Goal: Task Accomplishment & Management: Manage account settings

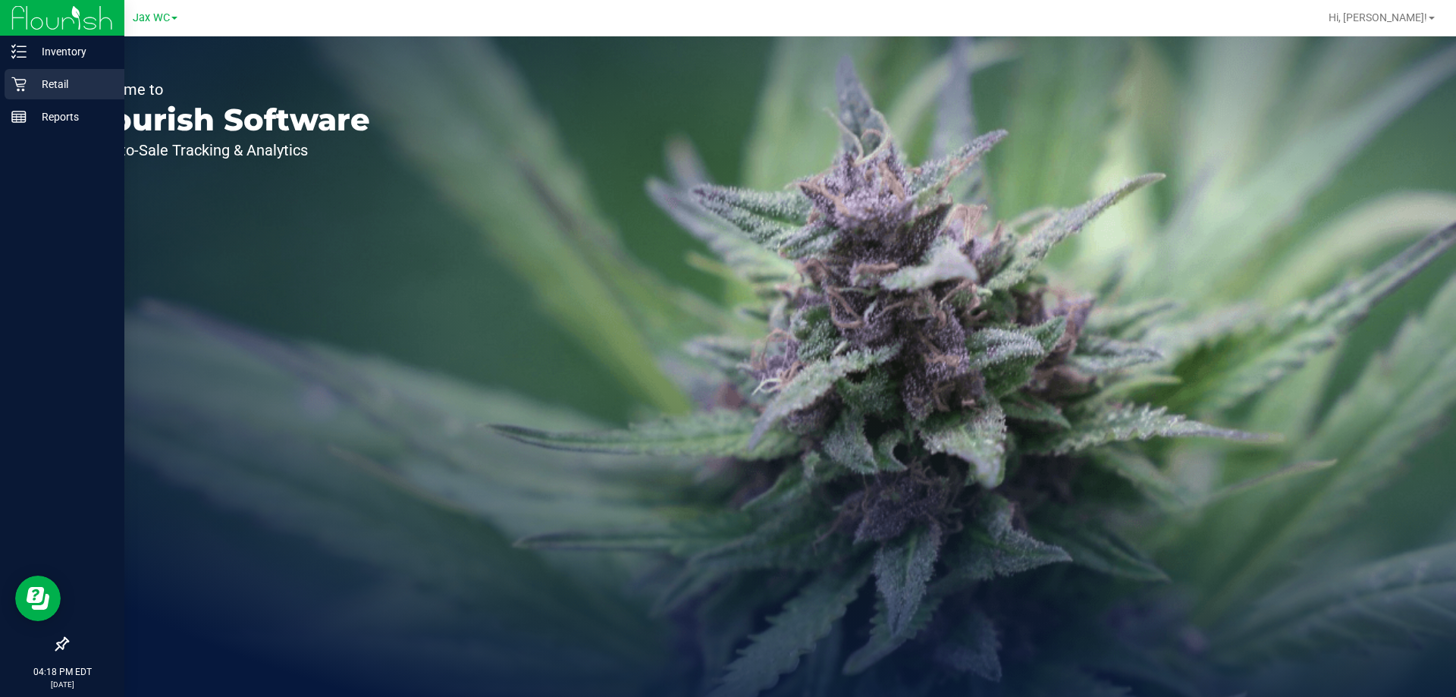
click at [34, 80] on p "Retail" at bounding box center [72, 84] width 91 height 18
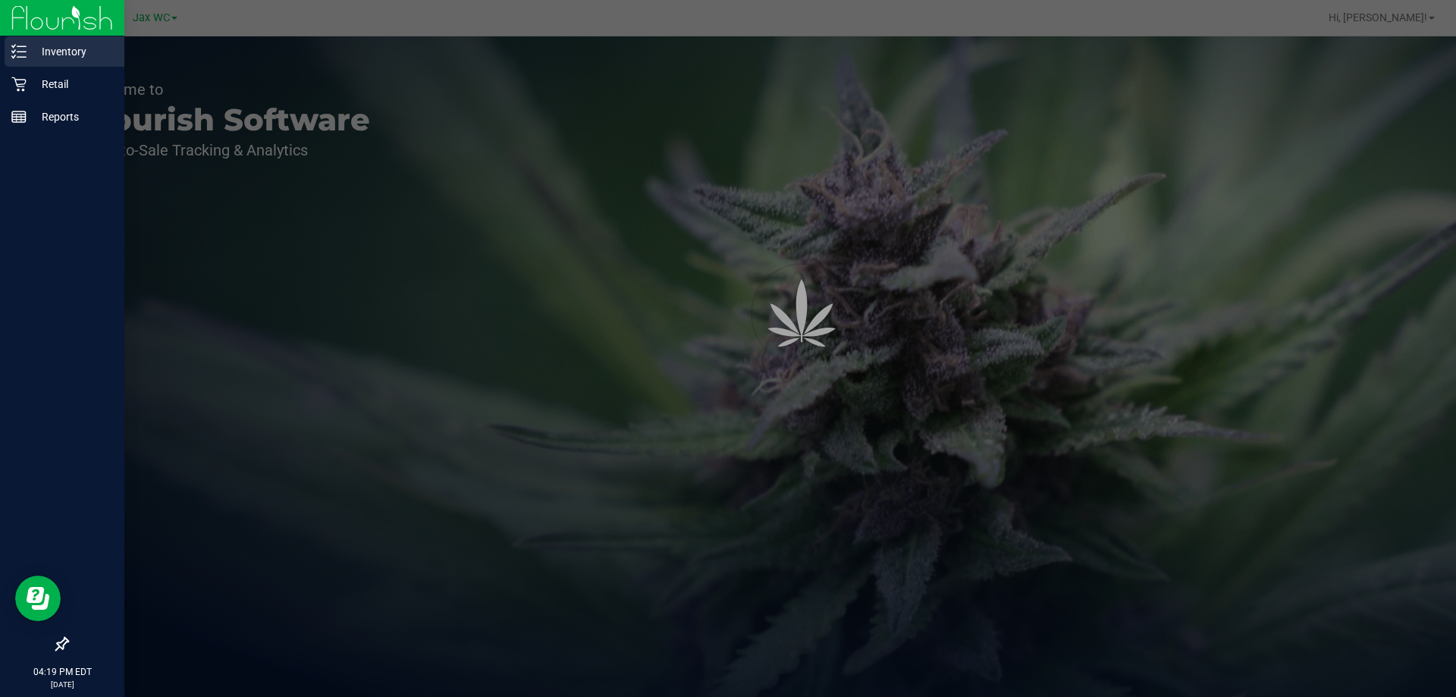
click at [65, 54] on p "Inventory" at bounding box center [72, 51] width 91 height 18
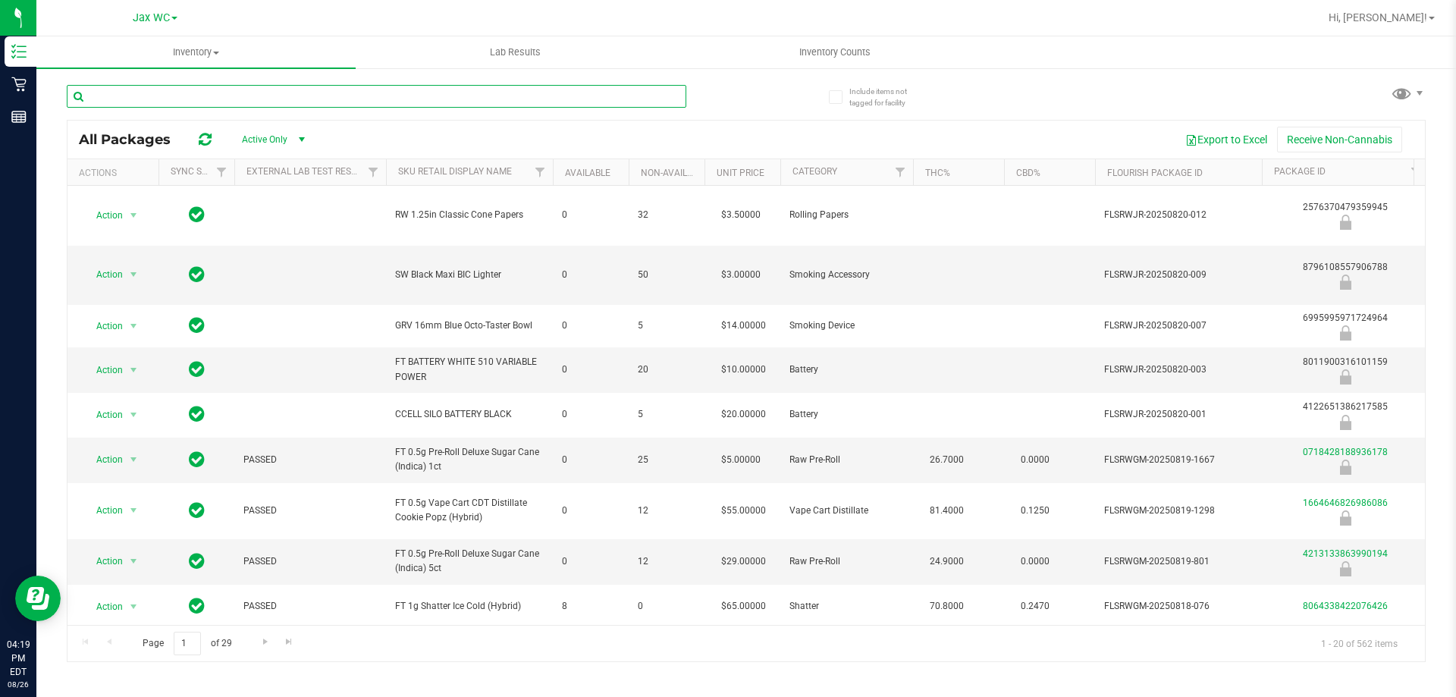
click at [253, 96] on input "text" at bounding box center [377, 96] width 620 height 23
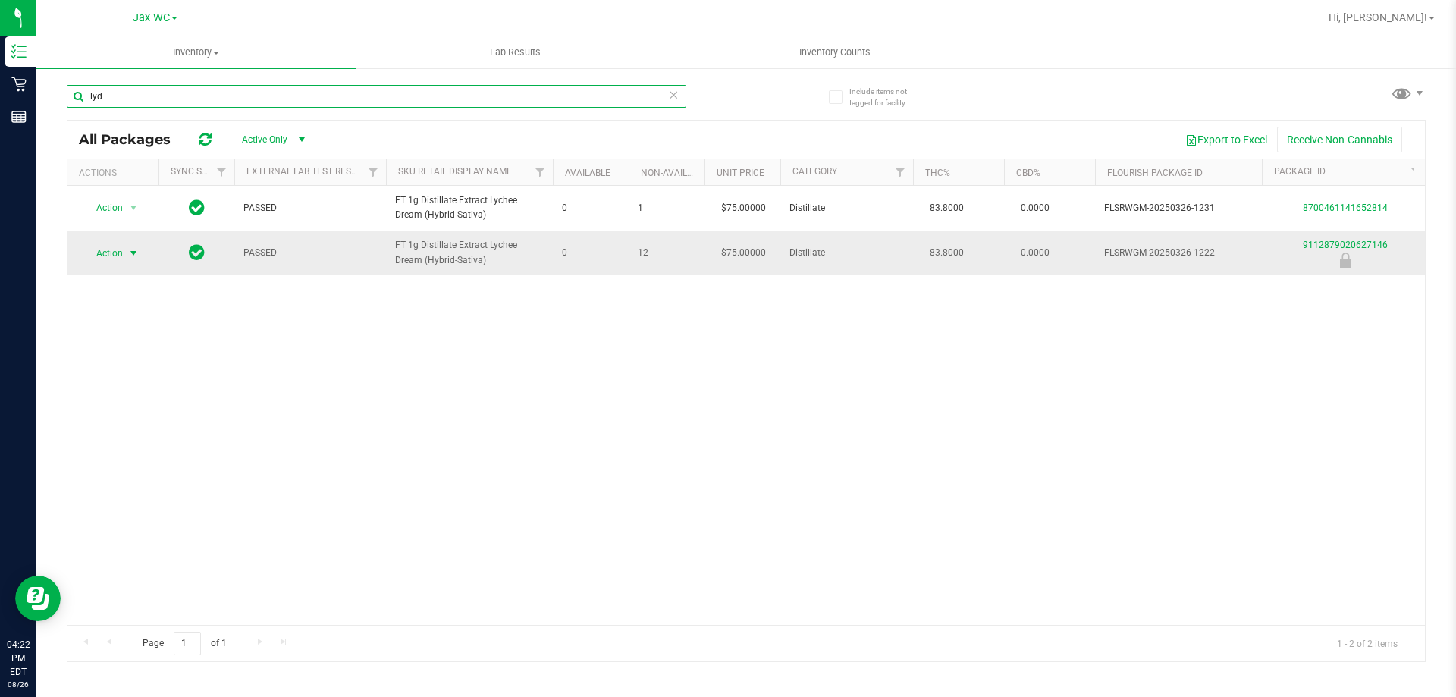
type input "lyd"
click at [142, 259] on span "select" at bounding box center [133, 253] width 19 height 21
click at [381, 382] on div "Action Action Global inventory Package audit log Print package label Print prod…" at bounding box center [745, 405] width 1357 height 439
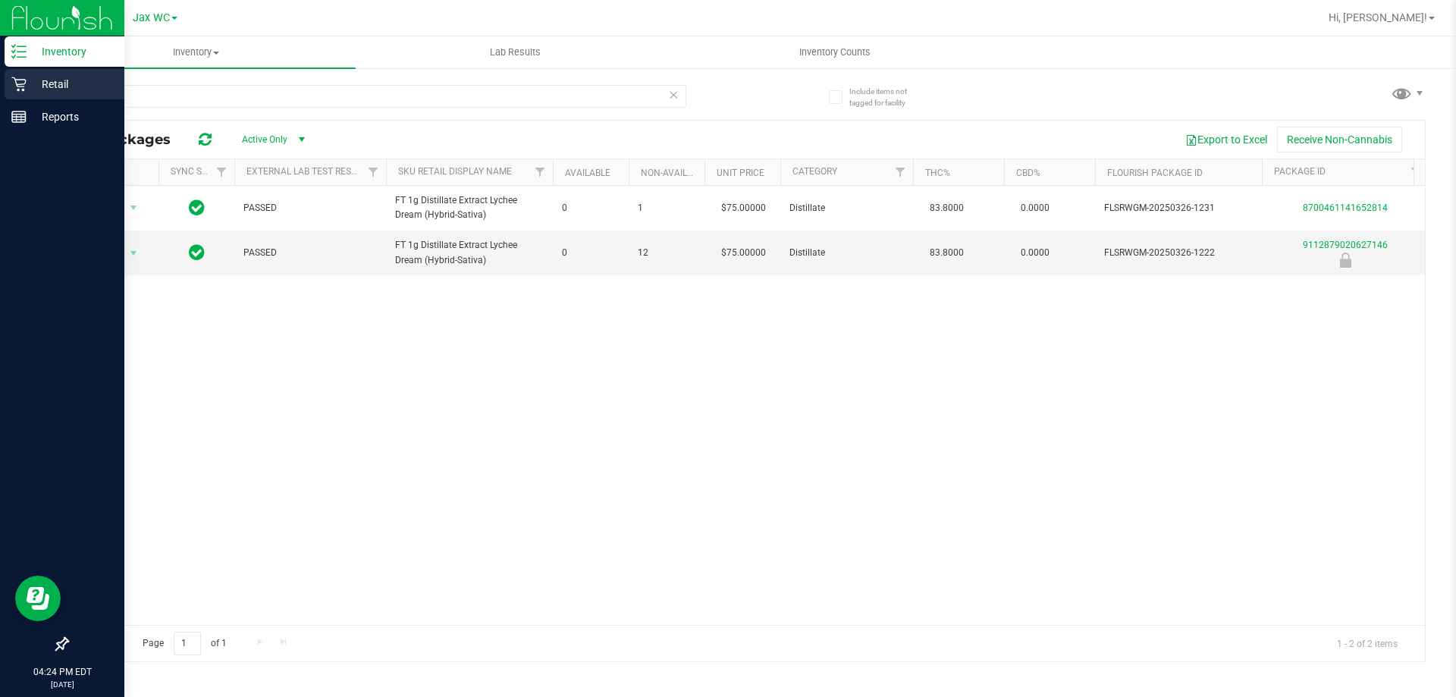
click at [23, 94] on div "Retail" at bounding box center [65, 84] width 120 height 30
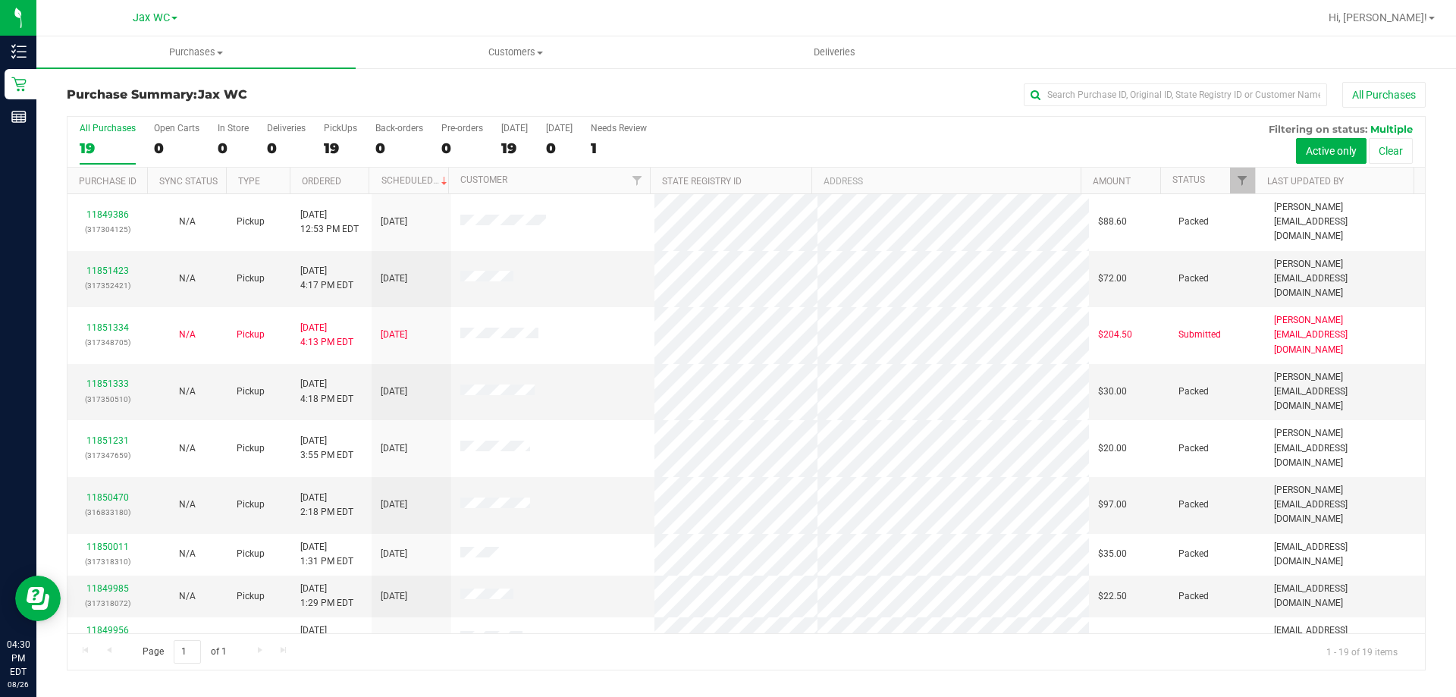
click at [376, 84] on div "Purchase Summary: Jax WC All Purchases" at bounding box center [746, 98] width 1359 height 33
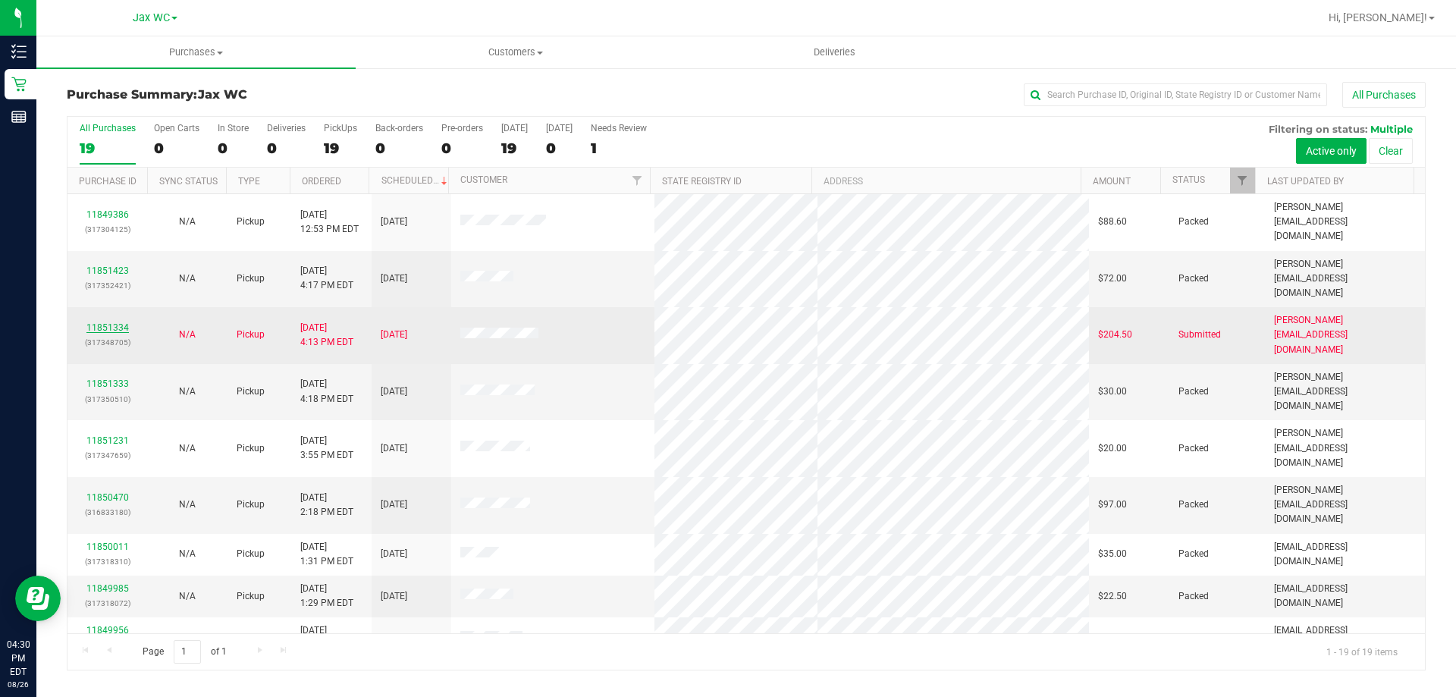
click at [118, 322] on link "11851334" at bounding box center [107, 327] width 42 height 11
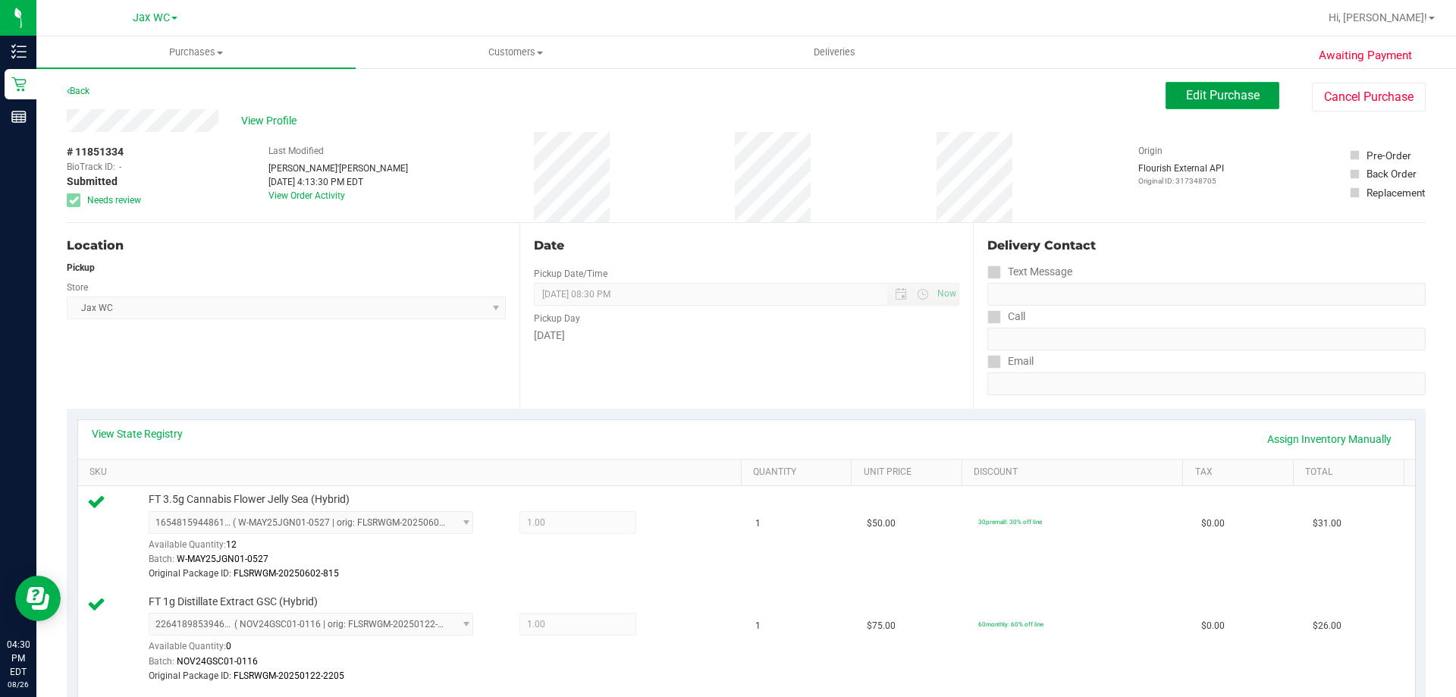
click at [1237, 99] on span "Edit Purchase" at bounding box center [1223, 95] width 74 height 14
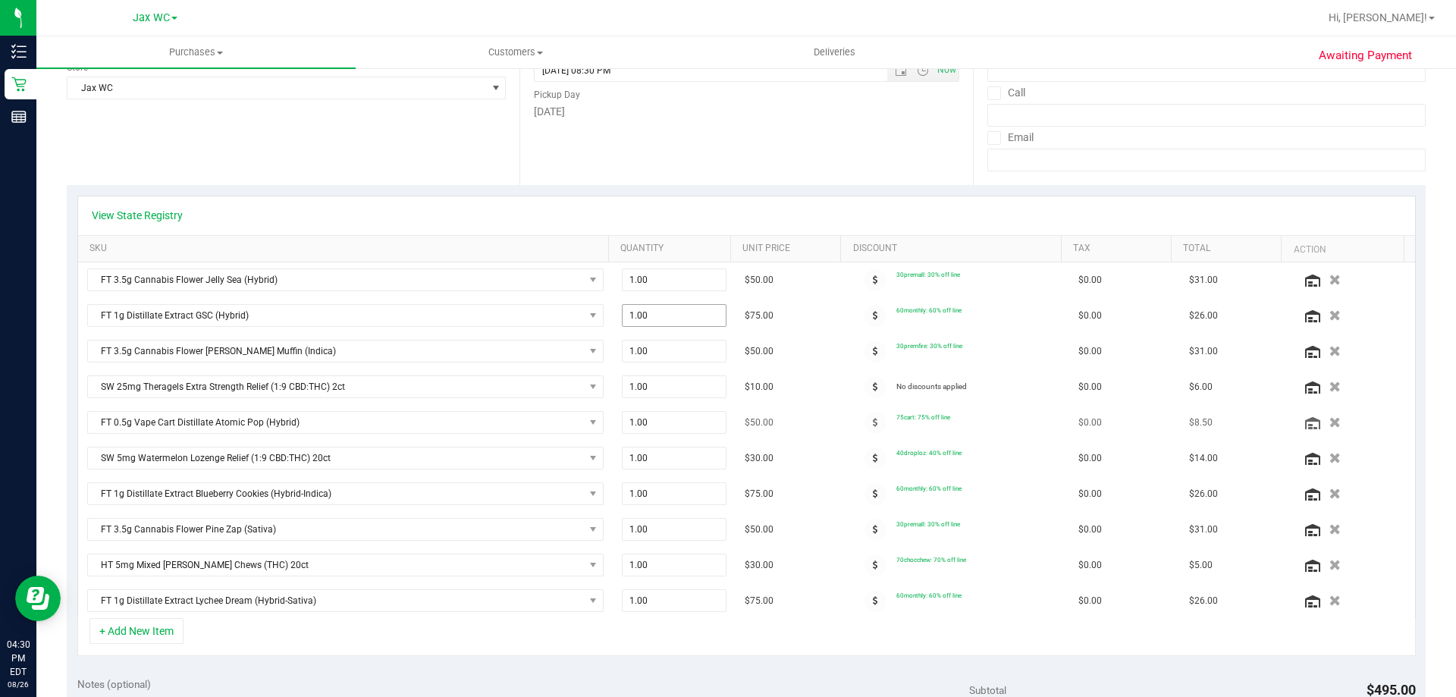
scroll to position [227, 0]
click at [1329, 308] on icon "button" at bounding box center [1335, 311] width 13 height 11
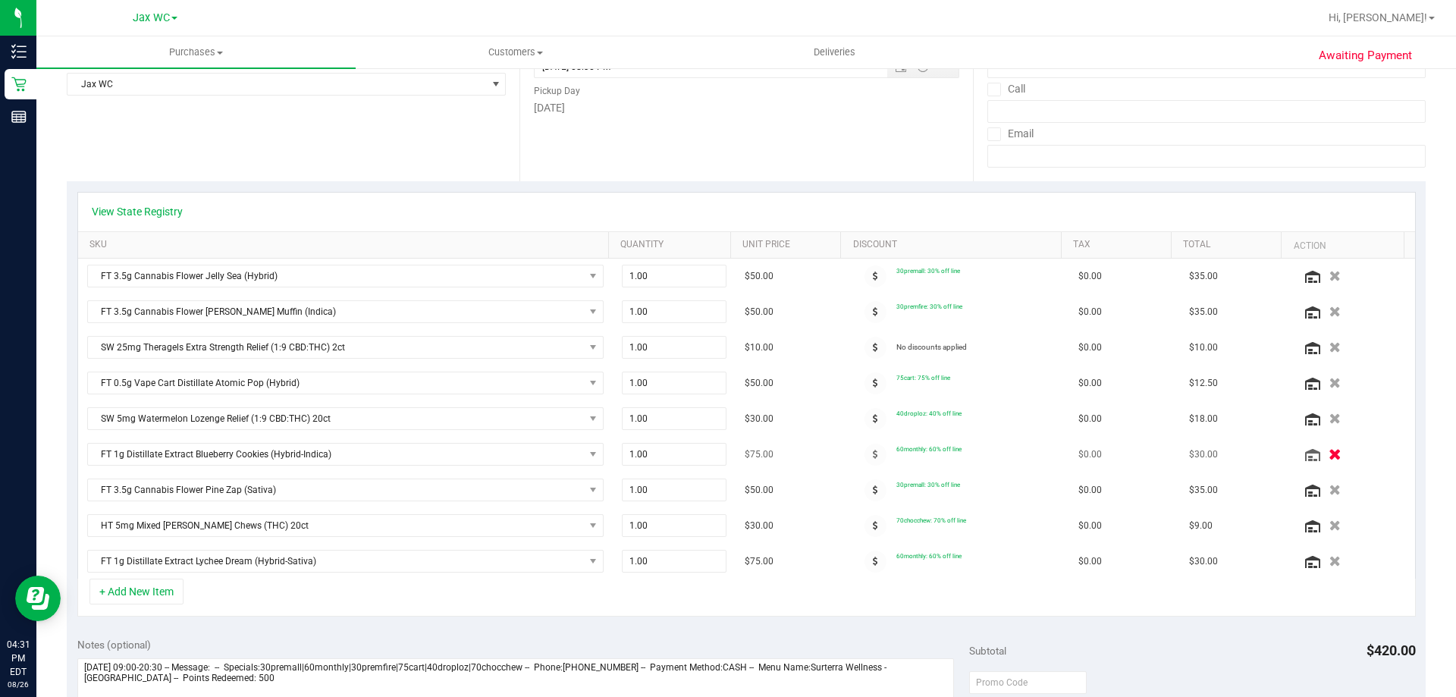
click at [1329, 451] on icon "button" at bounding box center [1335, 454] width 13 height 11
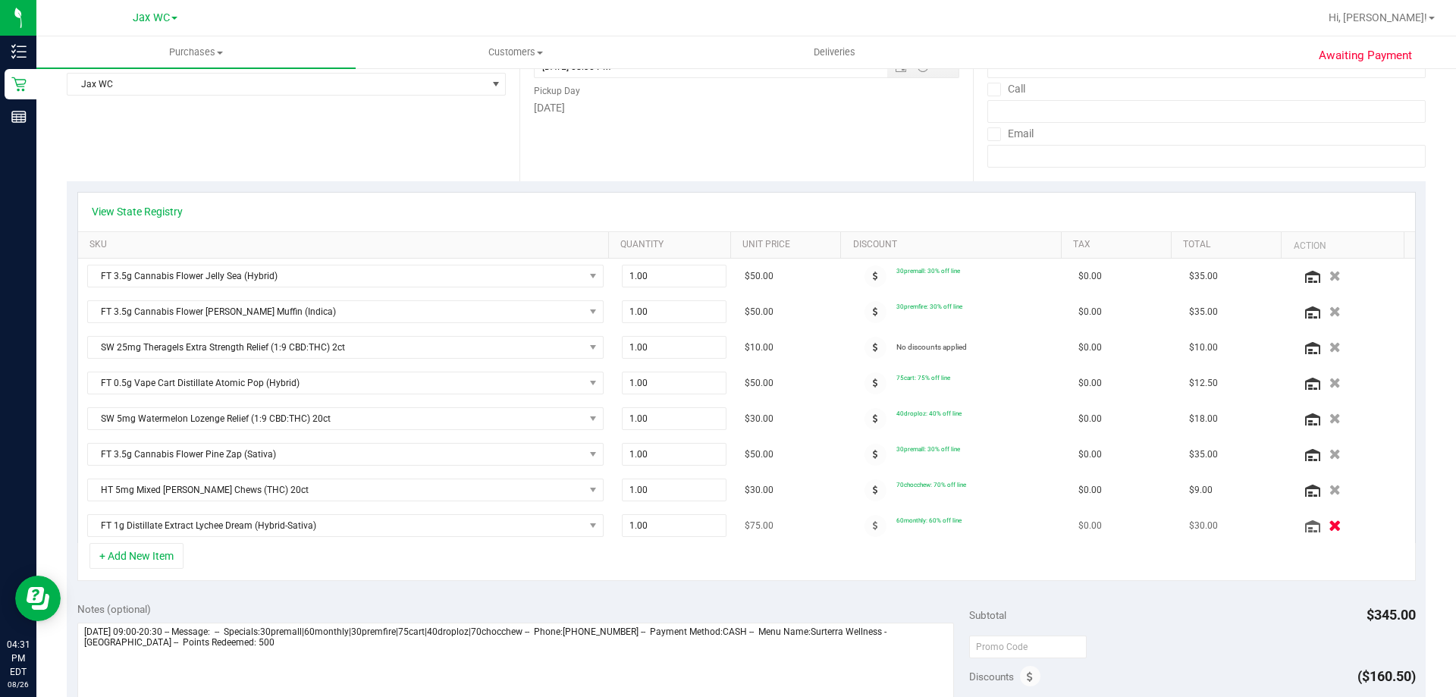
click at [1329, 525] on icon "button" at bounding box center [1335, 525] width 13 height 11
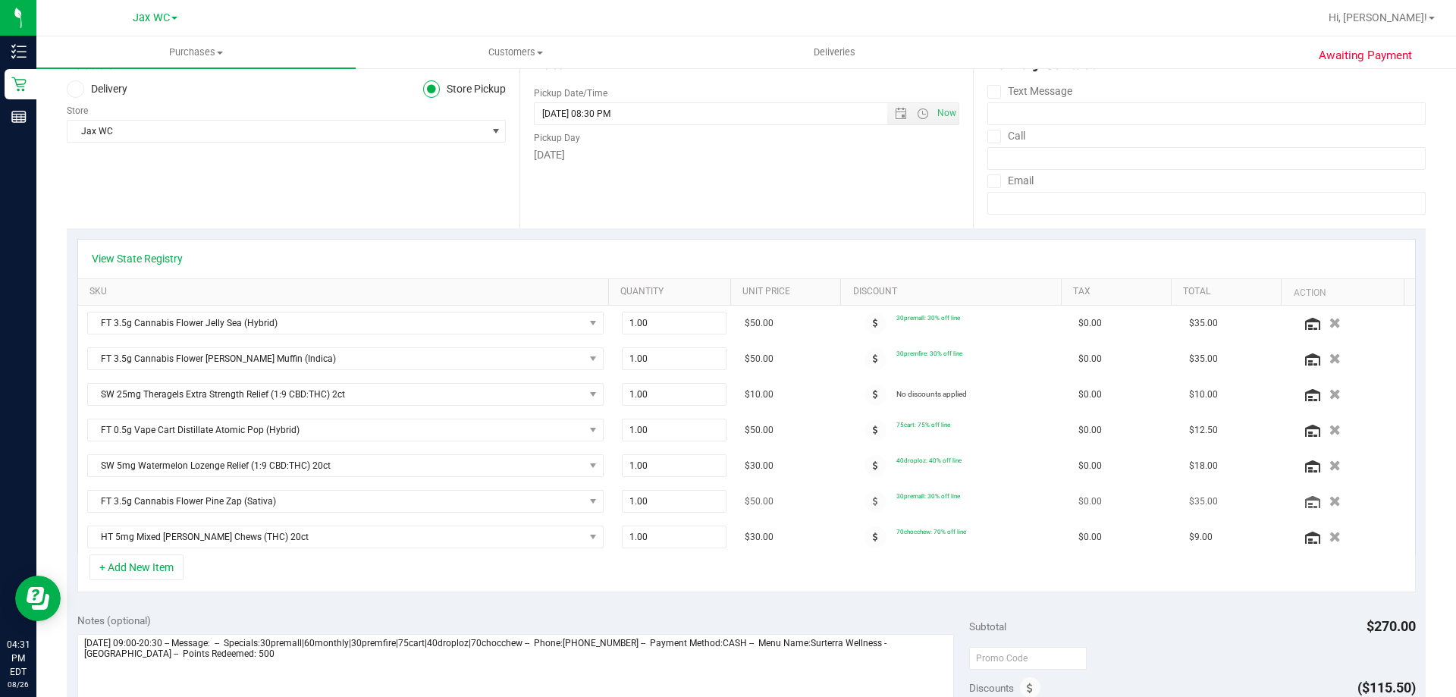
scroll to position [455, 0]
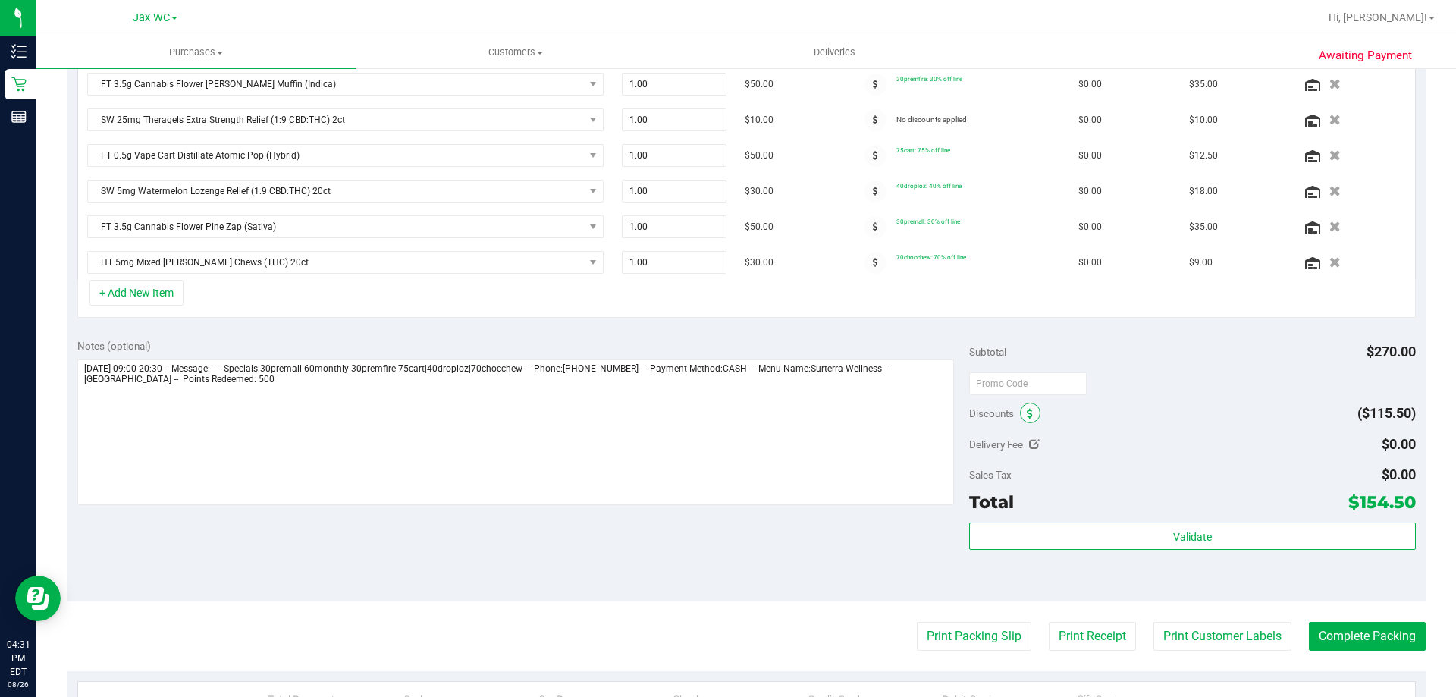
click at [1027, 419] on span at bounding box center [1030, 413] width 20 height 20
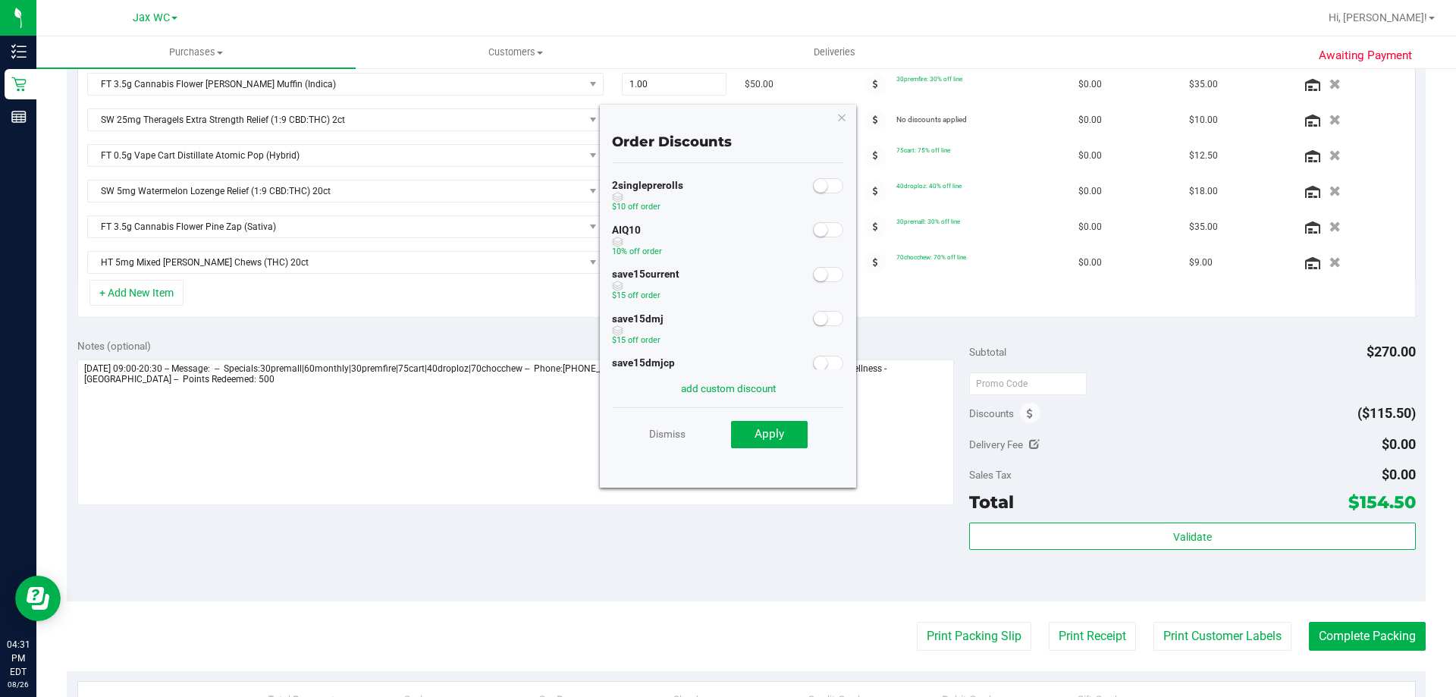
click at [814, 234] on small at bounding box center [821, 230] width 14 height 14
click at [749, 444] on button "Apply" at bounding box center [769, 434] width 77 height 27
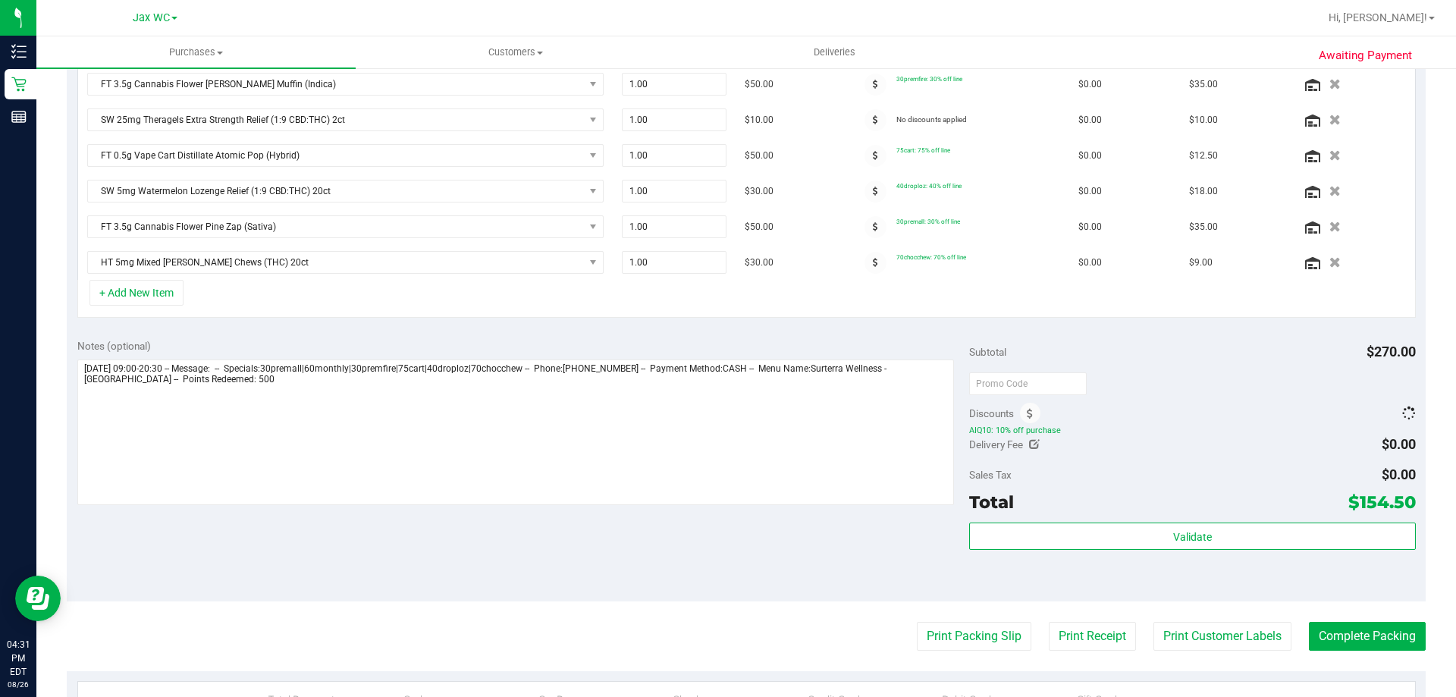
scroll to position [0, 0]
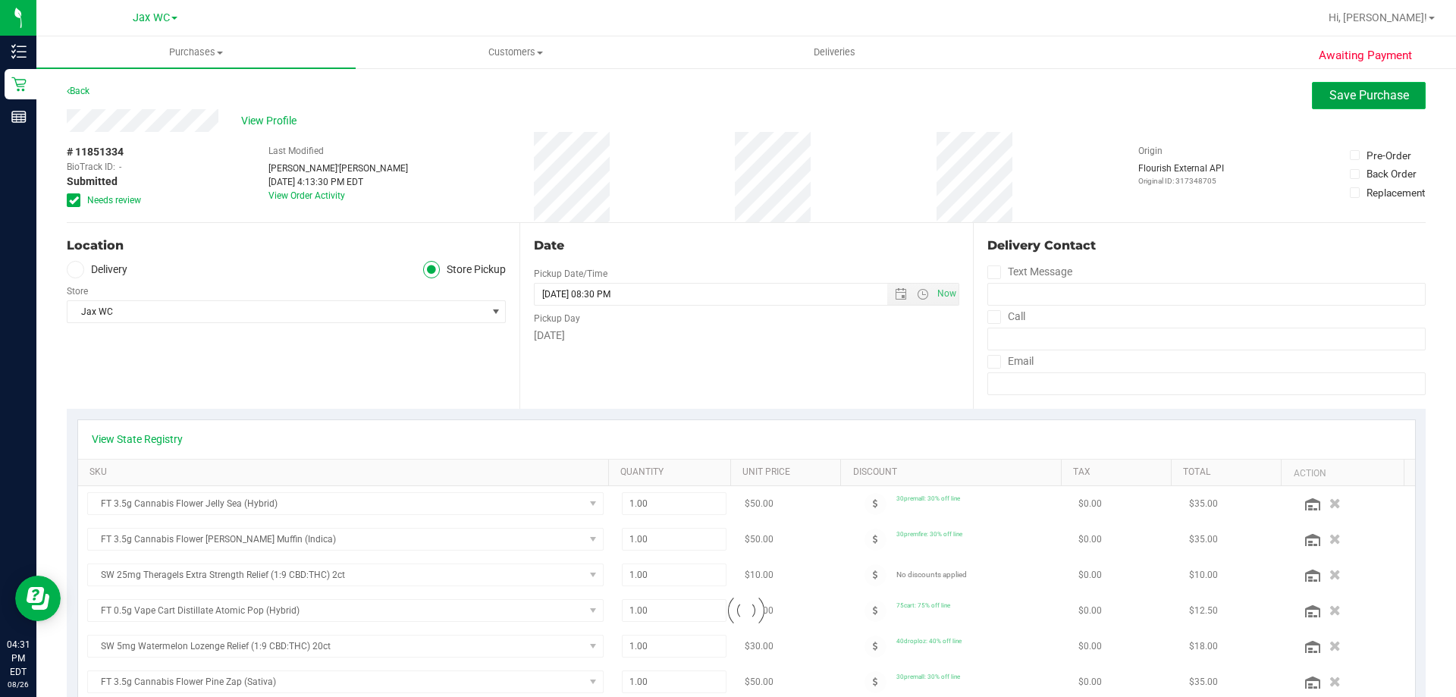
click at [1375, 86] on button "Save Purchase" at bounding box center [1369, 95] width 114 height 27
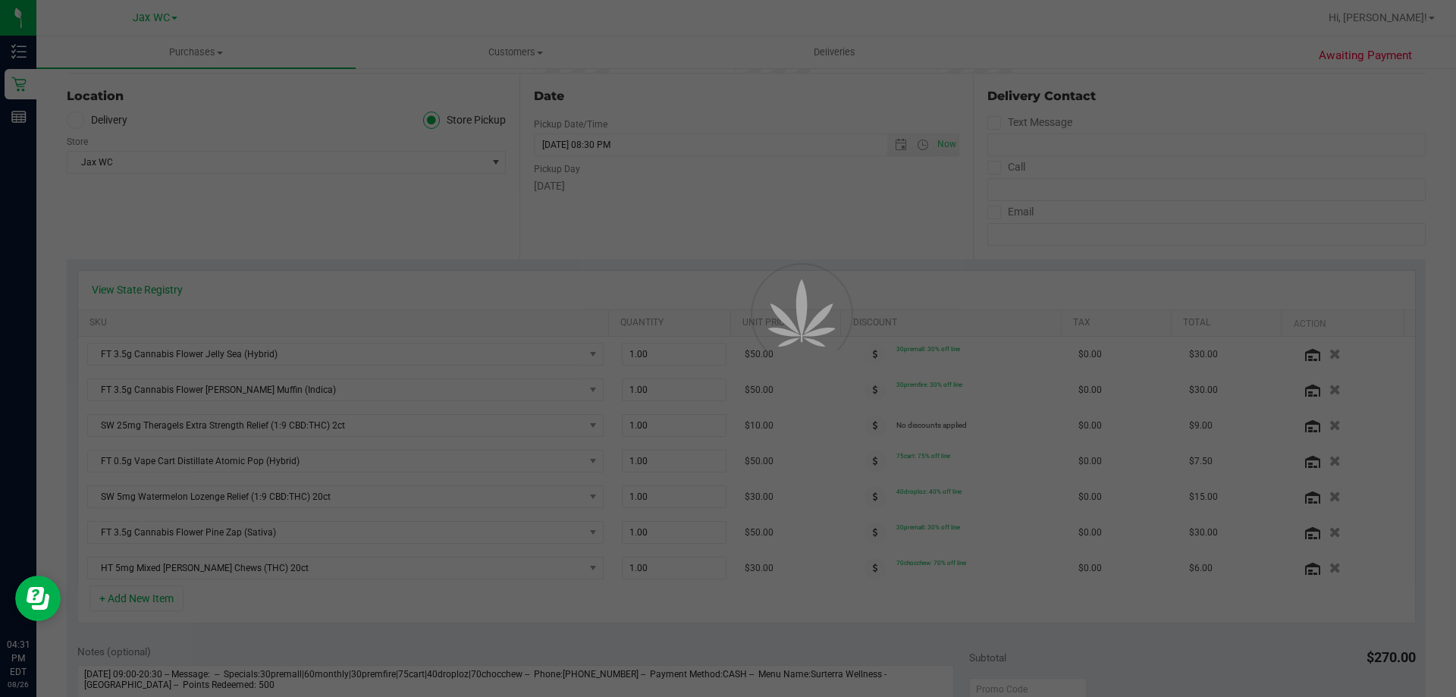
scroll to position [227, 0]
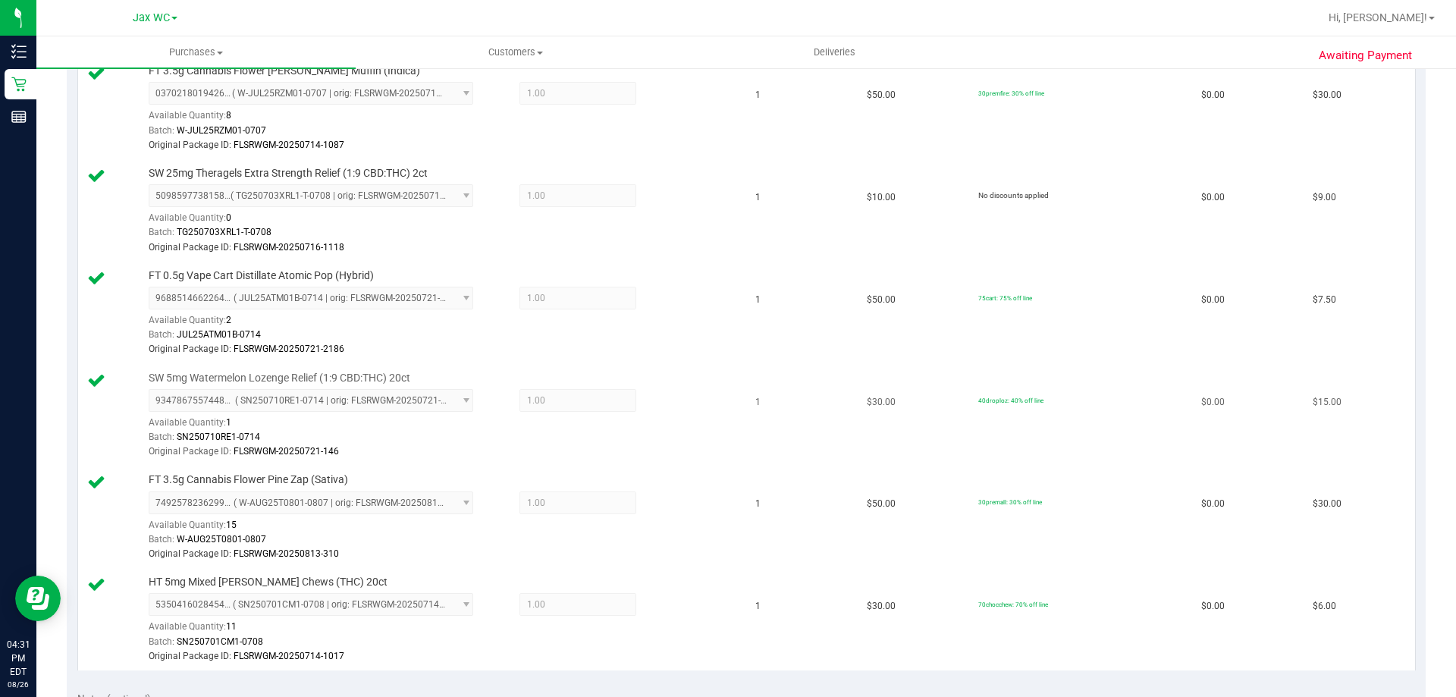
scroll to position [910, 0]
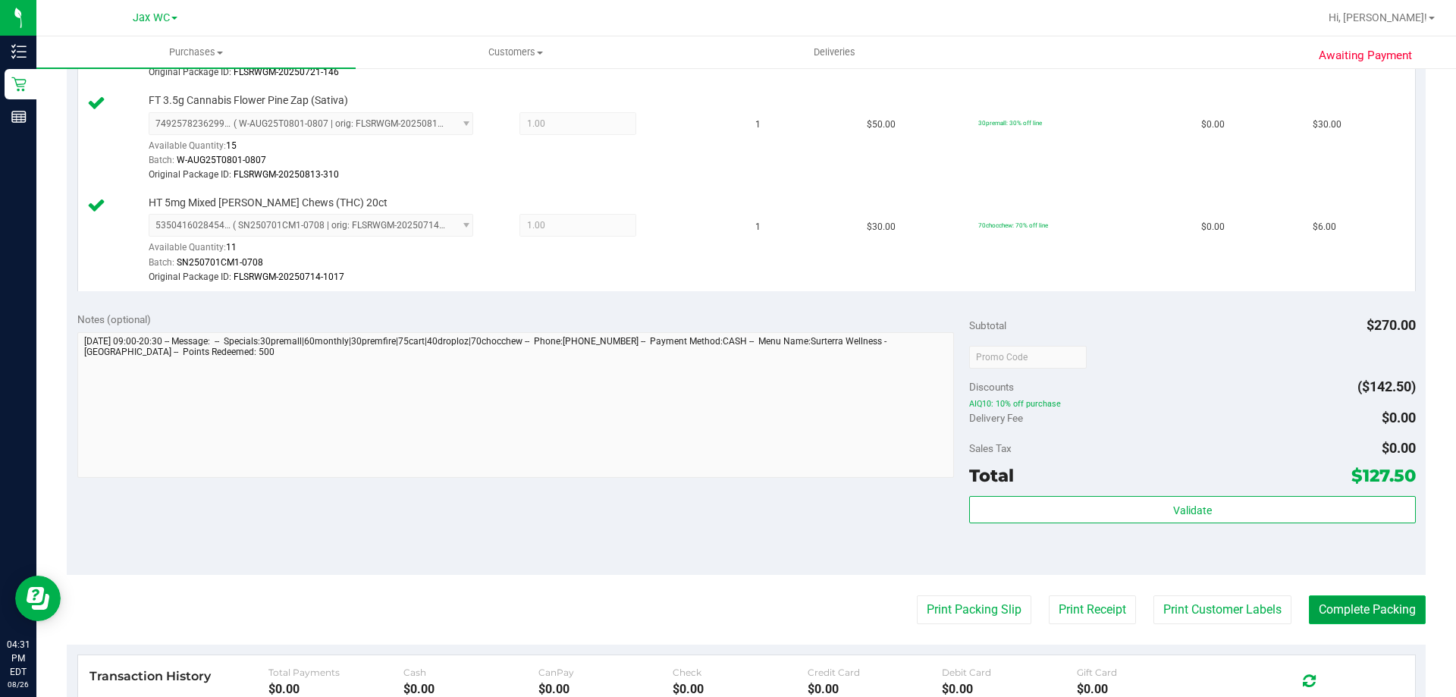
click at [1374, 606] on button "Complete Packing" at bounding box center [1367, 609] width 117 height 29
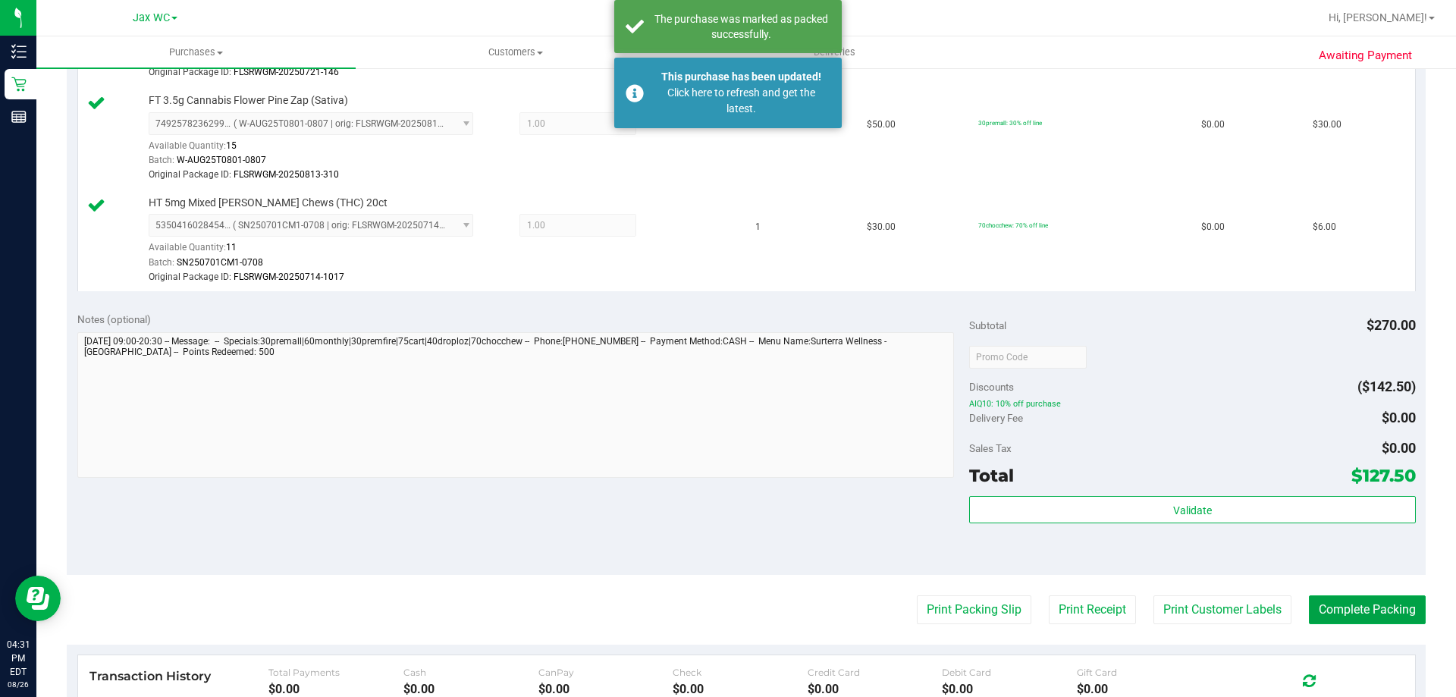
scroll to position [531, 0]
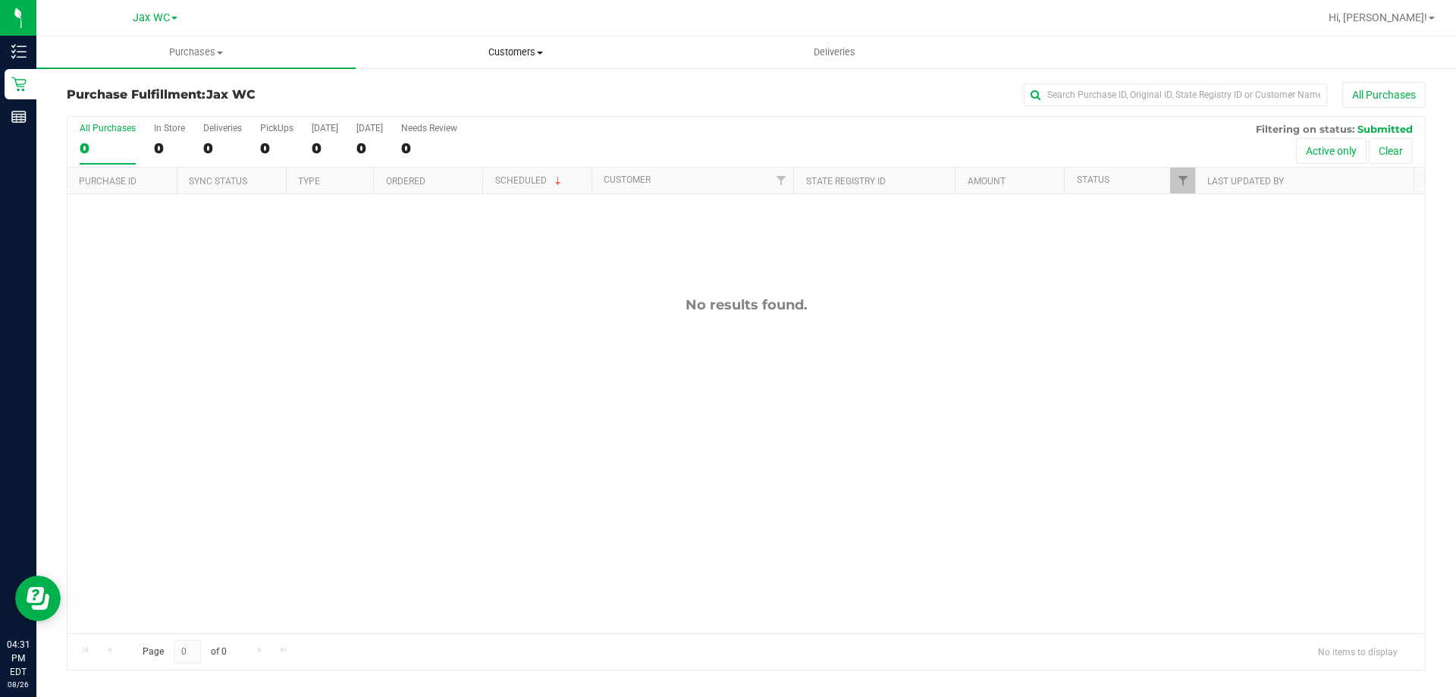
click at [520, 62] on uib-tab-heading "Customers All customers Add a new customer All physicians" at bounding box center [515, 52] width 318 height 30
click at [409, 94] on span "All customers" at bounding box center [410, 91] width 109 height 13
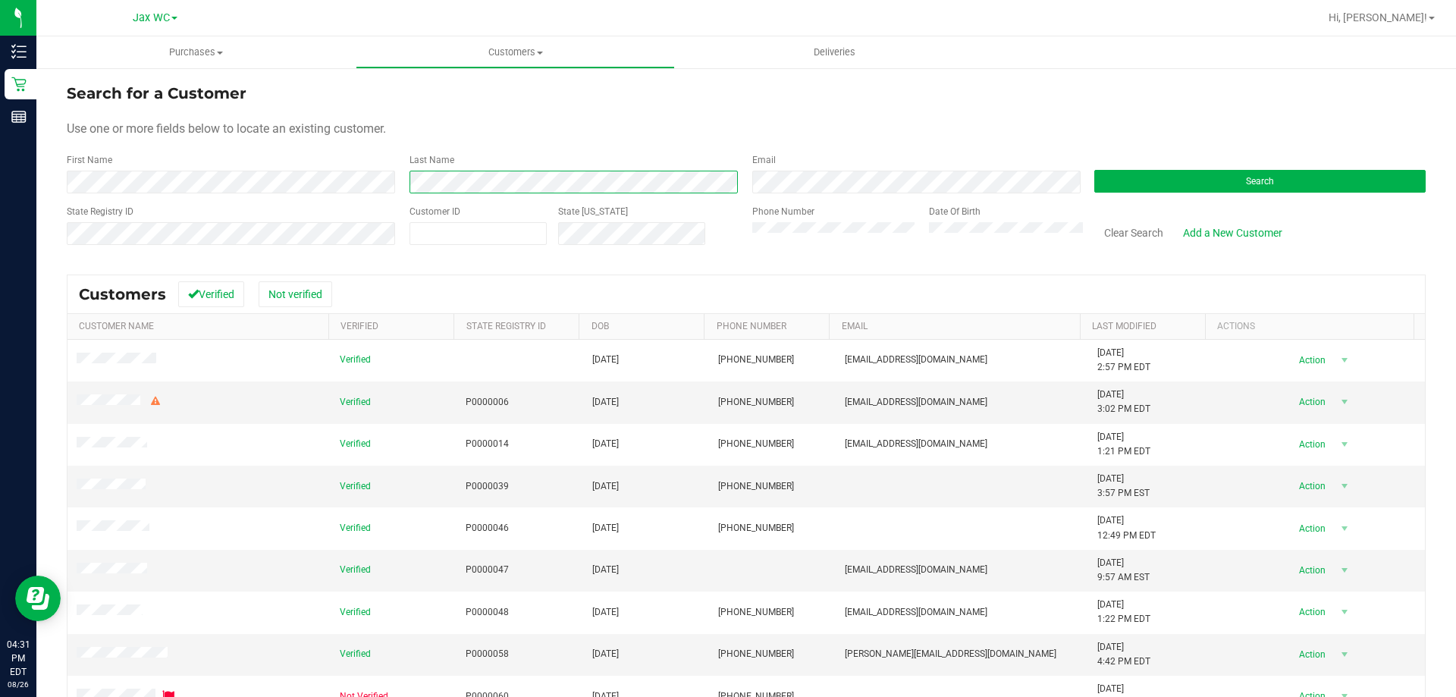
click at [232, 196] on form "Search for a Customer Use one or more fields below to locate an existing custom…" at bounding box center [746, 170] width 1359 height 177
click at [1177, 179] on button "Search" at bounding box center [1259, 181] width 331 height 23
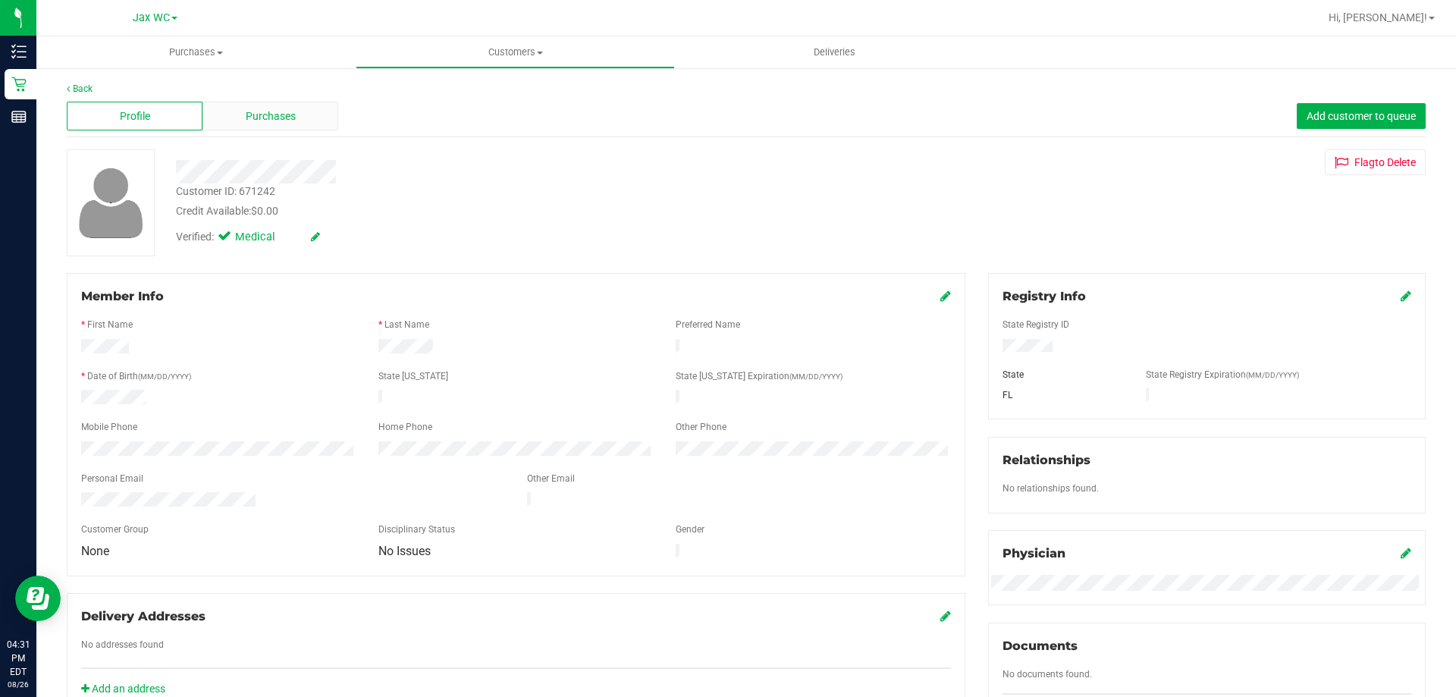
click at [281, 126] on div "Purchases" at bounding box center [270, 116] width 136 height 29
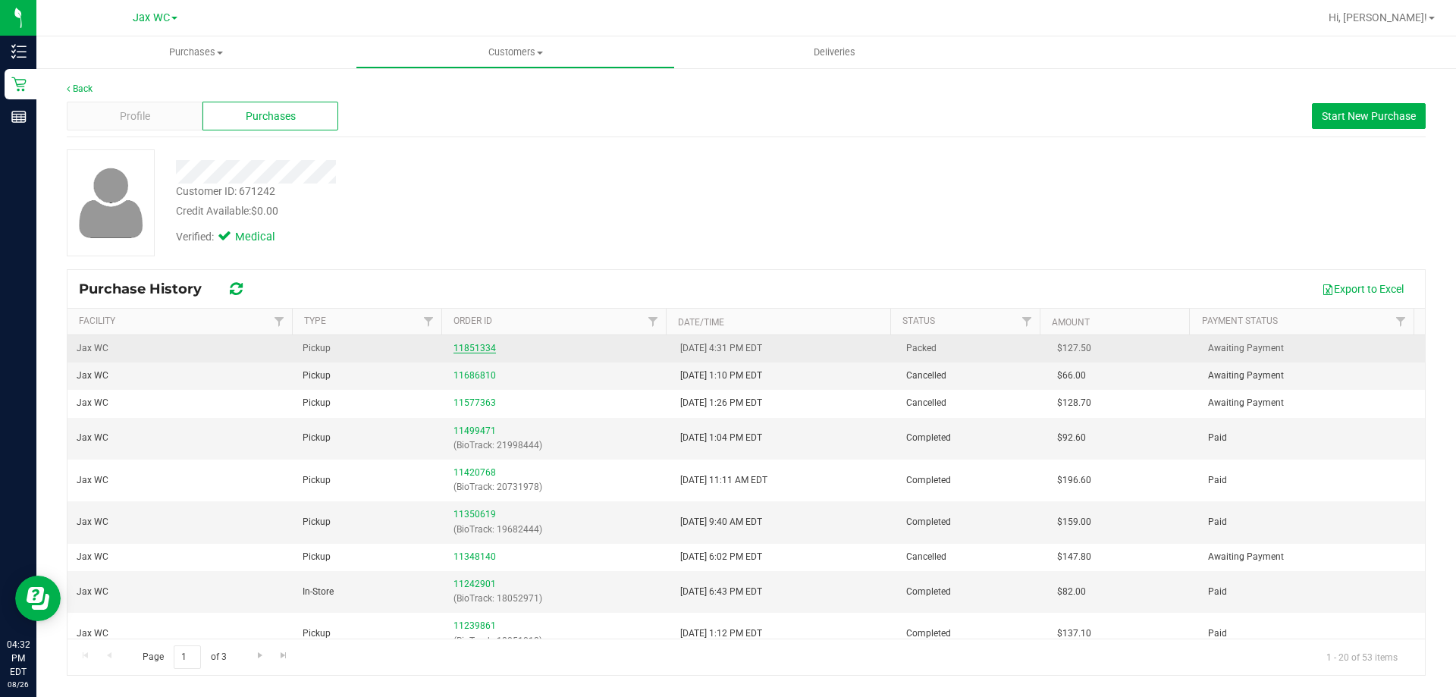
click at [471, 349] on link "11851334" at bounding box center [474, 348] width 42 height 11
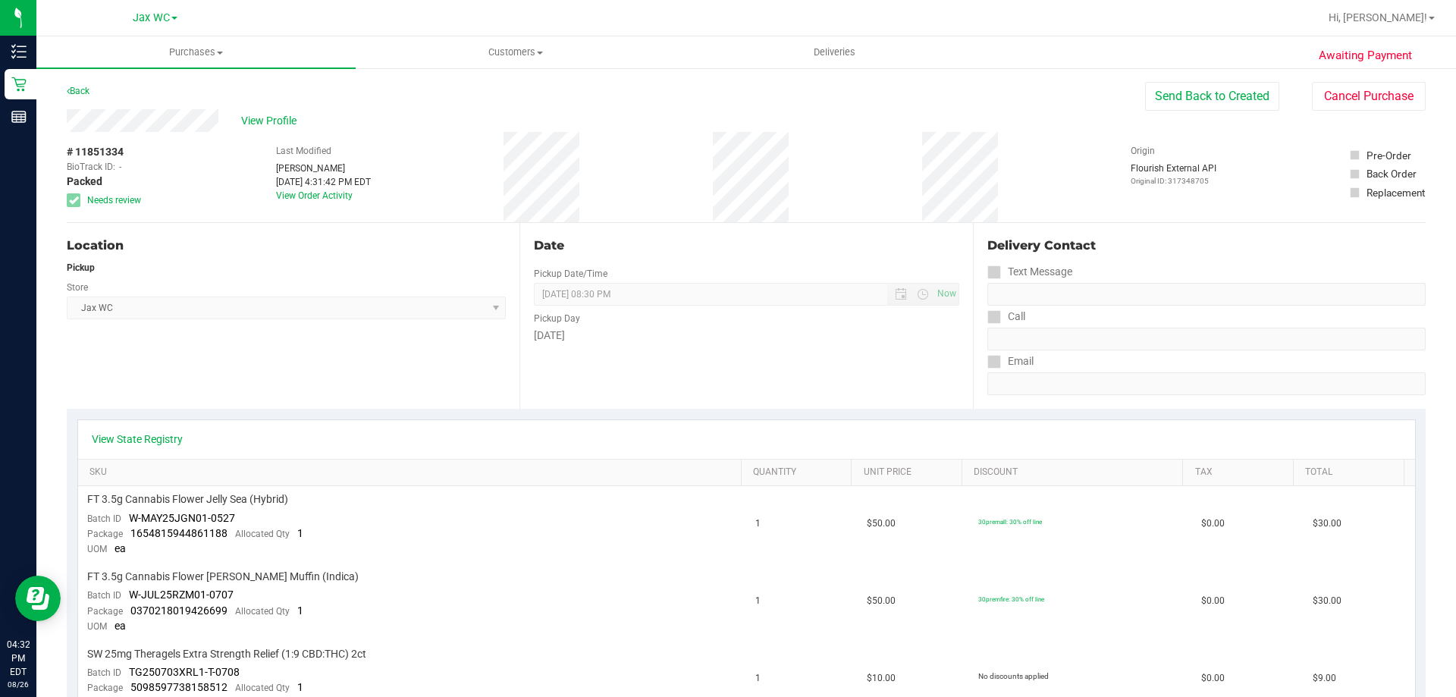
click at [74, 84] on div "Back" at bounding box center [78, 91] width 23 height 18
click at [77, 91] on link "Back" at bounding box center [78, 91] width 23 height 11
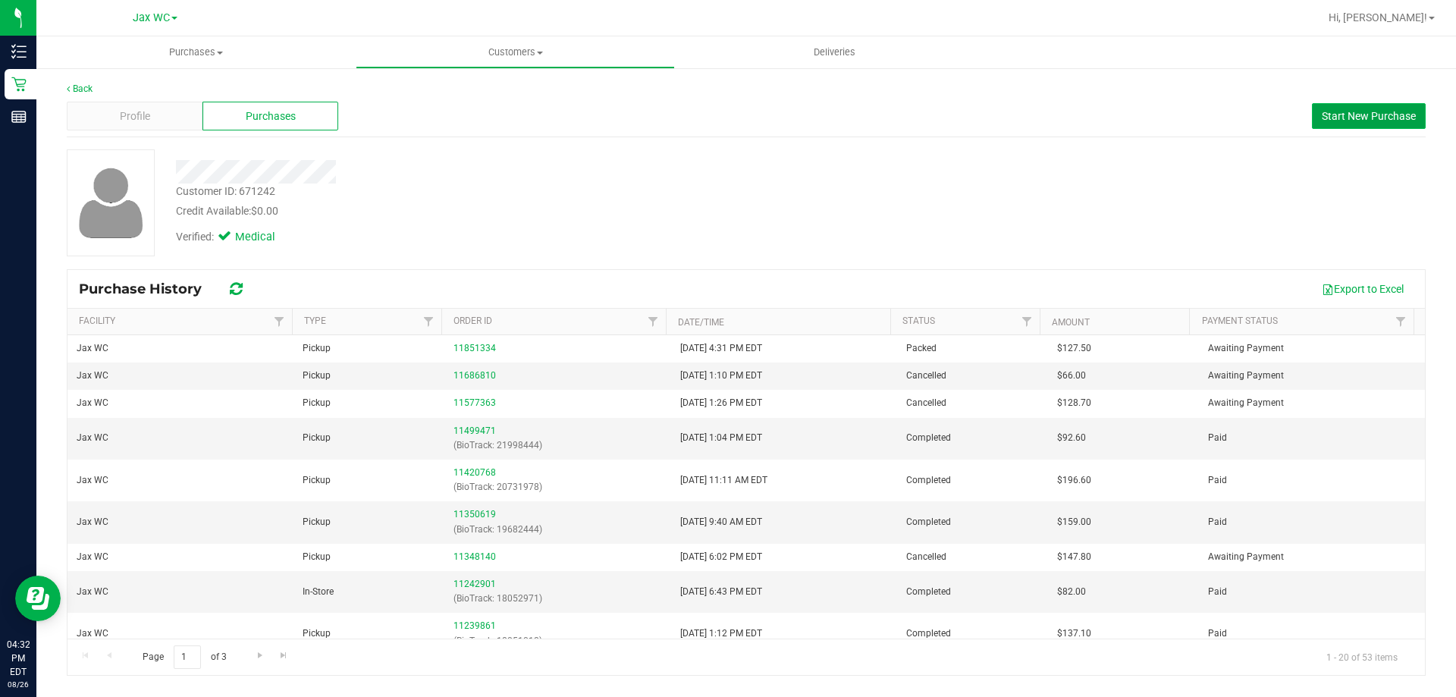
click at [1397, 119] on span "Start New Purchase" at bounding box center [1369, 116] width 94 height 12
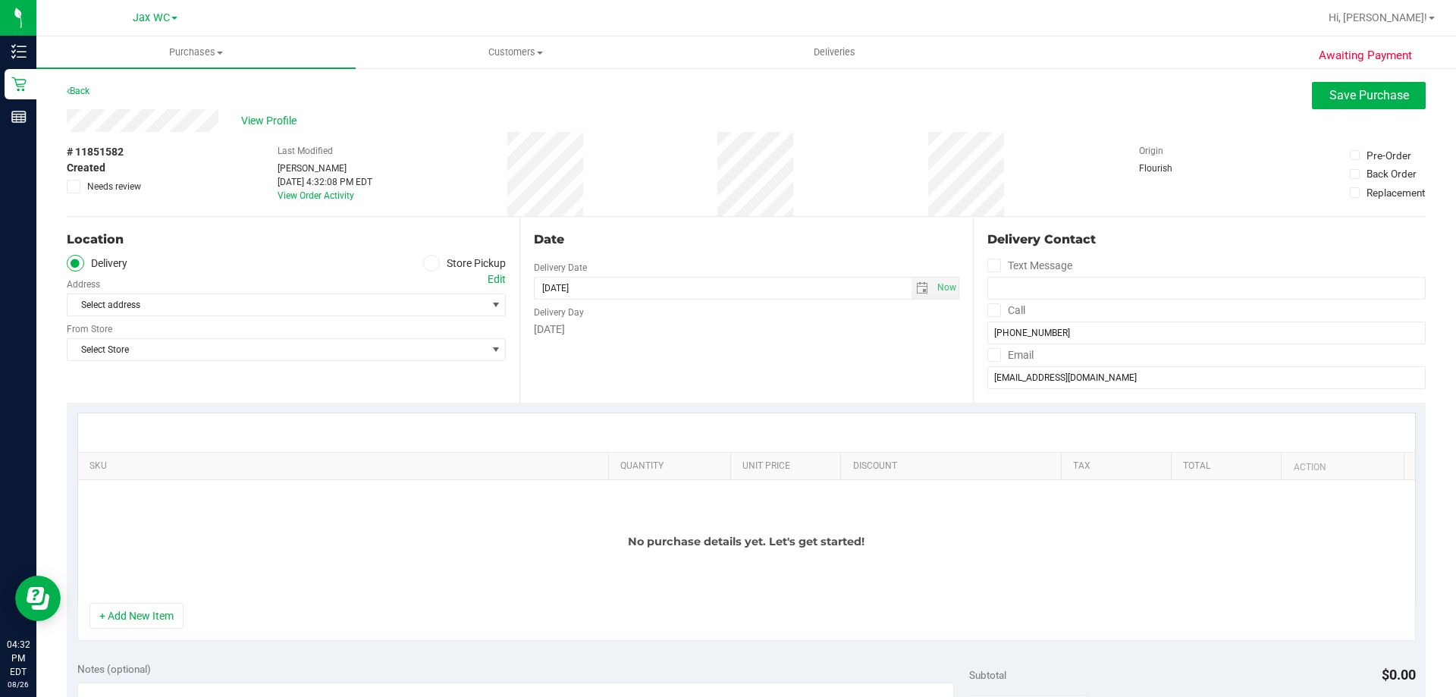
click at [435, 258] on span at bounding box center [431, 263] width 17 height 17
click at [0, 0] on input "Store Pickup" at bounding box center [0, 0] width 0 height 0
click at [370, 304] on span "Select Store" at bounding box center [276, 304] width 419 height 21
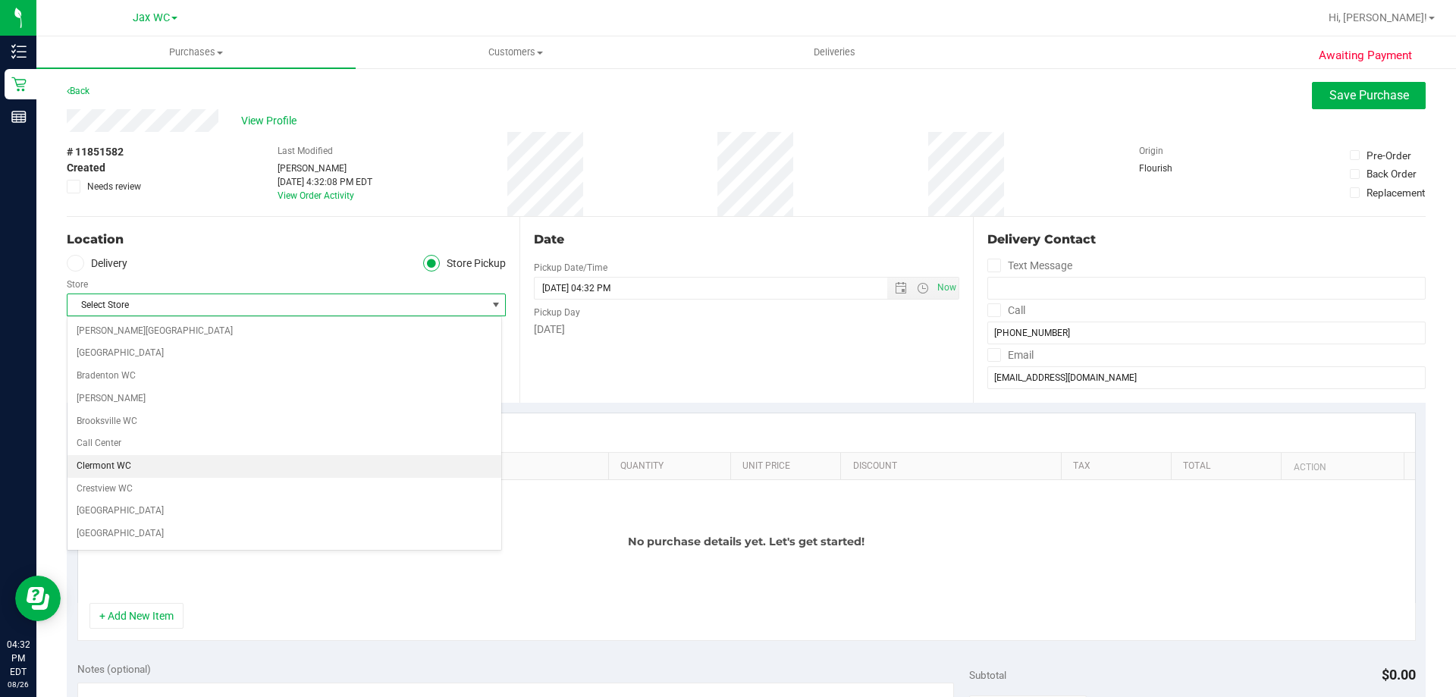
scroll to position [303, 0]
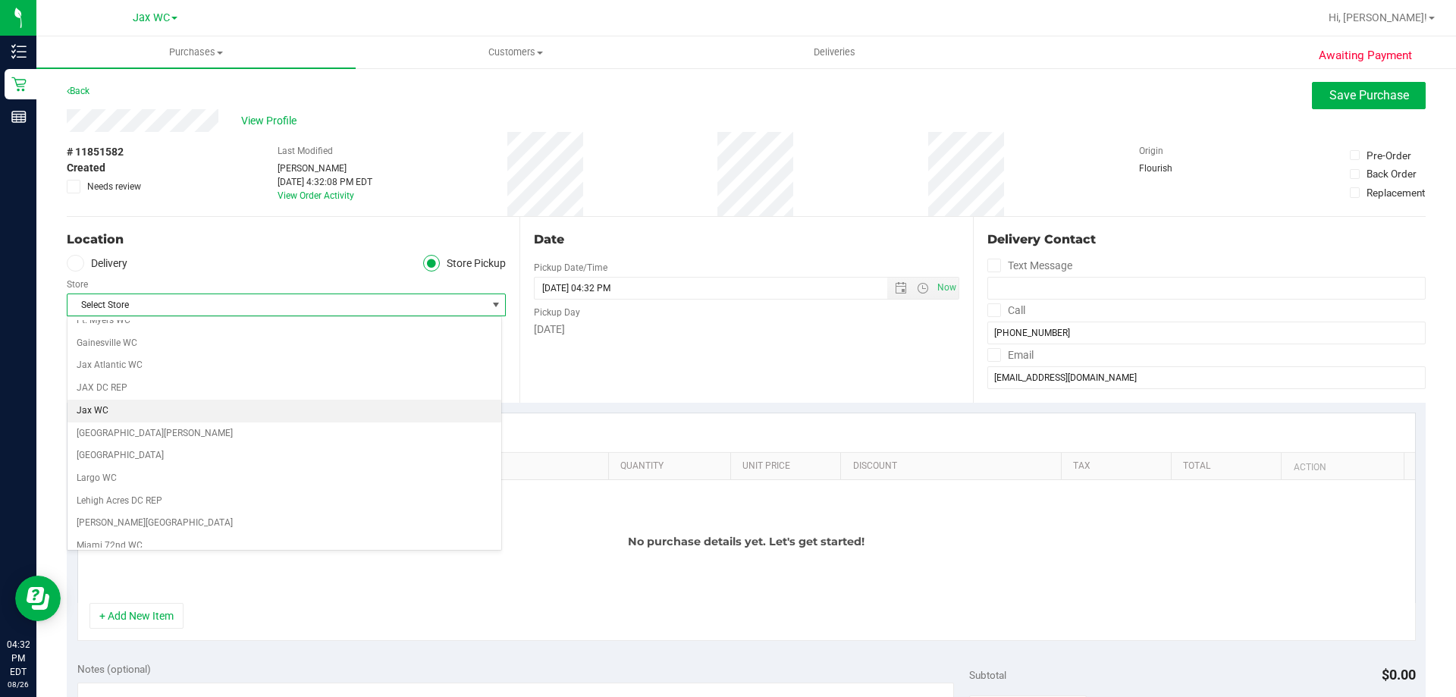
click at [128, 416] on li "Jax WC" at bounding box center [284, 411] width 434 height 23
click at [270, 430] on div at bounding box center [746, 432] width 1337 height 39
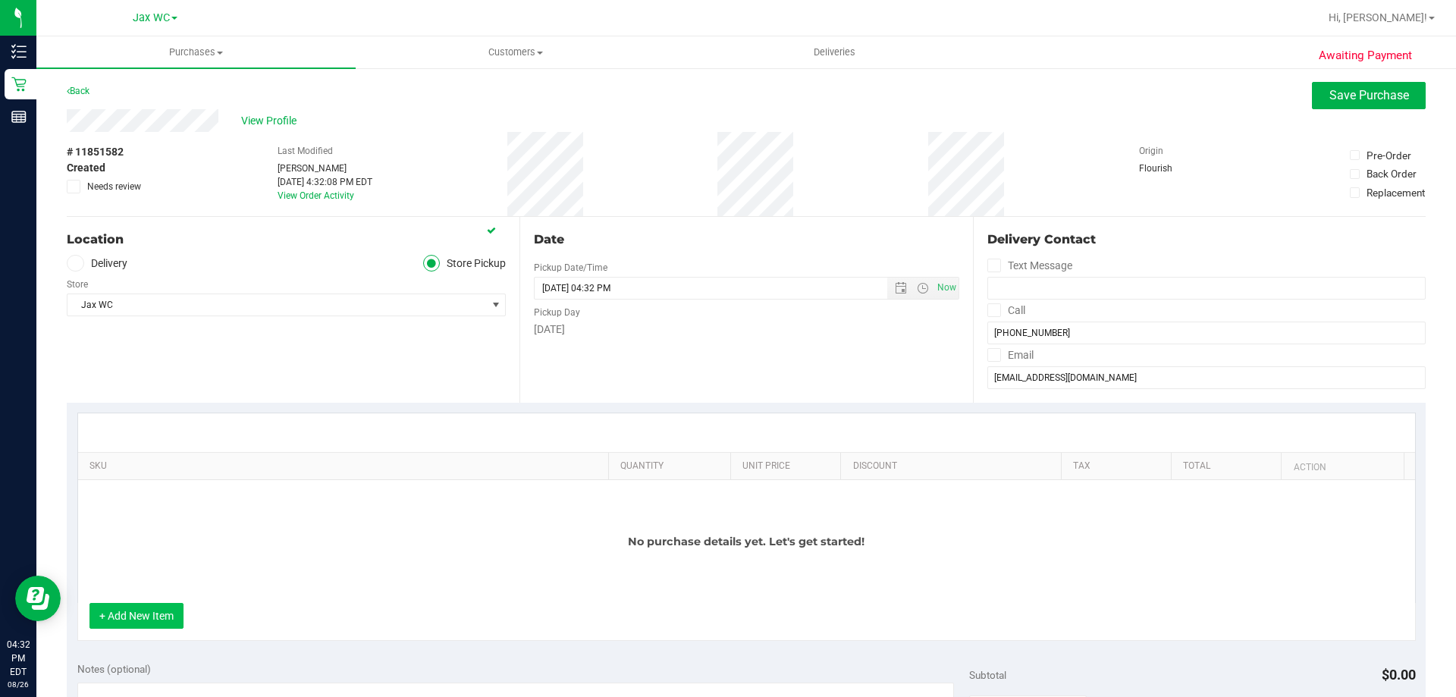
click at [158, 613] on button "+ Add New Item" at bounding box center [136, 616] width 94 height 26
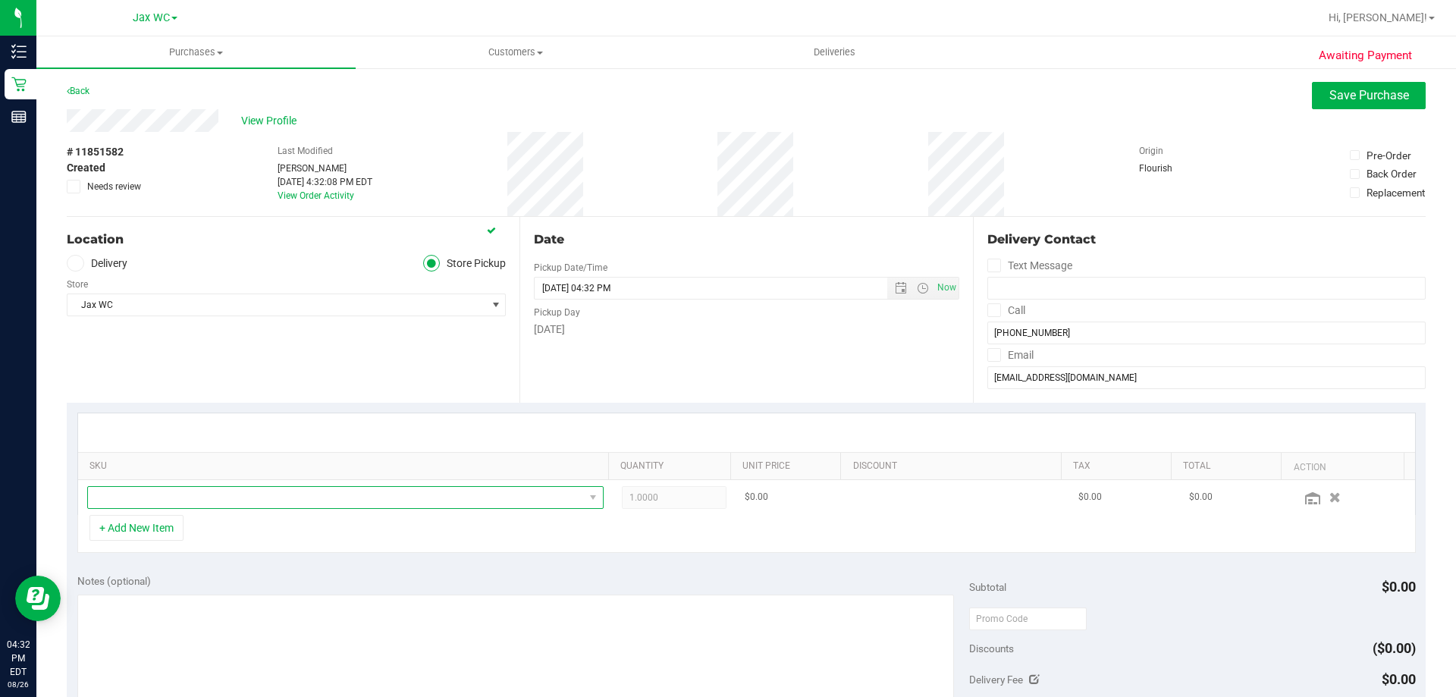
click at [232, 490] on span "NO DATA FOUND" at bounding box center [336, 497] width 496 height 21
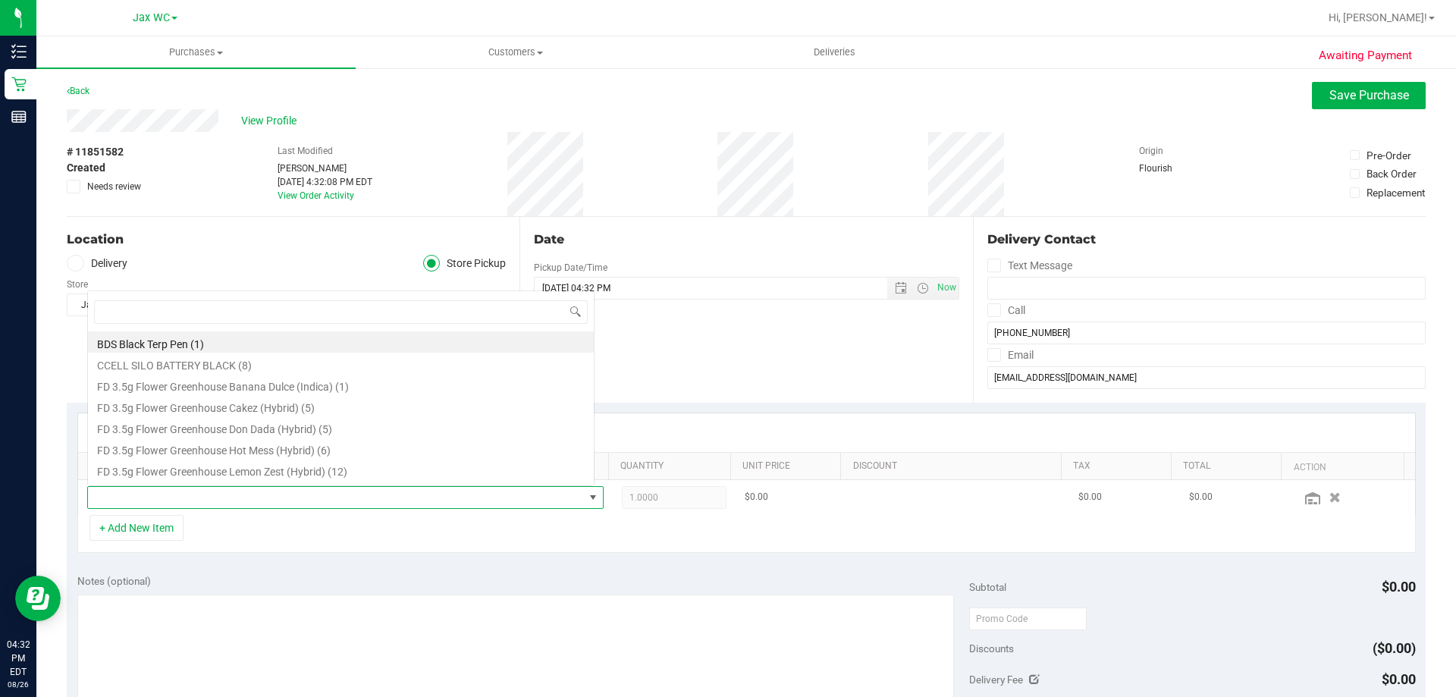
scroll to position [23, 503]
type input "gsc"
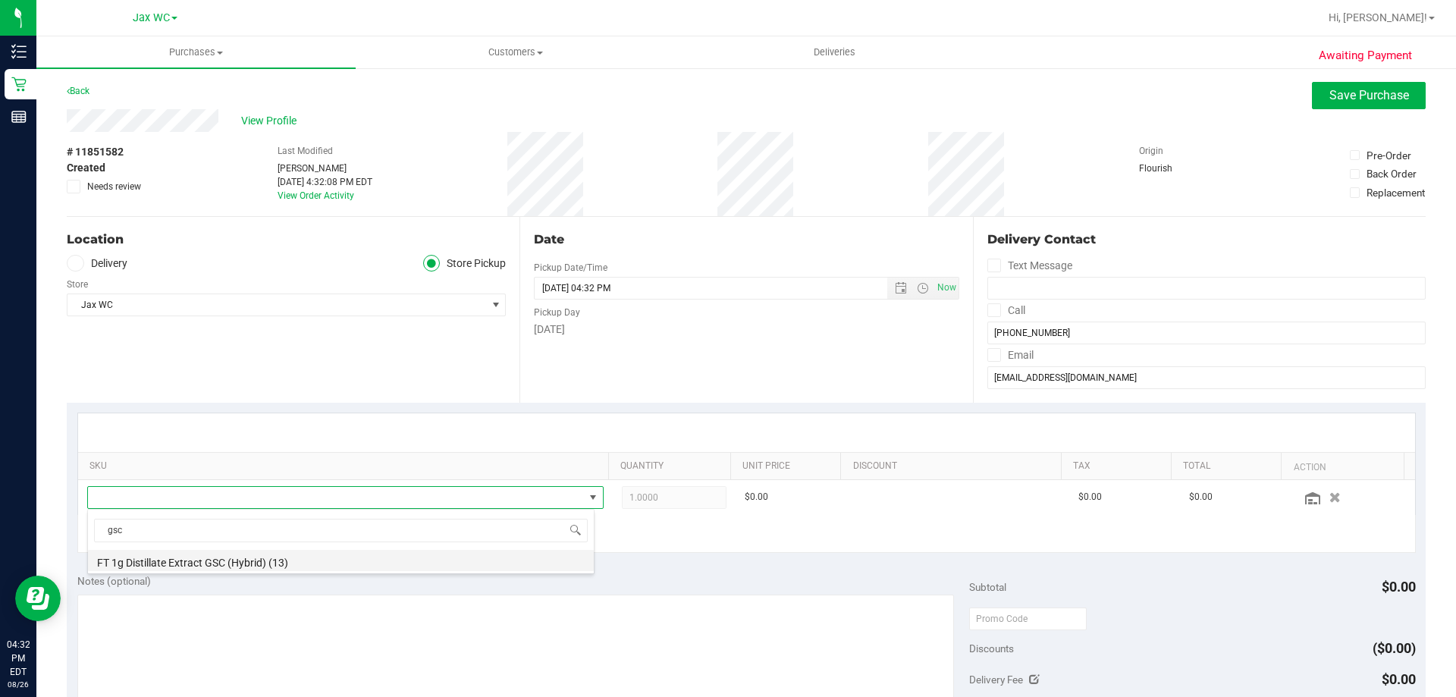
click at [222, 559] on li "FT 1g Distillate Extract GSC (Hybrid) (13)" at bounding box center [341, 560] width 506 height 21
click at [222, 559] on div "SKU Quantity Unit Price Discount Tax Total Action FT 1g Distillate Extract GSC …" at bounding box center [746, 483] width 1359 height 161
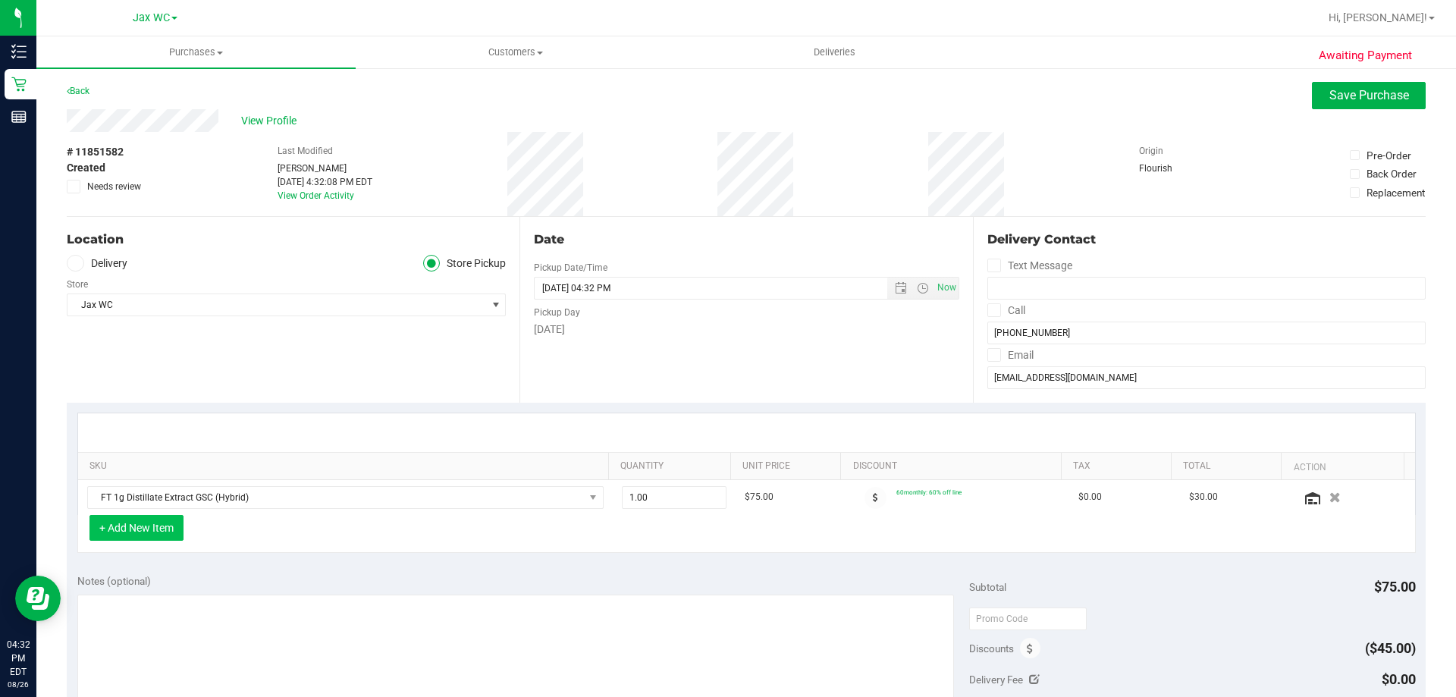
click at [174, 530] on button "+ Add New Item" at bounding box center [136, 528] width 94 height 26
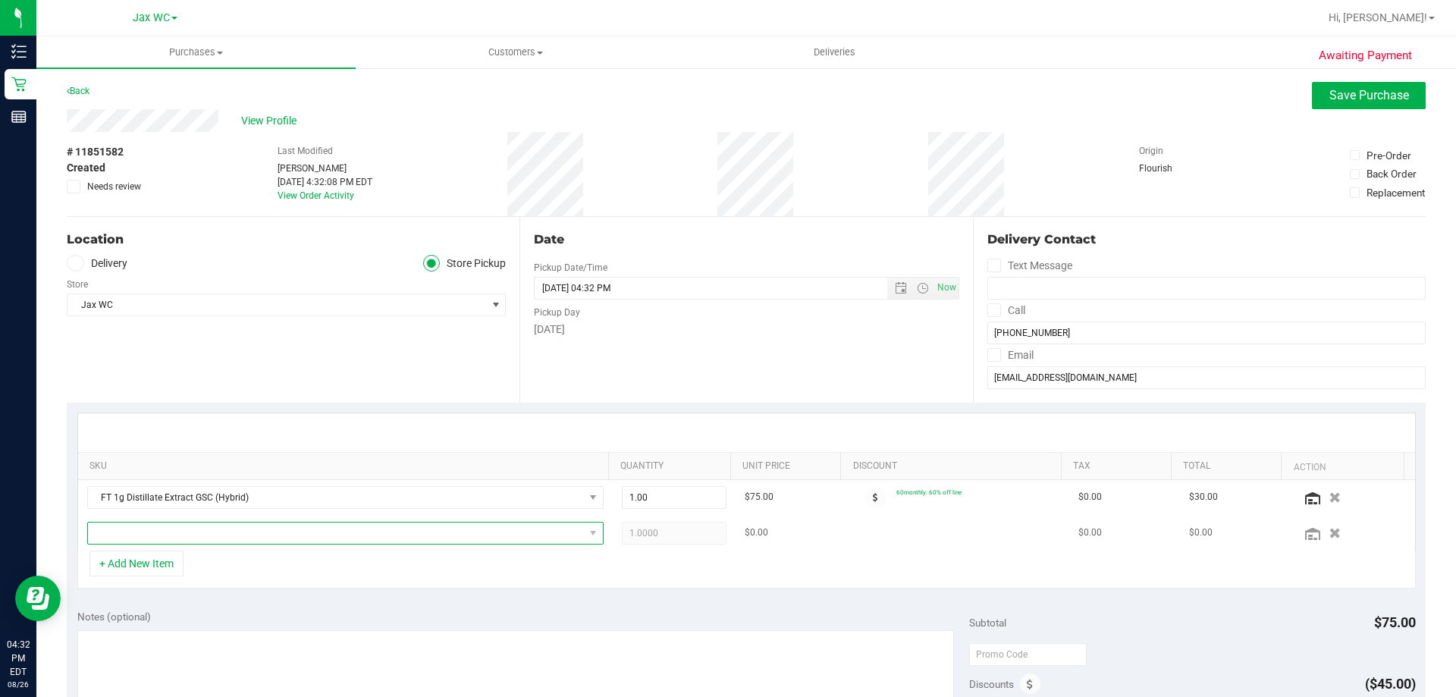
click at [213, 537] on span "NO DATA FOUND" at bounding box center [336, 532] width 496 height 21
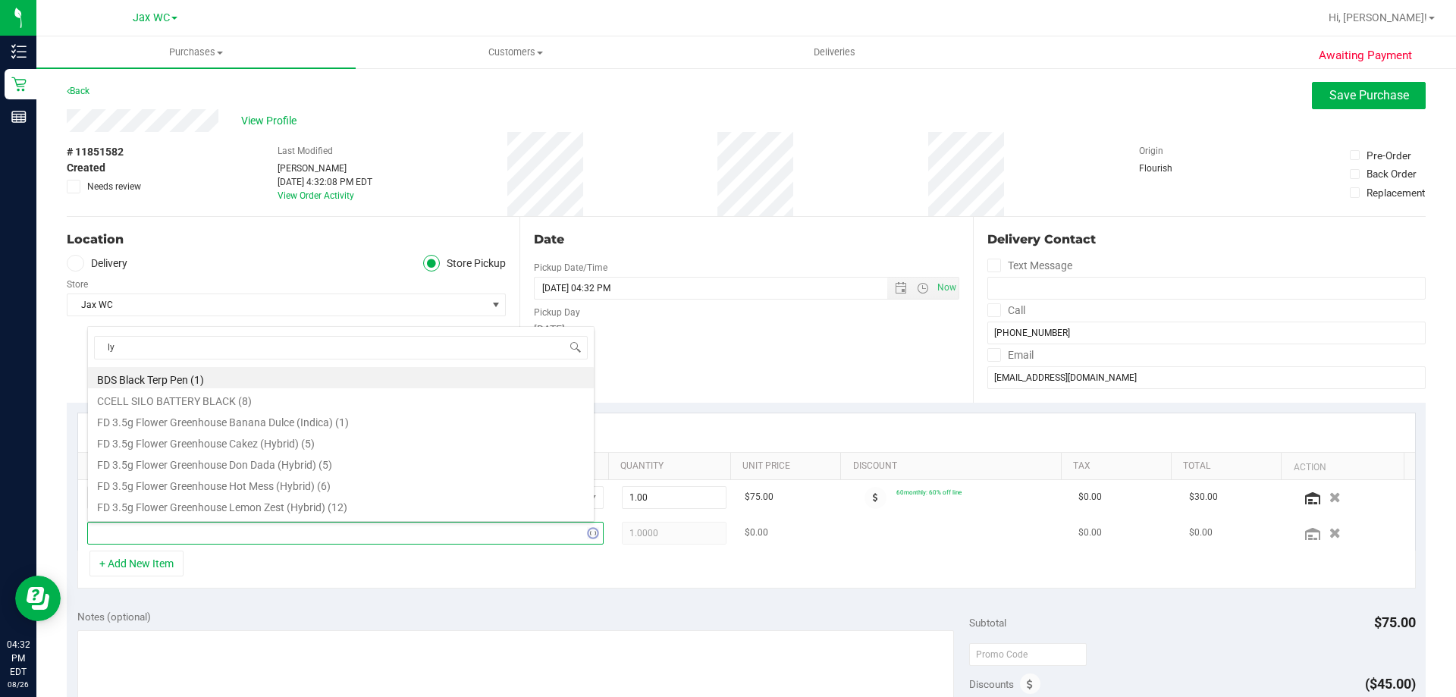
type input "lyd"
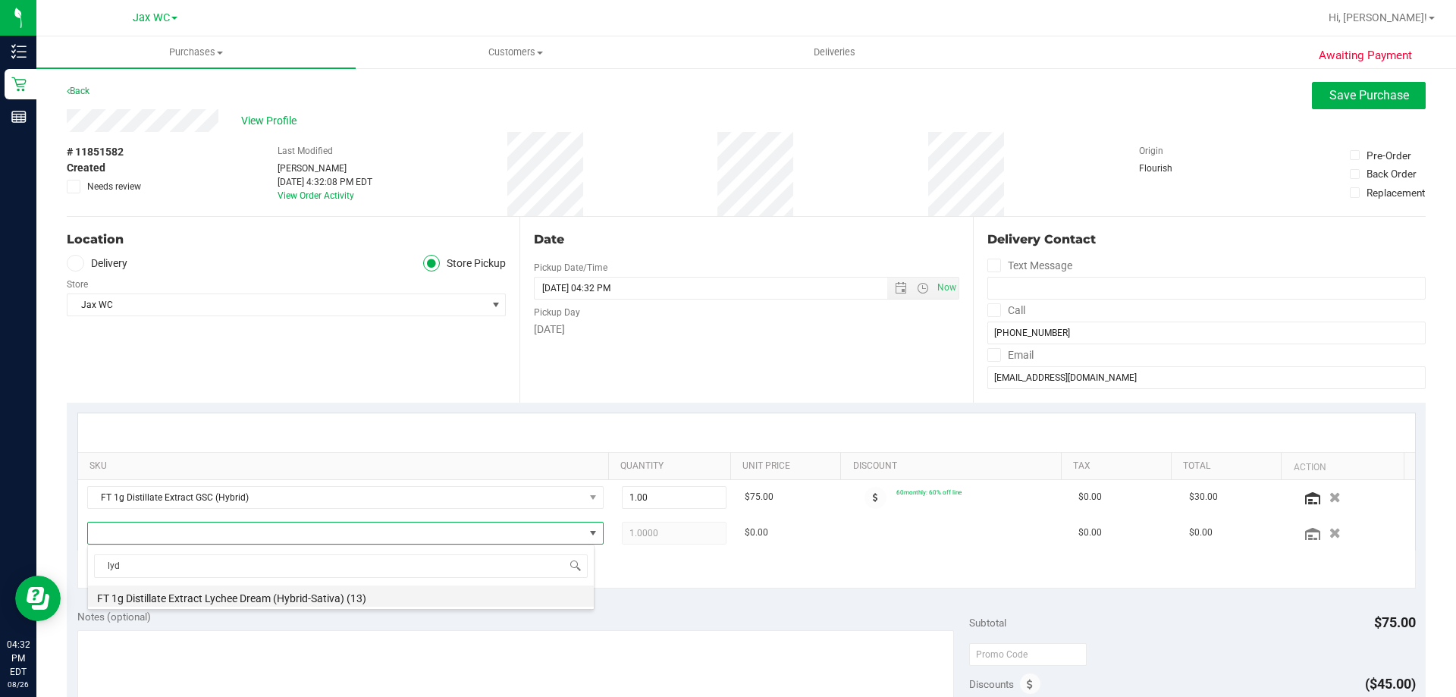
click at [251, 601] on li "FT 1g Distillate Extract Lychee Dream (Hybrid-Sativa) (13)" at bounding box center [341, 595] width 506 height 21
click at [202, 579] on div "+ Add New Item" at bounding box center [746, 570] width 1338 height 38
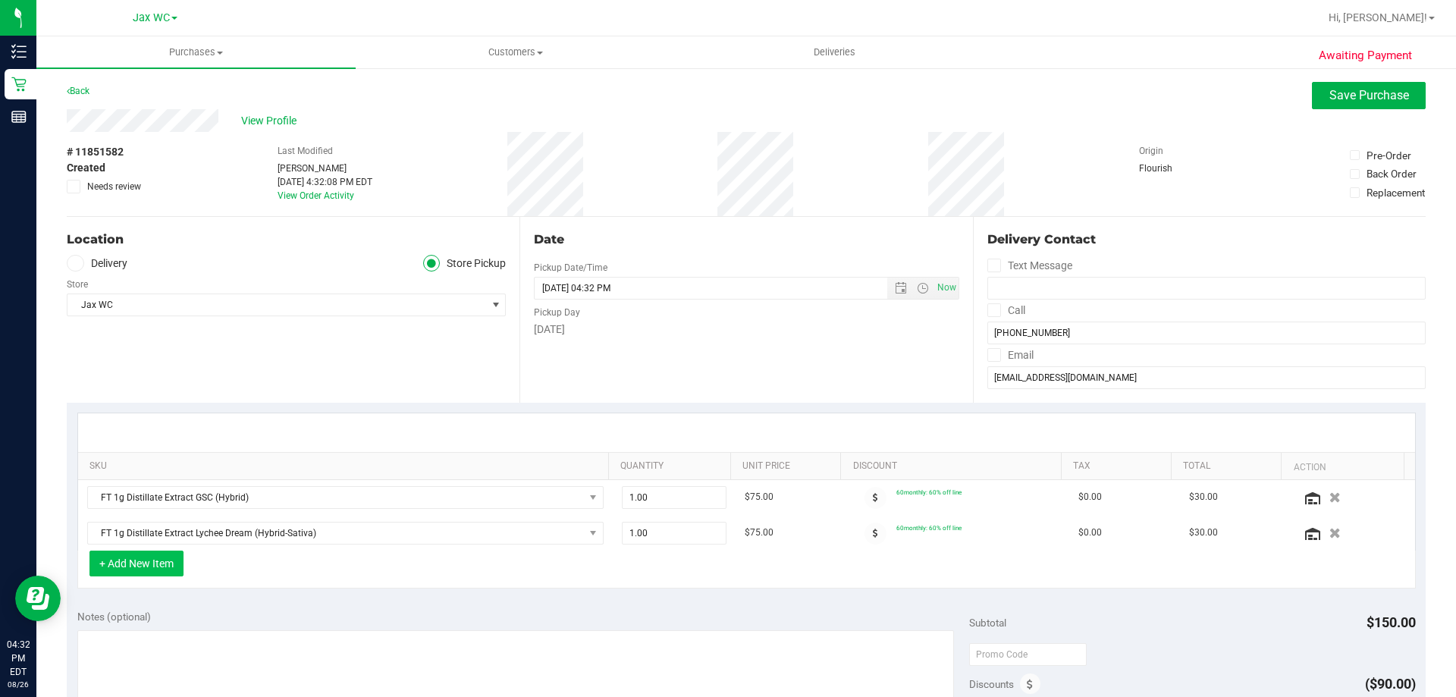
click at [162, 570] on button "+ Add New Item" at bounding box center [136, 564] width 94 height 26
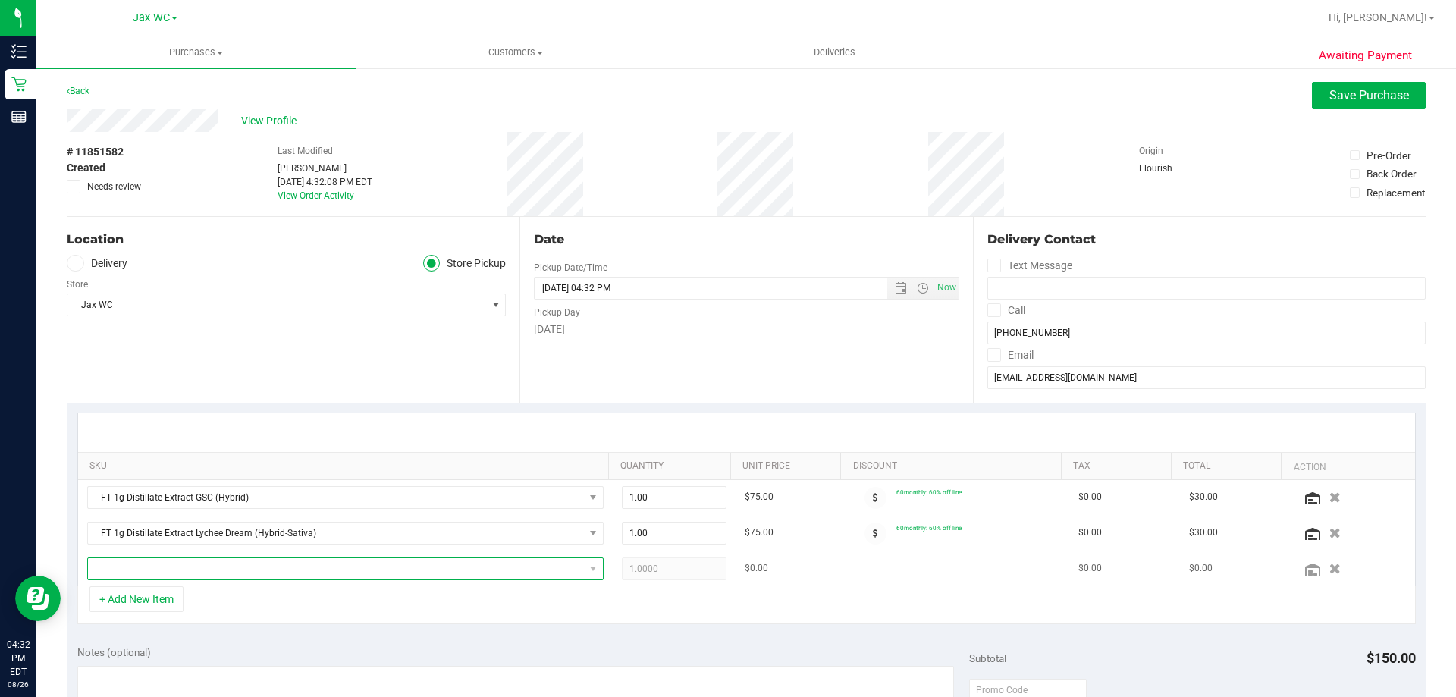
click at [229, 566] on span "NO DATA FOUND" at bounding box center [336, 568] width 496 height 21
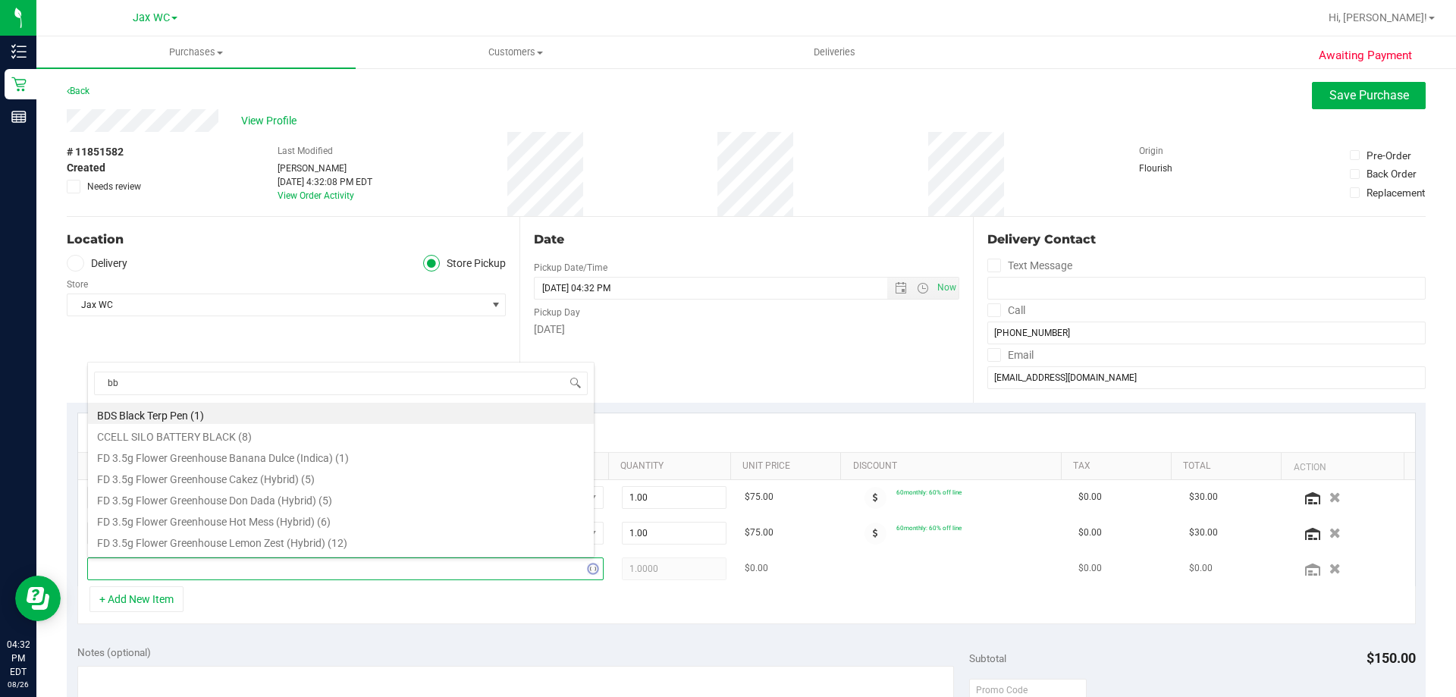
type input "bbc"
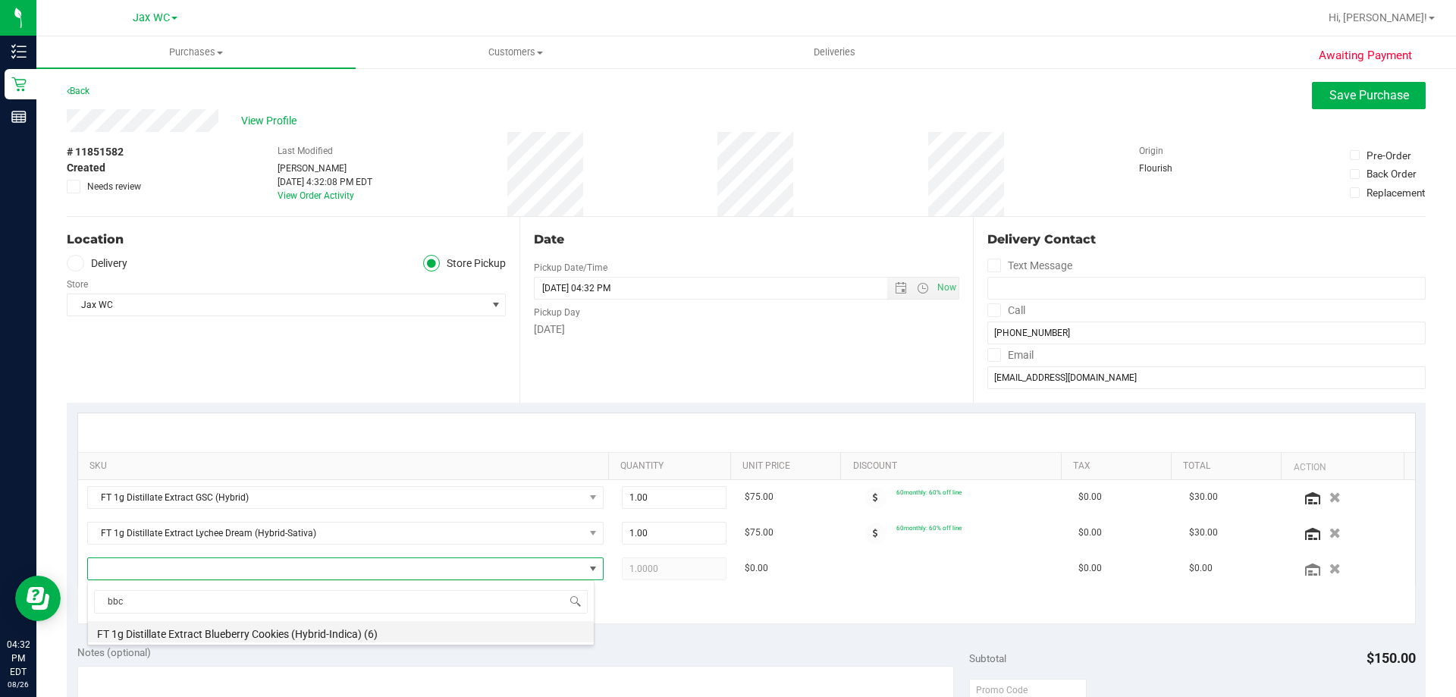
click at [212, 624] on li "FT 1g Distillate Extract Blueberry Cookies (Hybrid-Indica) (6)" at bounding box center [341, 631] width 506 height 21
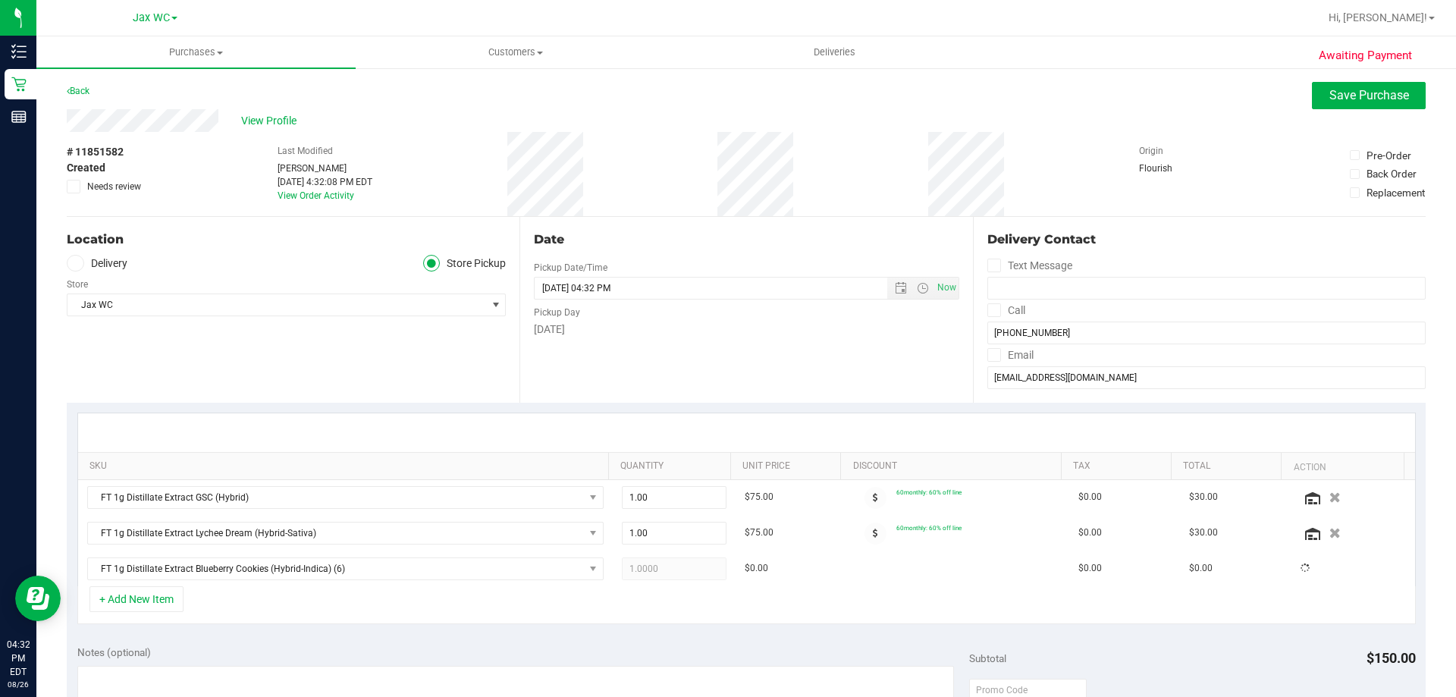
click at [384, 607] on div "+ Add New Item" at bounding box center [746, 605] width 1338 height 38
click at [1336, 113] on div "View Profile" at bounding box center [746, 120] width 1359 height 23
click at [1336, 98] on span "Save Purchase" at bounding box center [1369, 95] width 80 height 14
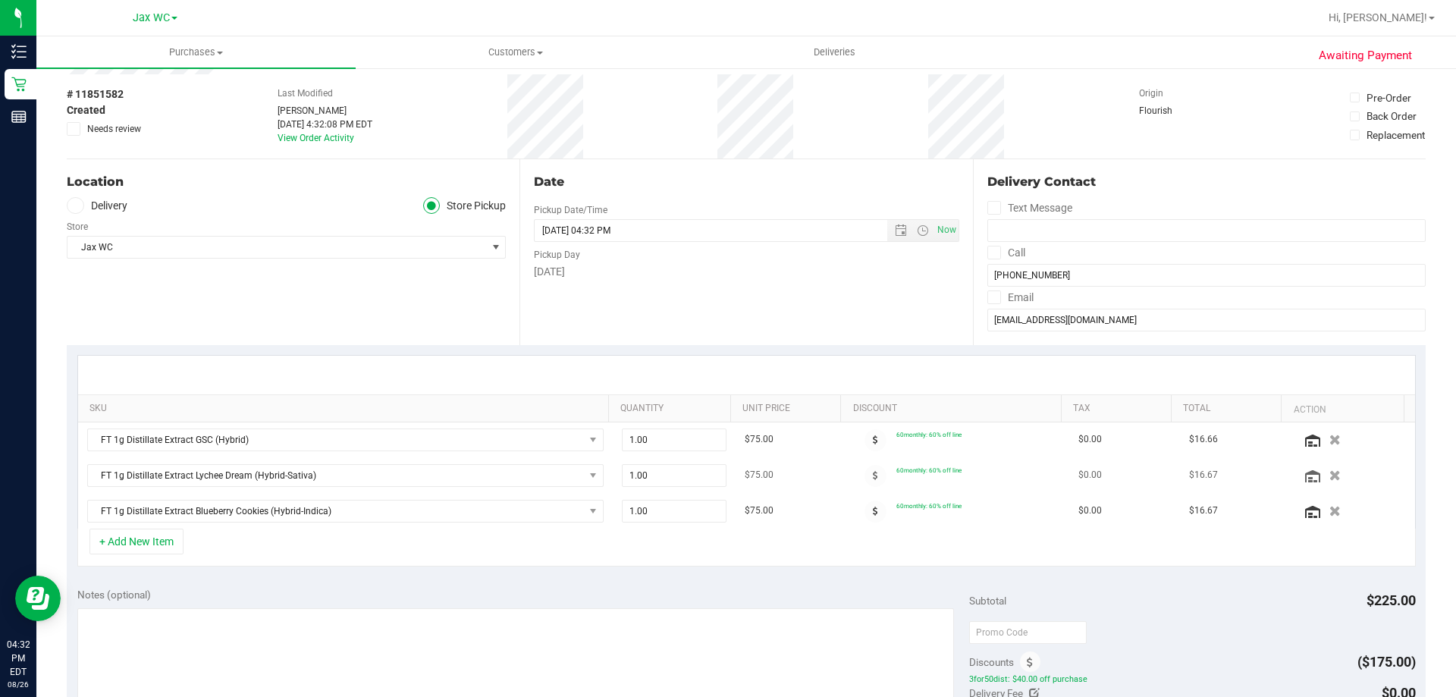
scroll to position [152, 0]
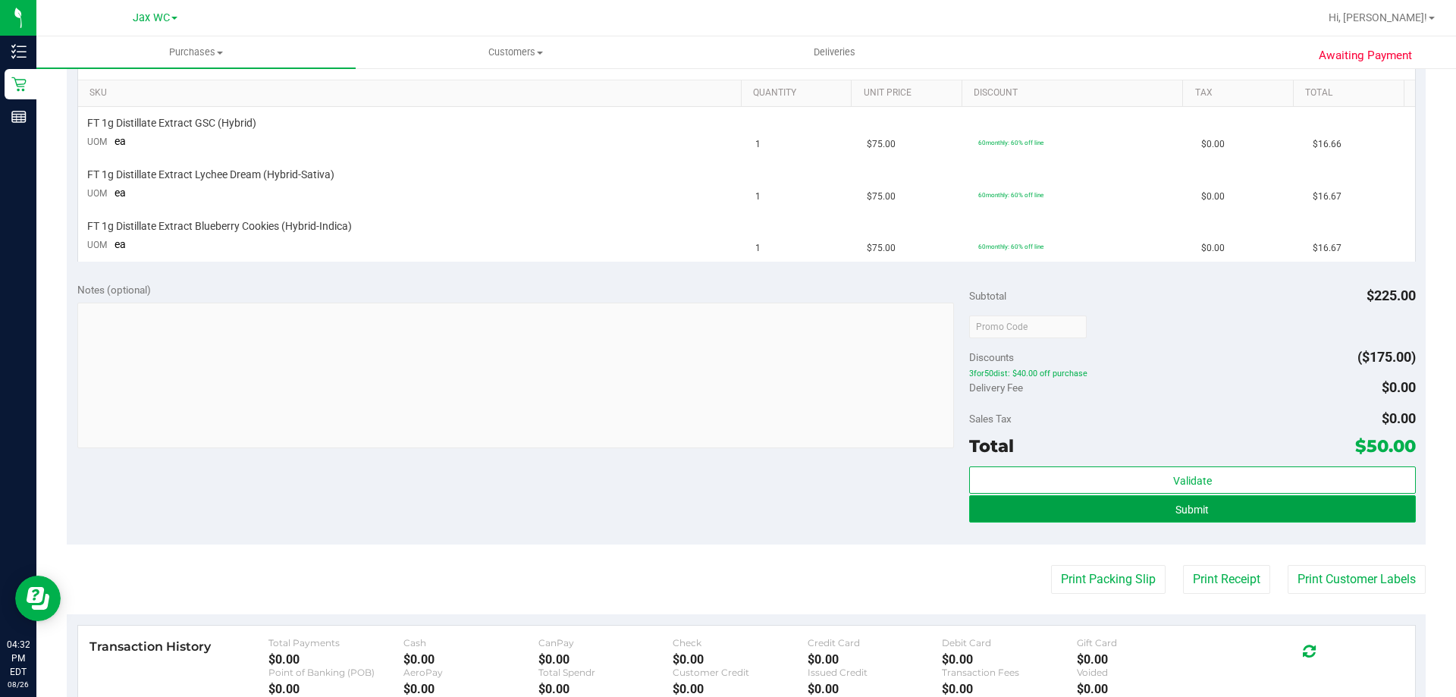
click at [1221, 516] on button "Submit" at bounding box center [1192, 508] width 446 height 27
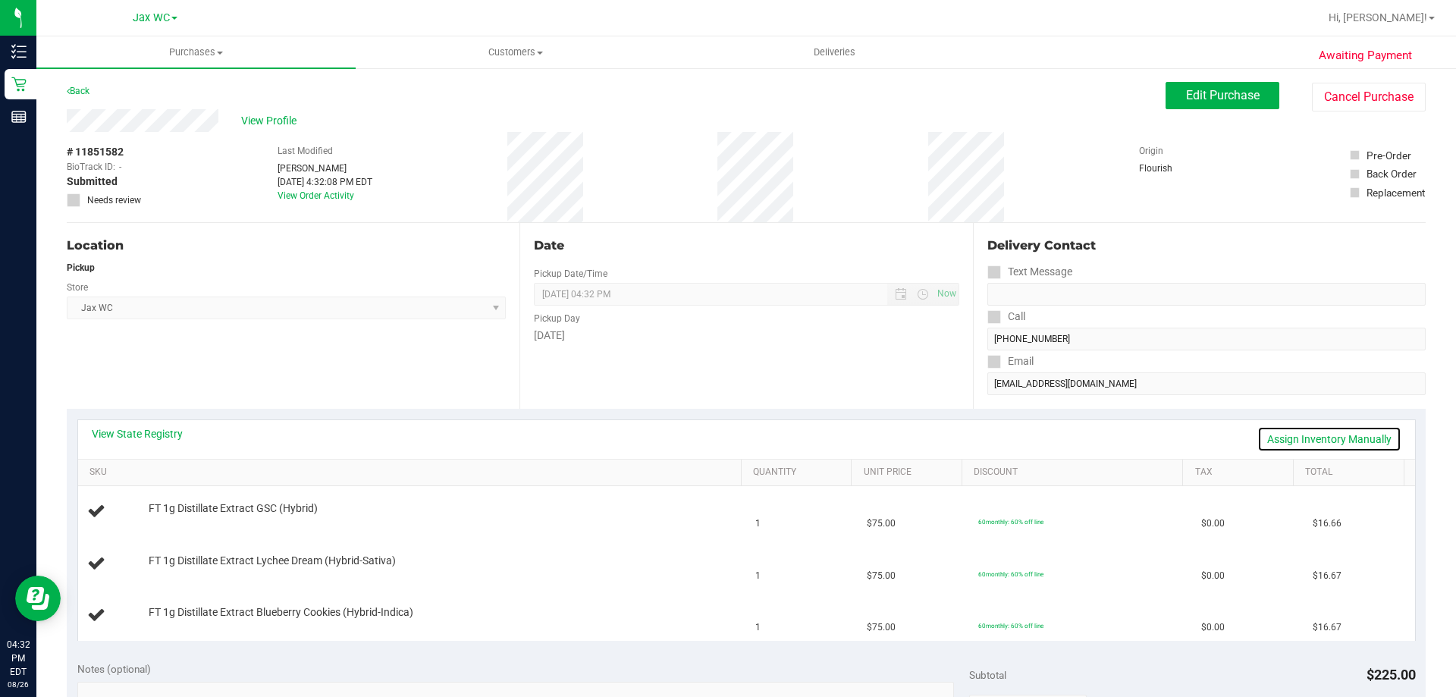
click at [1281, 448] on link "Assign Inventory Manually" at bounding box center [1329, 439] width 144 height 26
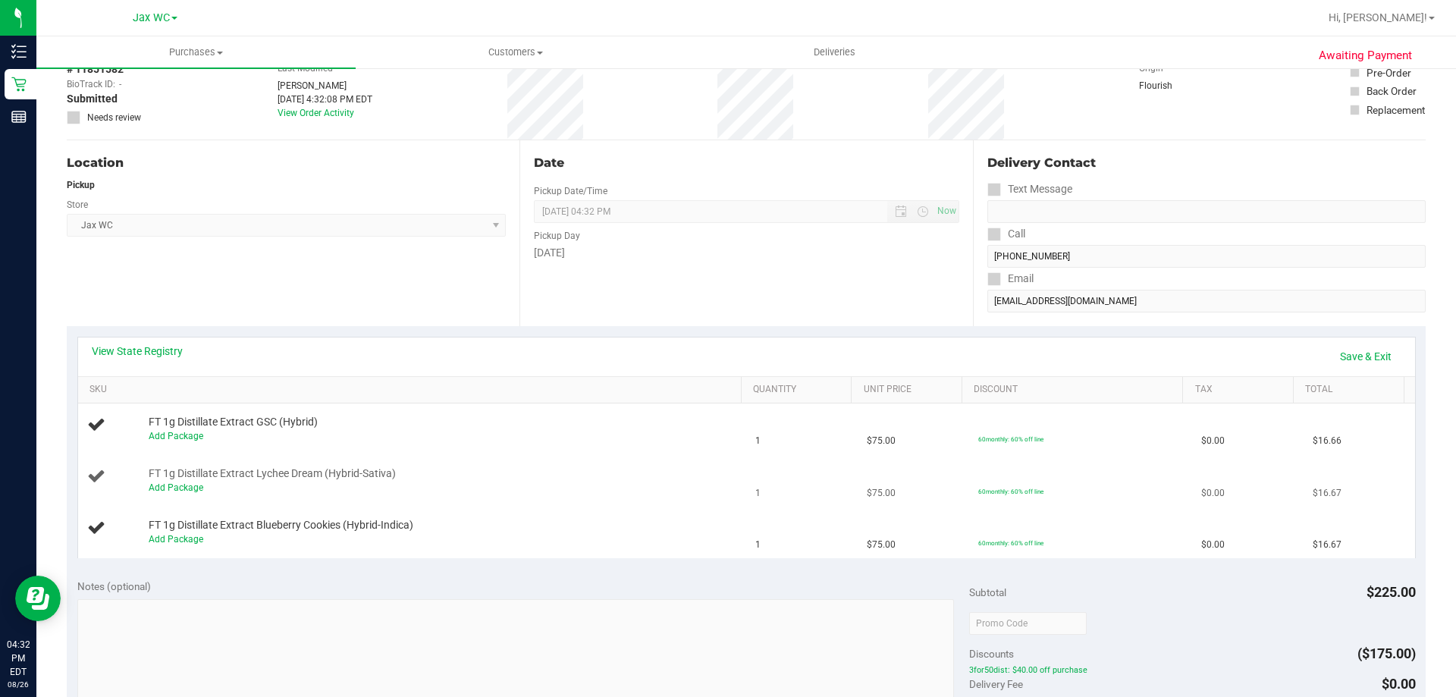
scroll to position [152, 0]
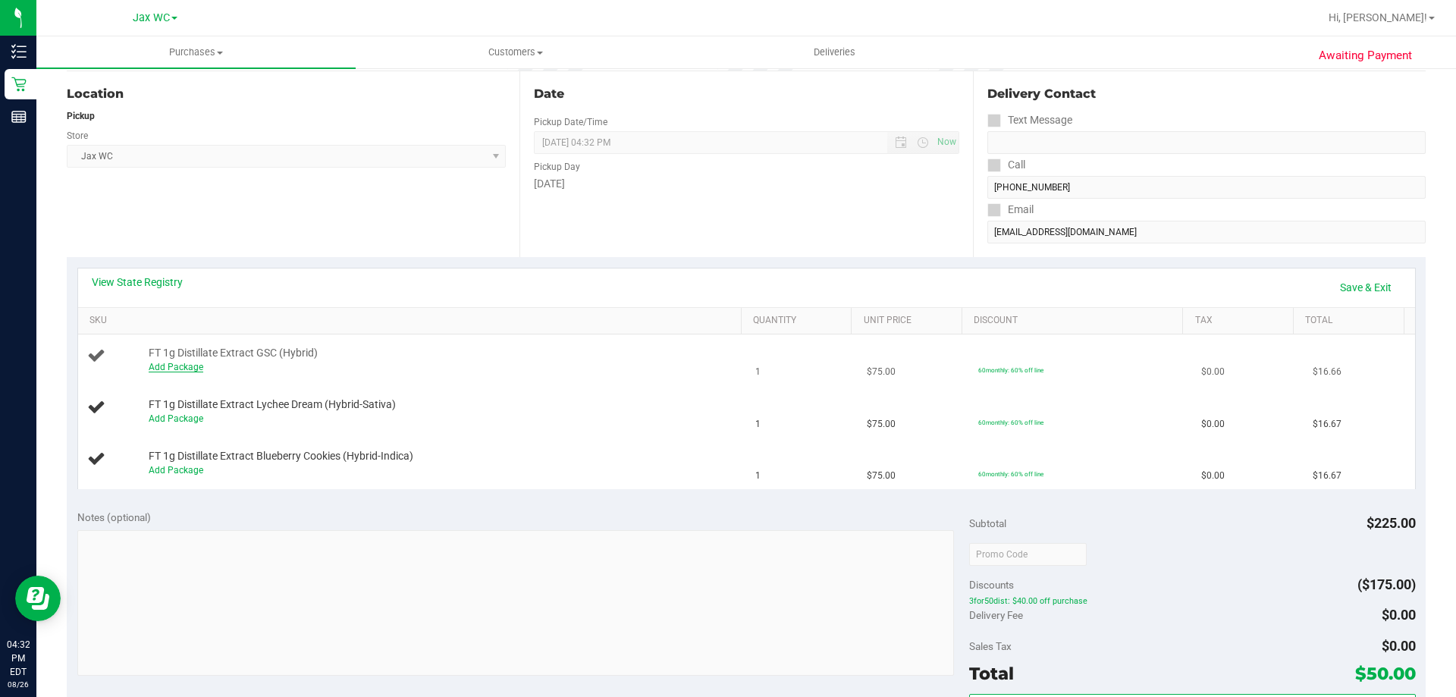
click at [187, 370] on link "Add Package" at bounding box center [176, 367] width 55 height 11
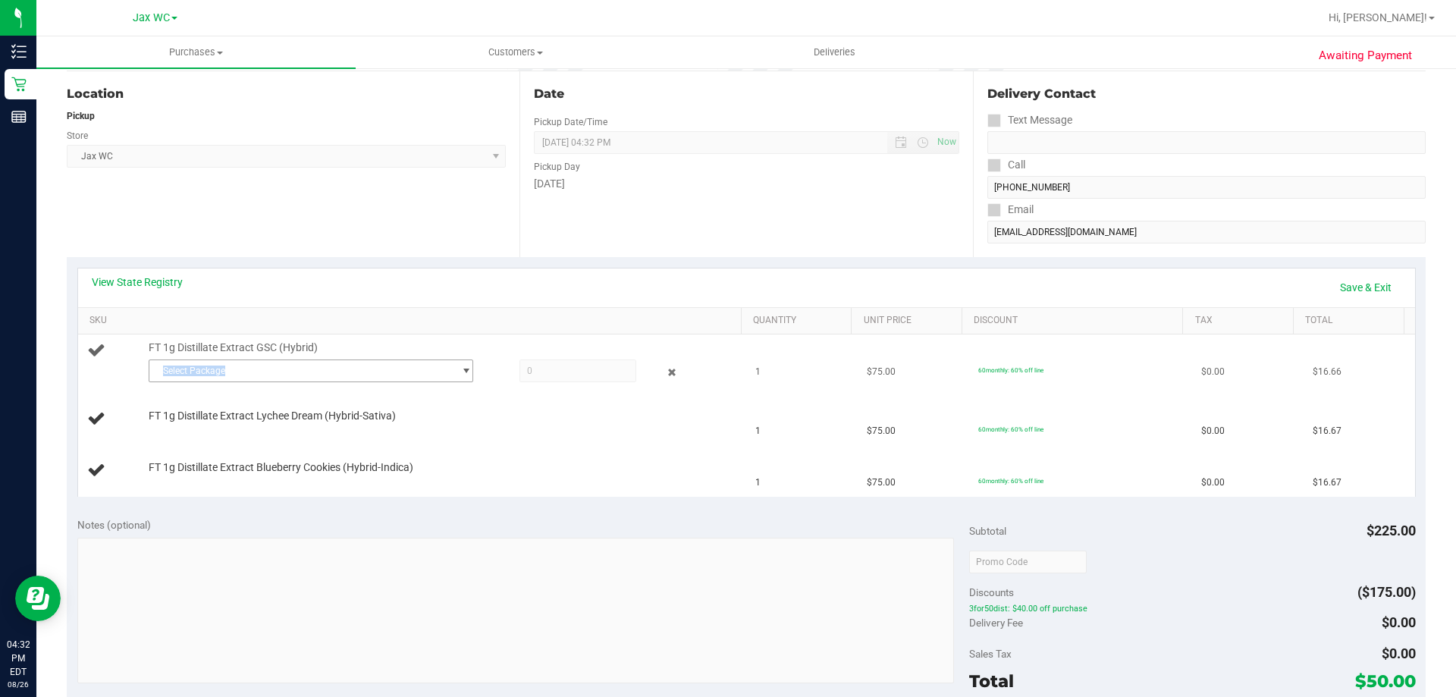
drag, startPoint x: 388, startPoint y: 357, endPoint x: 401, endPoint y: 372, distance: 19.9
click at [401, 372] on div "FT 1g Distillate Extract GSC (Hybrid) Select Package 2264189853946062 962263407…" at bounding box center [437, 363] width 593 height 46
click at [401, 372] on span "Select Package" at bounding box center [301, 370] width 304 height 21
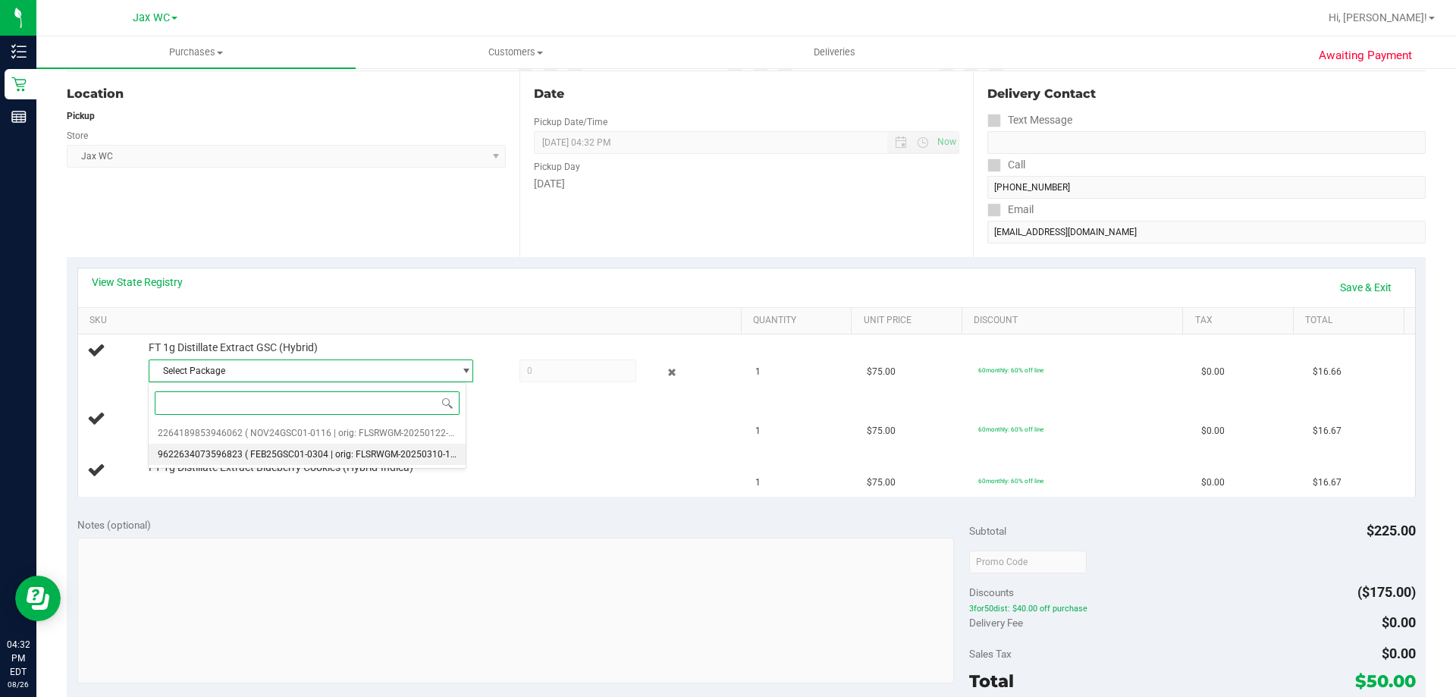
click at [378, 457] on span "( FEB25GSC01-0304 | orig: FLSRWGM-20250310-1963 )" at bounding box center [358, 454] width 227 height 11
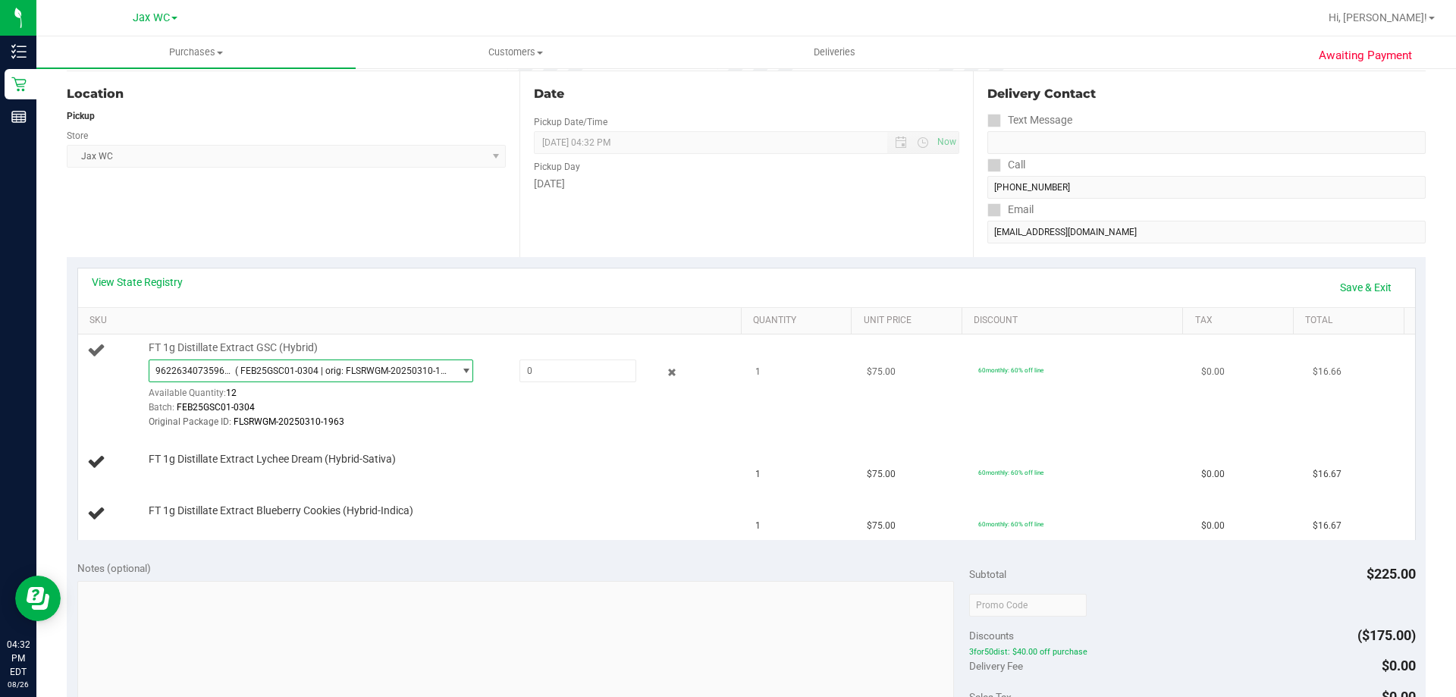
click at [391, 366] on span "( FEB25GSC01-0304 | orig: FLSRWGM-20250310-1963 )" at bounding box center [341, 371] width 212 height 11
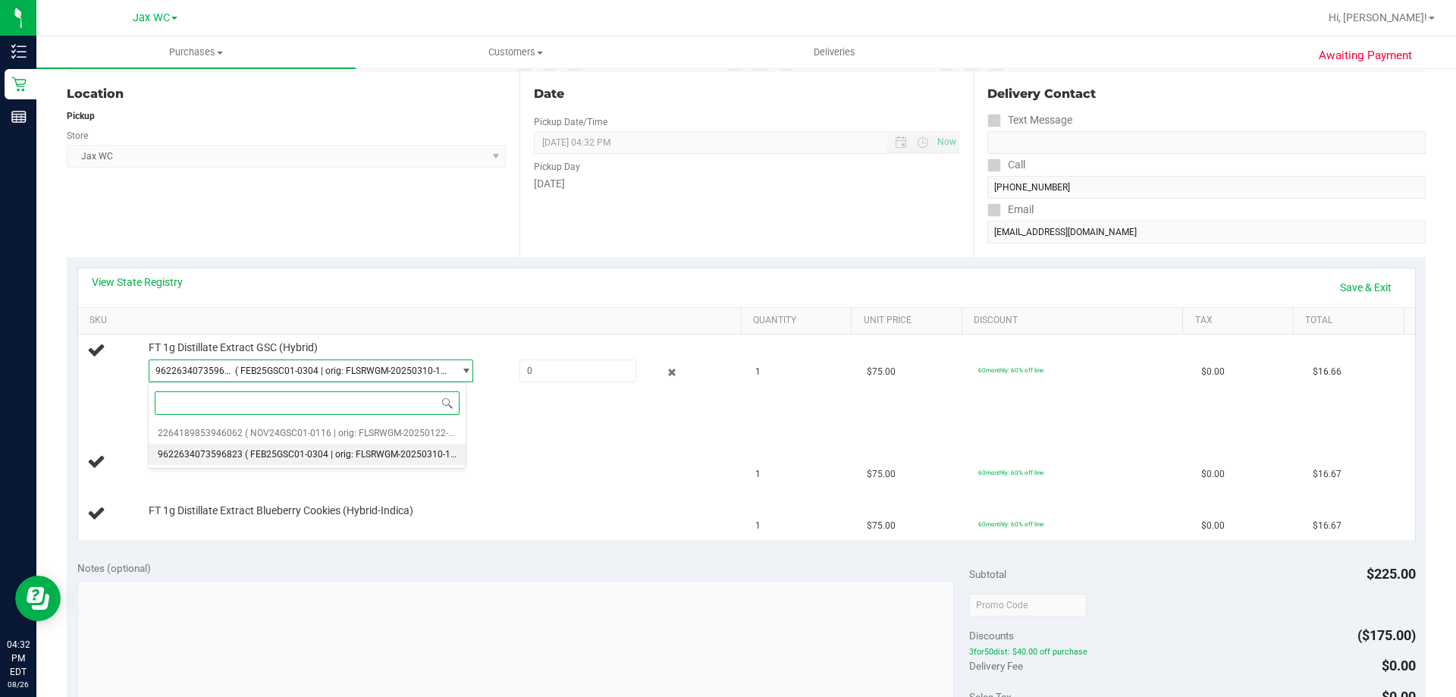
click at [390, 411] on input at bounding box center [307, 403] width 305 height 24
click at [391, 421] on span at bounding box center [307, 403] width 317 height 36
click at [403, 429] on span "( NOV24GSC01-0116 | orig: FLSRWGM-20250122-2205 )" at bounding box center [360, 433] width 230 height 11
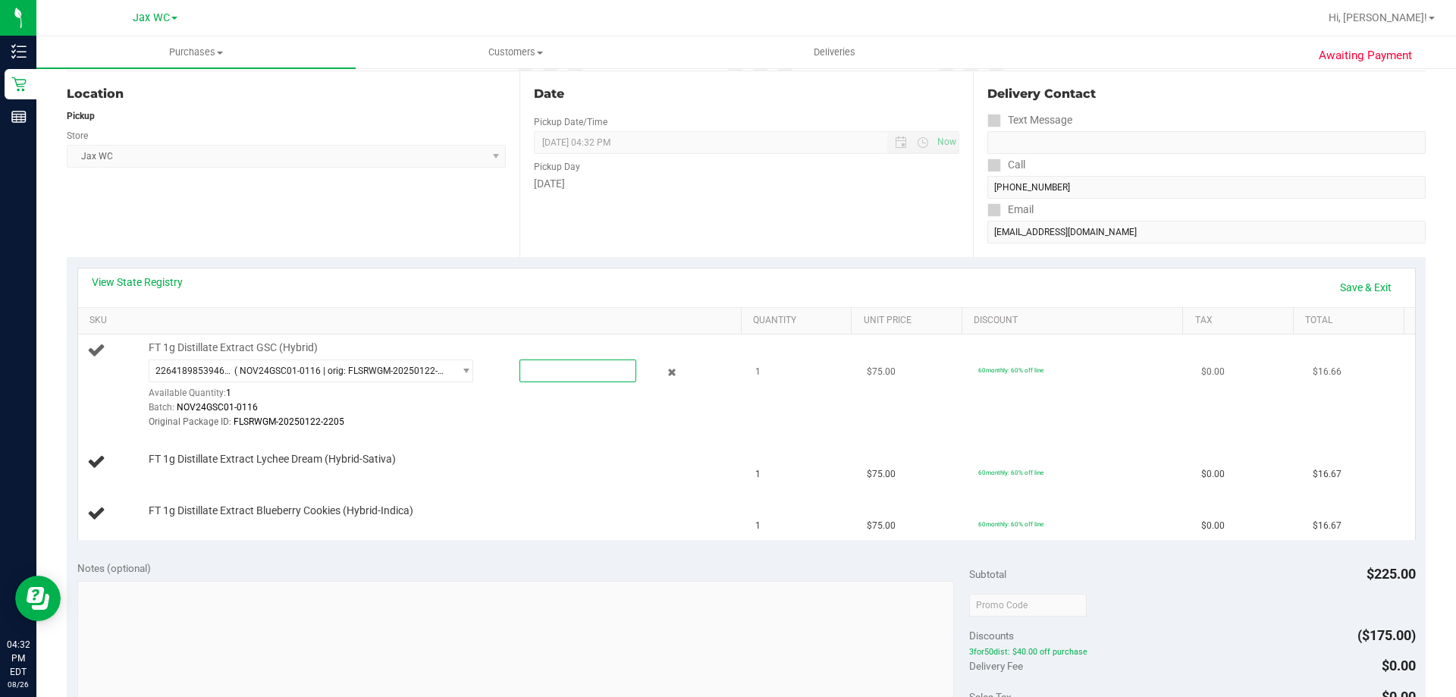
click at [553, 377] on span at bounding box center [577, 370] width 117 height 23
type input "1"
type input "1.0000"
click at [515, 425] on div "Original Package ID: FLSRWGM-20250122-2205" at bounding box center [441, 422] width 585 height 14
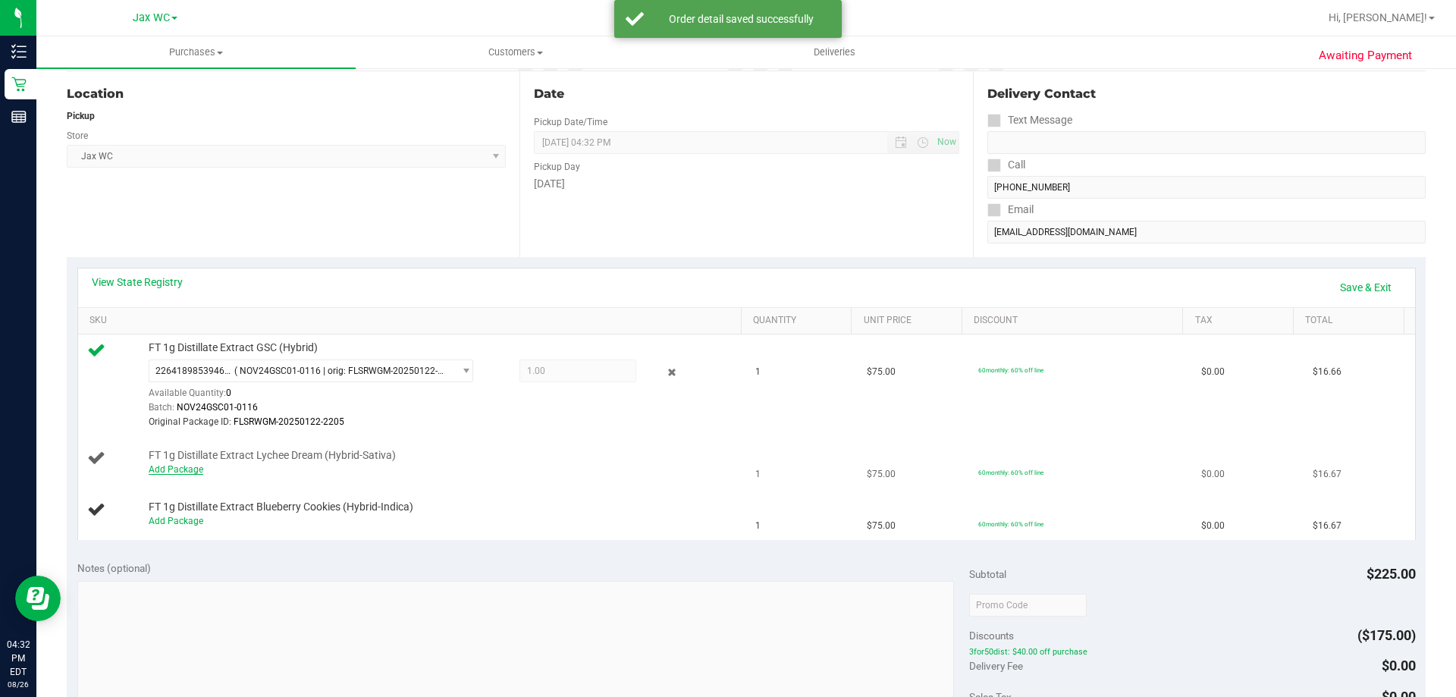
click at [196, 466] on link "Add Package" at bounding box center [176, 469] width 55 height 11
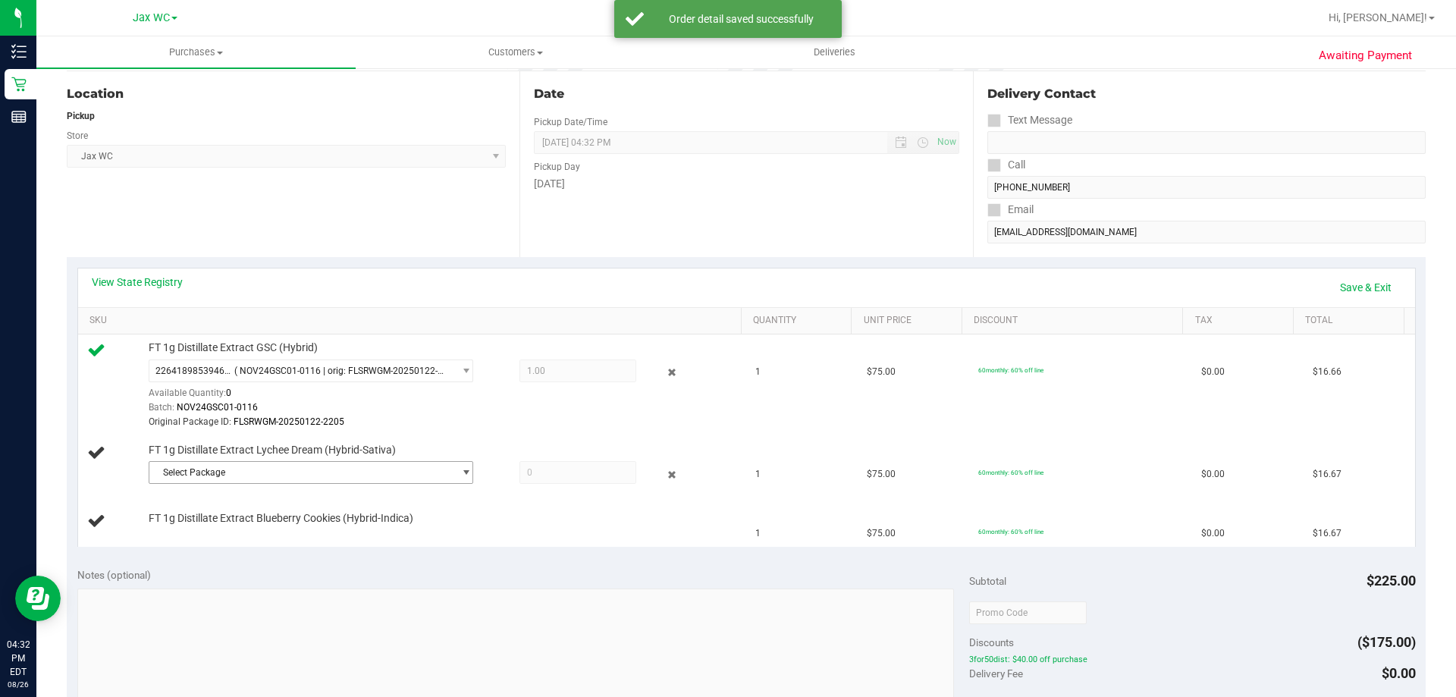
click at [291, 475] on span "Select Package" at bounding box center [301, 472] width 304 height 21
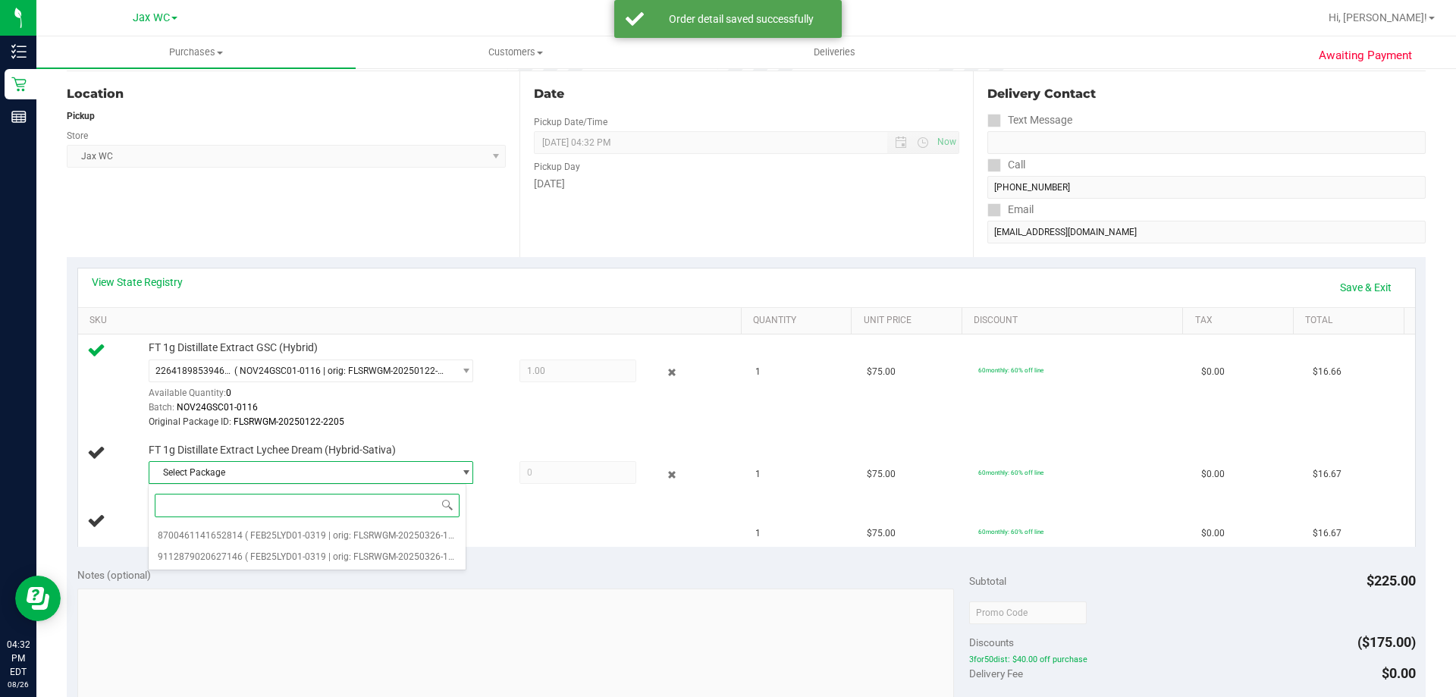
click at [309, 510] on input at bounding box center [307, 506] width 305 height 24
click at [315, 525] on li "8700461141652814 ( FEB25LYD01-0319 | orig: FLSRWGM-20250326-1231 )" at bounding box center [307, 535] width 317 height 21
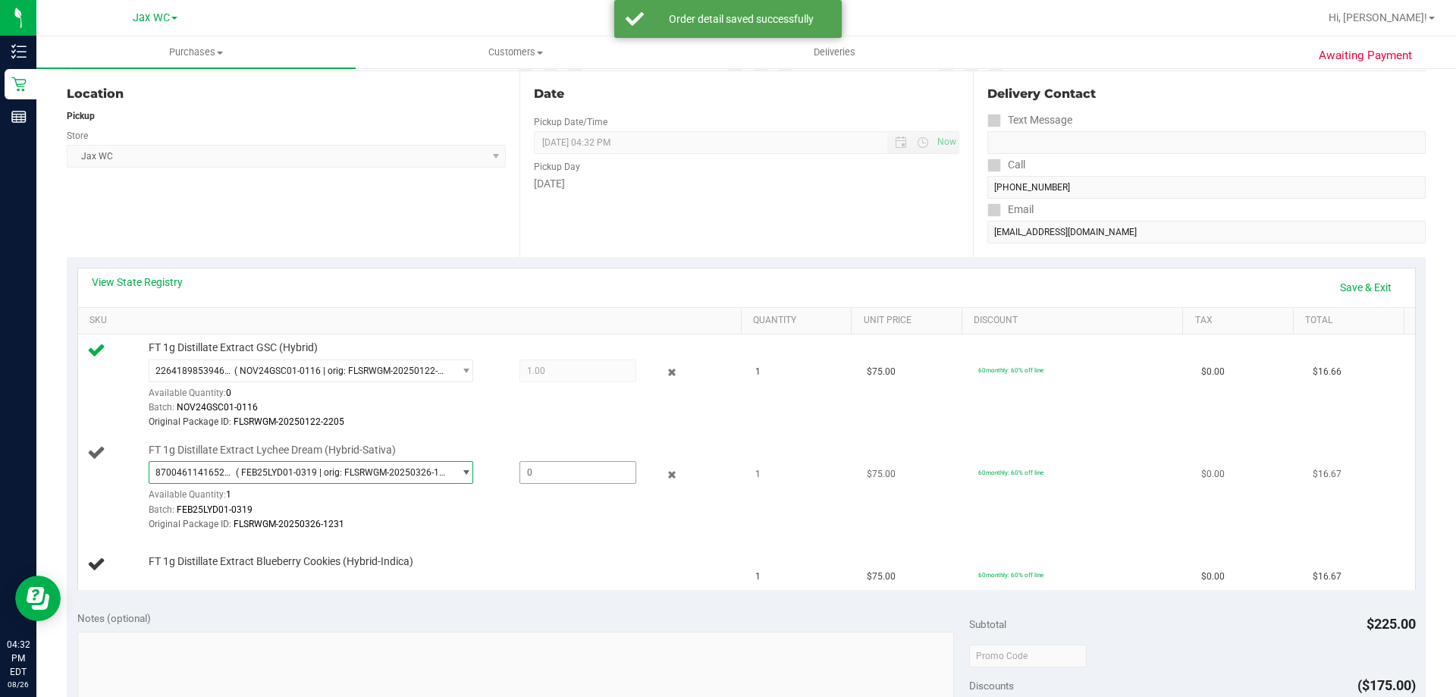
drag, startPoint x: 557, startPoint y: 475, endPoint x: 566, endPoint y: 474, distance: 9.9
click at [563, 474] on span at bounding box center [577, 472] width 117 height 23
type input "1"
type input "1.0000"
click at [537, 515] on div "Batch: FEB25LYD01-0319" at bounding box center [441, 510] width 585 height 14
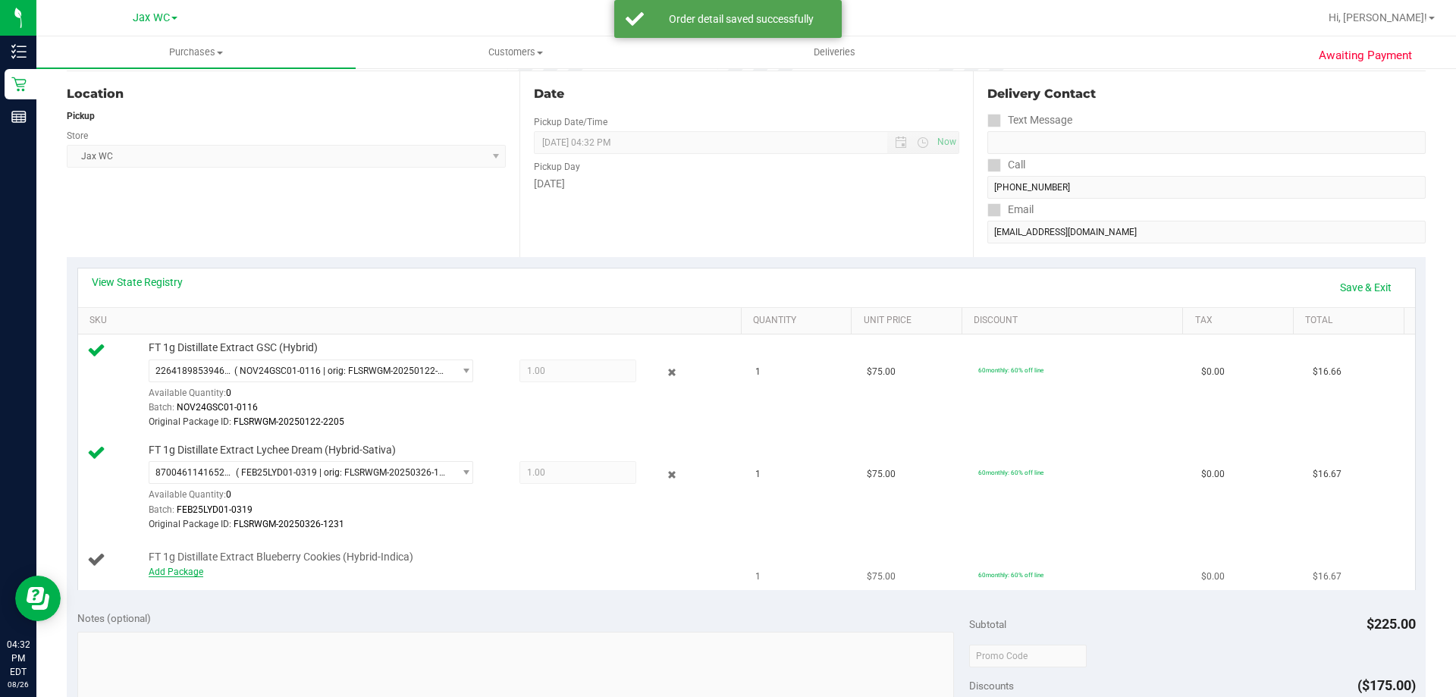
click at [186, 569] on link "Add Package" at bounding box center [176, 571] width 55 height 11
click at [400, 579] on span "Select Package" at bounding box center [301, 574] width 304 height 21
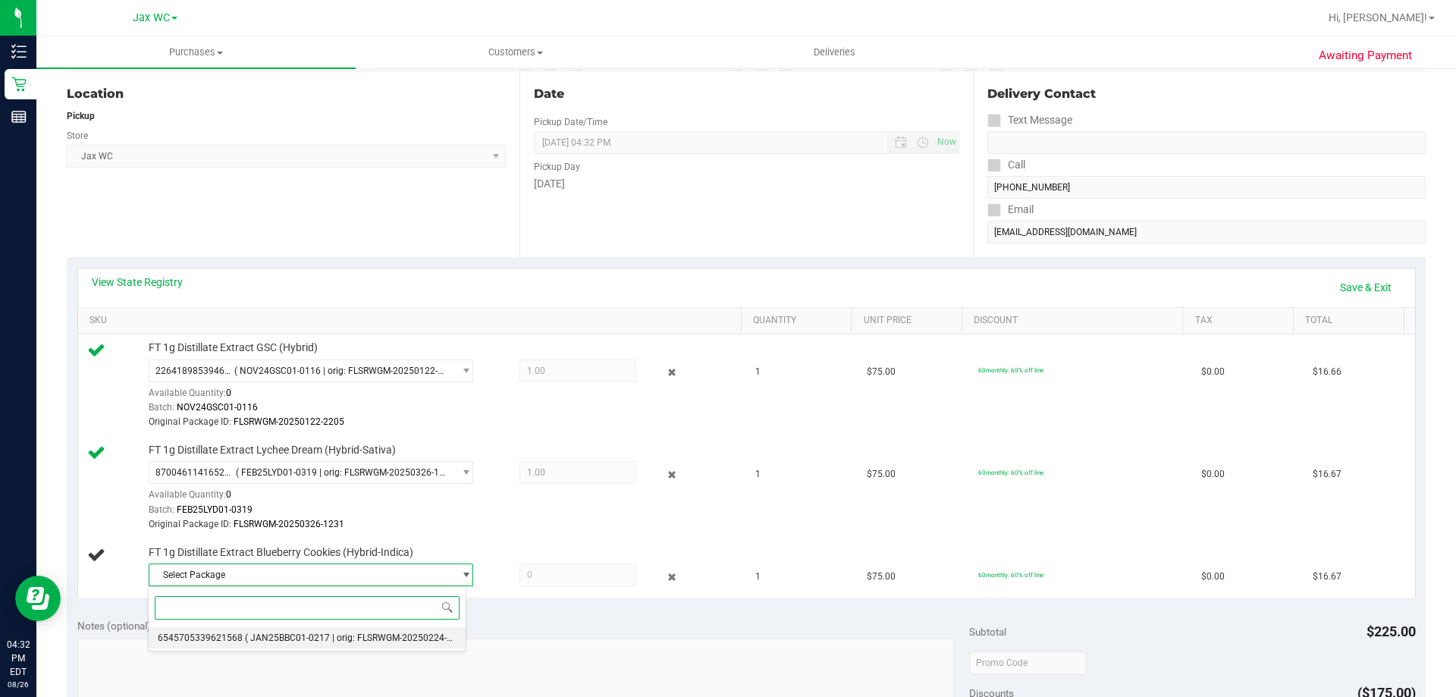
click at [312, 634] on span "( JAN25BBC01-0217 | orig: FLSRWGM-20250224-2374 )" at bounding box center [359, 637] width 228 height 11
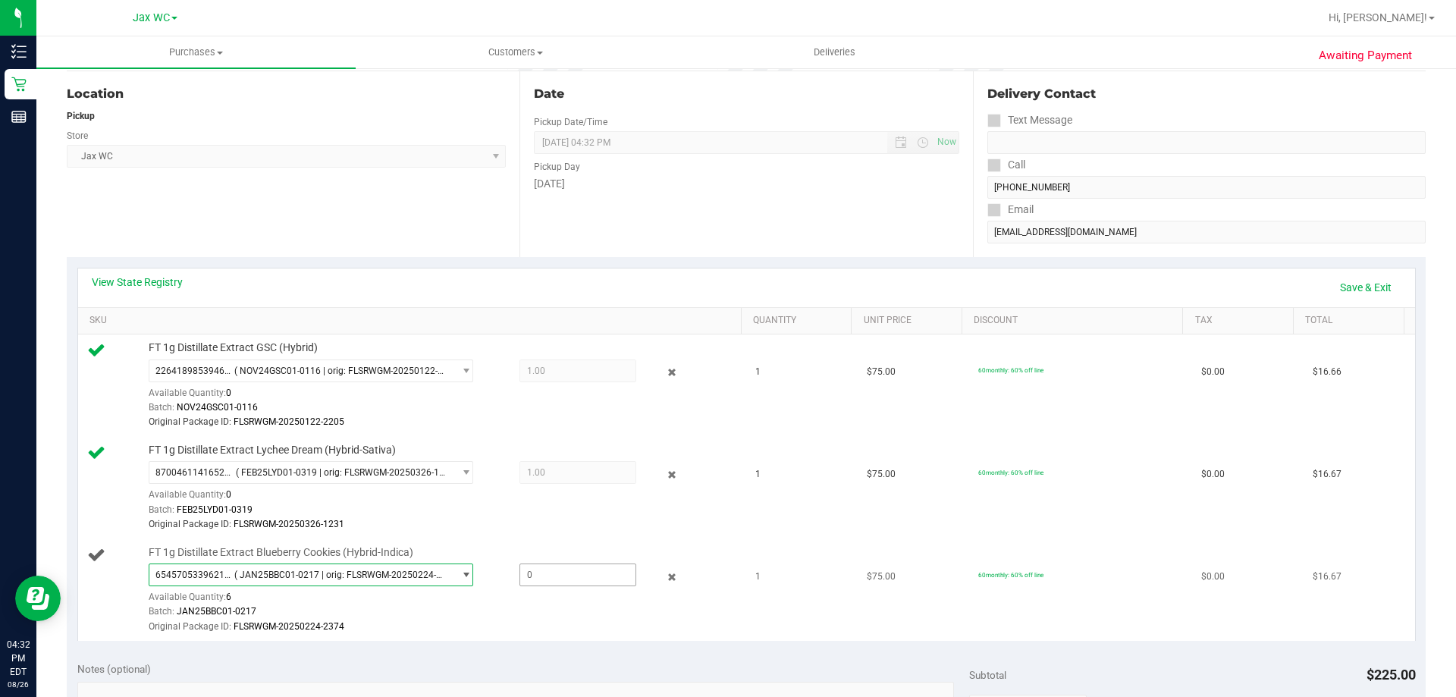
click at [570, 572] on span at bounding box center [577, 574] width 117 height 23
type input "1"
type input "1.0000"
click at [605, 535] on td "FT 1g Distillate Extract Lychee Dream (Hybrid-Sativa) 8700461141652814 ( FEB25L…" at bounding box center [412, 488] width 669 height 102
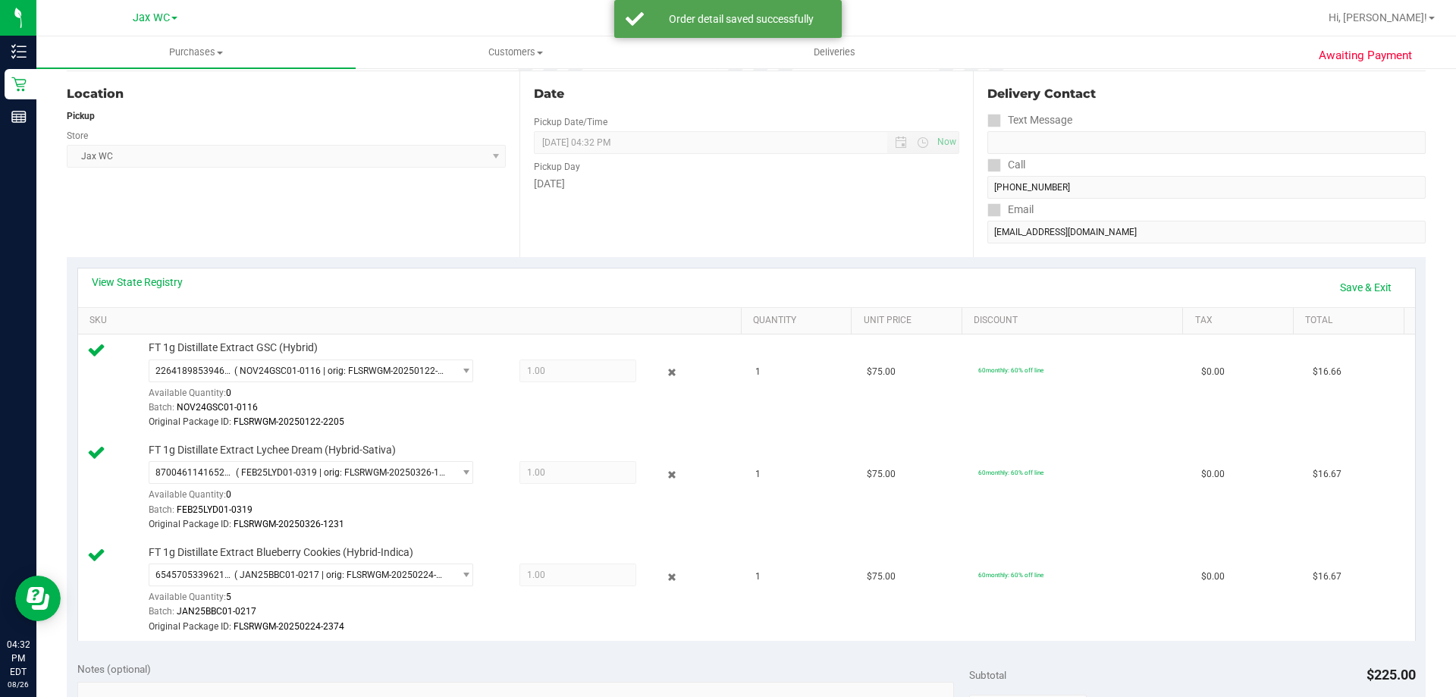
scroll to position [0, 0]
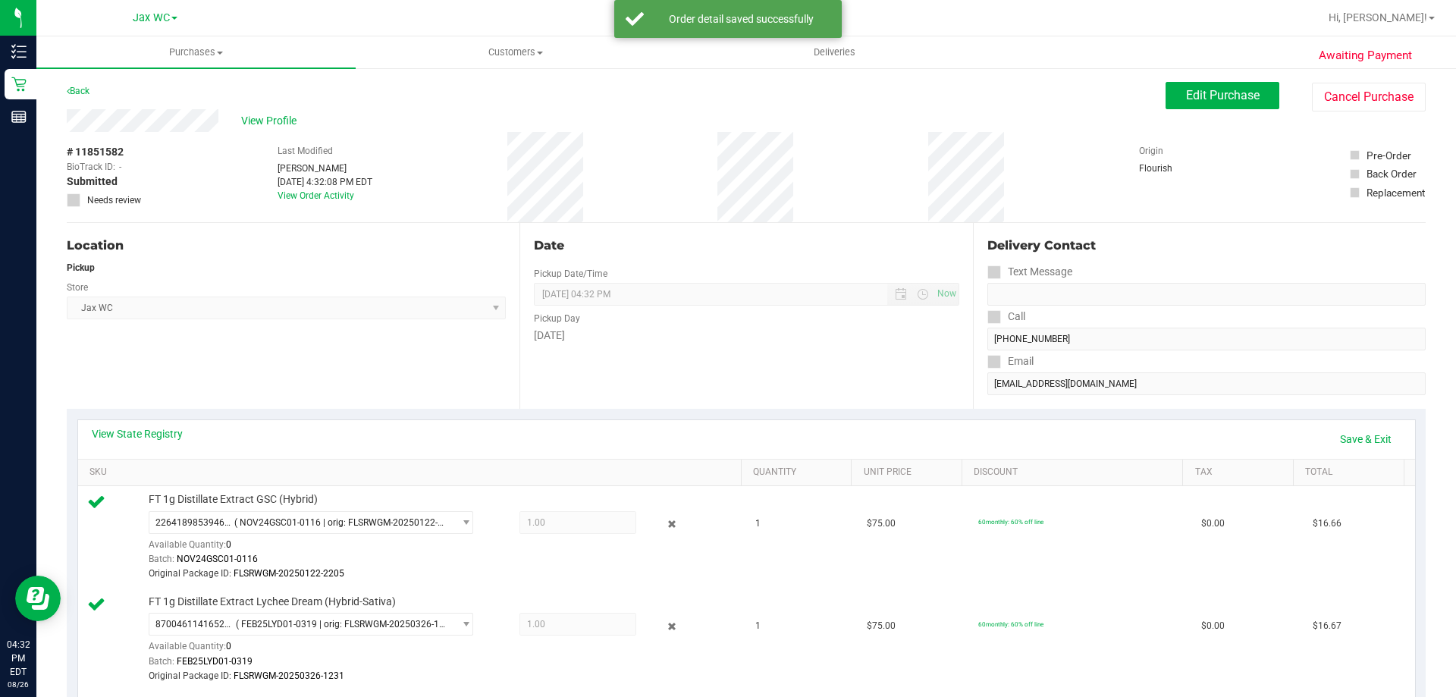
click at [1337, 423] on div "View State Registry Save & Exit" at bounding box center [746, 439] width 1337 height 39
click at [1338, 427] on link "Save & Exit" at bounding box center [1365, 439] width 71 height 26
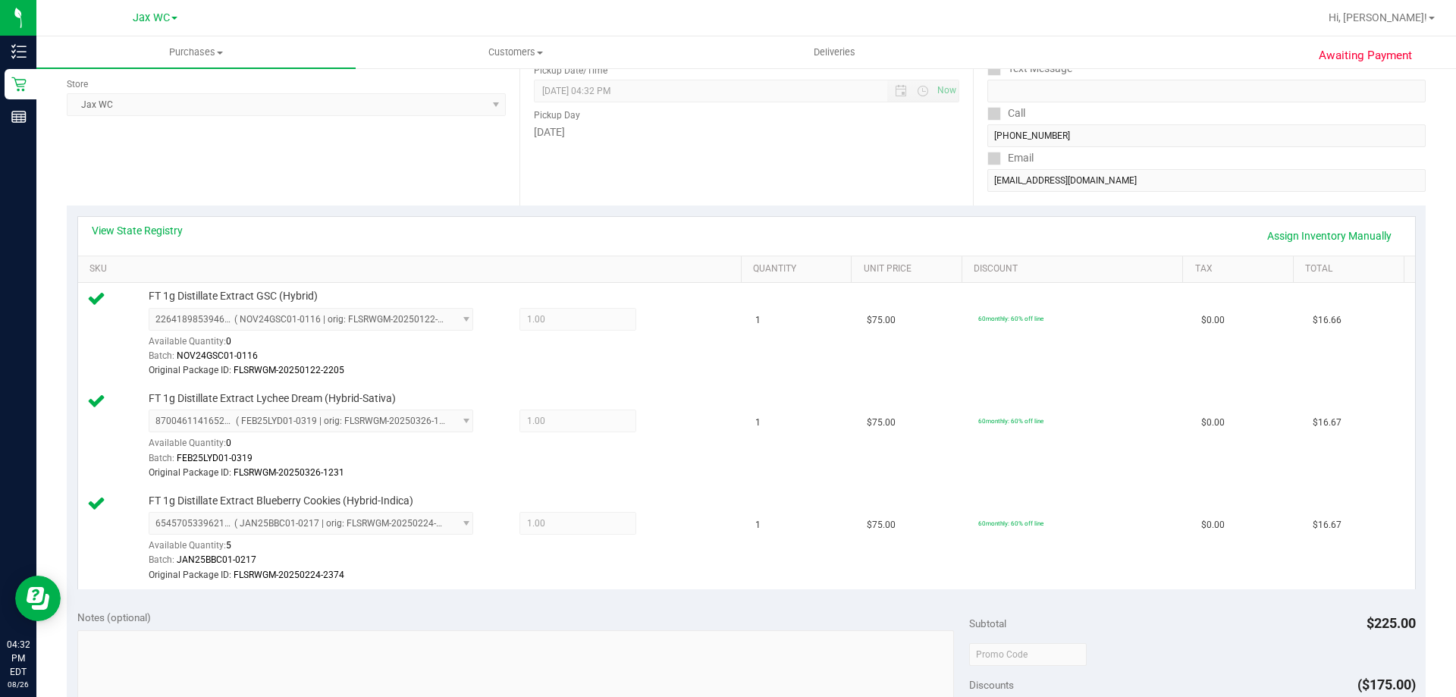
scroll to position [455, 0]
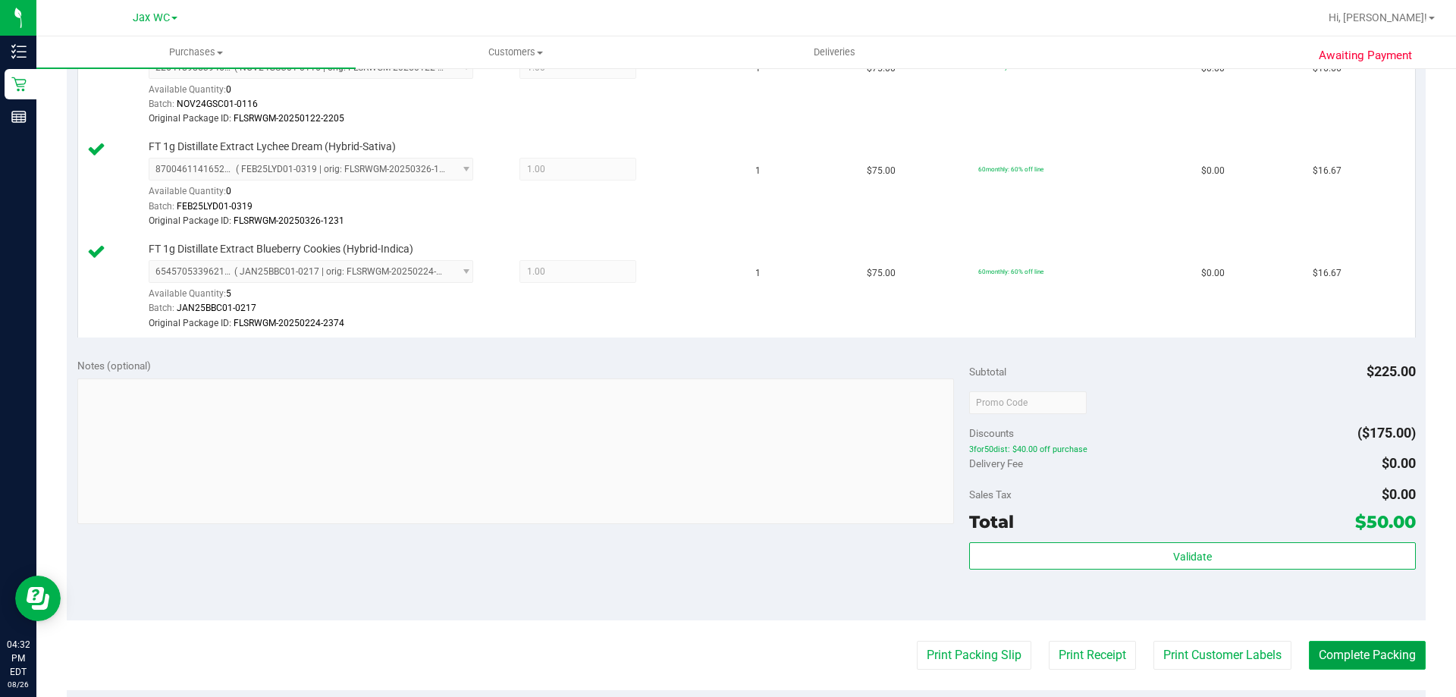
click at [1337, 652] on button "Complete Packing" at bounding box center [1367, 655] width 117 height 29
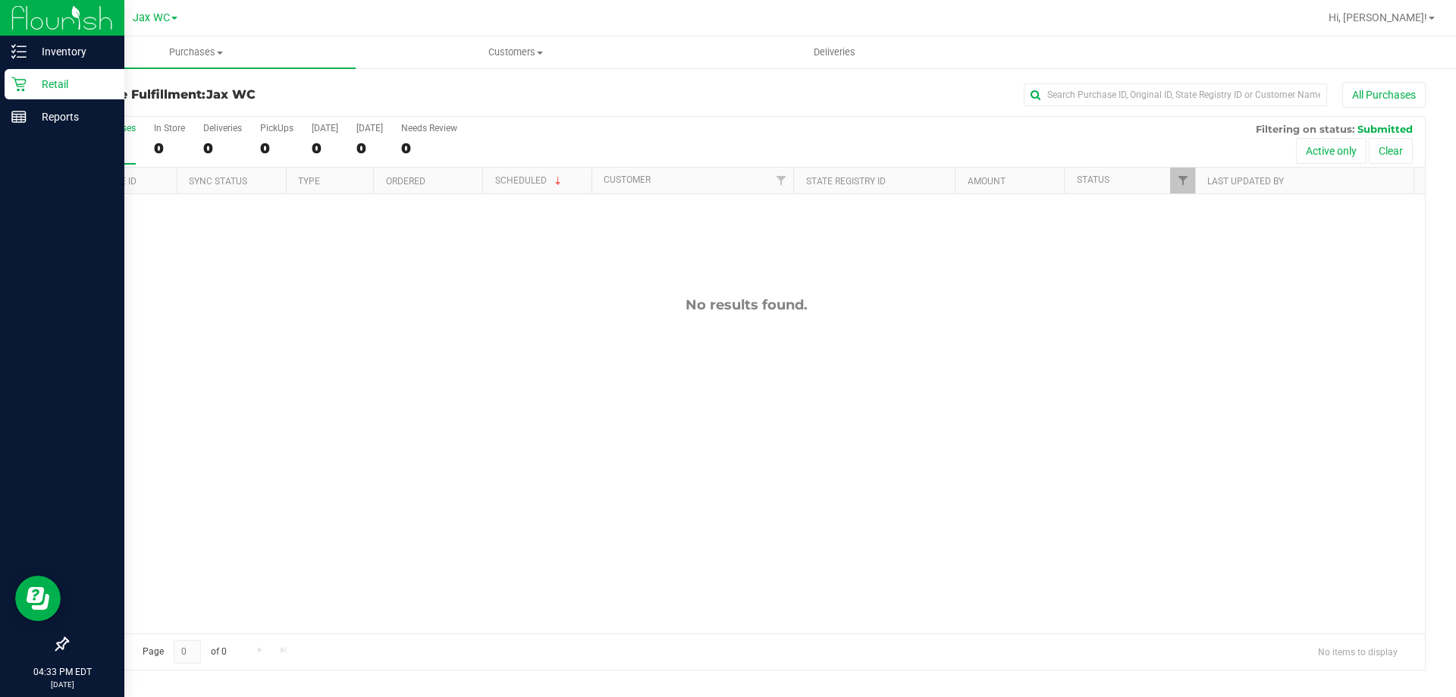
click at [25, 89] on icon at bounding box center [18, 84] width 15 height 15
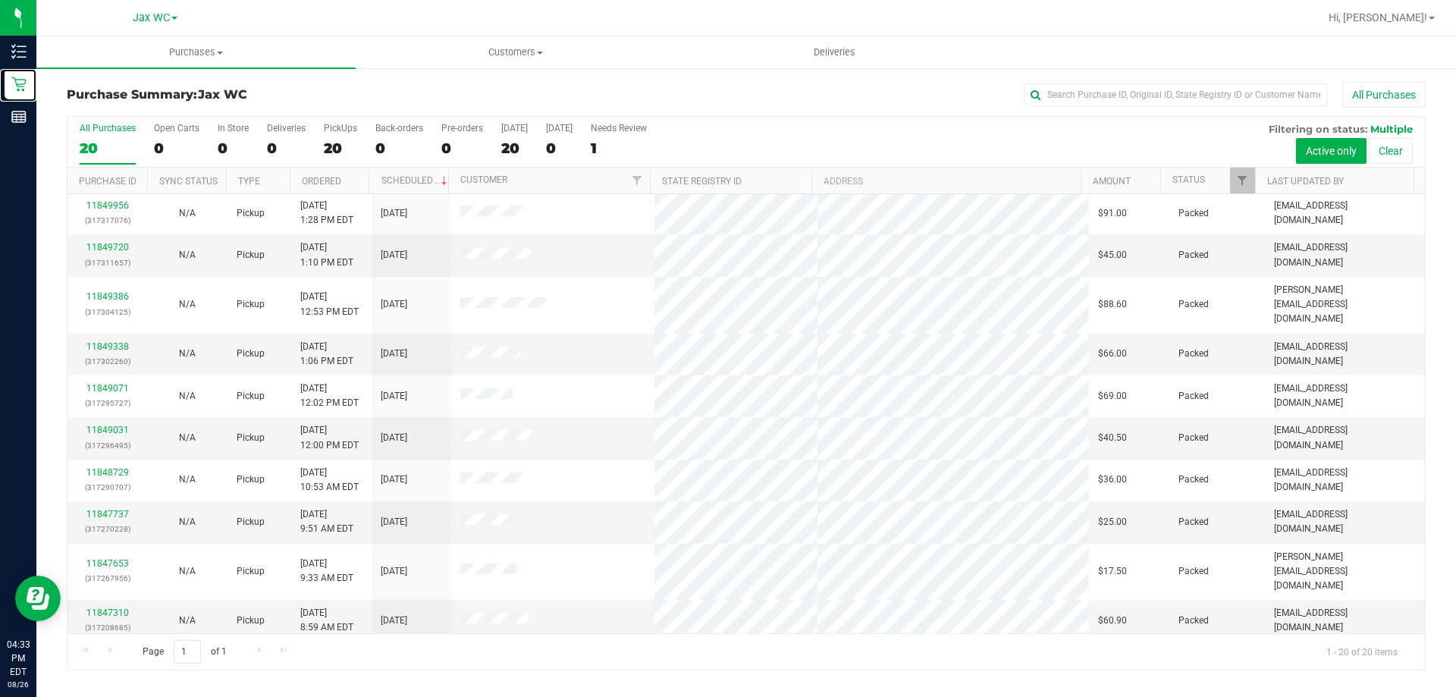
scroll to position [400, 0]
click at [362, 68] on ul "Purchases Summary of purchases Fulfillment All purchases Customers All customer…" at bounding box center [764, 52] width 1456 height 33
click at [748, 139] on div "All Purchases 20 Open Carts 0 In Store 0 Deliveries 0 PickUps 20 Back-orders 0 …" at bounding box center [745, 142] width 1357 height 51
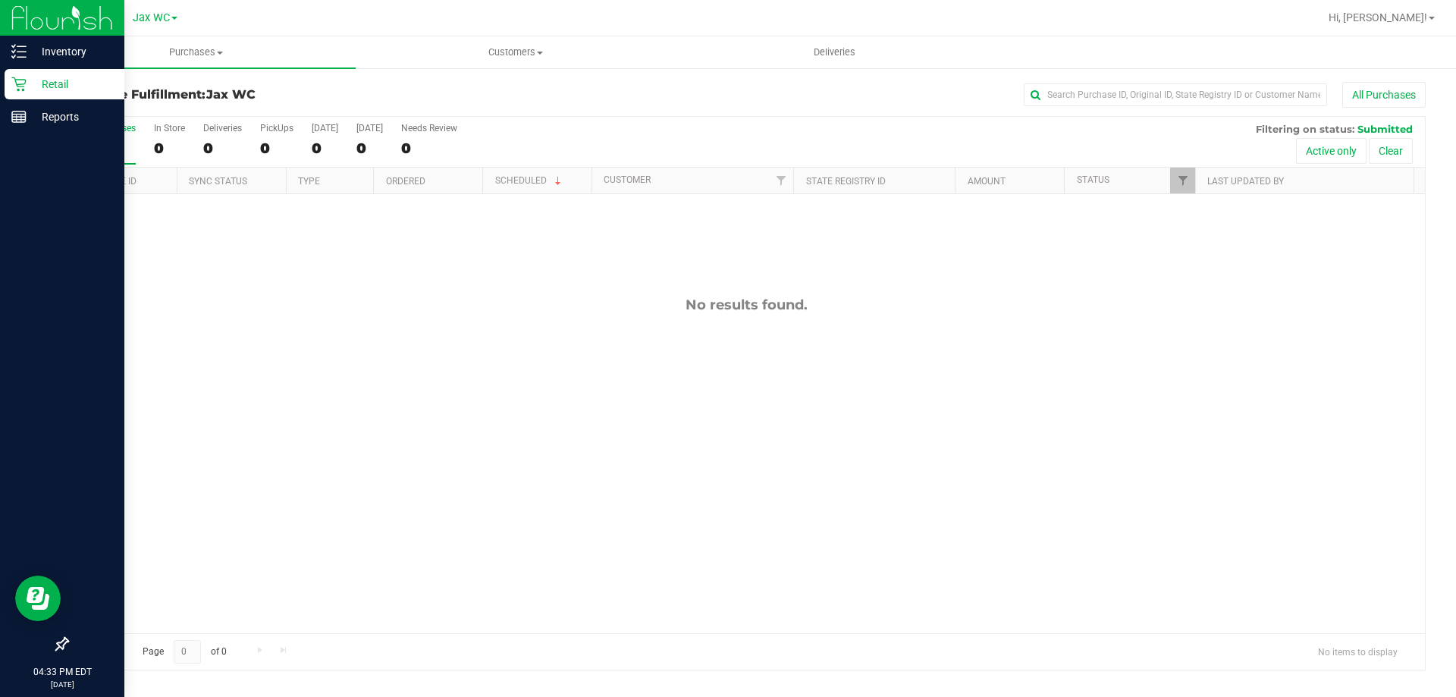
click at [41, 90] on p "Retail" at bounding box center [72, 84] width 91 height 18
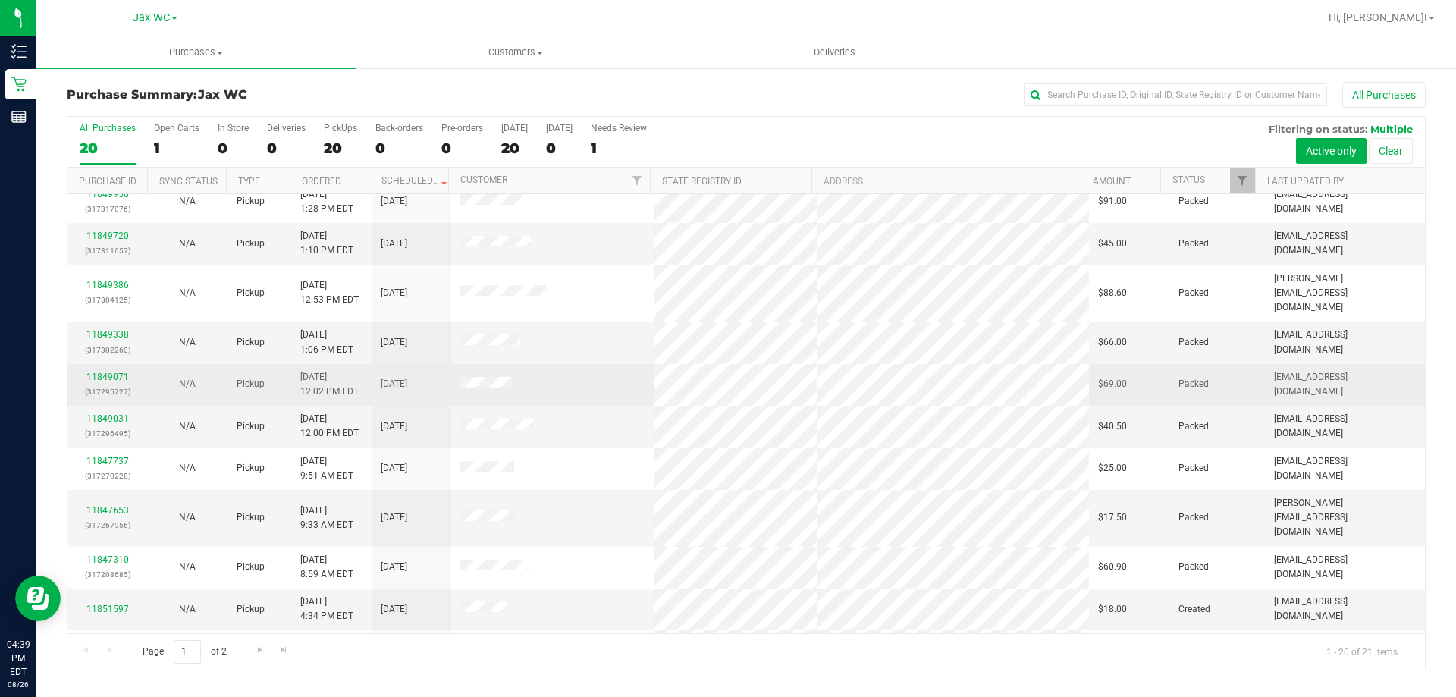
scroll to position [400, 0]
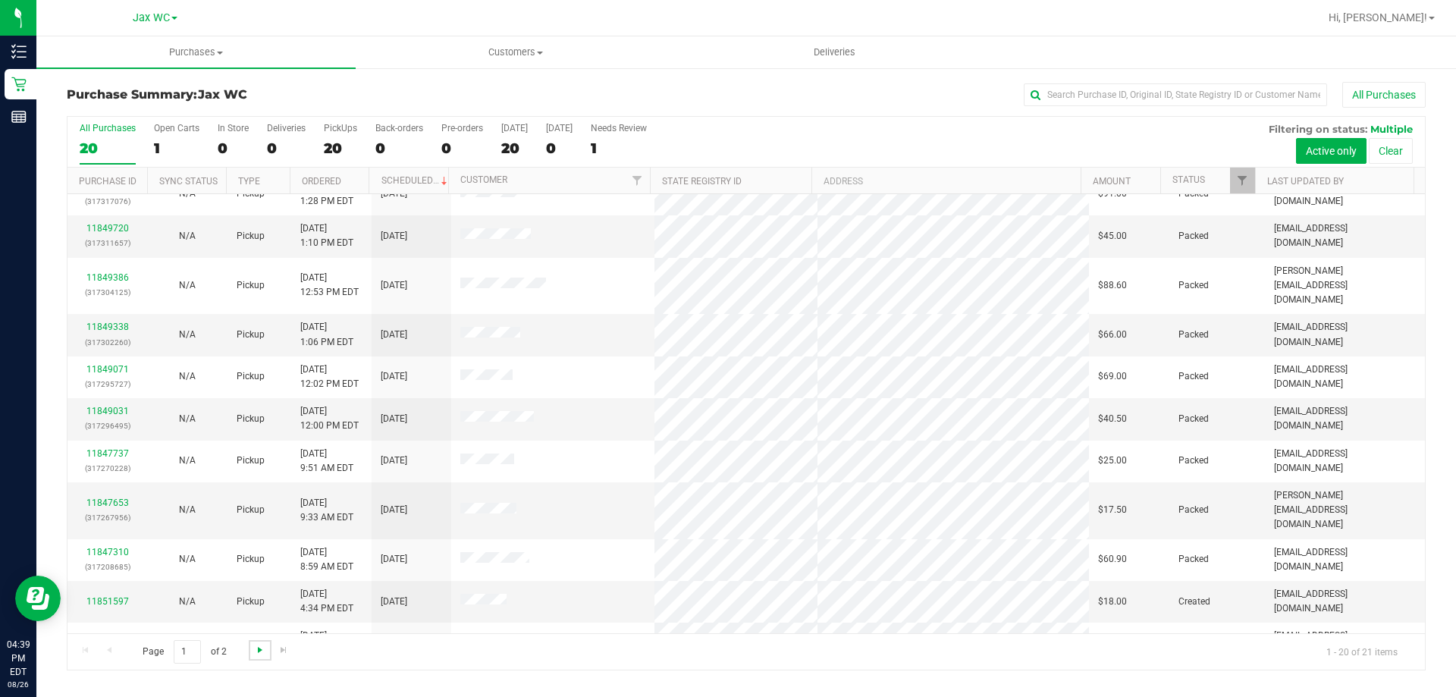
click at [258, 649] on span "Go to the next page" at bounding box center [260, 650] width 12 height 12
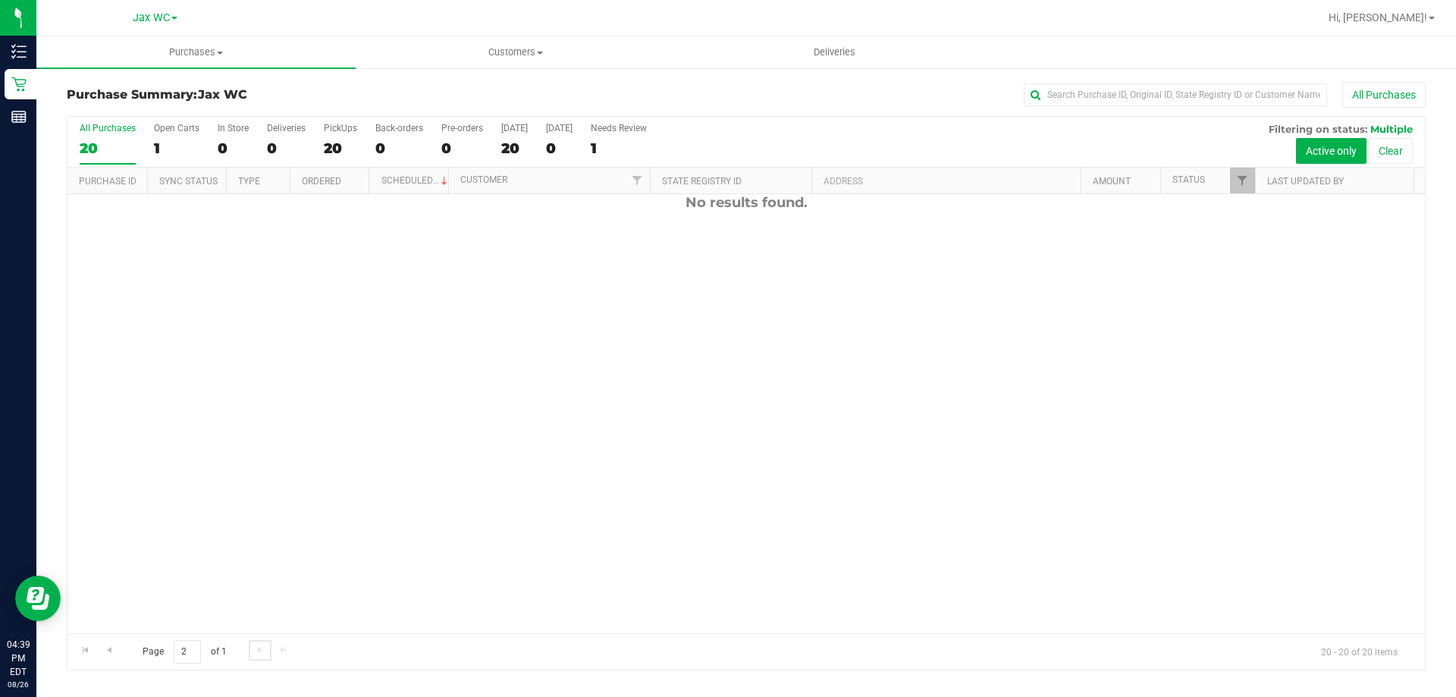
scroll to position [0, 0]
click at [117, 644] on link "Go to the previous page" at bounding box center [109, 650] width 22 height 20
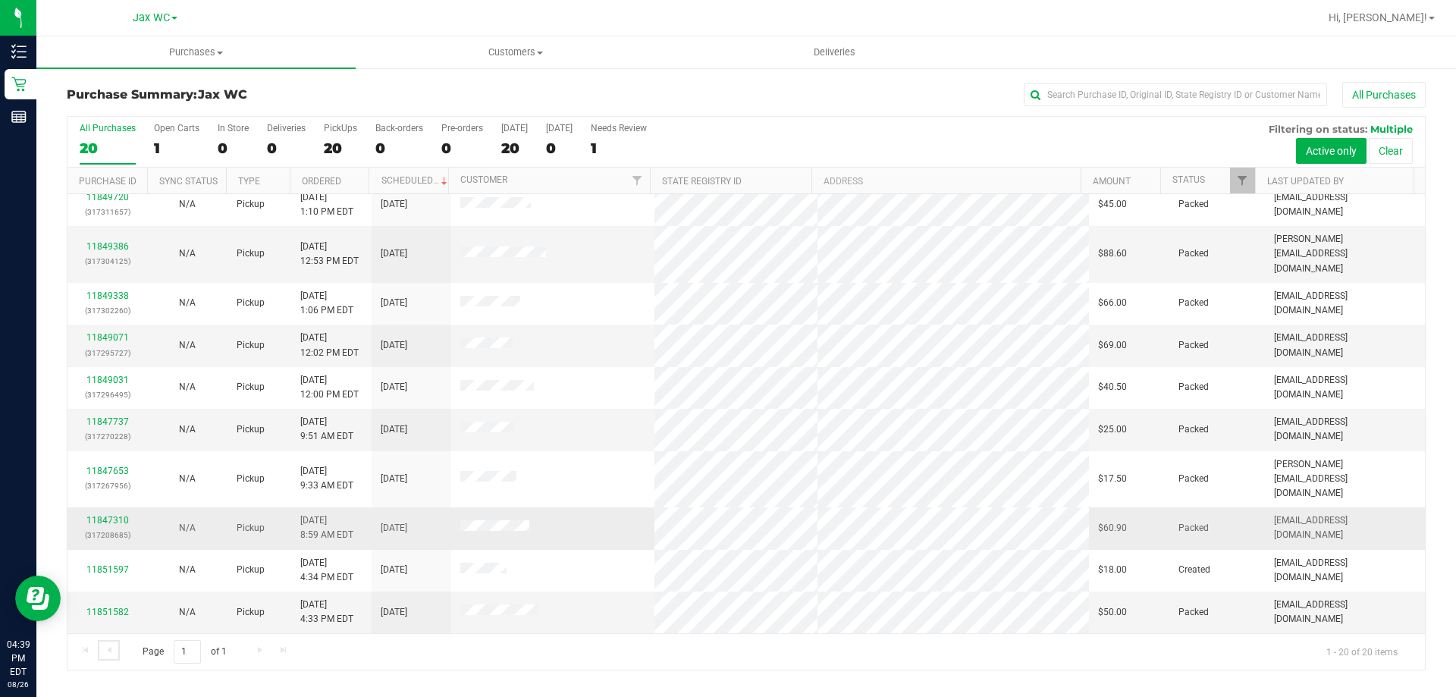
scroll to position [400, 0]
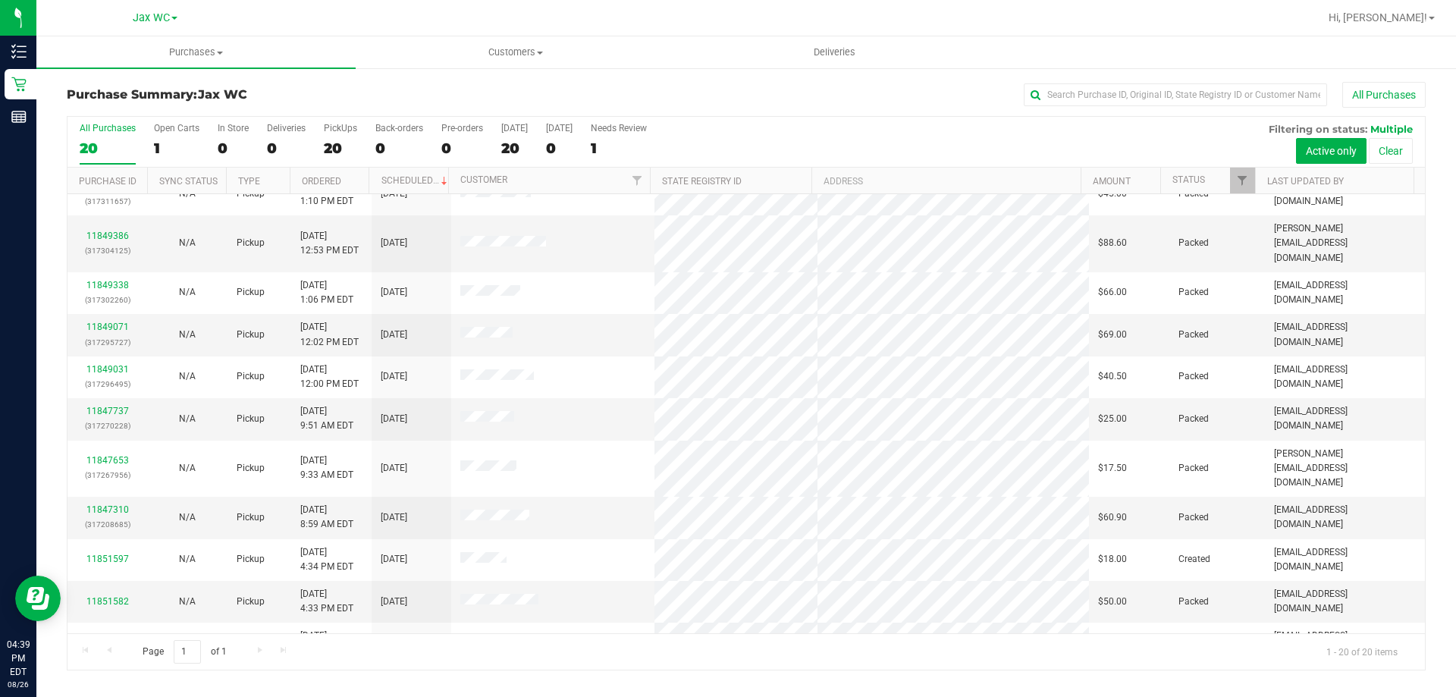
click at [115, 679] on link "11851637" at bounding box center [107, 684] width 42 height 11
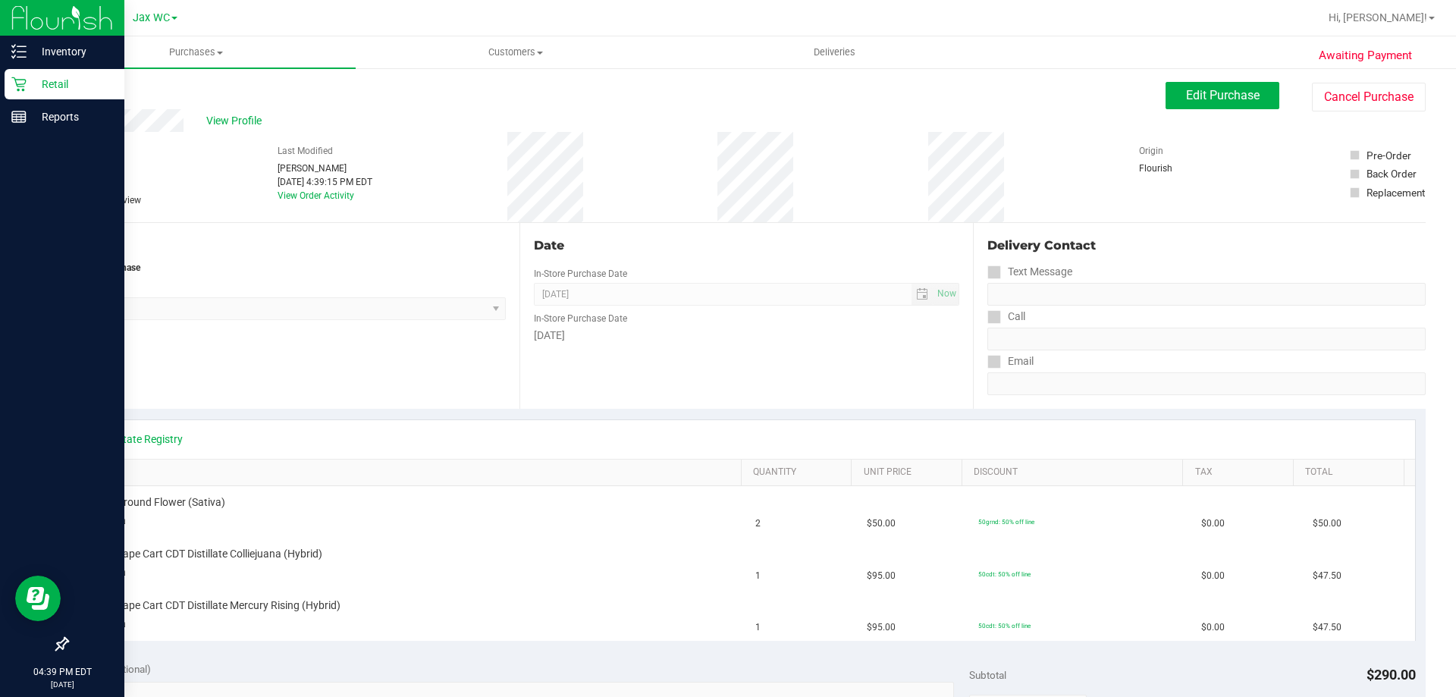
click at [0, 87] on link "Retail" at bounding box center [62, 85] width 124 height 33
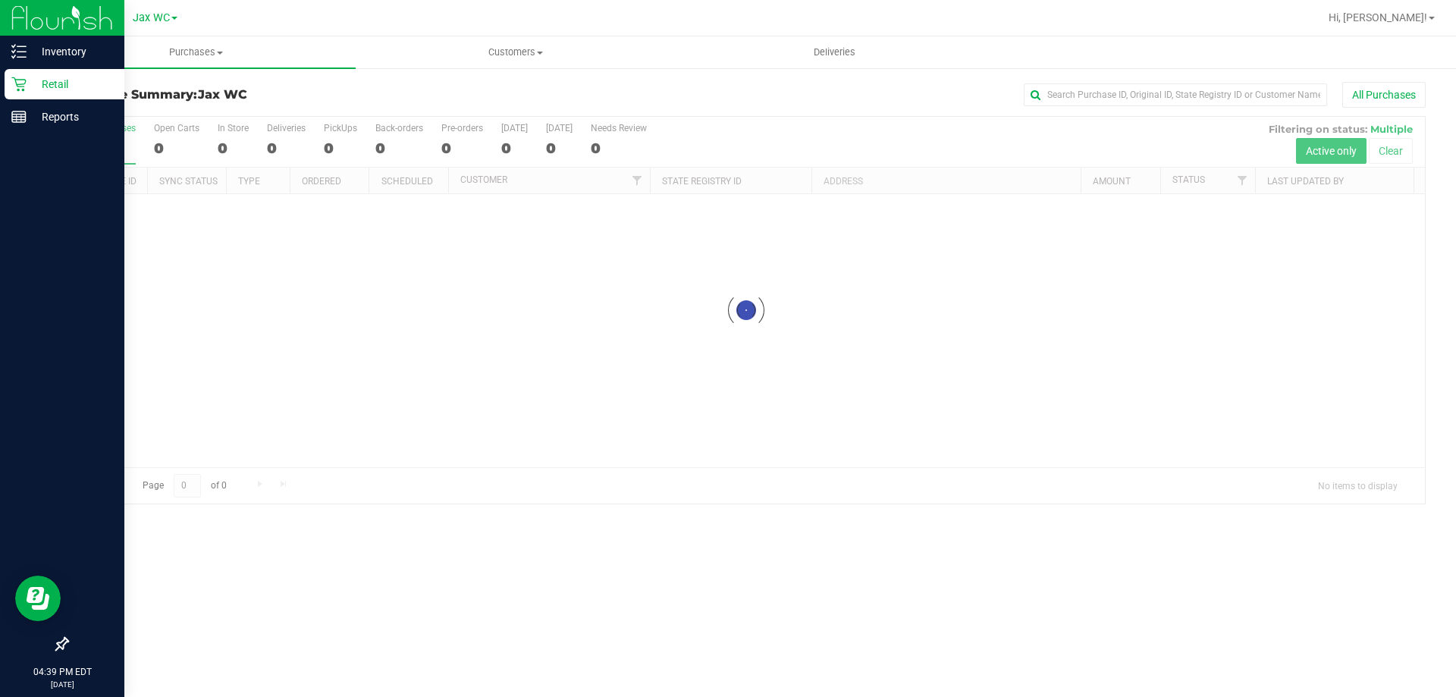
click at [14, 87] on icon at bounding box center [18, 84] width 15 height 15
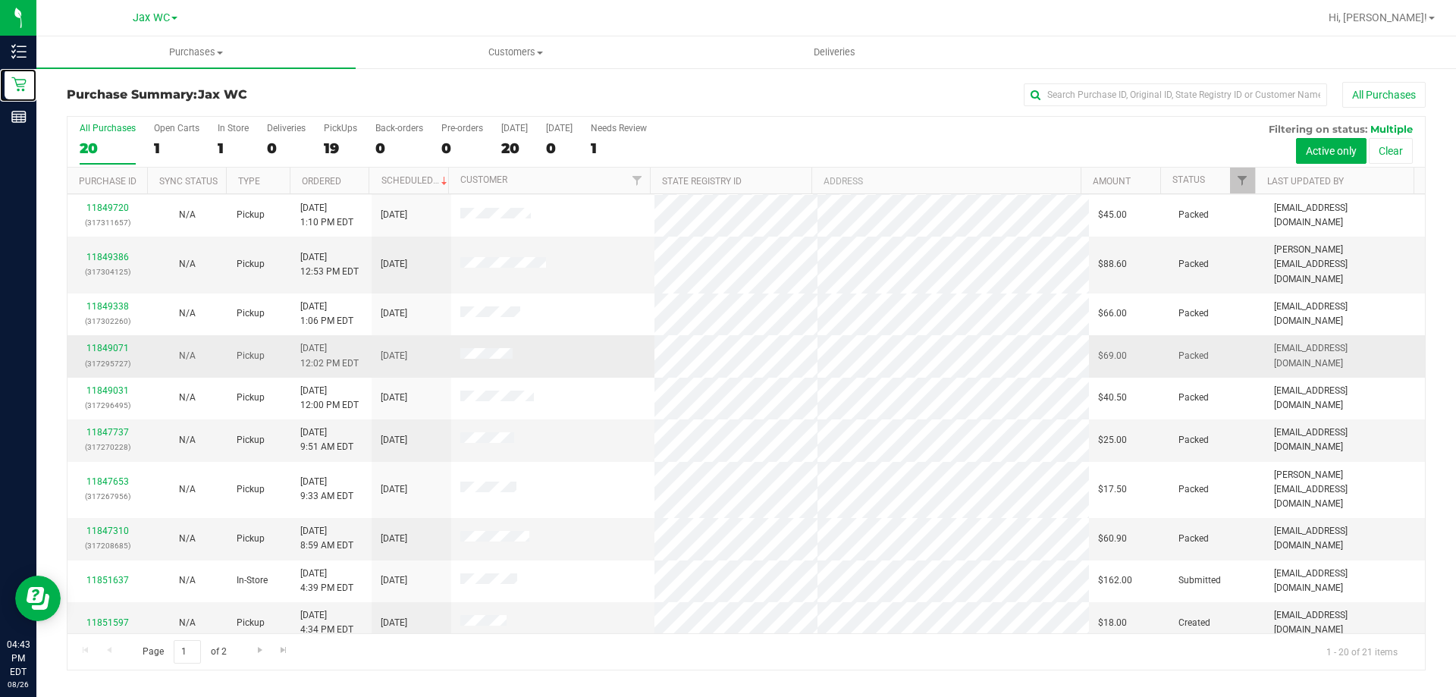
scroll to position [400, 0]
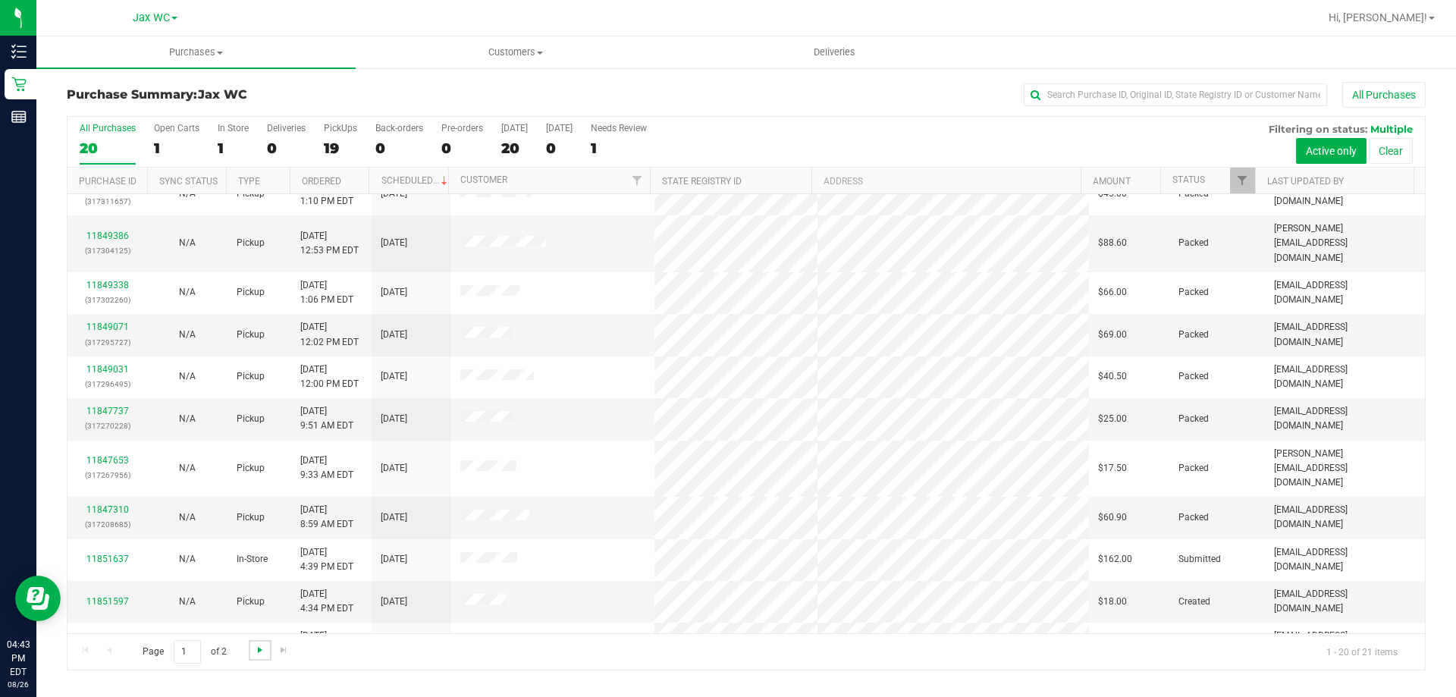
click at [256, 651] on span "Go to the next page" at bounding box center [260, 650] width 12 height 12
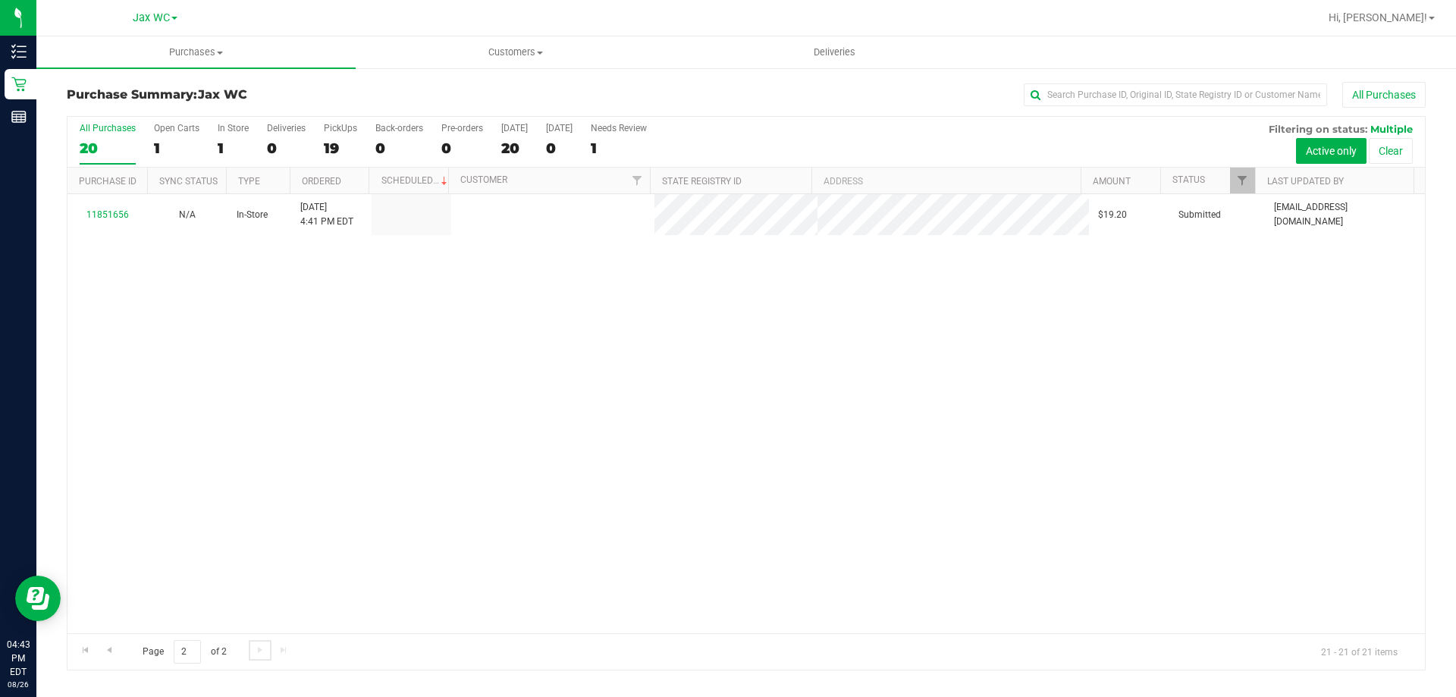
scroll to position [0, 0]
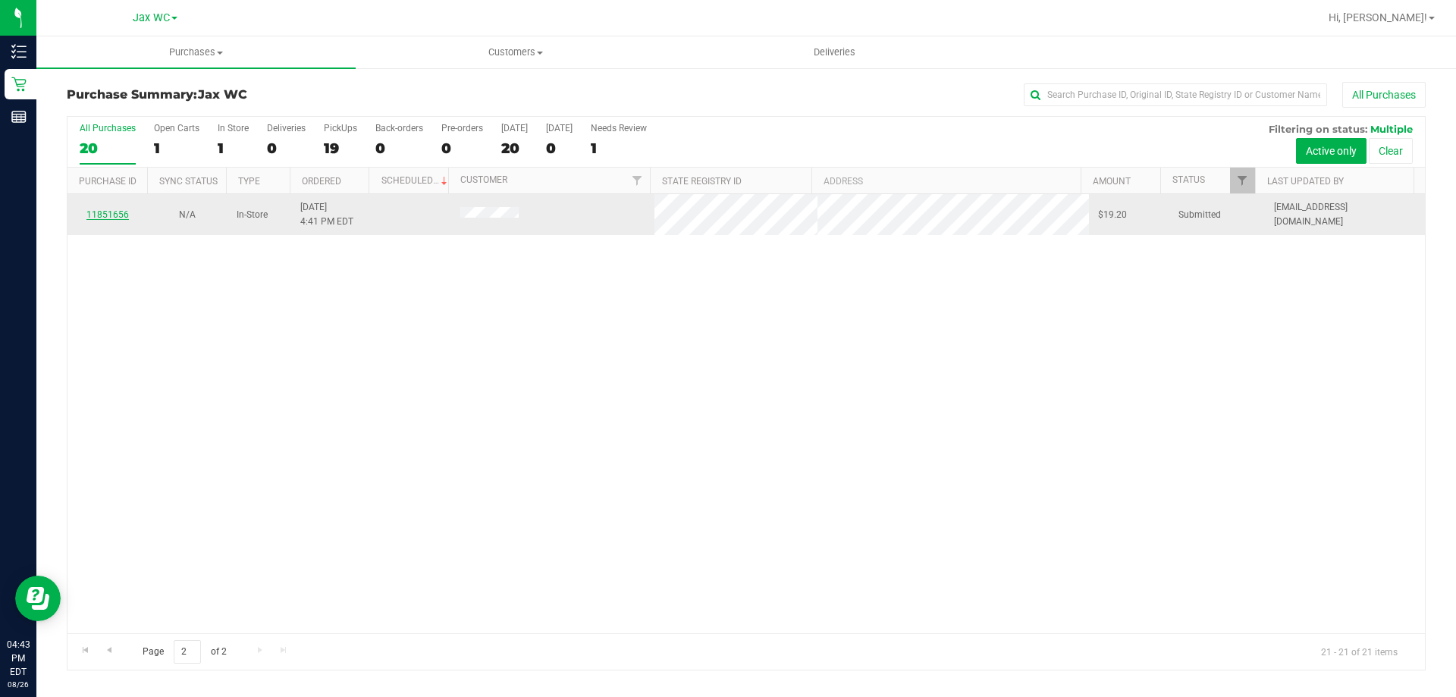
click at [103, 210] on link "11851656" at bounding box center [107, 214] width 42 height 11
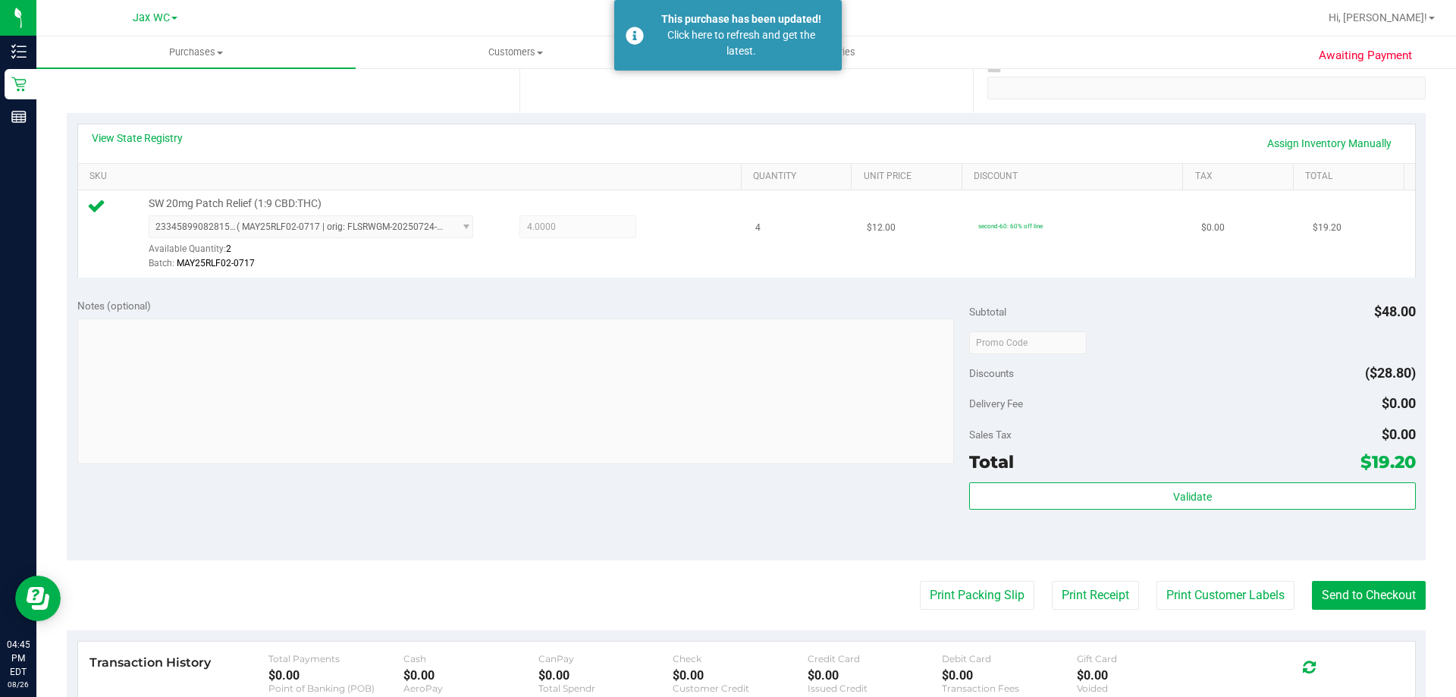
scroll to position [152, 0]
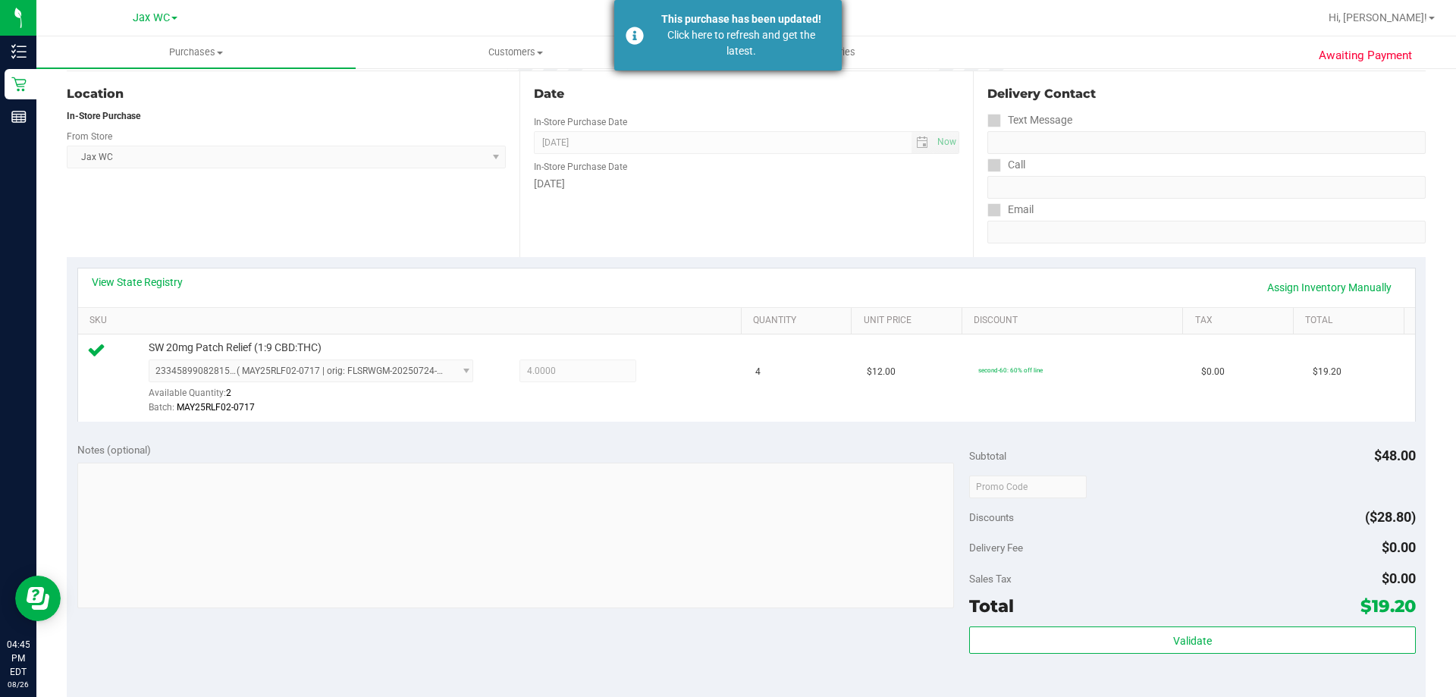
click at [712, 31] on div "Click here to refresh and get the latest." at bounding box center [741, 43] width 178 height 32
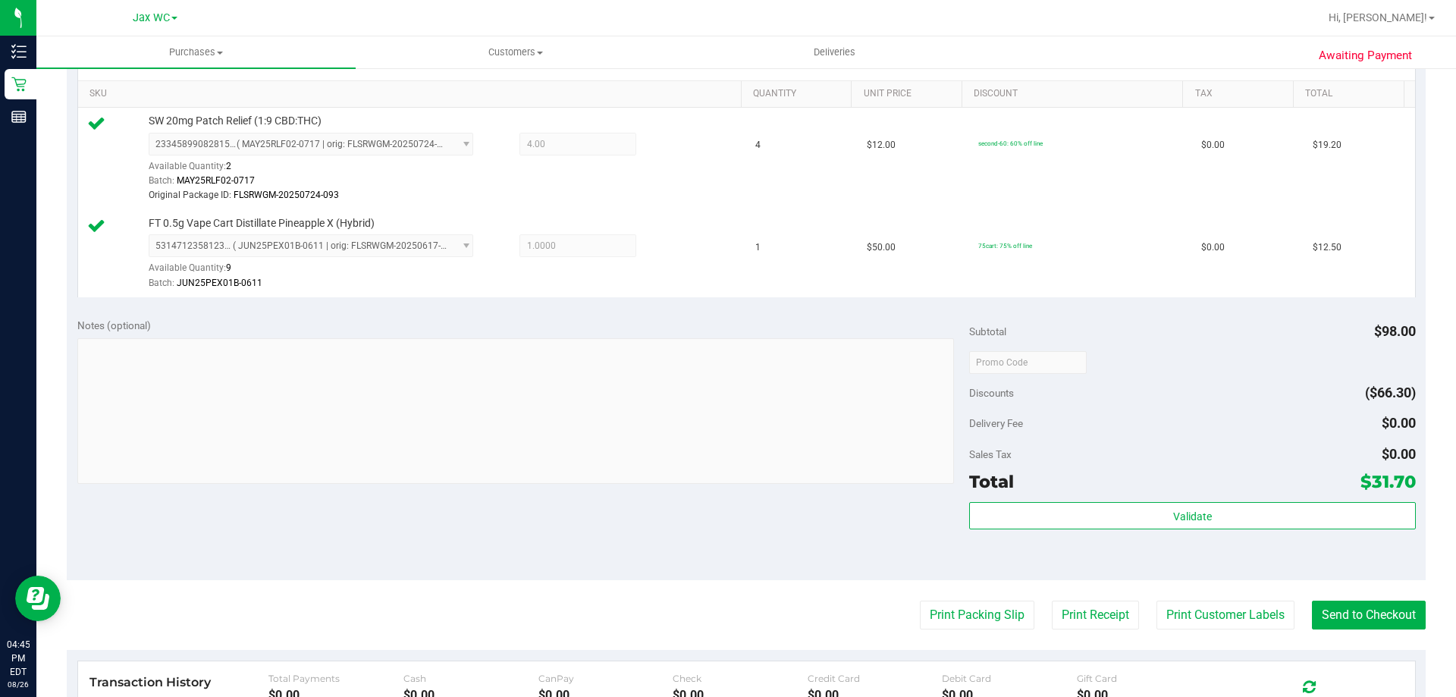
scroll to position [379, 0]
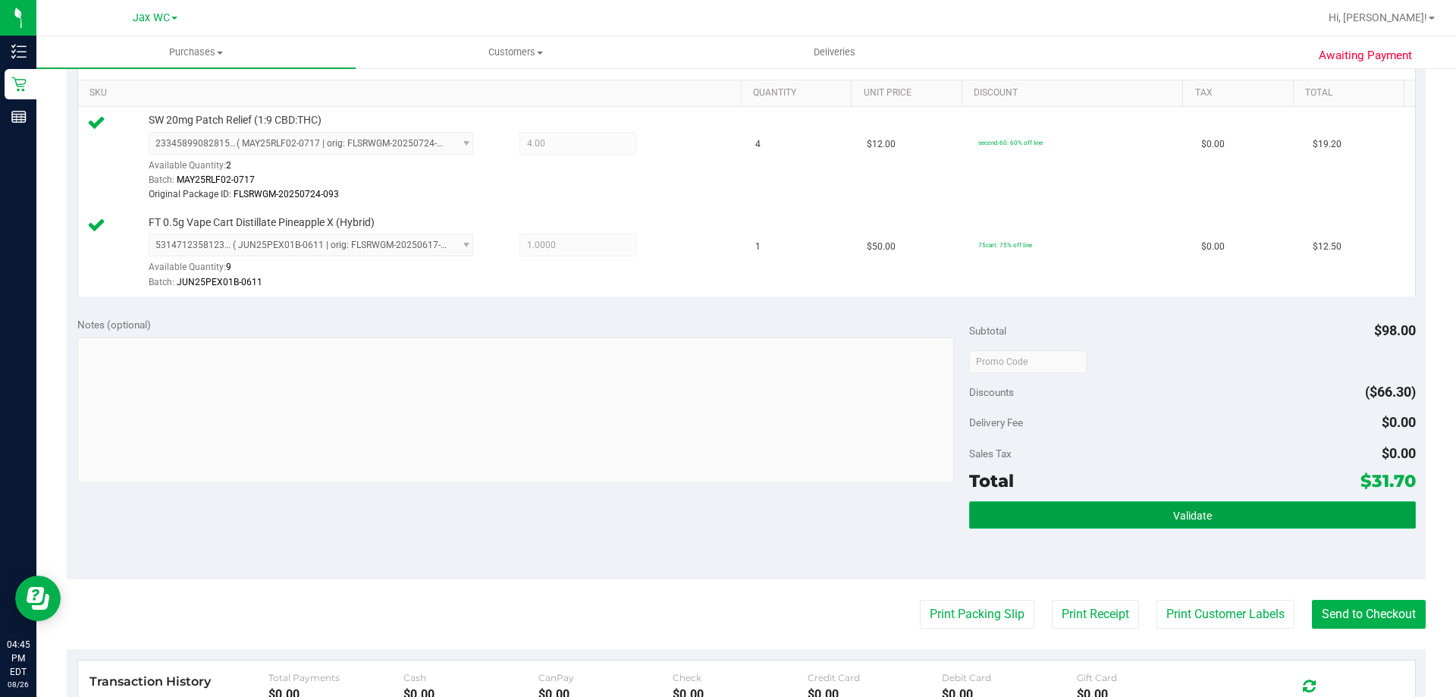
click at [1173, 519] on span "Validate" at bounding box center [1192, 516] width 39 height 12
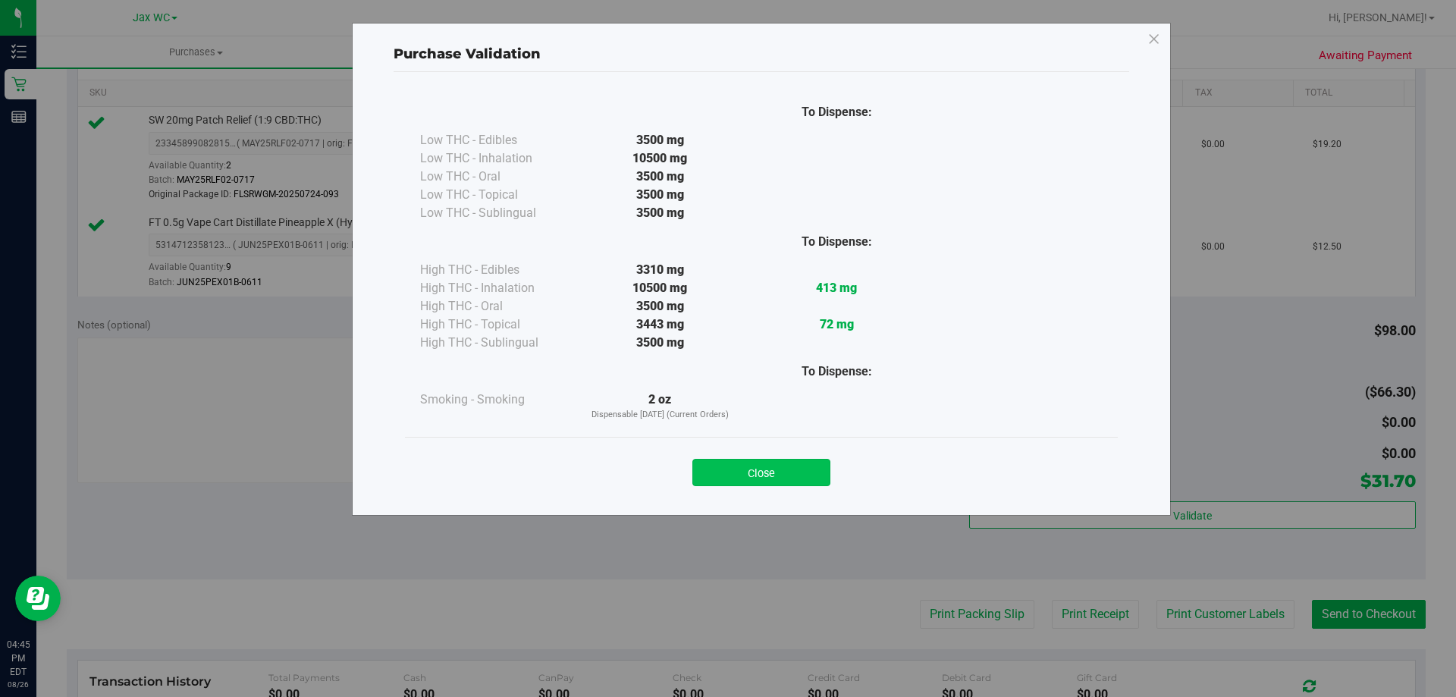
click at [797, 473] on button "Close" at bounding box center [761, 472] width 138 height 27
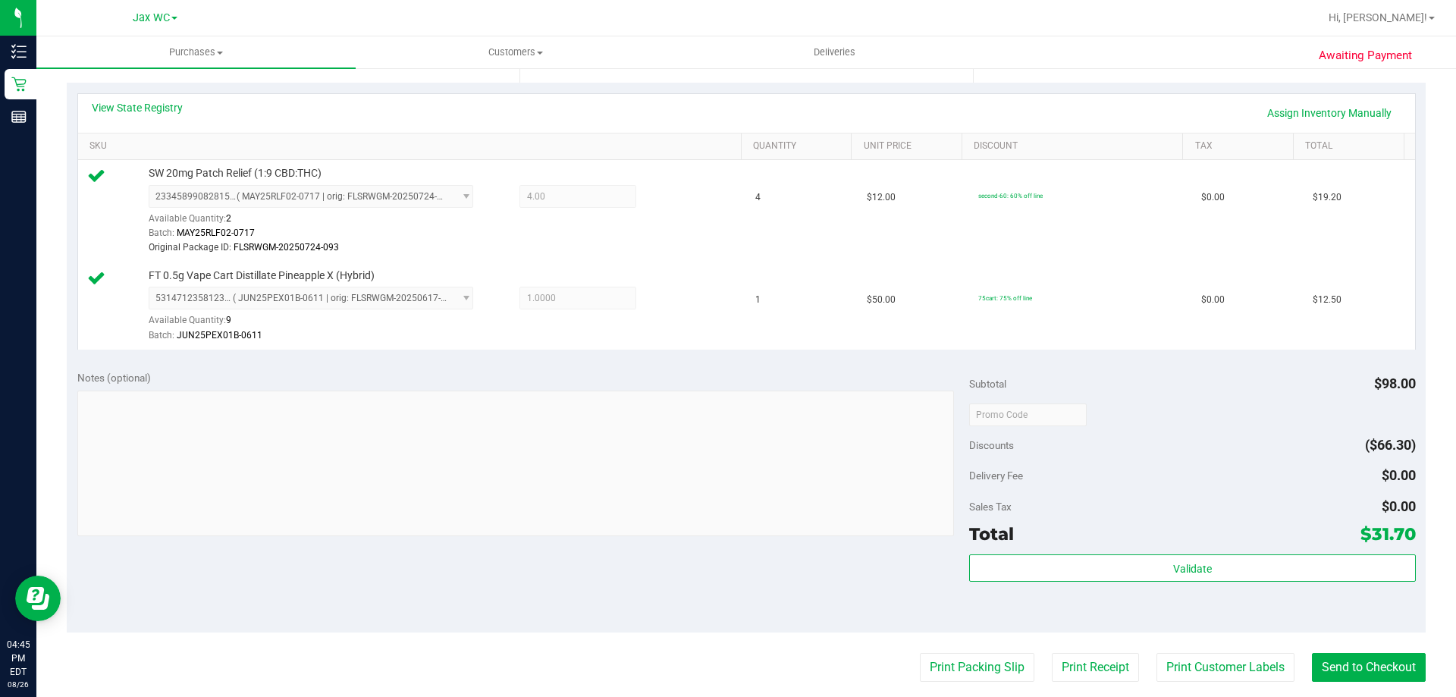
scroll to position [303, 0]
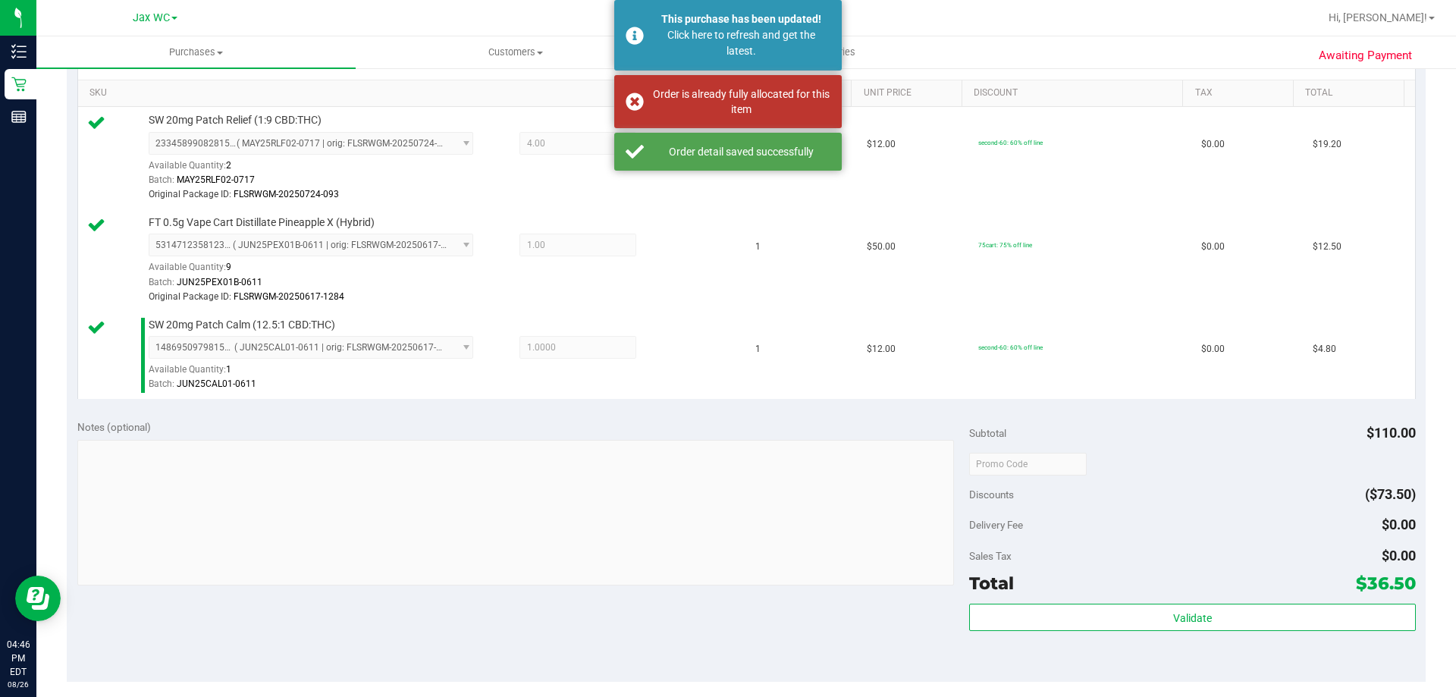
scroll to position [227, 0]
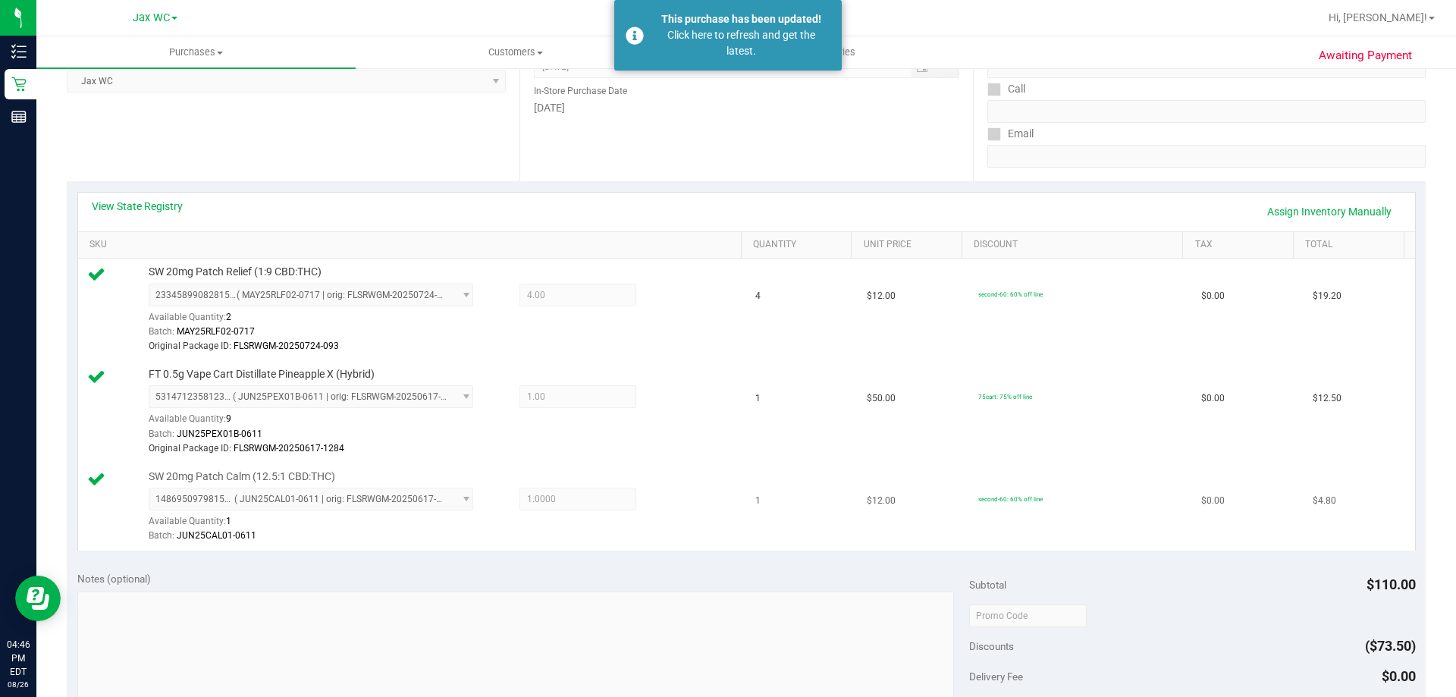
click at [695, 527] on div "1486950979815913 ( JUN25CAL01-0611 | orig: FLSRWGM-20250617-1903 ) 148695097981…" at bounding box center [441, 515] width 585 height 55
click at [667, 31] on div "Click here to refresh and get the latest." at bounding box center [741, 43] width 178 height 32
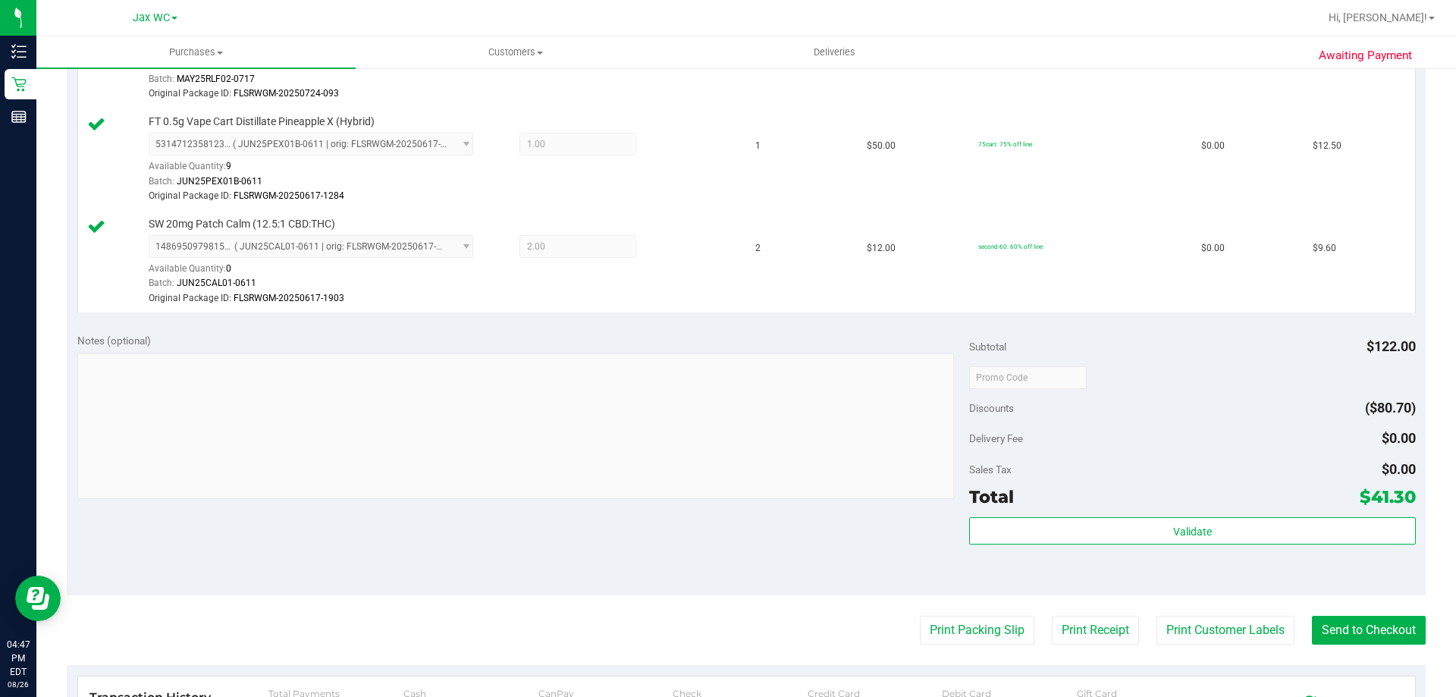
scroll to position [607, 0]
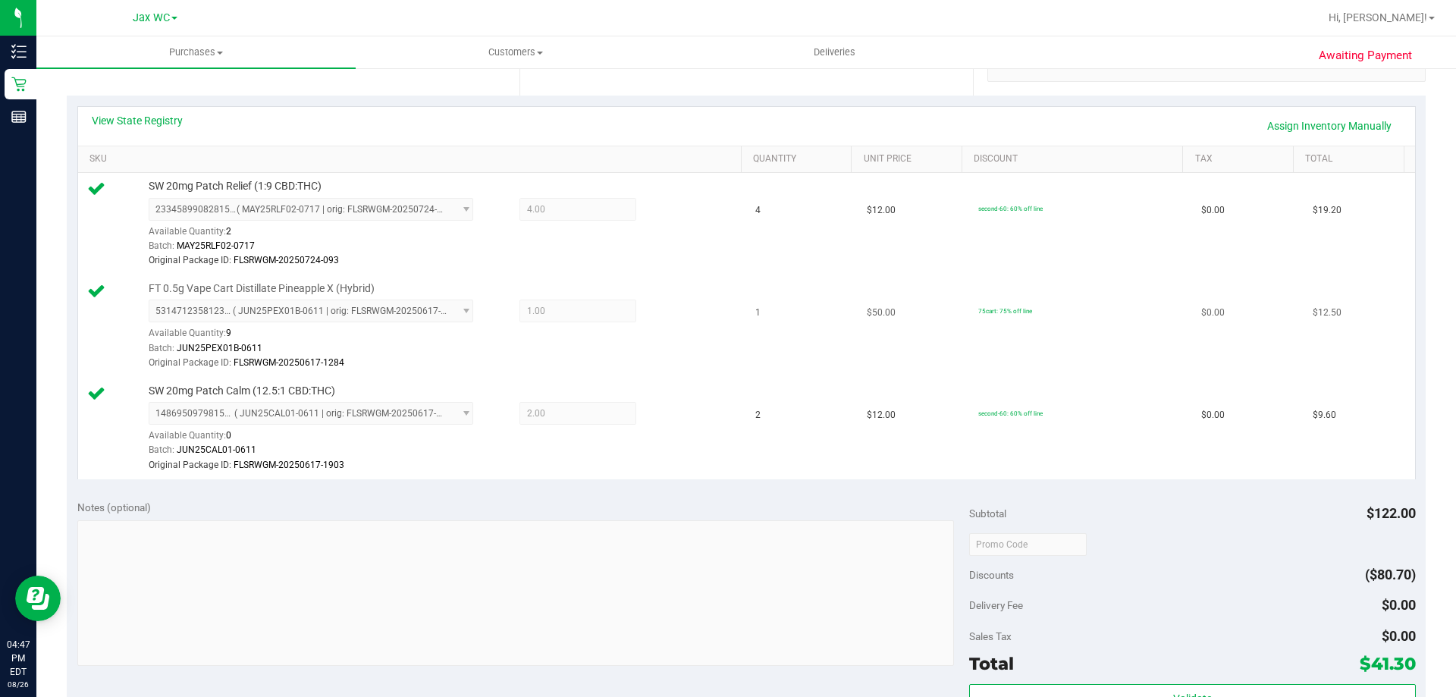
scroll to position [379, 0]
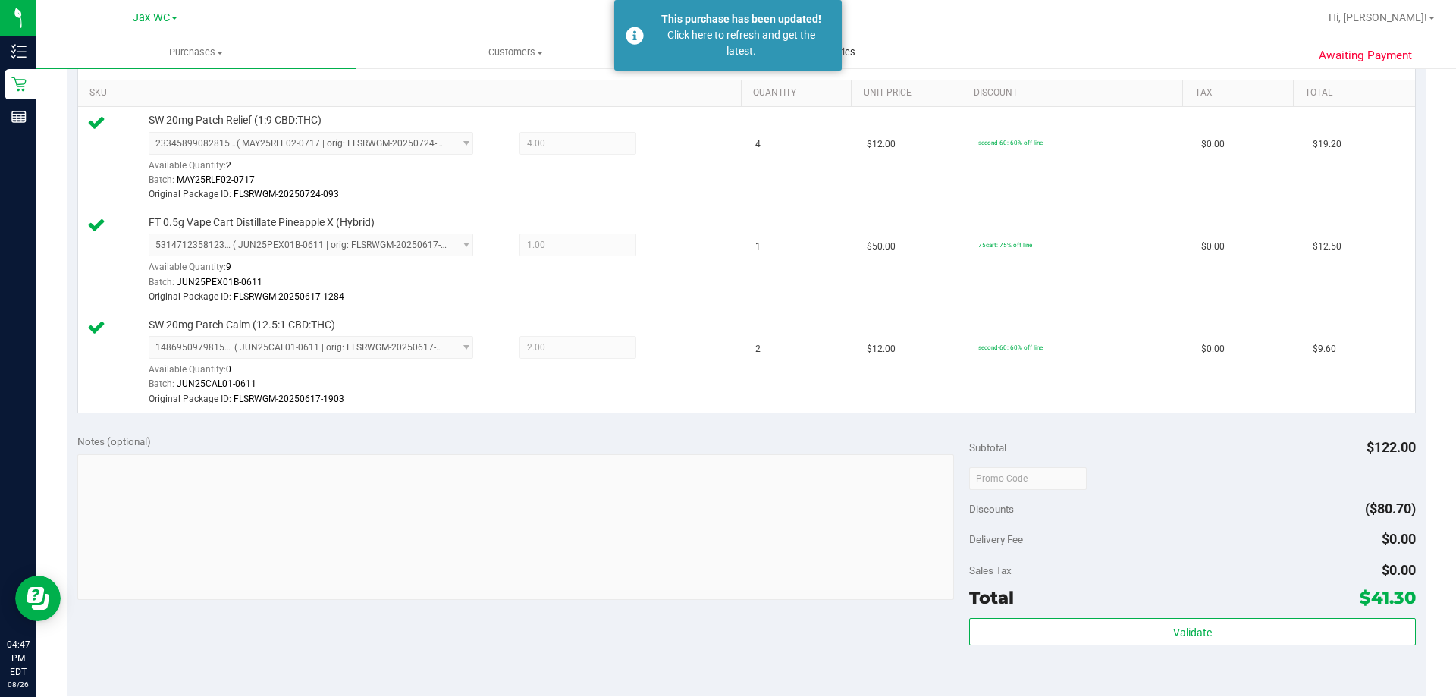
click at [707, 41] on div "Click here to refresh and get the latest." at bounding box center [741, 43] width 178 height 32
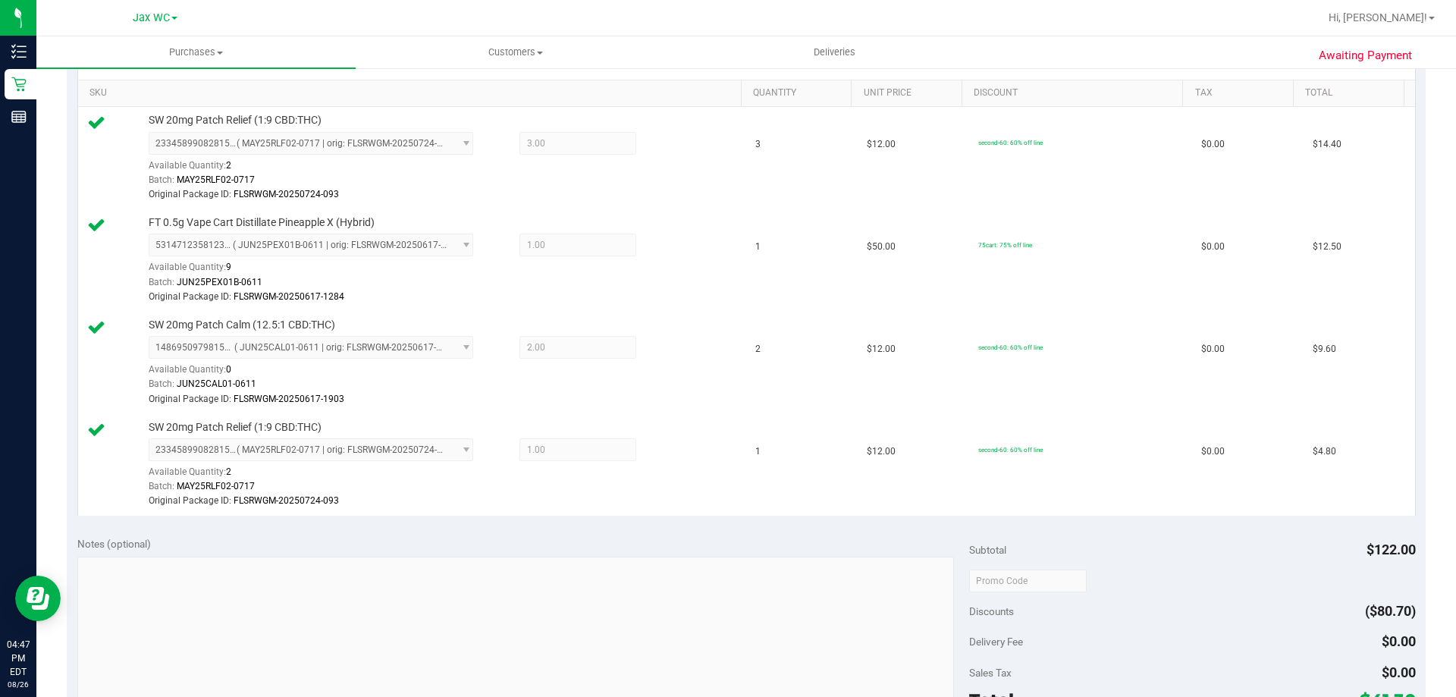
scroll to position [682, 0]
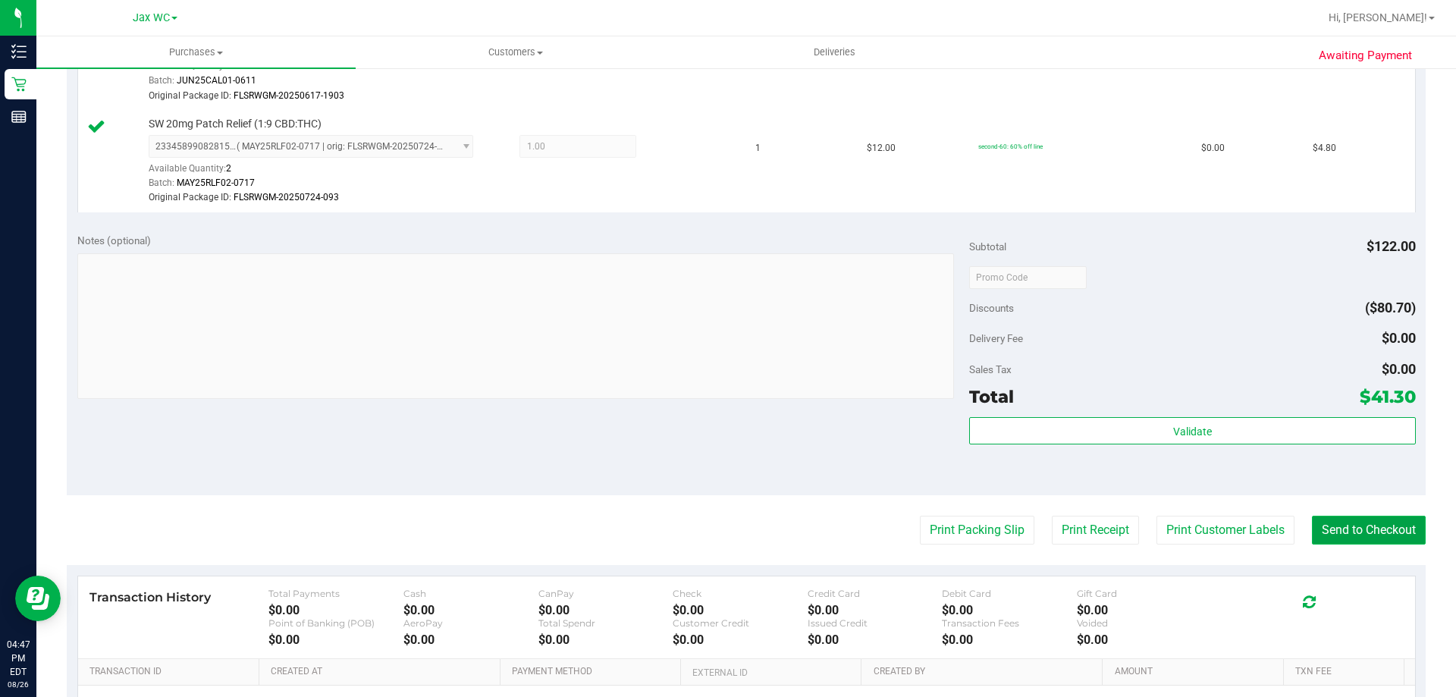
click at [1349, 536] on button "Send to Checkout" at bounding box center [1369, 530] width 114 height 29
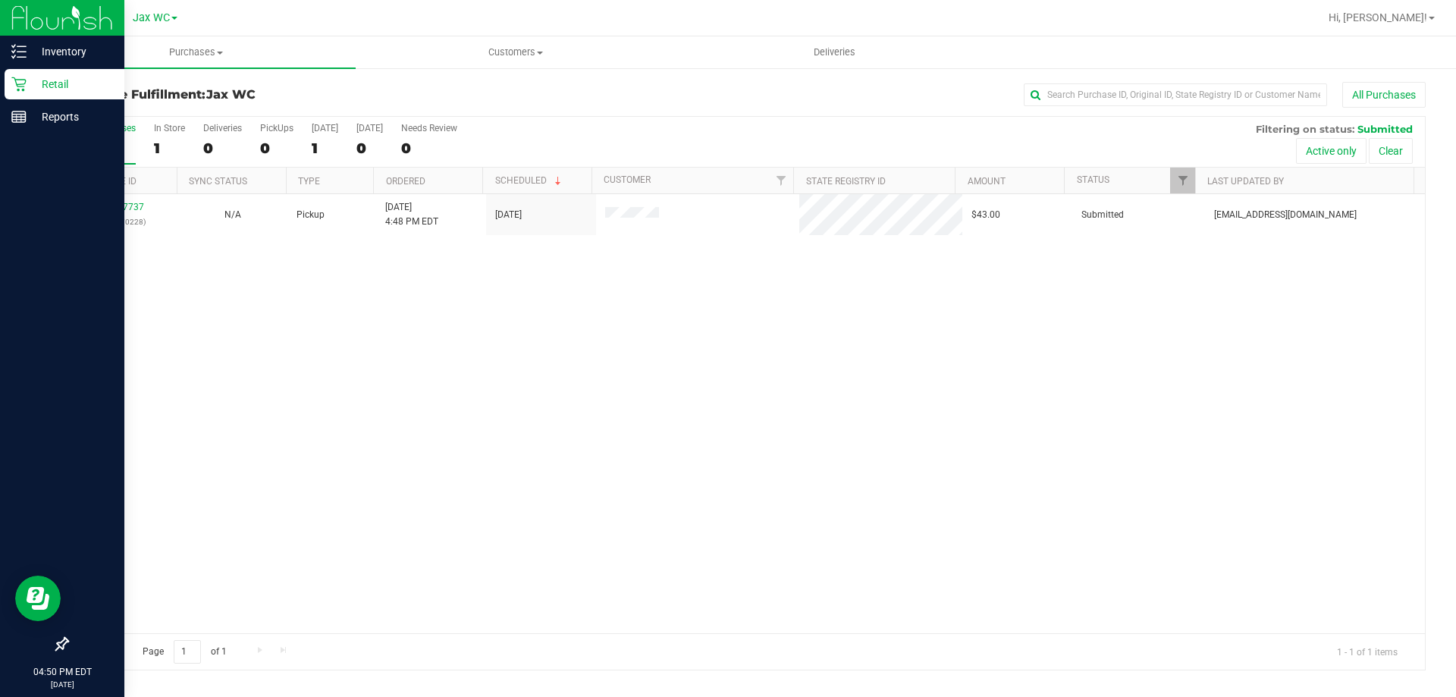
click at [31, 93] on p "Retail" at bounding box center [72, 84] width 91 height 18
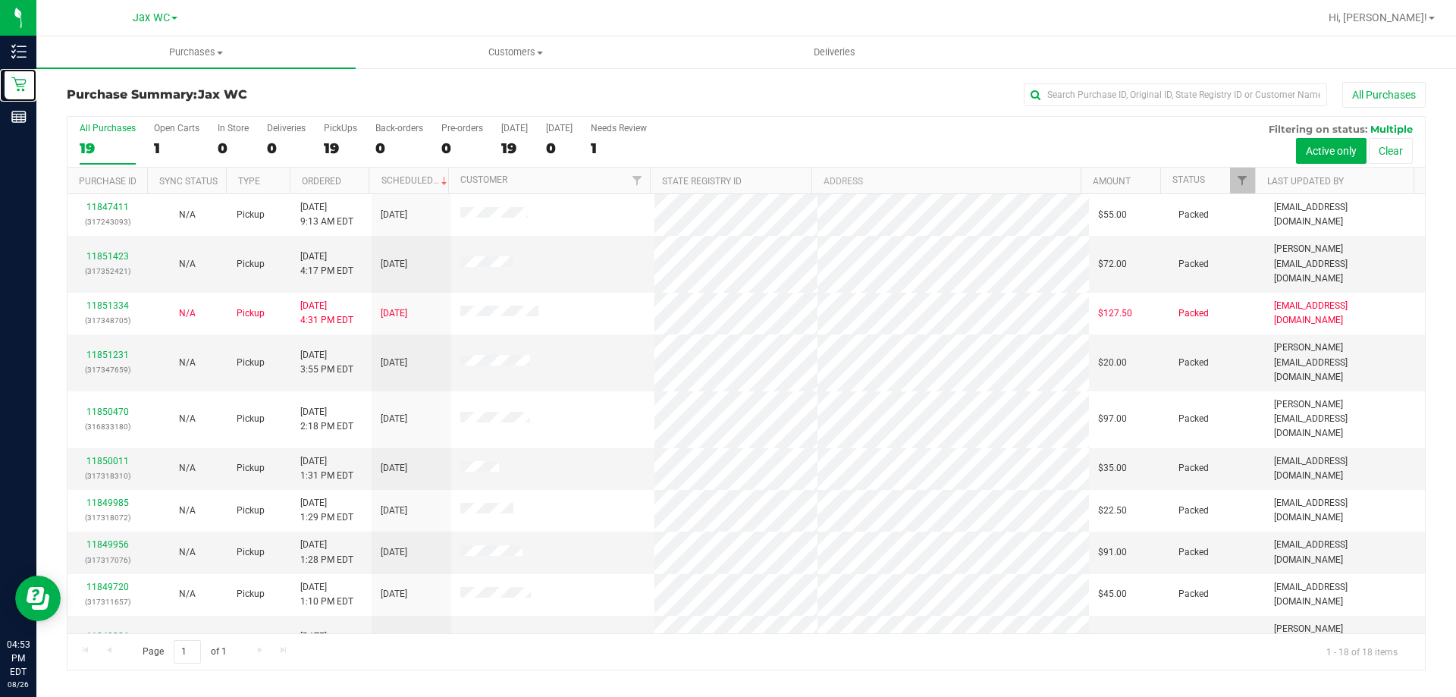
scroll to position [316, 0]
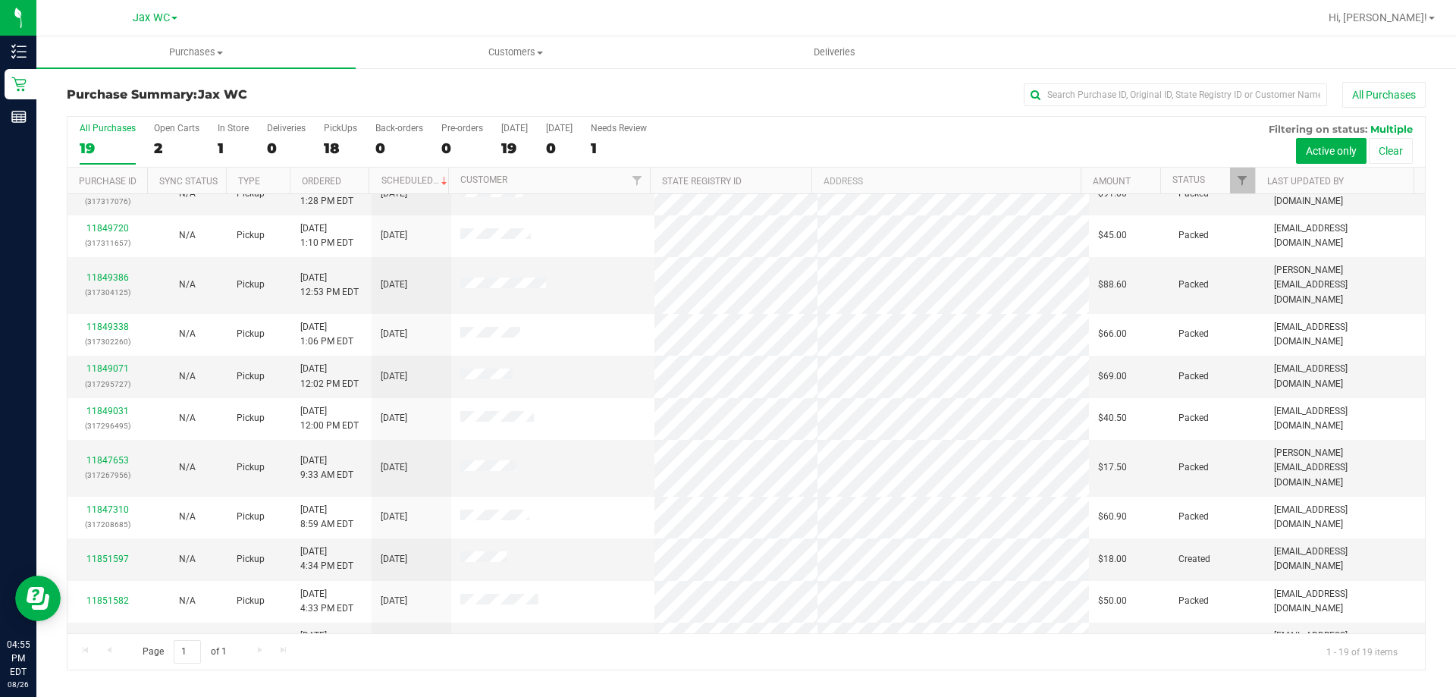
click at [123, 679] on link "11851743" at bounding box center [107, 684] width 42 height 11
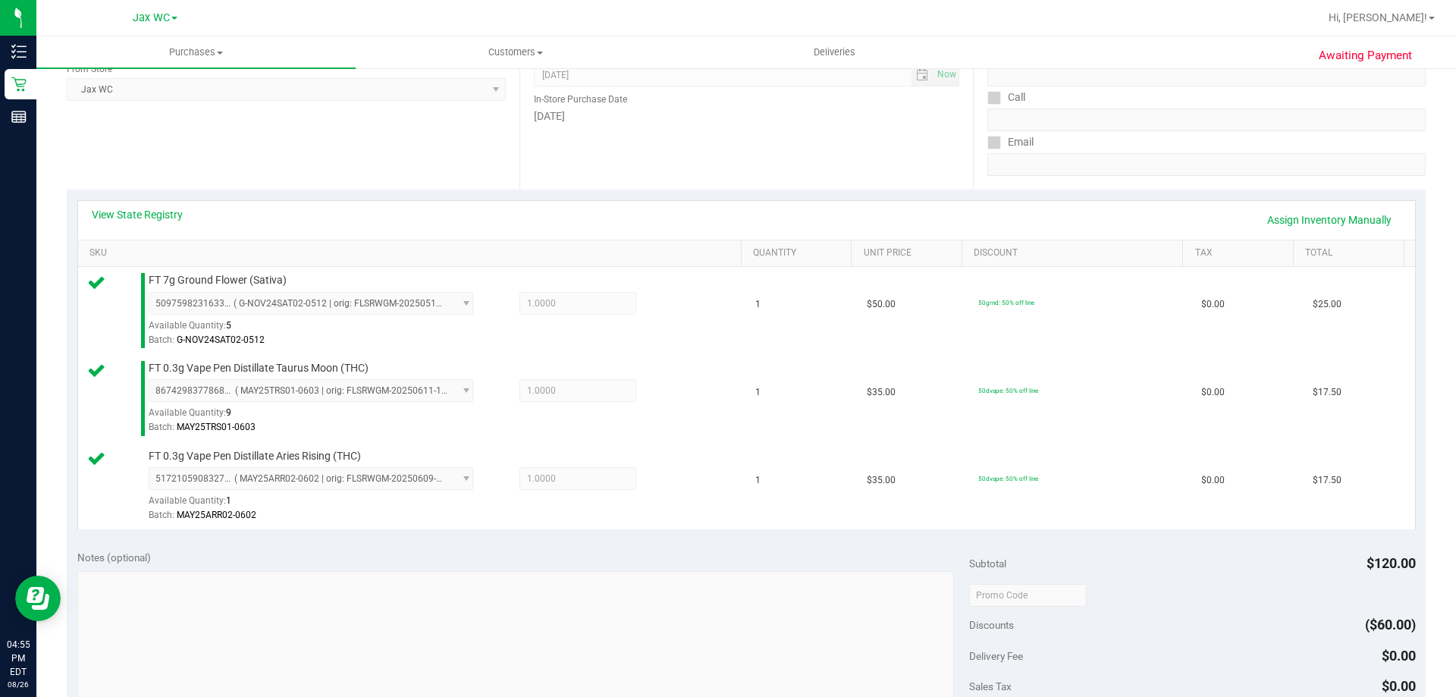
scroll to position [455, 0]
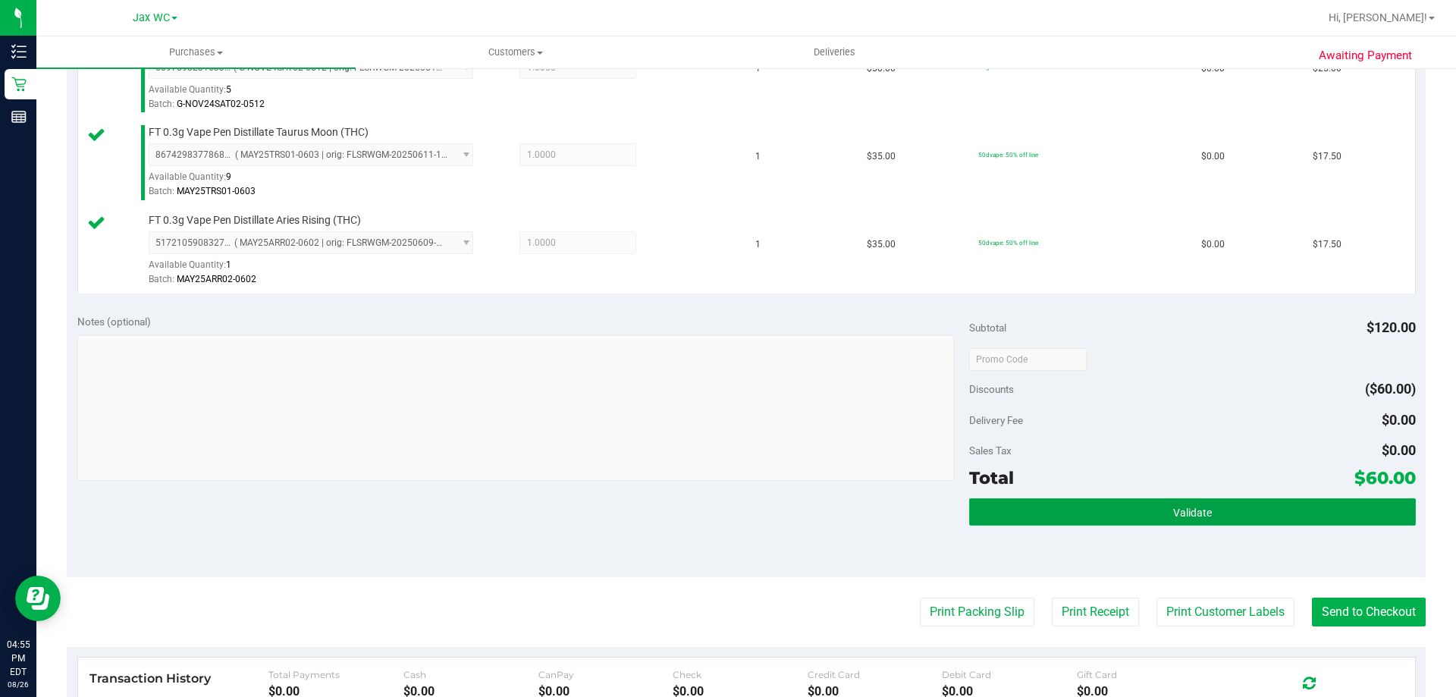
click at [1240, 517] on button "Validate" at bounding box center [1192, 511] width 446 height 27
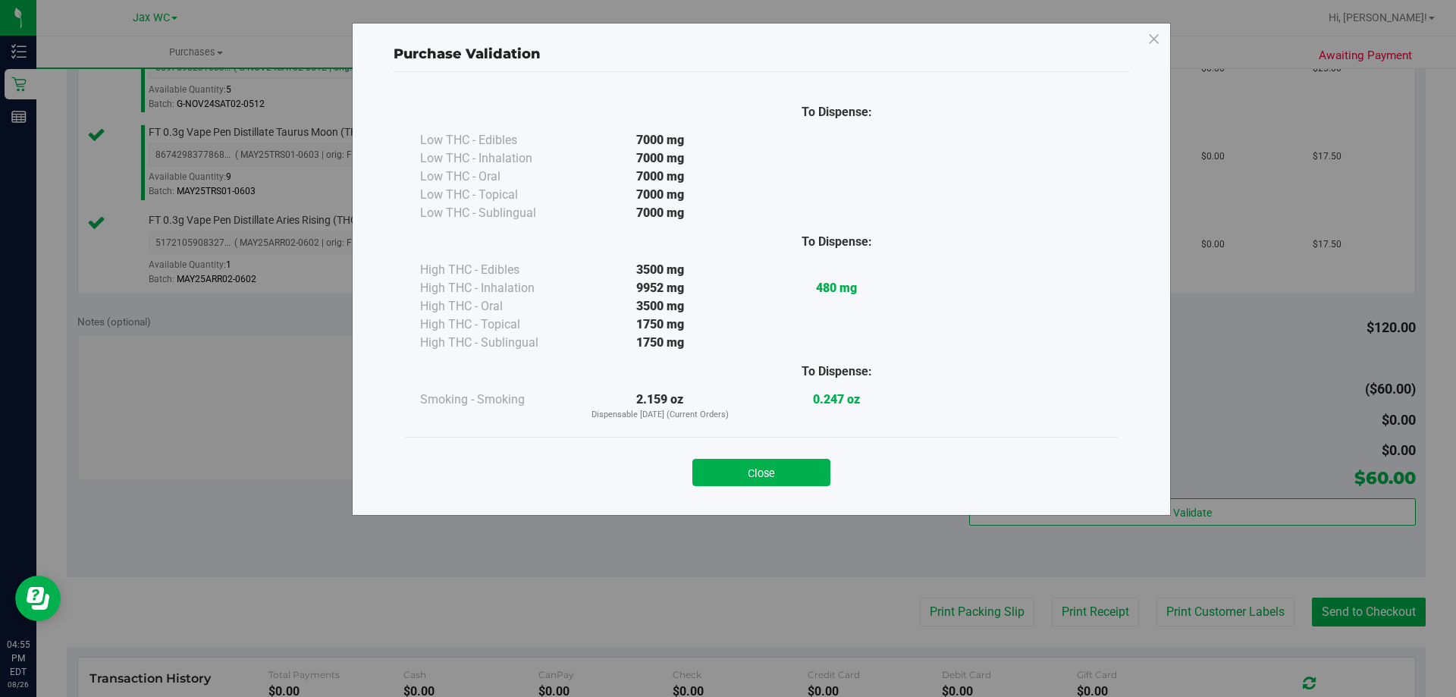
click at [801, 450] on div "Close" at bounding box center [761, 468] width 690 height 38
click at [802, 468] on button "Close" at bounding box center [761, 472] width 138 height 27
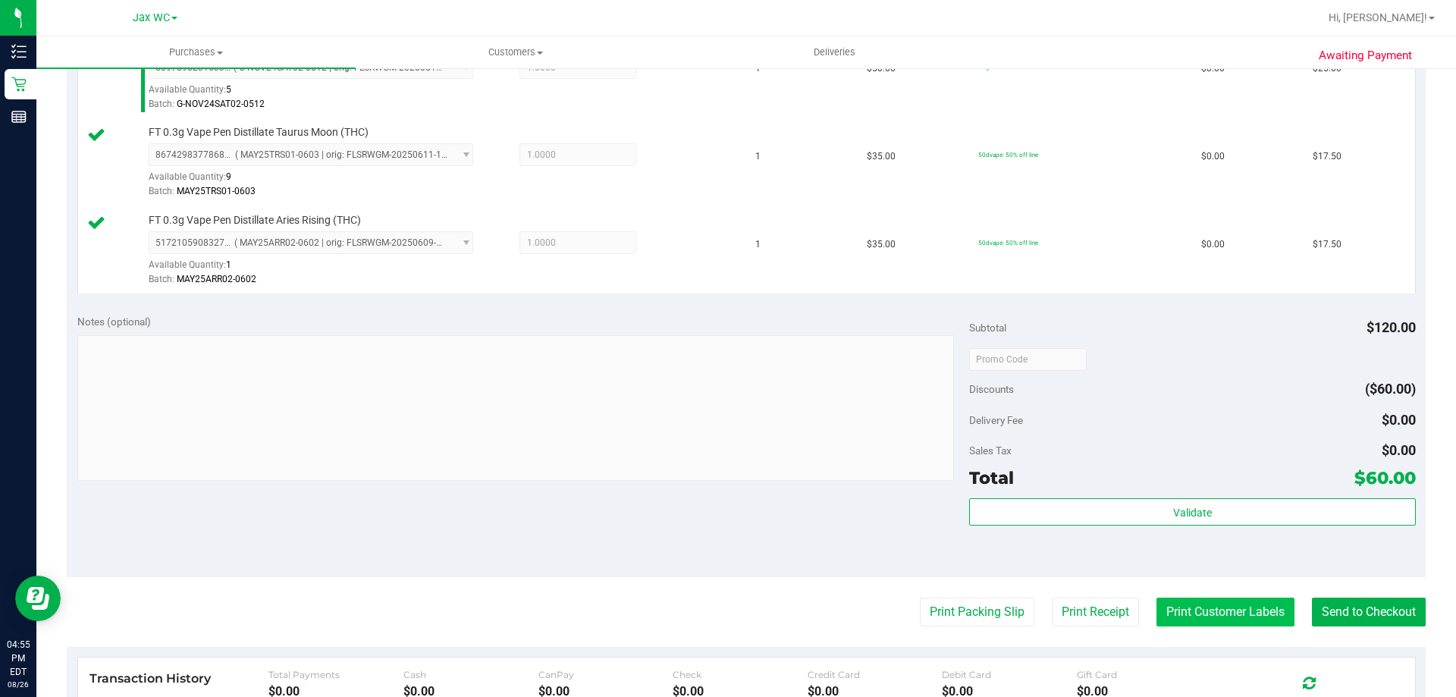
click at [1224, 602] on button "Print Customer Labels" at bounding box center [1225, 612] width 138 height 29
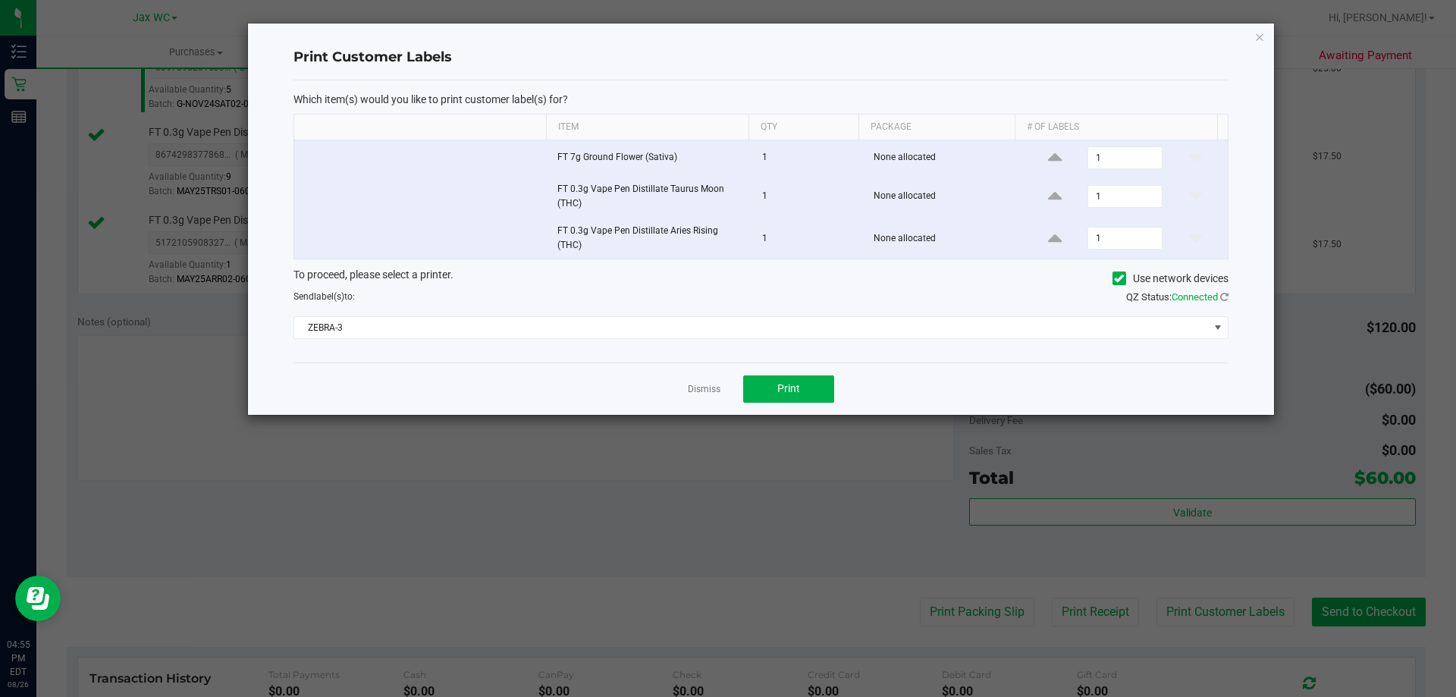
click at [752, 311] on div "To proceed, please select a printer. Use network devices Send label(s) to: QZ S…" at bounding box center [760, 303] width 935 height 72
click at [694, 332] on span "ZEBRA-3" at bounding box center [751, 327] width 915 height 21
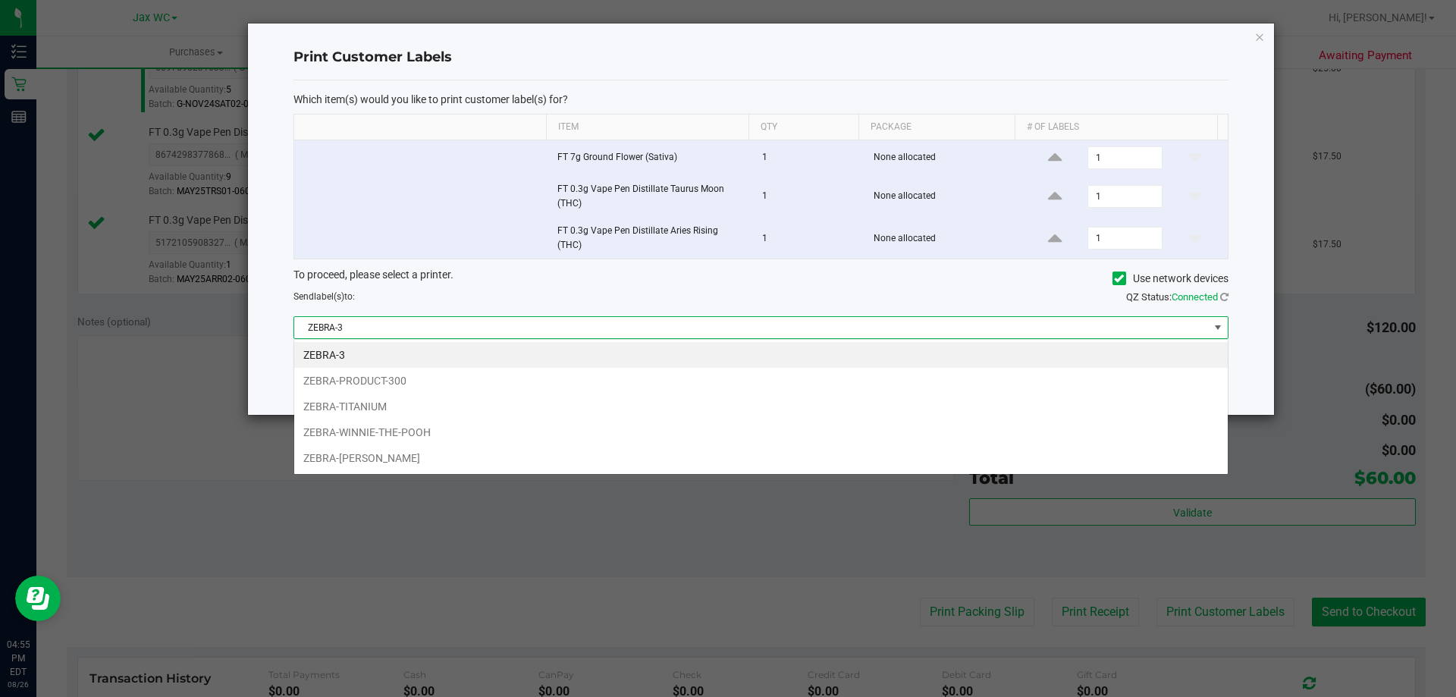
scroll to position [23, 934]
click at [365, 429] on li "ZEBRA-WINNIE-THE-POOH" at bounding box center [761, 432] width 934 height 26
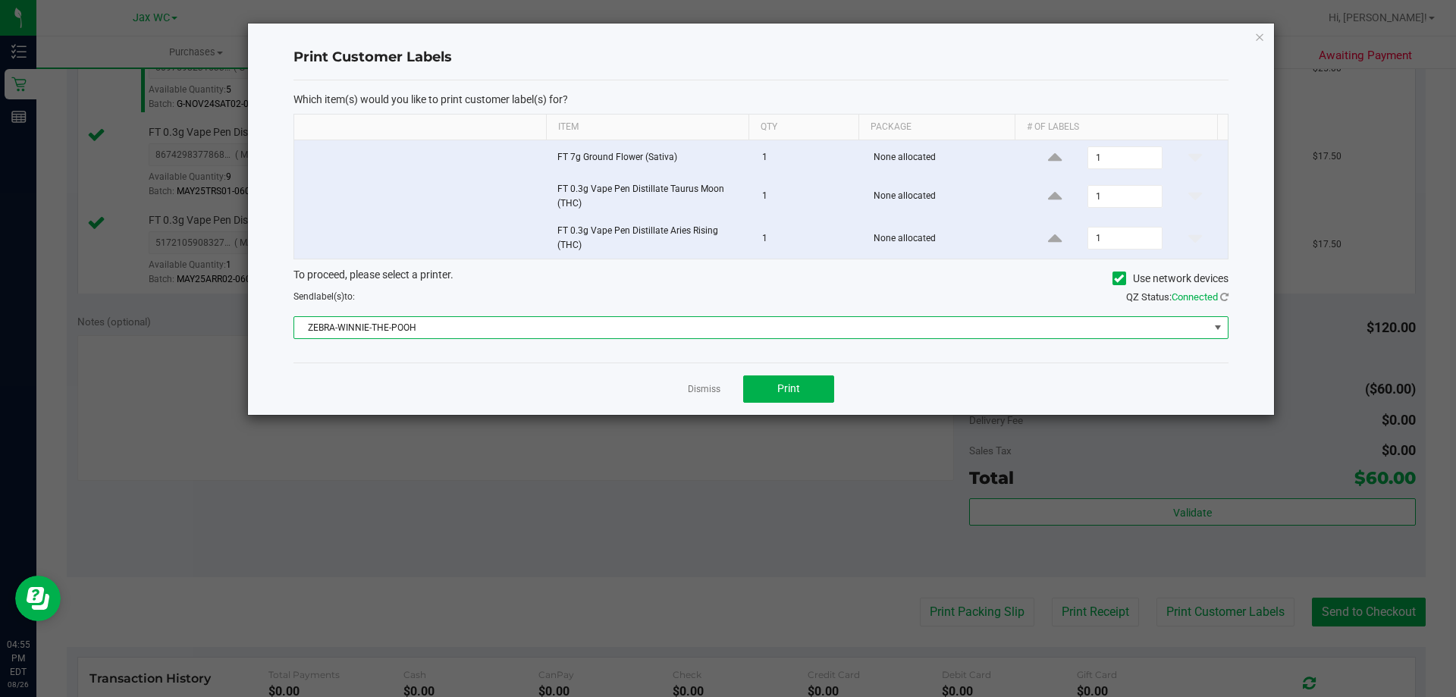
click at [447, 381] on div "Dismiss Print" at bounding box center [760, 388] width 935 height 52
click at [493, 334] on span "ZEBRA-WINNIE-THE-POOH" at bounding box center [751, 327] width 915 height 21
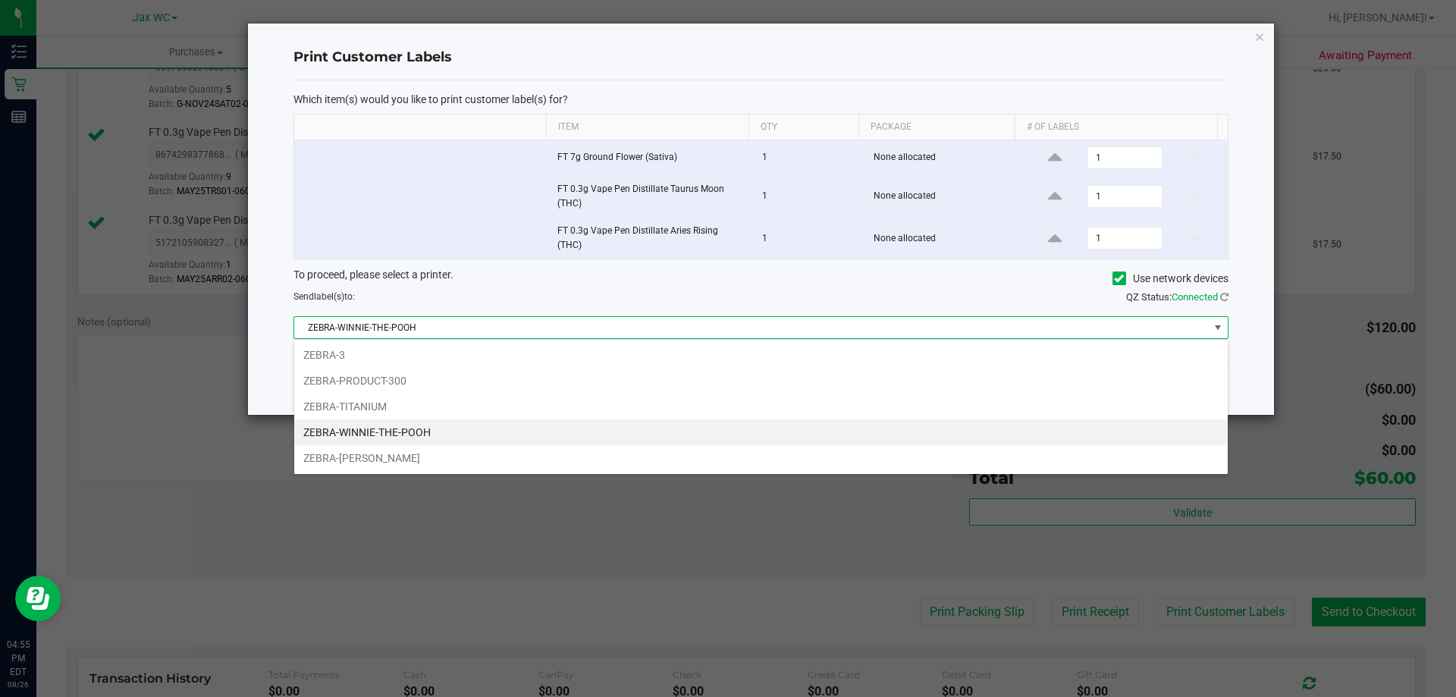
click at [390, 413] on li "ZEBRA-TITANIUM" at bounding box center [761, 407] width 934 height 26
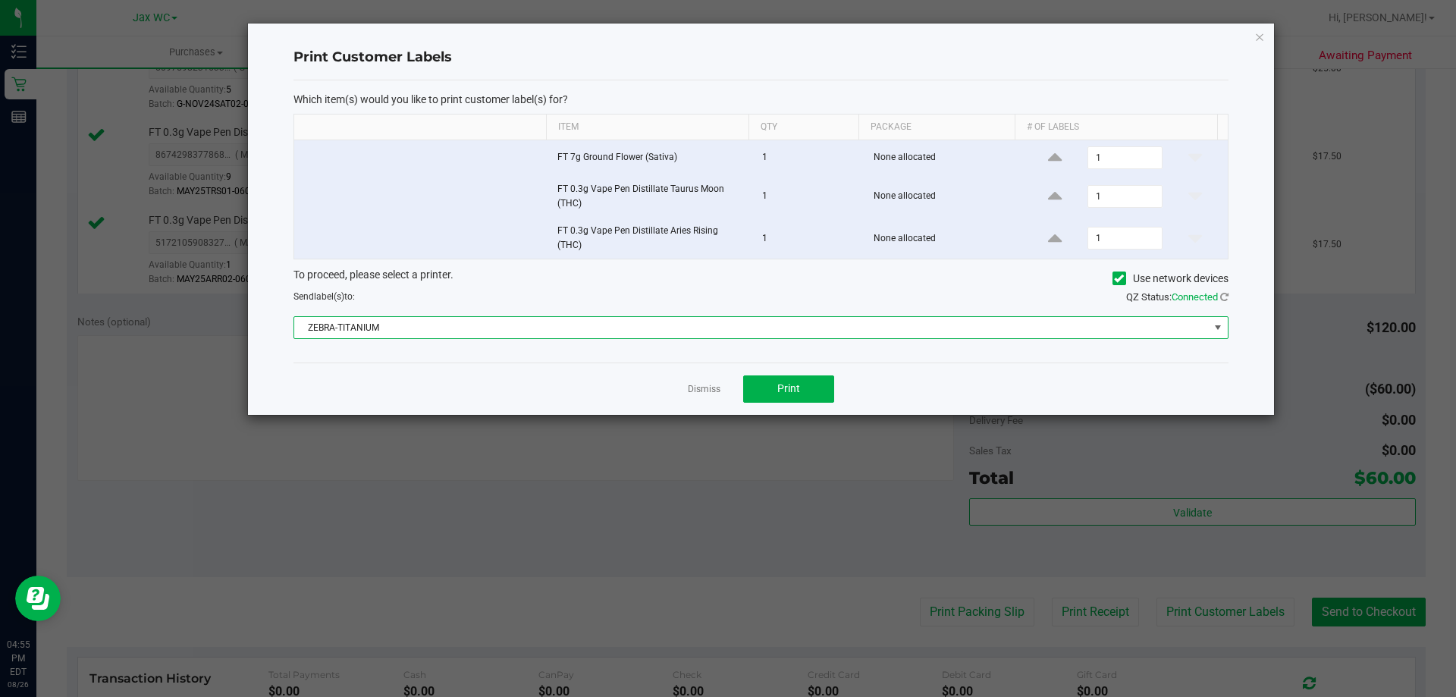
click at [443, 394] on div "Dismiss Print" at bounding box center [760, 388] width 935 height 52
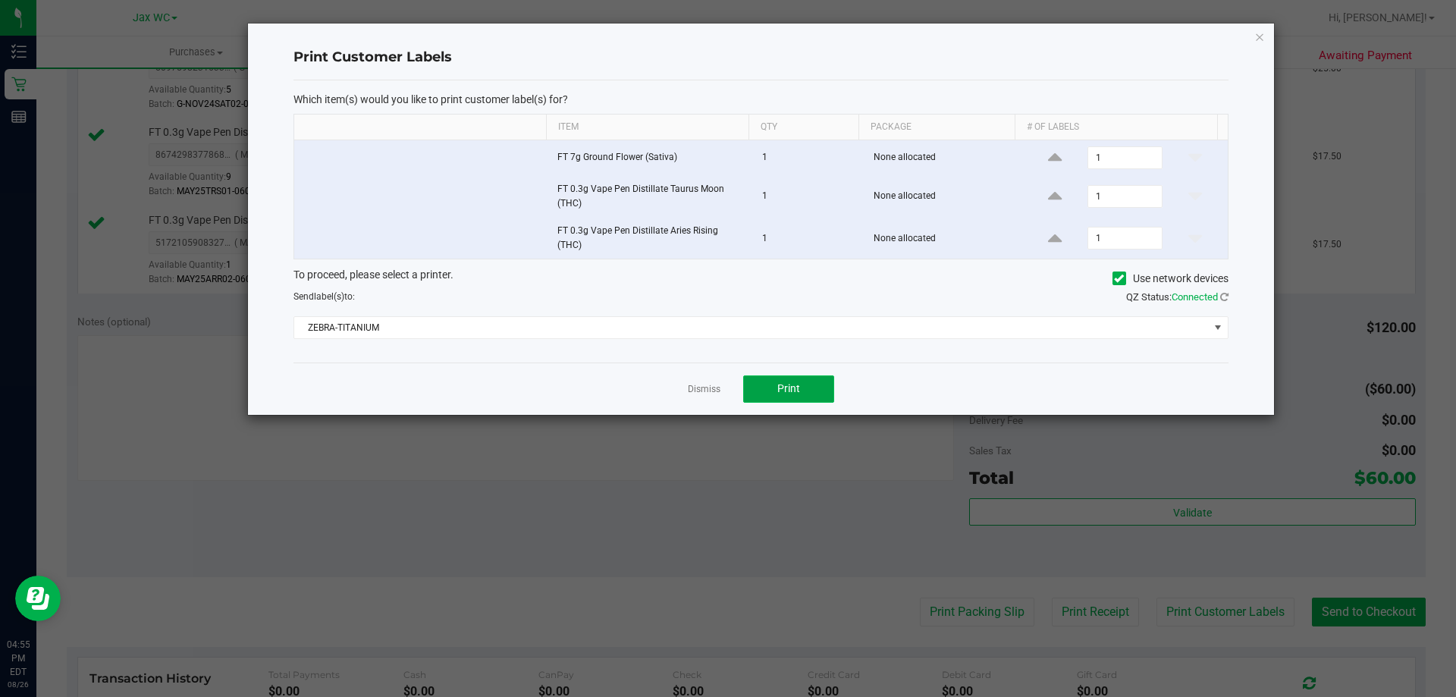
click at [786, 384] on span "Print" at bounding box center [788, 388] width 23 height 12
click at [1250, 44] on div "Print Customer Labels Which item(s) would you like to print customer label(s) f…" at bounding box center [761, 219] width 1026 height 391
click at [1254, 41] on div "Print Customer Labels Which item(s) would you like to print customer label(s) f…" at bounding box center [761, 219] width 1026 height 391
click at [1257, 36] on icon "button" at bounding box center [1259, 36] width 11 height 18
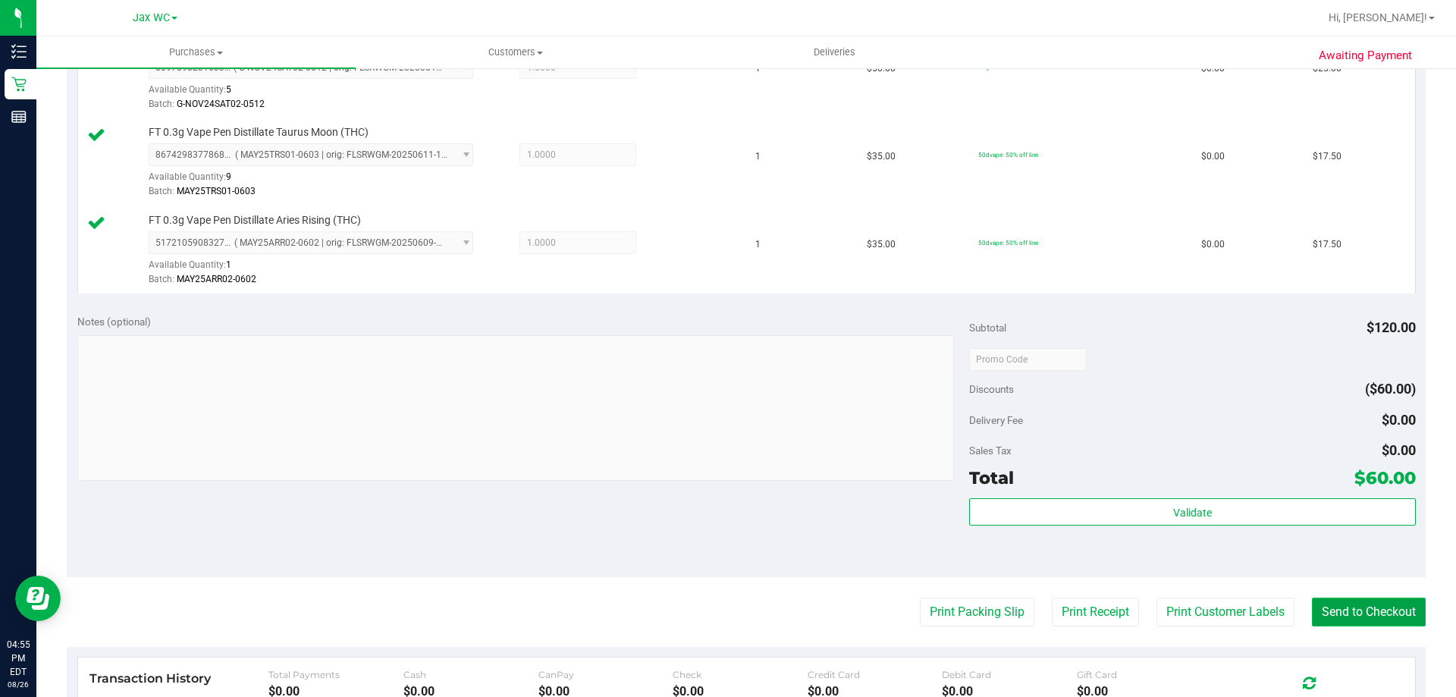
click at [1362, 601] on button "Send to Checkout" at bounding box center [1369, 612] width 114 height 29
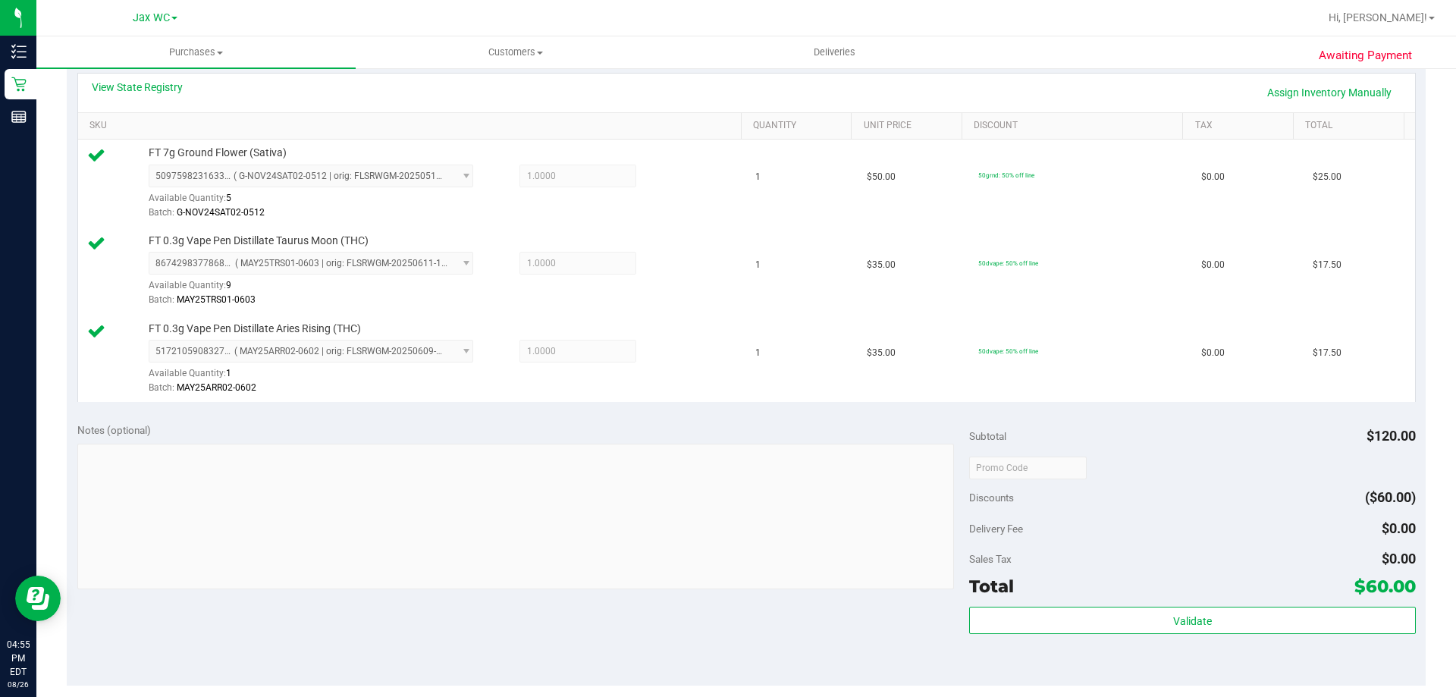
scroll to position [0, 0]
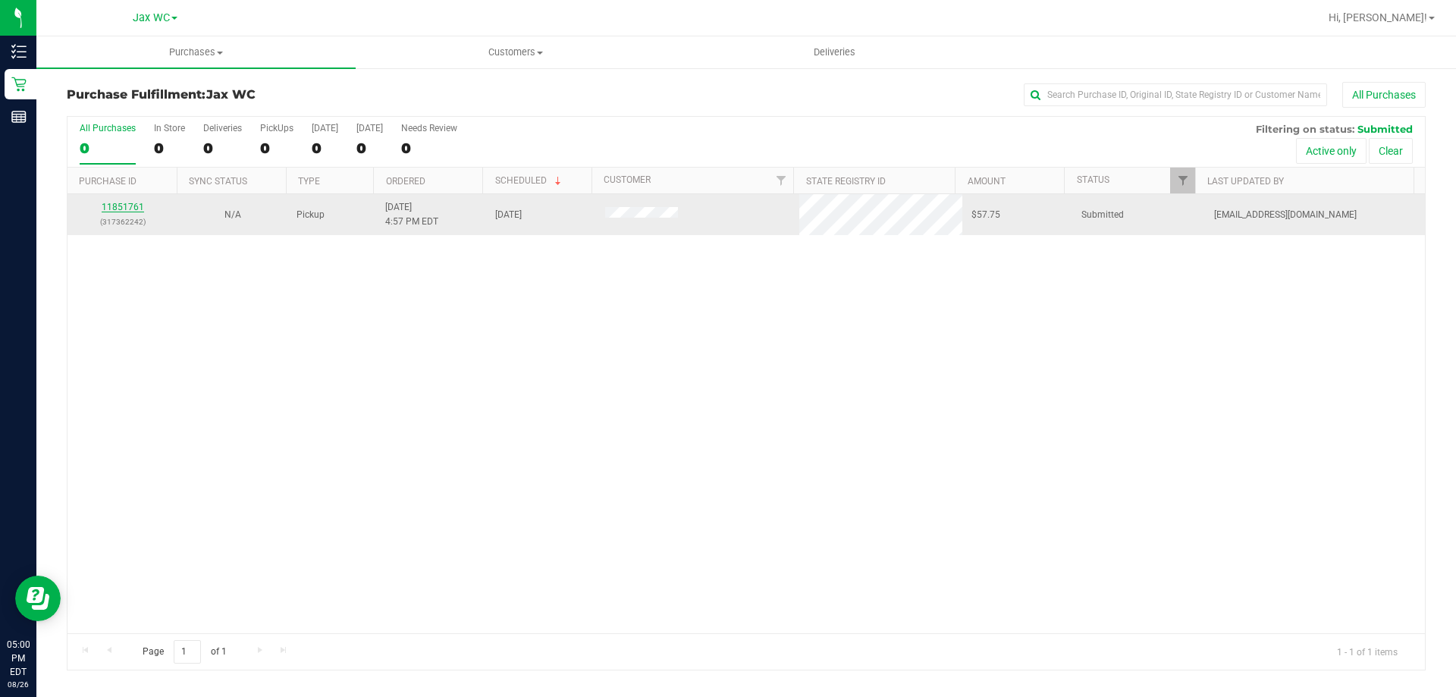
click at [117, 206] on link "11851761" at bounding box center [123, 207] width 42 height 11
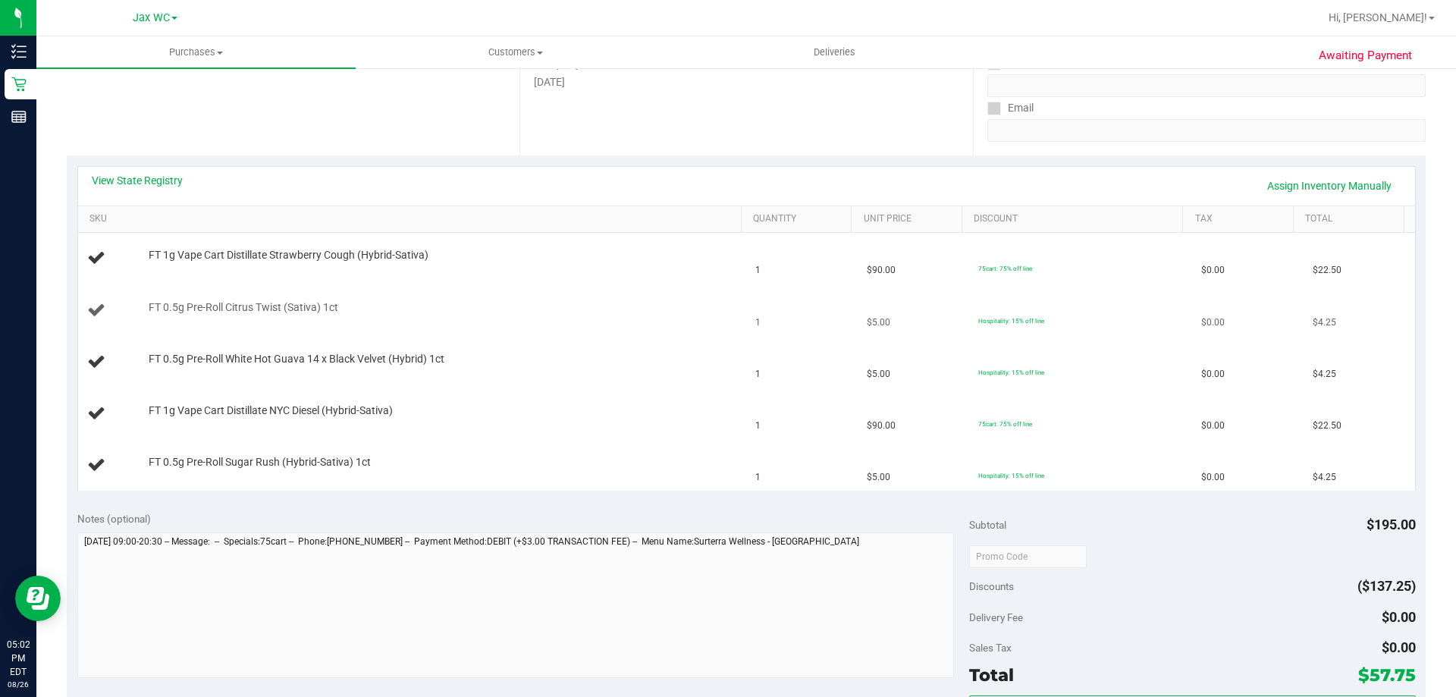
scroll to position [227, 0]
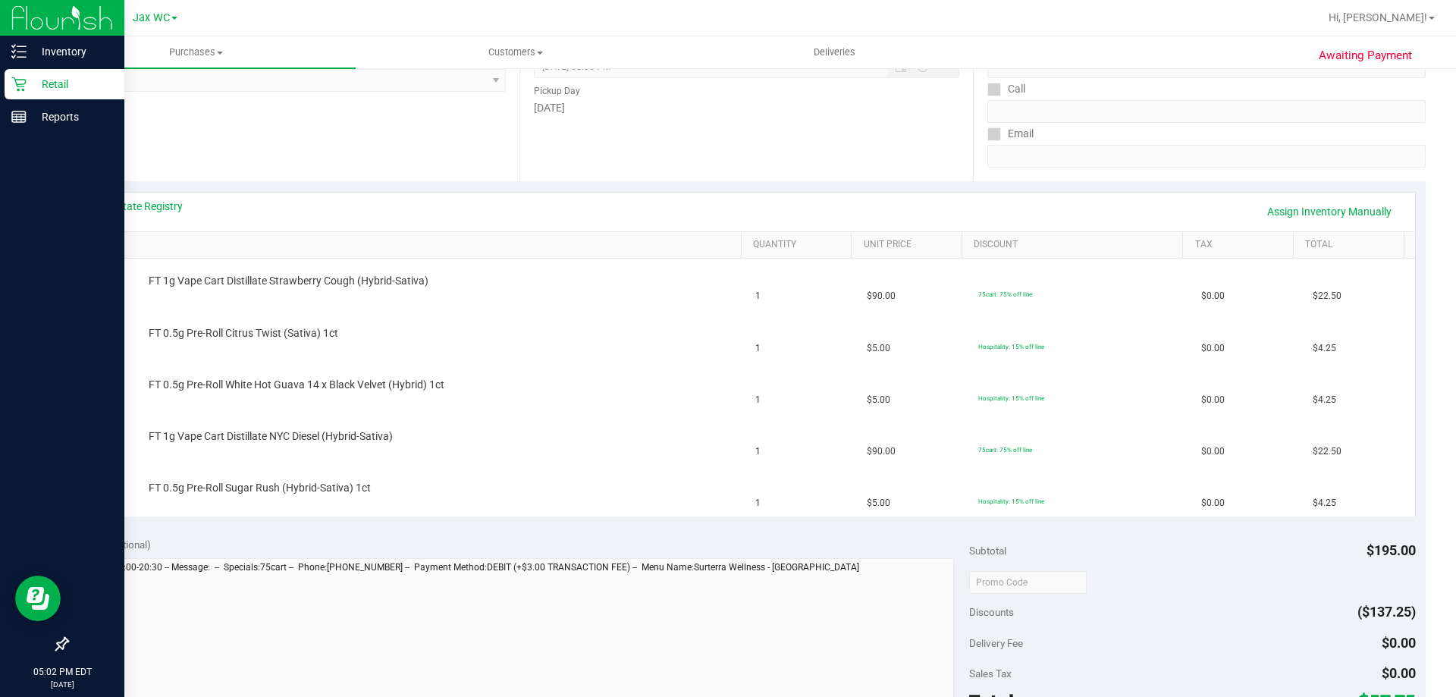
click at [25, 93] on div "Retail" at bounding box center [65, 84] width 120 height 30
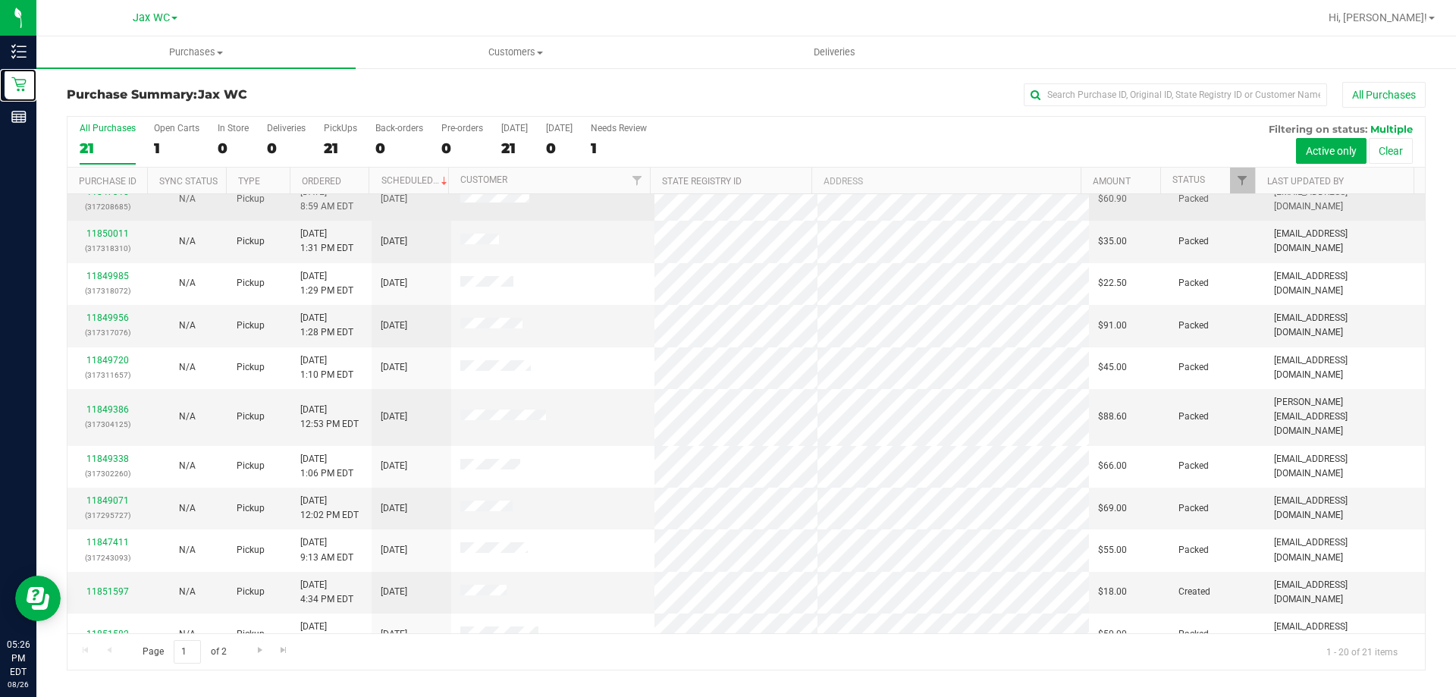
scroll to position [400, 0]
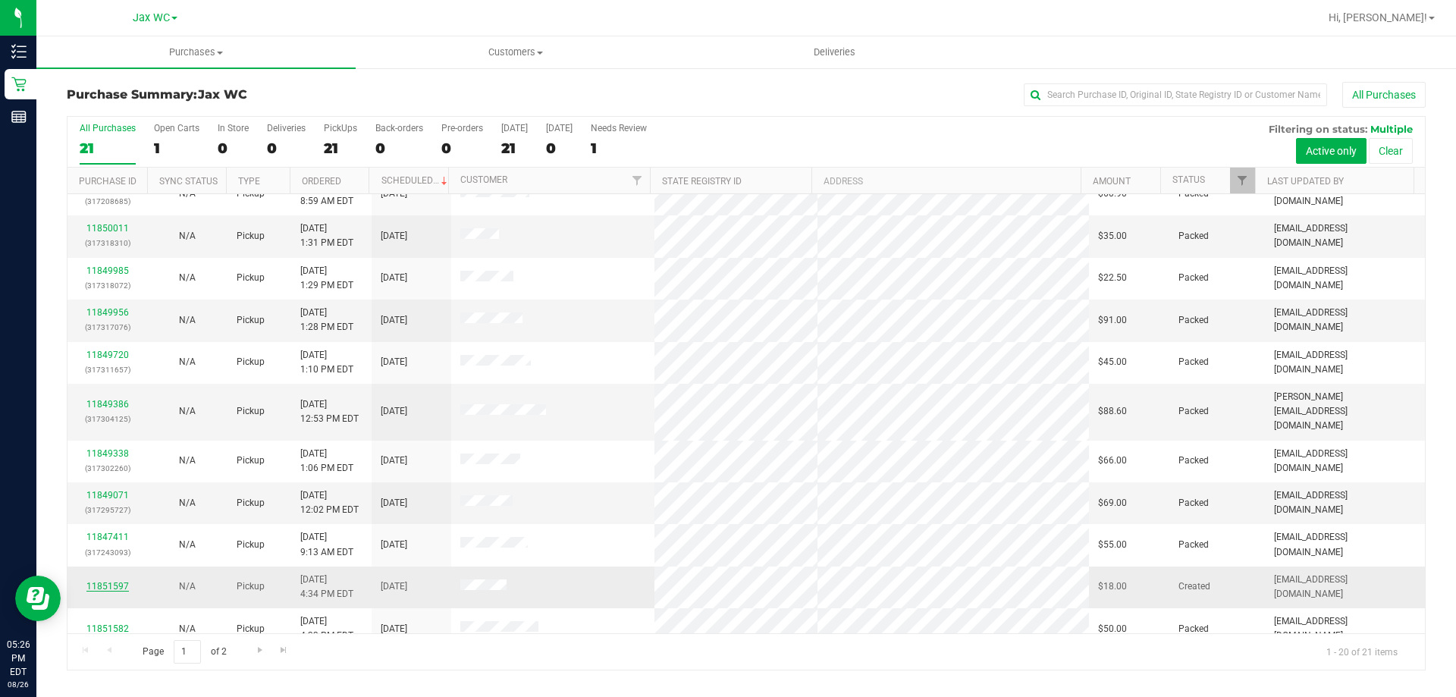
click at [117, 581] on link "11851597" at bounding box center [107, 586] width 42 height 11
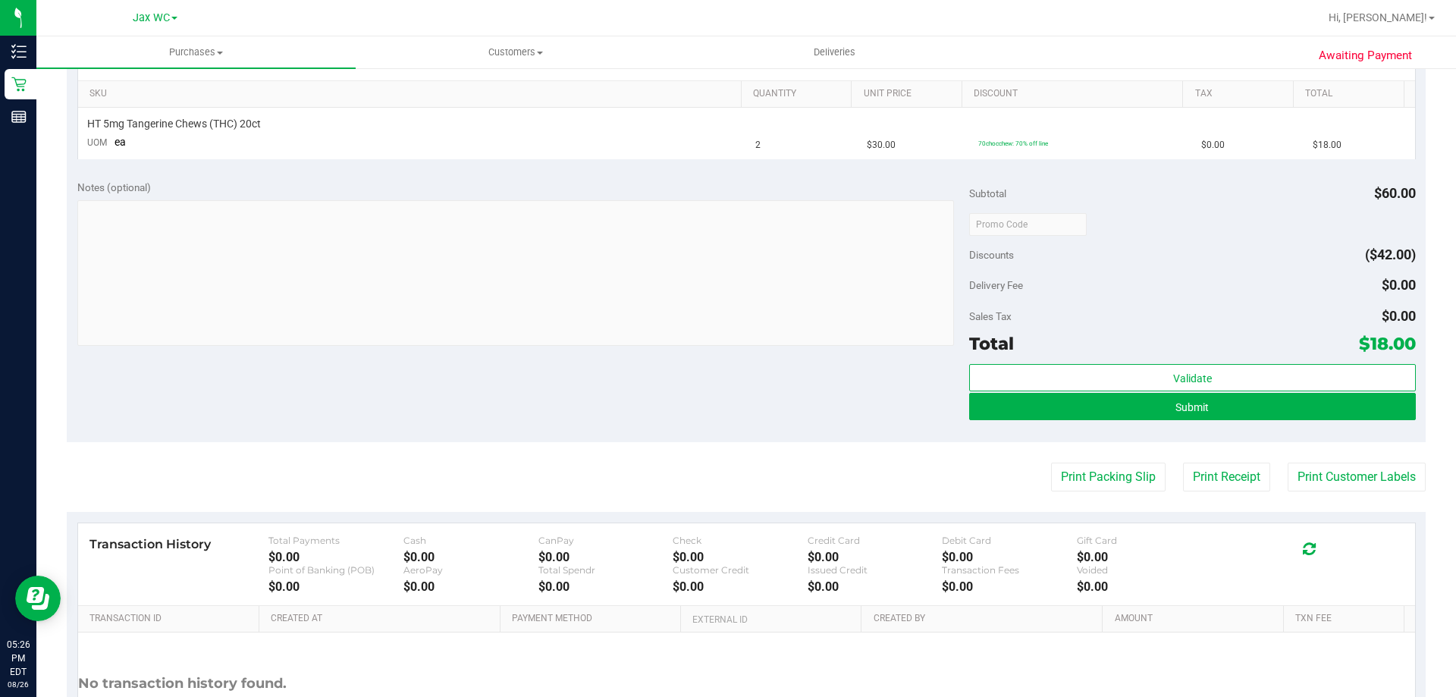
scroll to position [379, 0]
click at [1200, 417] on button "Submit" at bounding box center [1192, 405] width 446 height 27
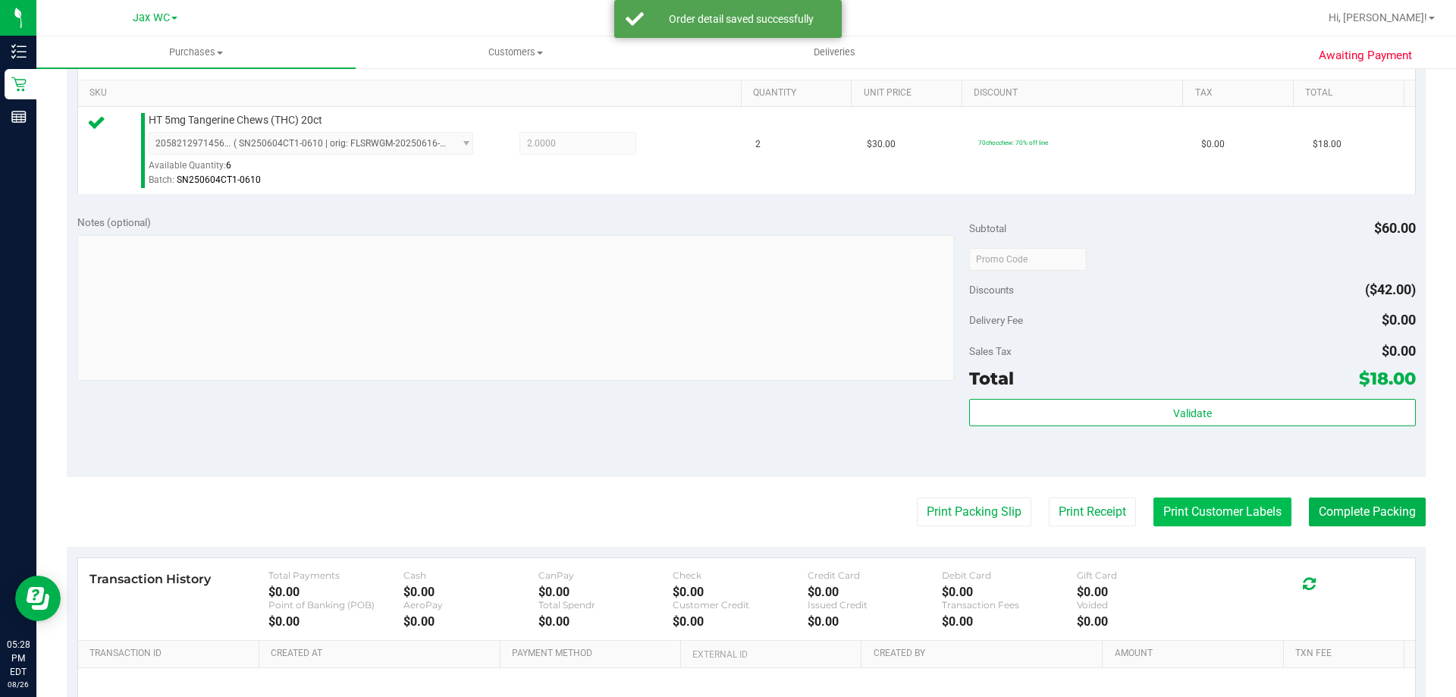
click at [1193, 513] on button "Print Customer Labels" at bounding box center [1222, 511] width 138 height 29
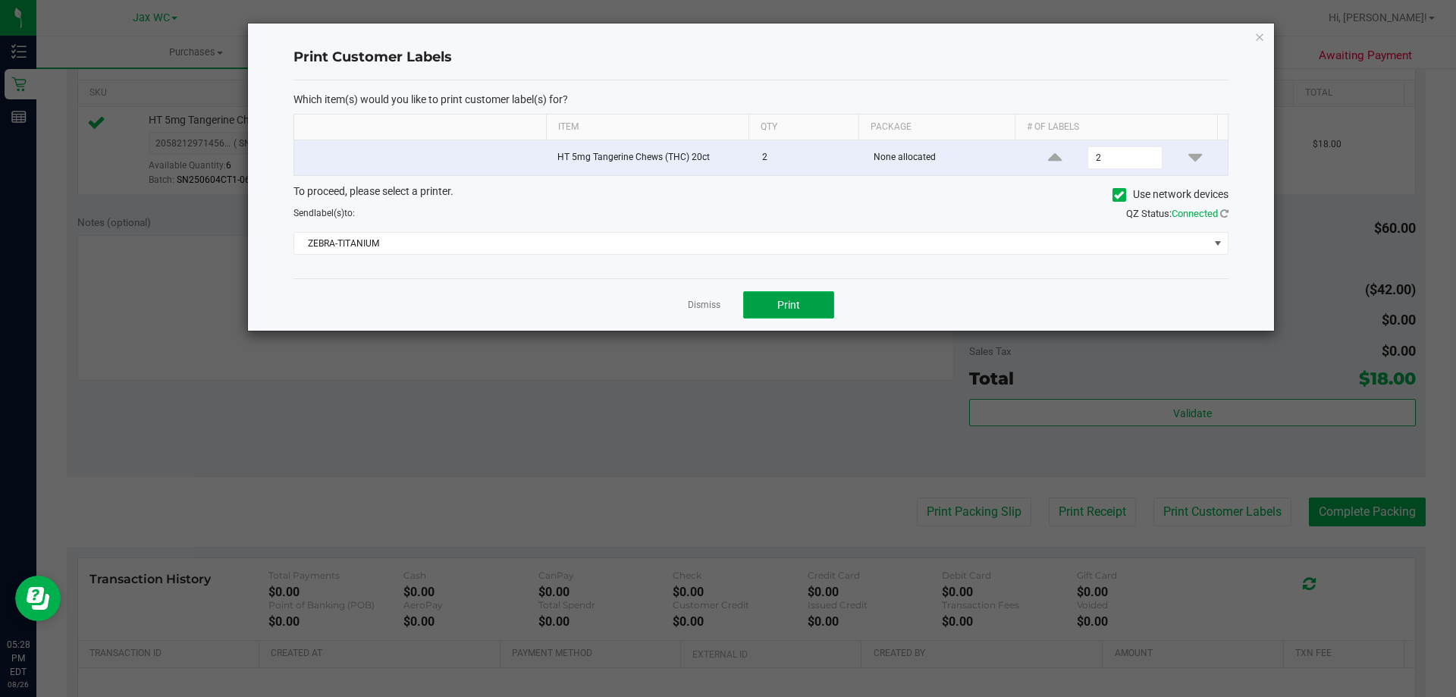
click at [776, 310] on button "Print" at bounding box center [788, 304] width 91 height 27
click at [1258, 39] on icon "button" at bounding box center [1259, 36] width 11 height 18
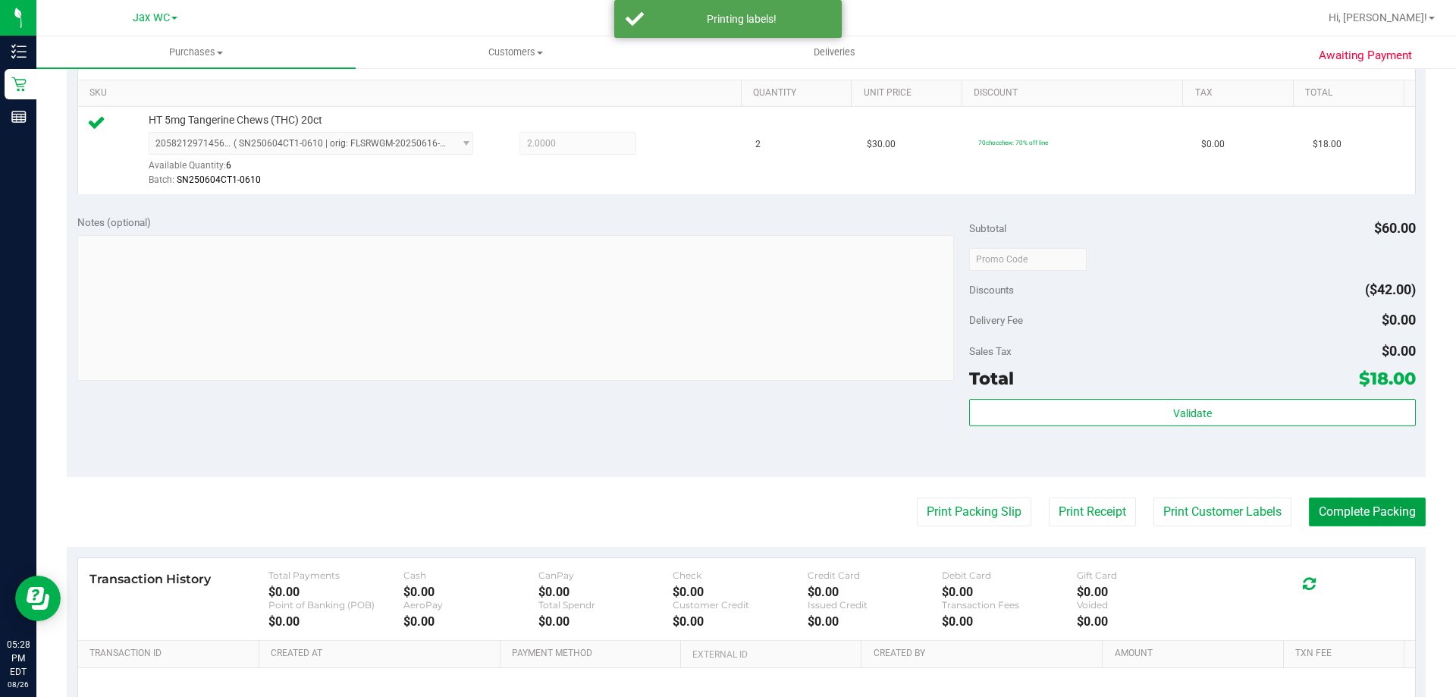
click at [1364, 505] on button "Complete Packing" at bounding box center [1367, 511] width 117 height 29
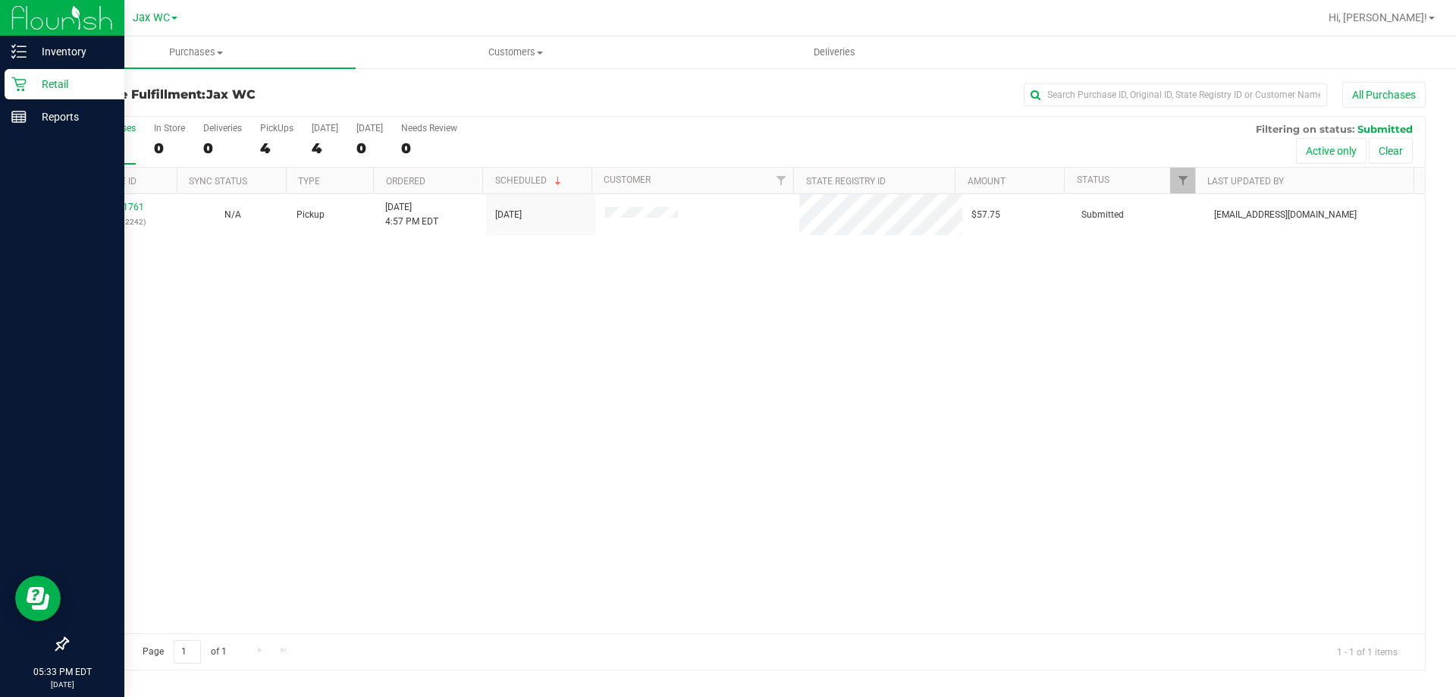
click at [27, 85] on p "Retail" at bounding box center [72, 84] width 91 height 18
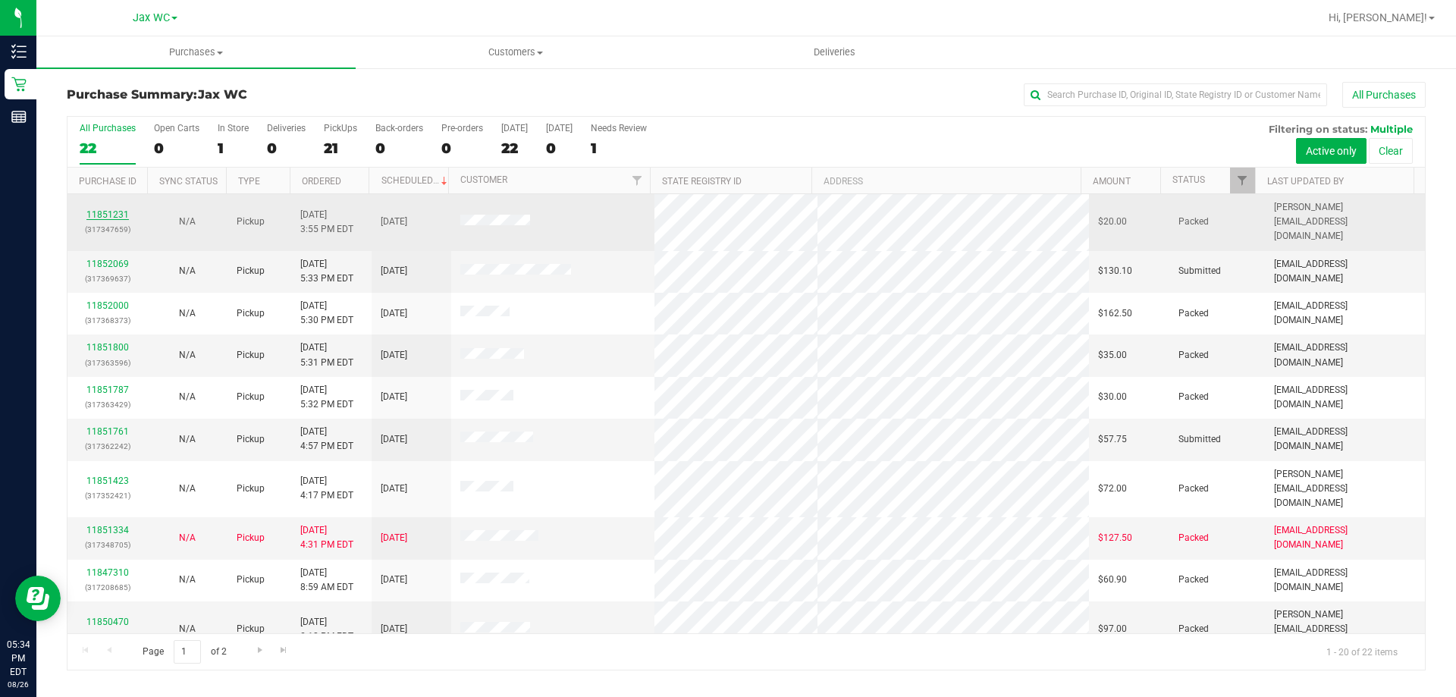
click at [105, 209] on link "11851231" at bounding box center [107, 214] width 42 height 11
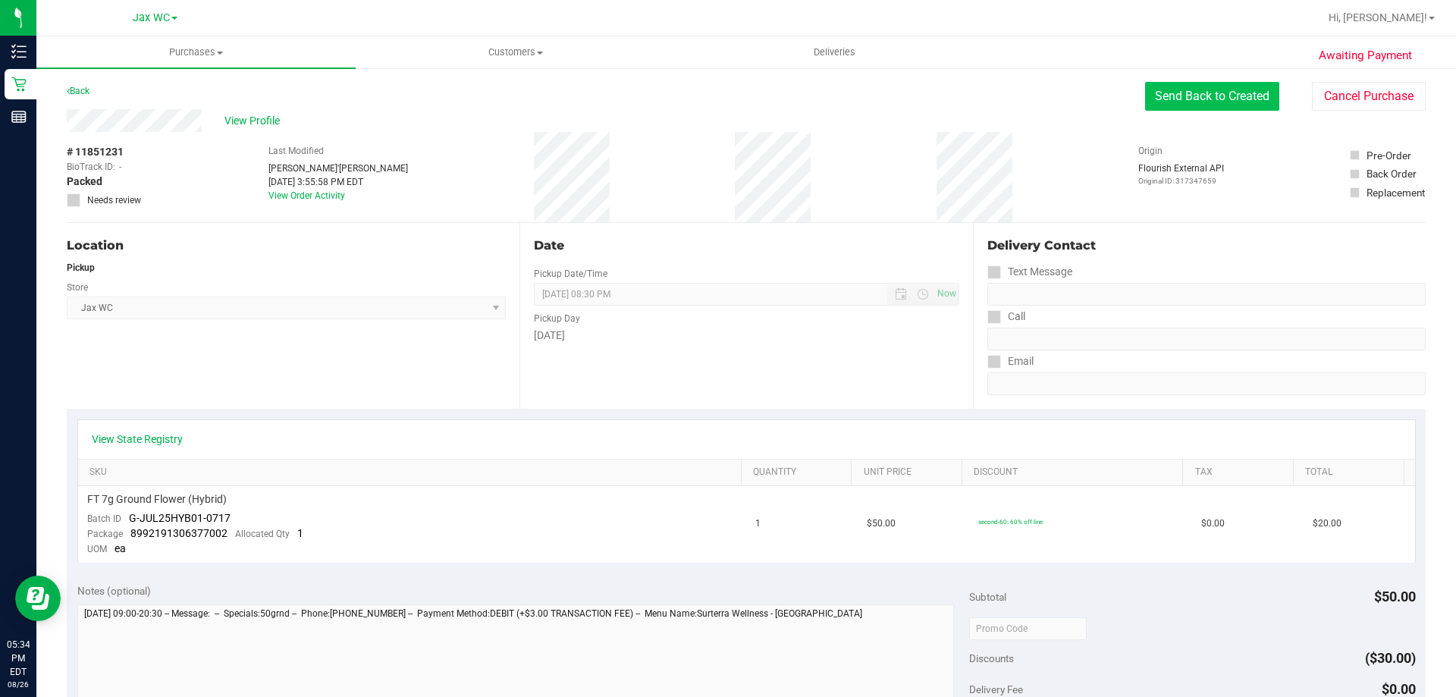
click at [1236, 104] on button "Send Back to Created" at bounding box center [1212, 96] width 134 height 29
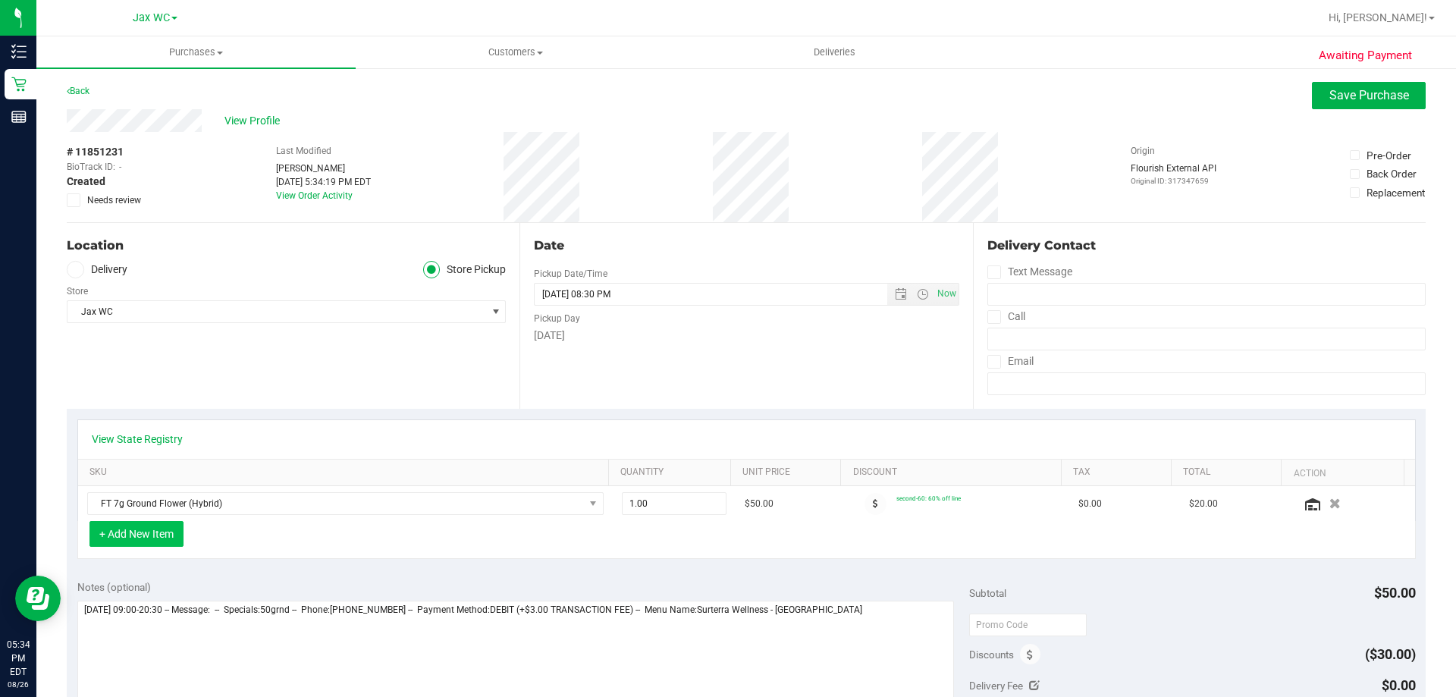
click at [152, 538] on button "+ Add New Item" at bounding box center [136, 534] width 94 height 26
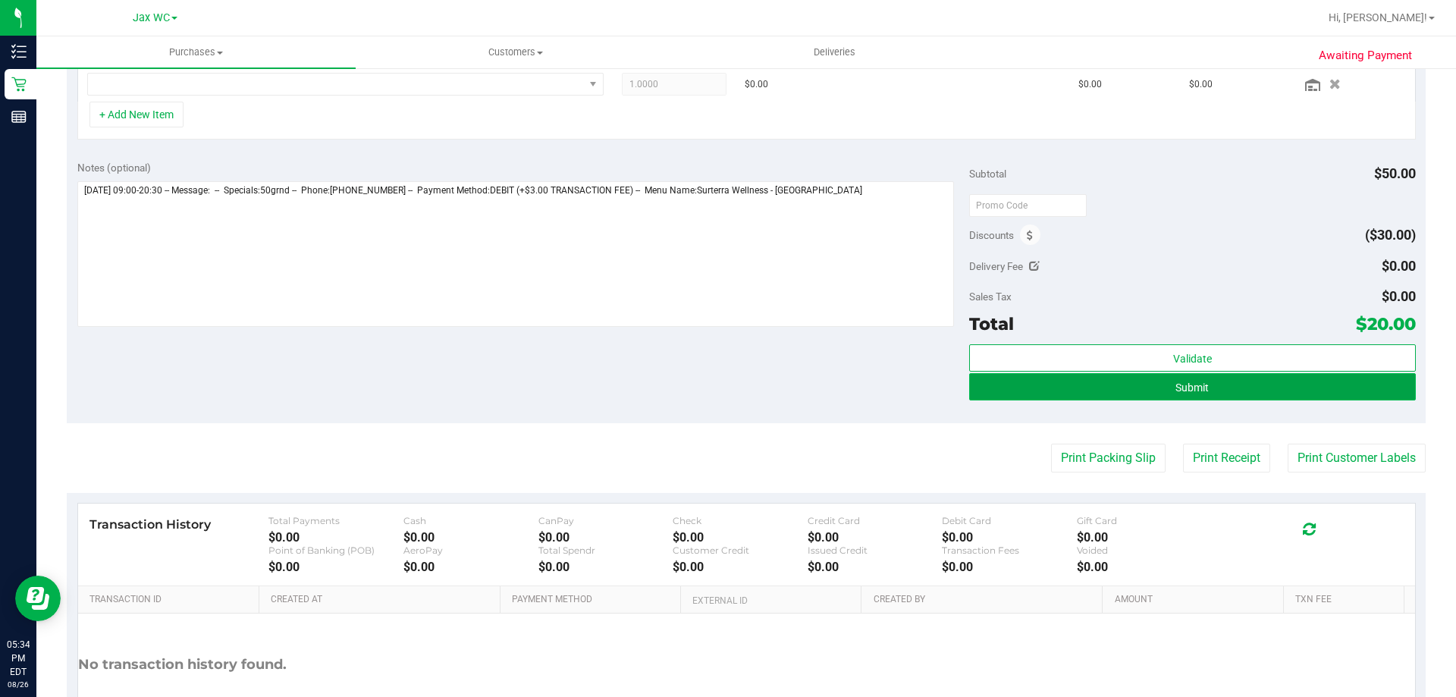
click at [1232, 394] on button "Submit" at bounding box center [1192, 386] width 446 height 27
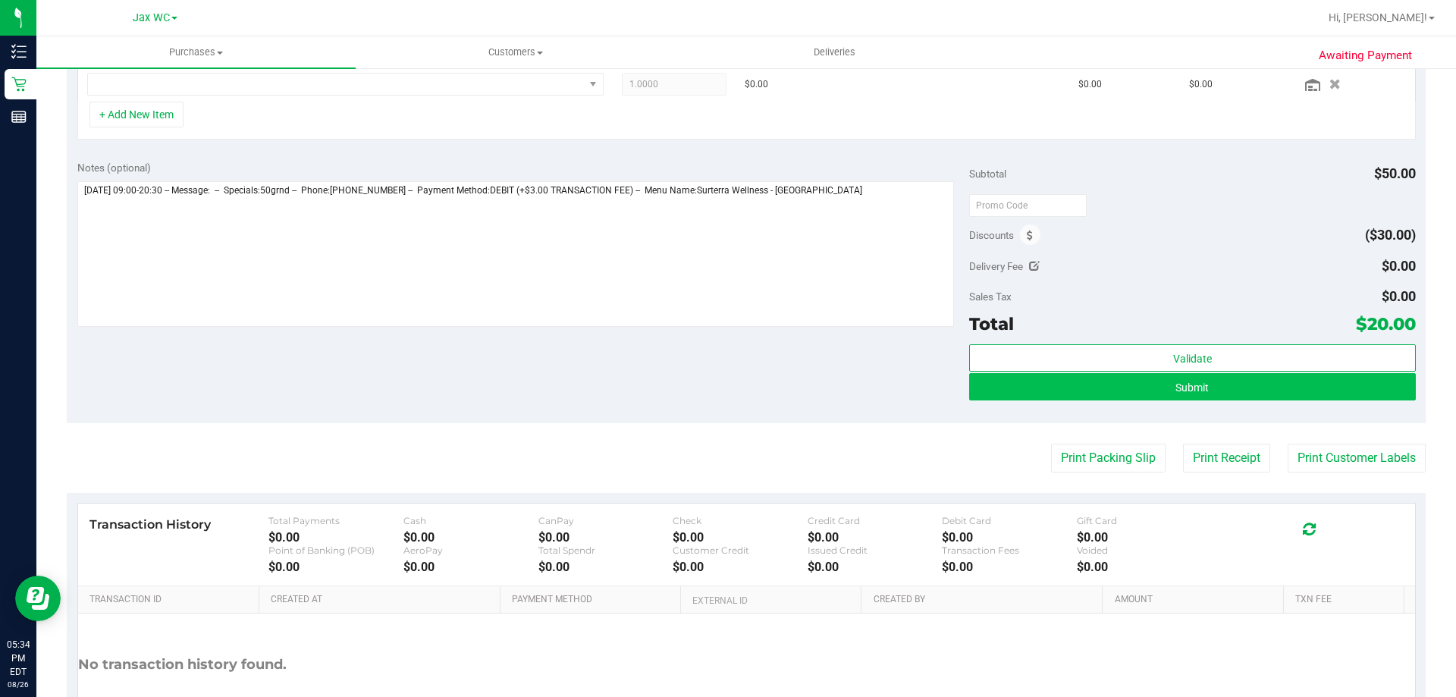
scroll to position [431, 0]
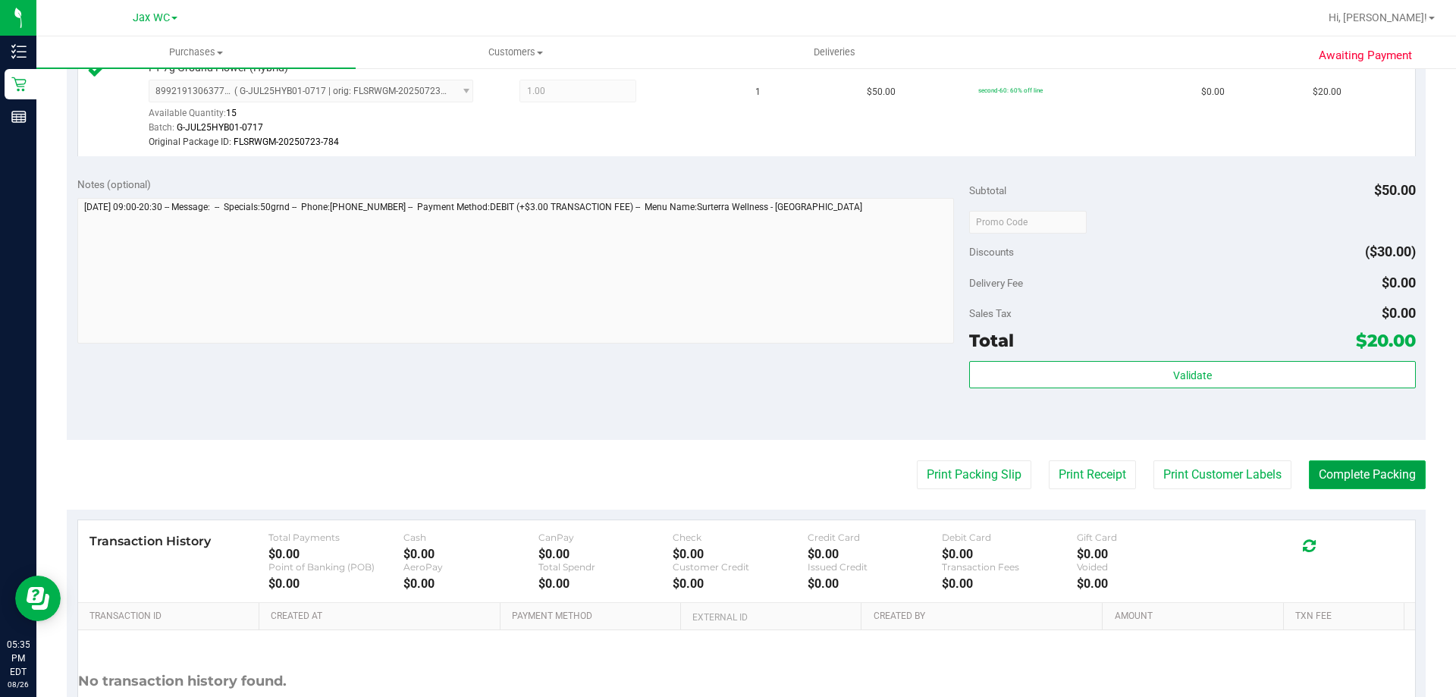
click at [1309, 469] on button "Complete Packing" at bounding box center [1367, 474] width 117 height 29
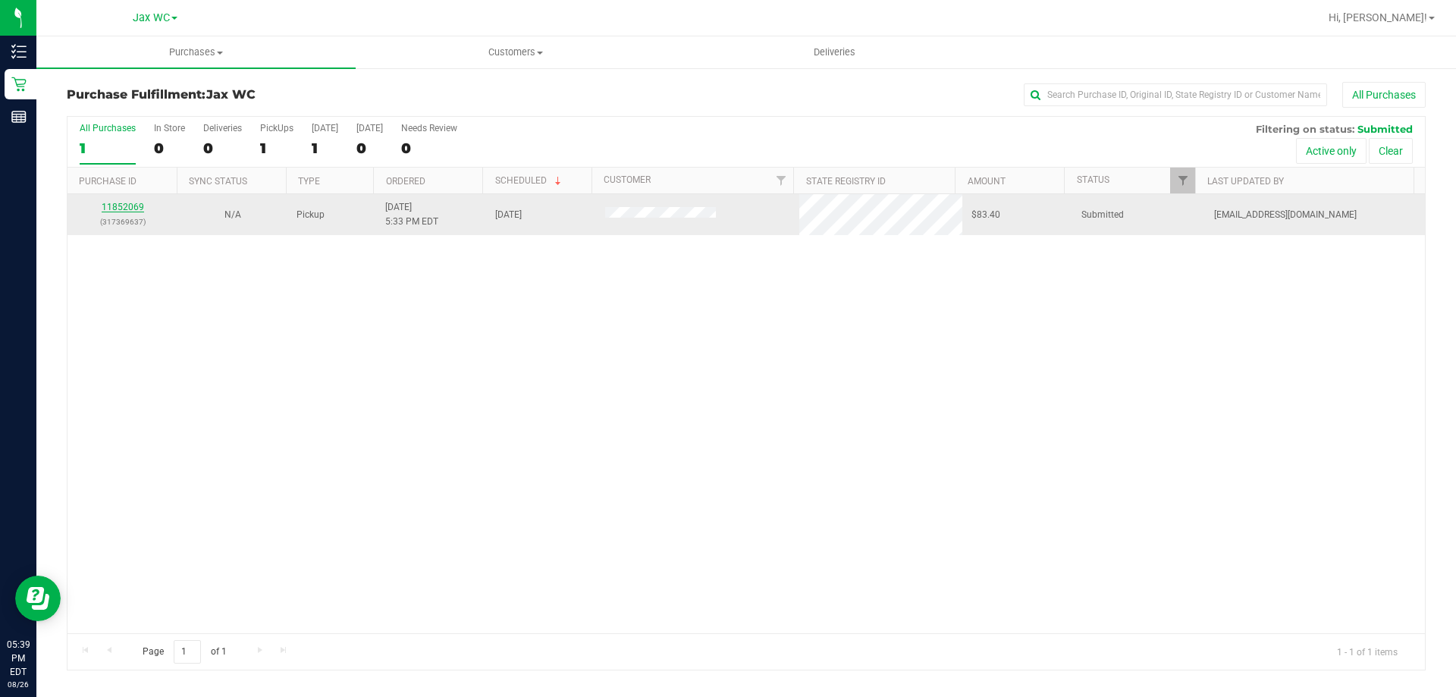
click at [133, 209] on link "11852069" at bounding box center [123, 207] width 42 height 11
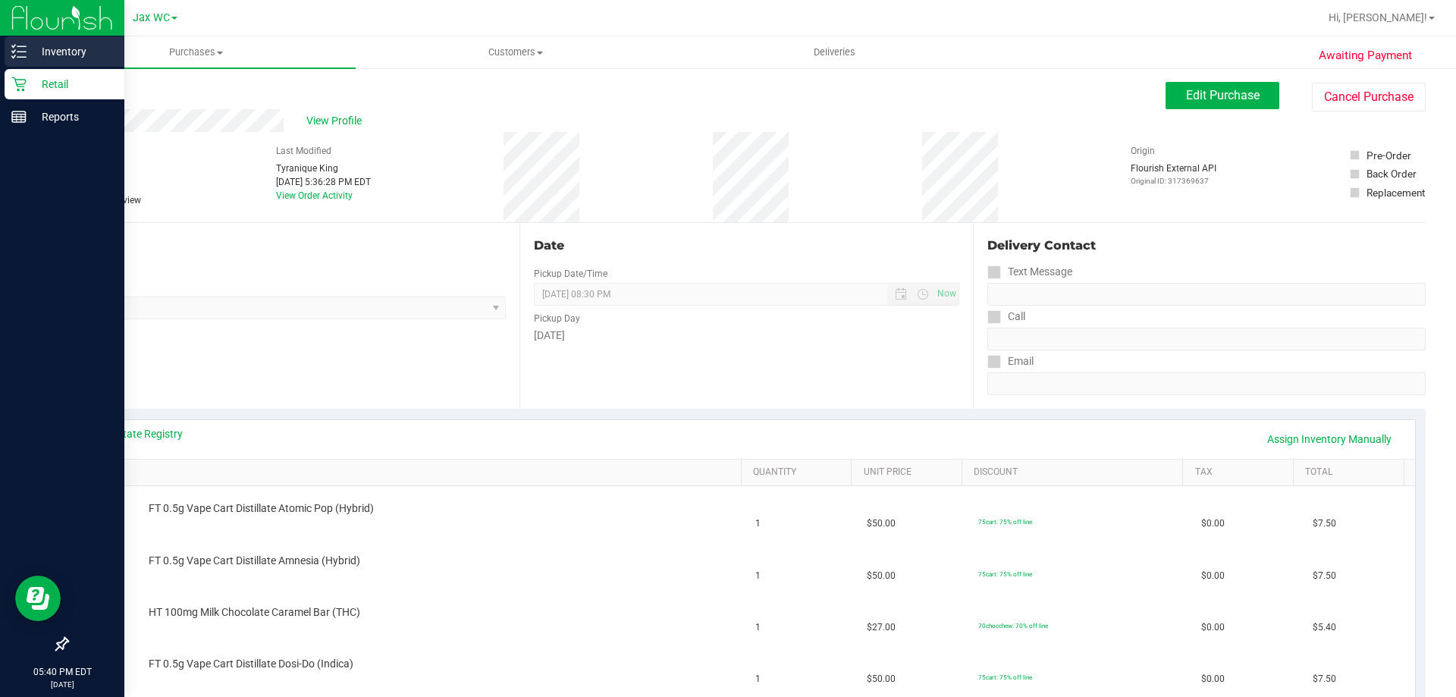
click at [58, 56] on p "Inventory" at bounding box center [72, 51] width 91 height 18
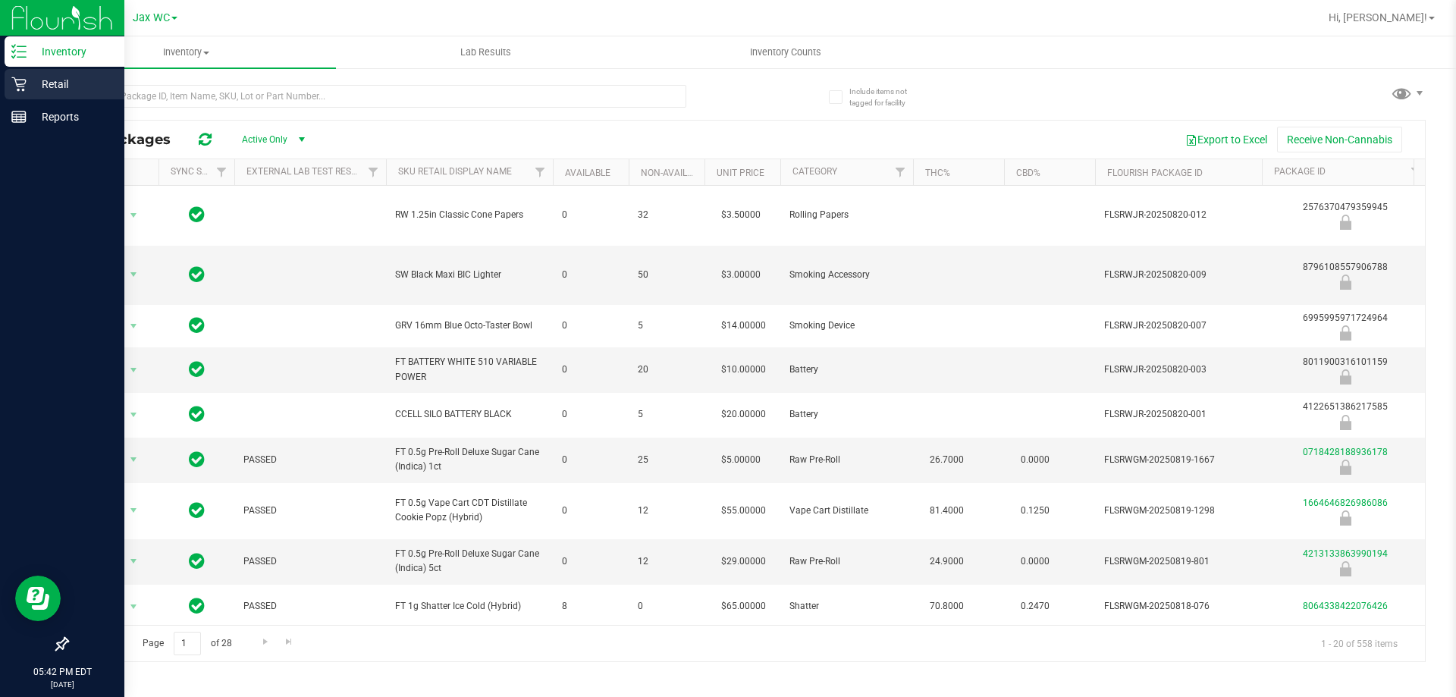
click at [24, 88] on icon at bounding box center [18, 84] width 15 height 15
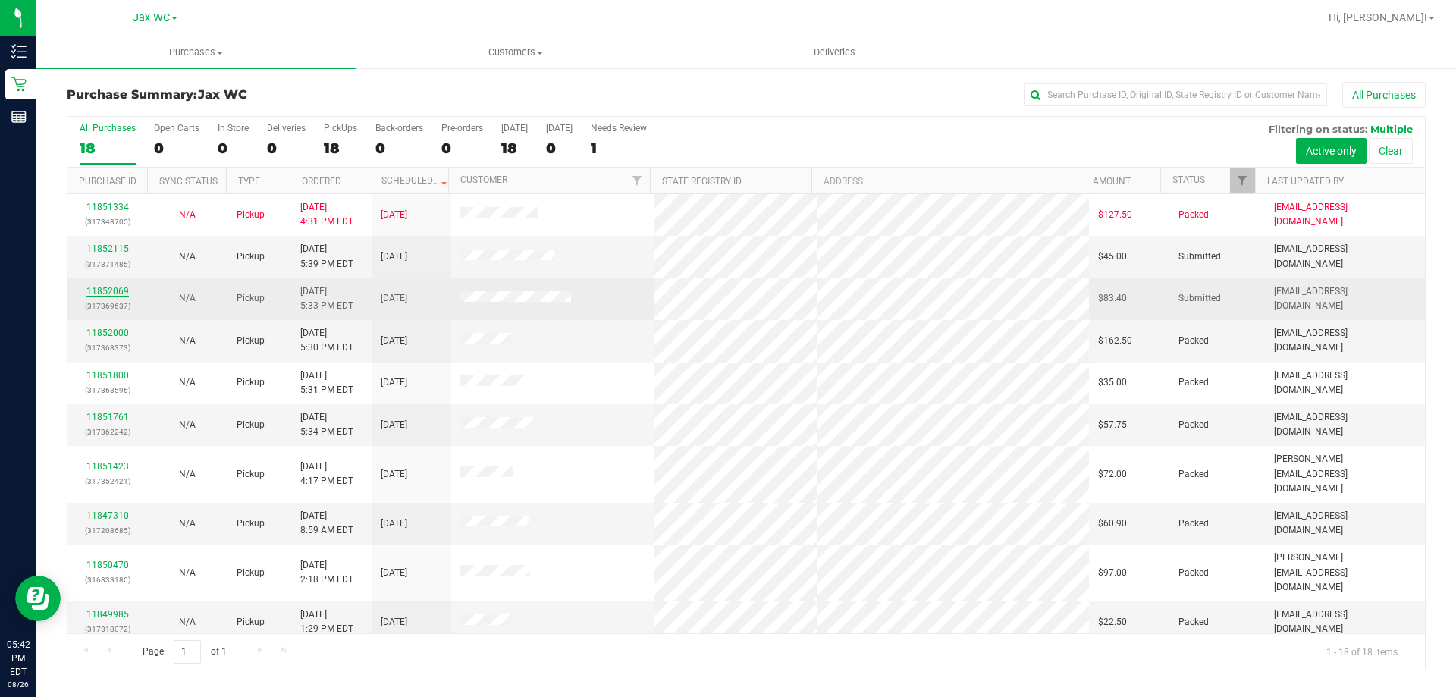
click at [110, 293] on link "11852069" at bounding box center [107, 291] width 42 height 11
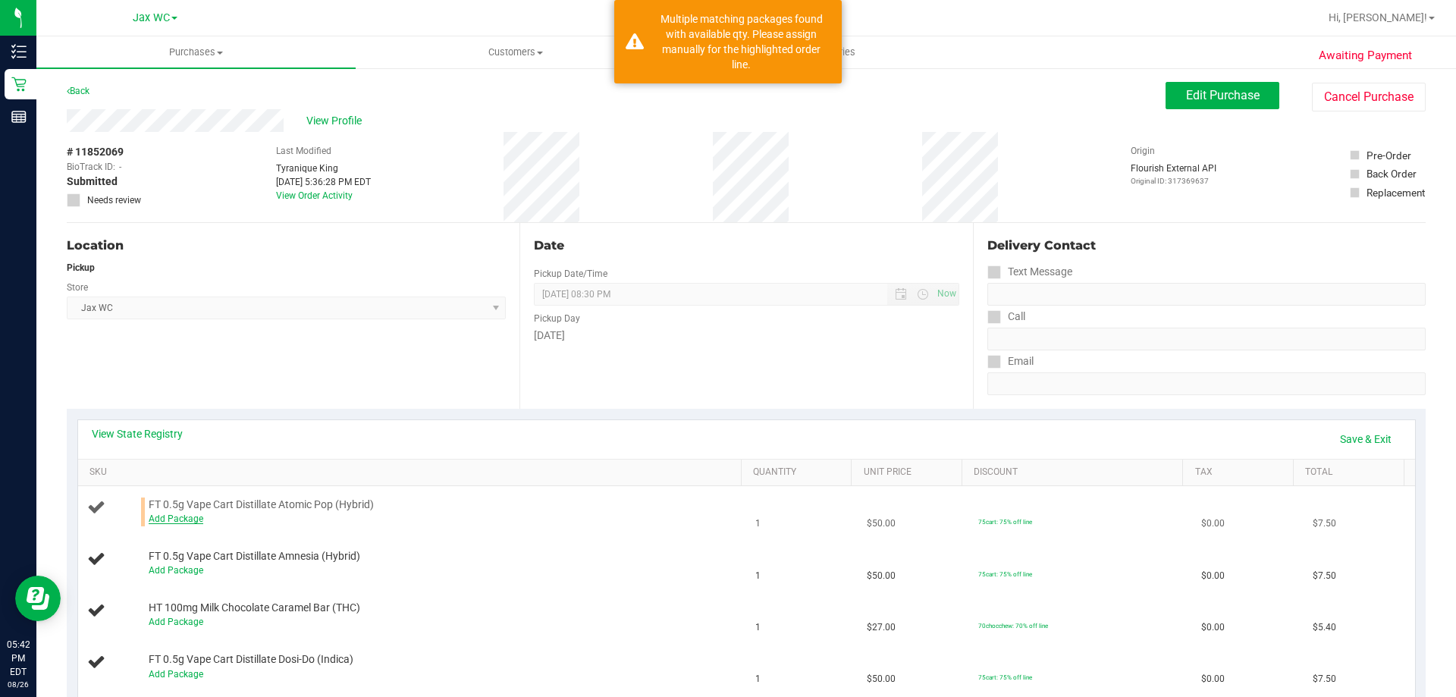
click at [180, 521] on link "Add Package" at bounding box center [176, 518] width 55 height 11
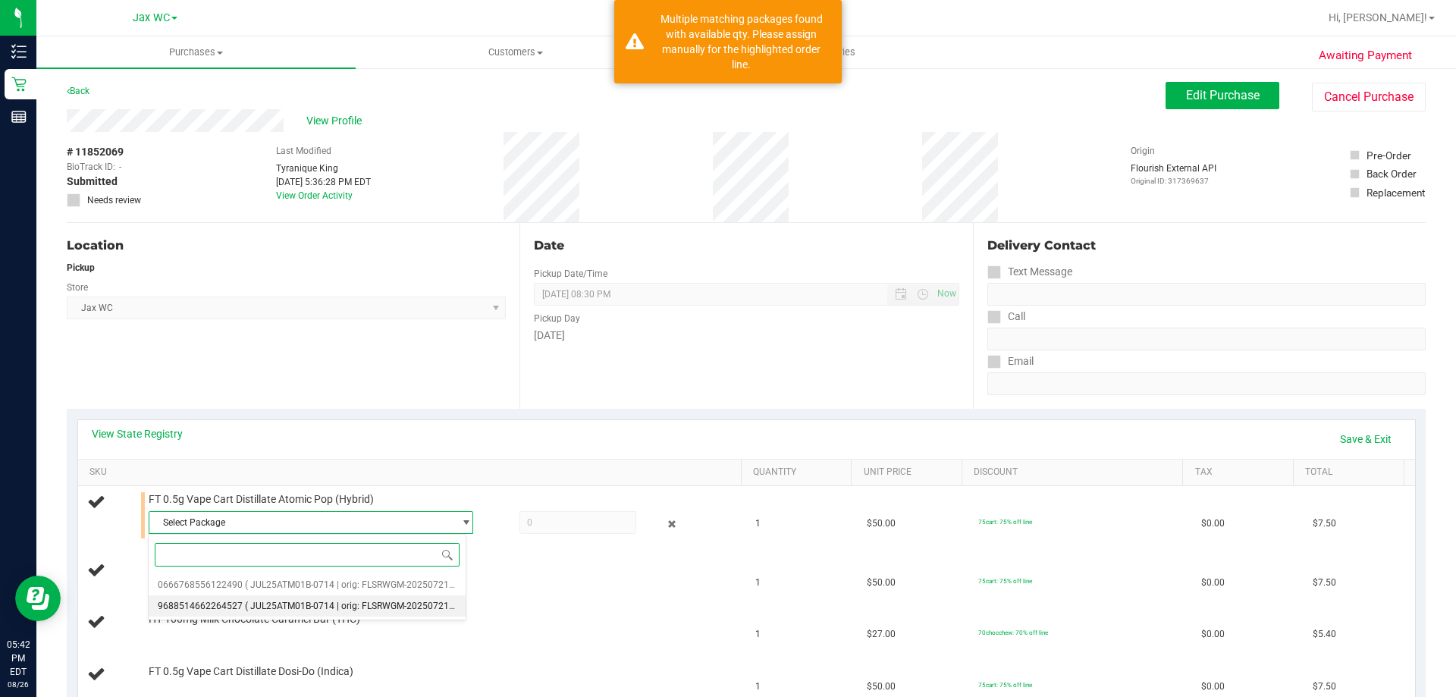
click at [196, 604] on span "9688514662264527" at bounding box center [200, 606] width 85 height 11
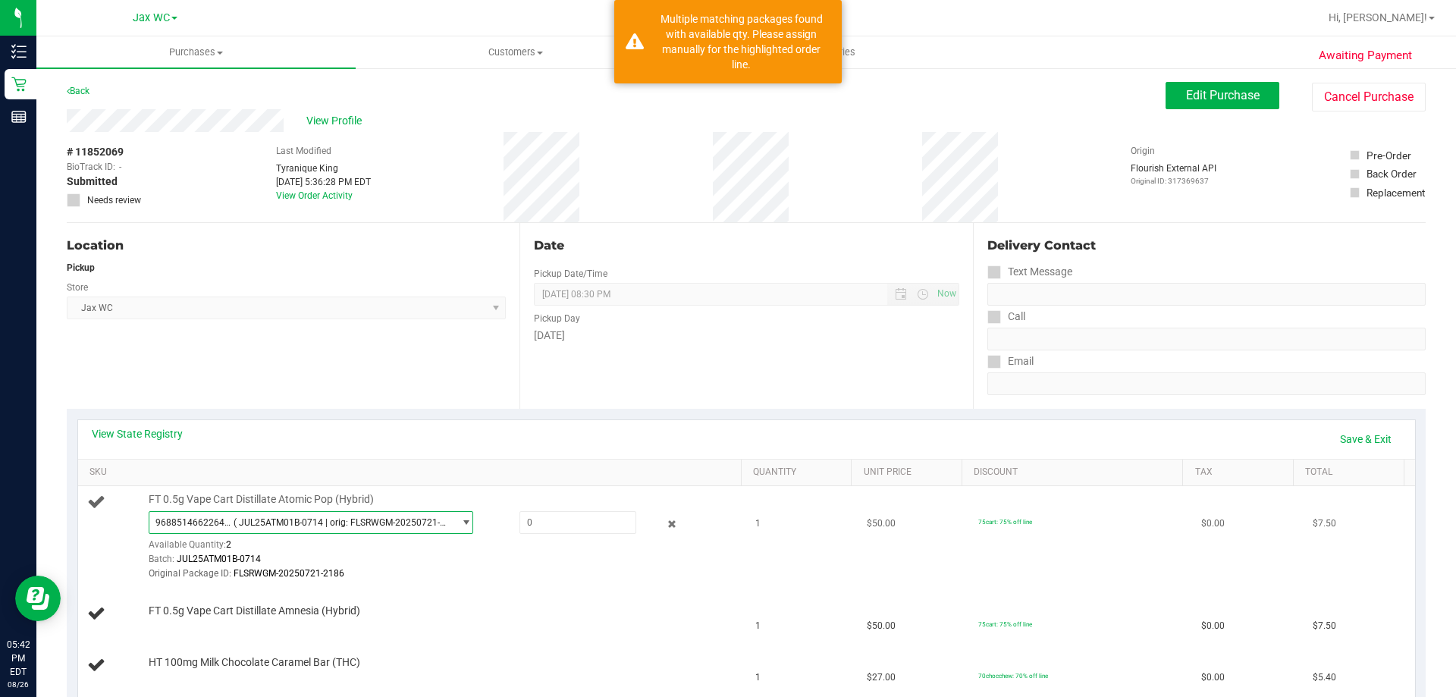
click at [254, 523] on span "( JUL25ATM01B-0714 | orig: FLSRWGM-20250721-2186 )" at bounding box center [341, 522] width 214 height 11
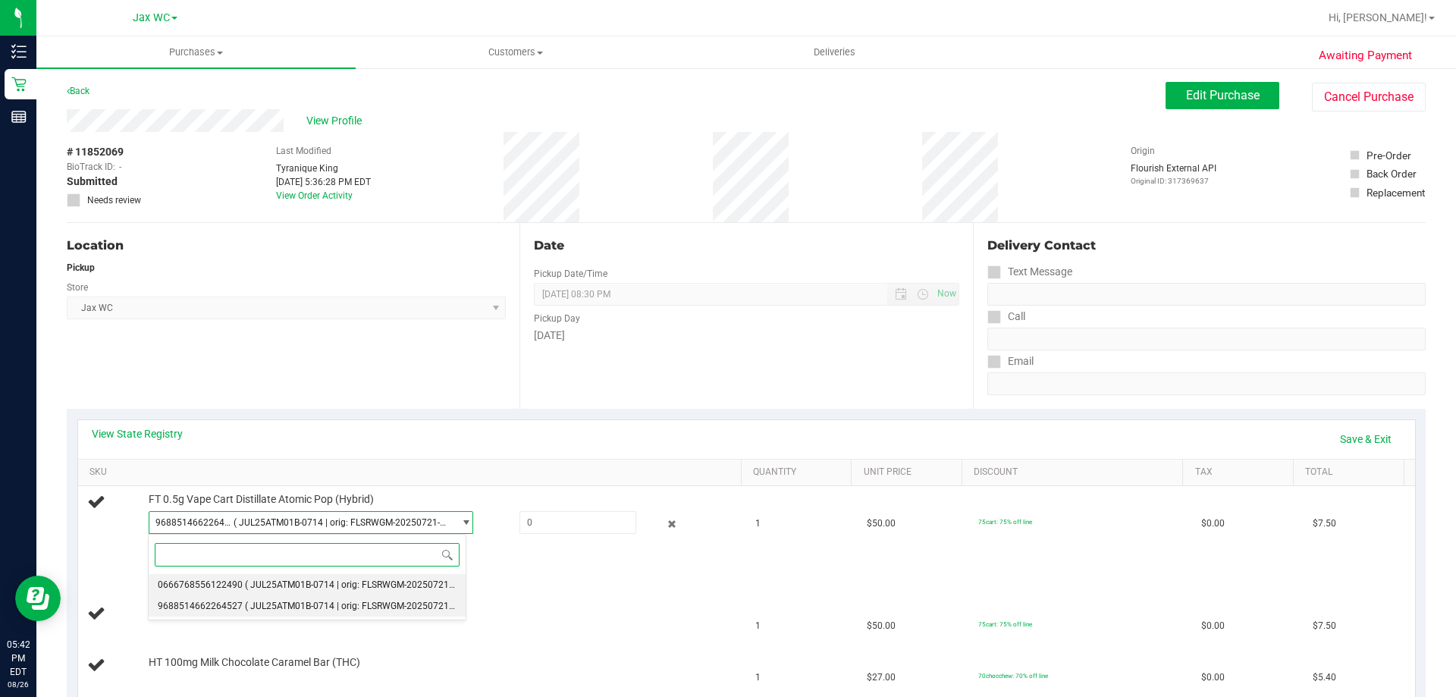
click at [253, 576] on li "0666768556122490 ( JUL25ATM01B-0714 | orig: FLSRWGM-20250721-2260 )" at bounding box center [307, 584] width 317 height 21
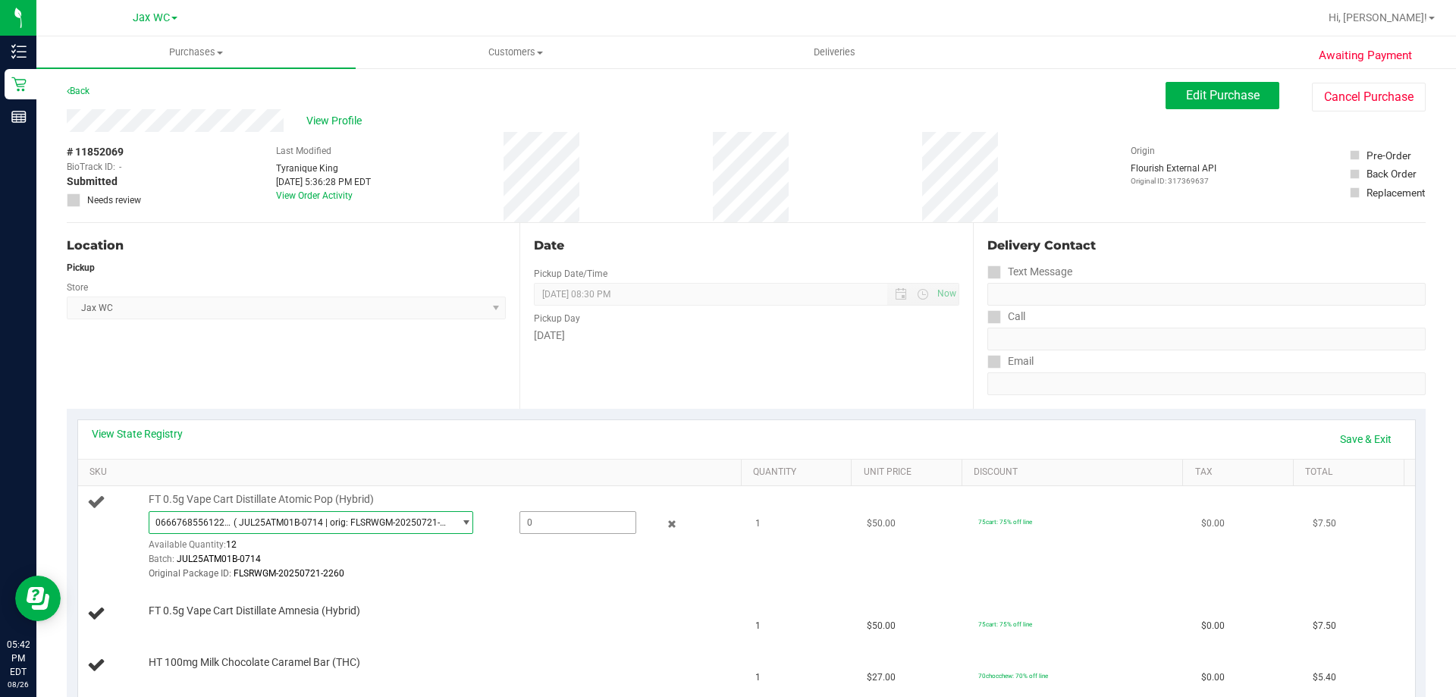
click at [537, 519] on span at bounding box center [577, 522] width 117 height 23
type input "1"
type input "1.0000"
click at [575, 435] on div "View State Registry Save & Exit" at bounding box center [747, 439] width 1310 height 26
click at [1355, 431] on link "Save & Exit" at bounding box center [1365, 439] width 71 height 26
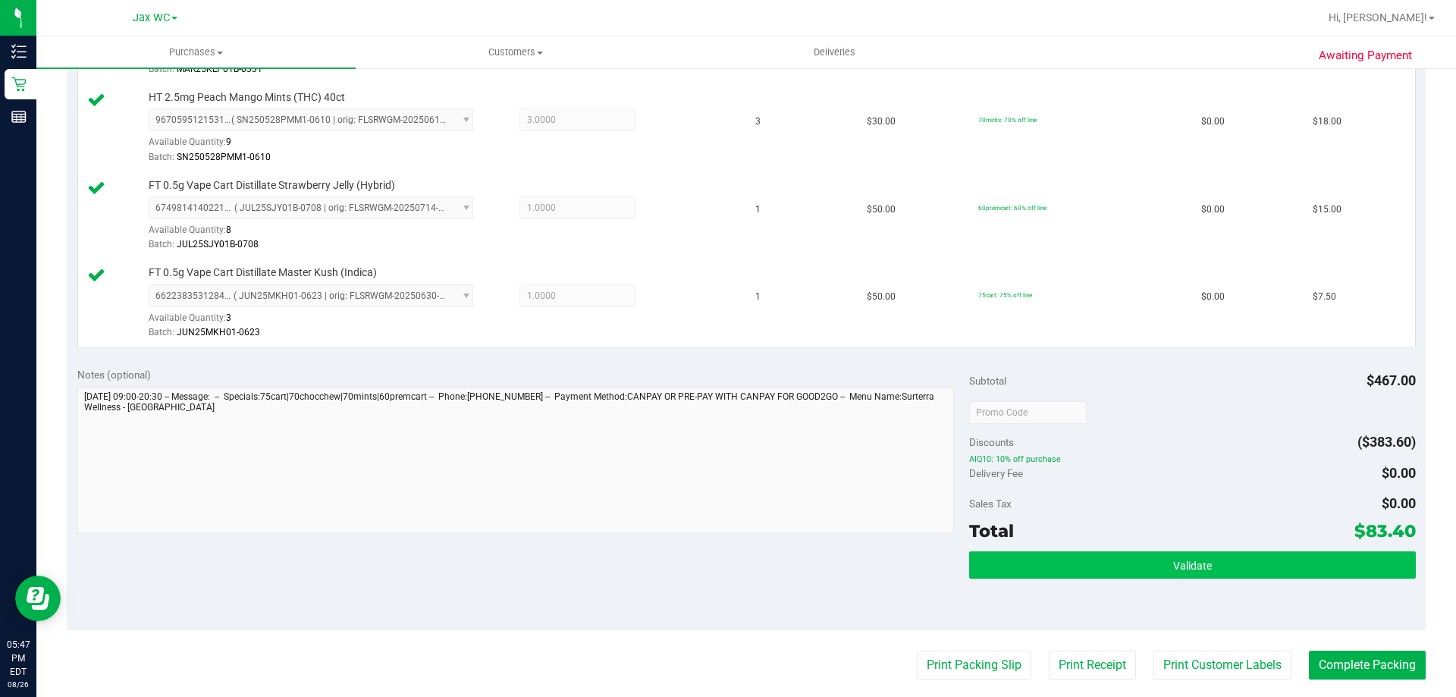
scroll to position [1137, 0]
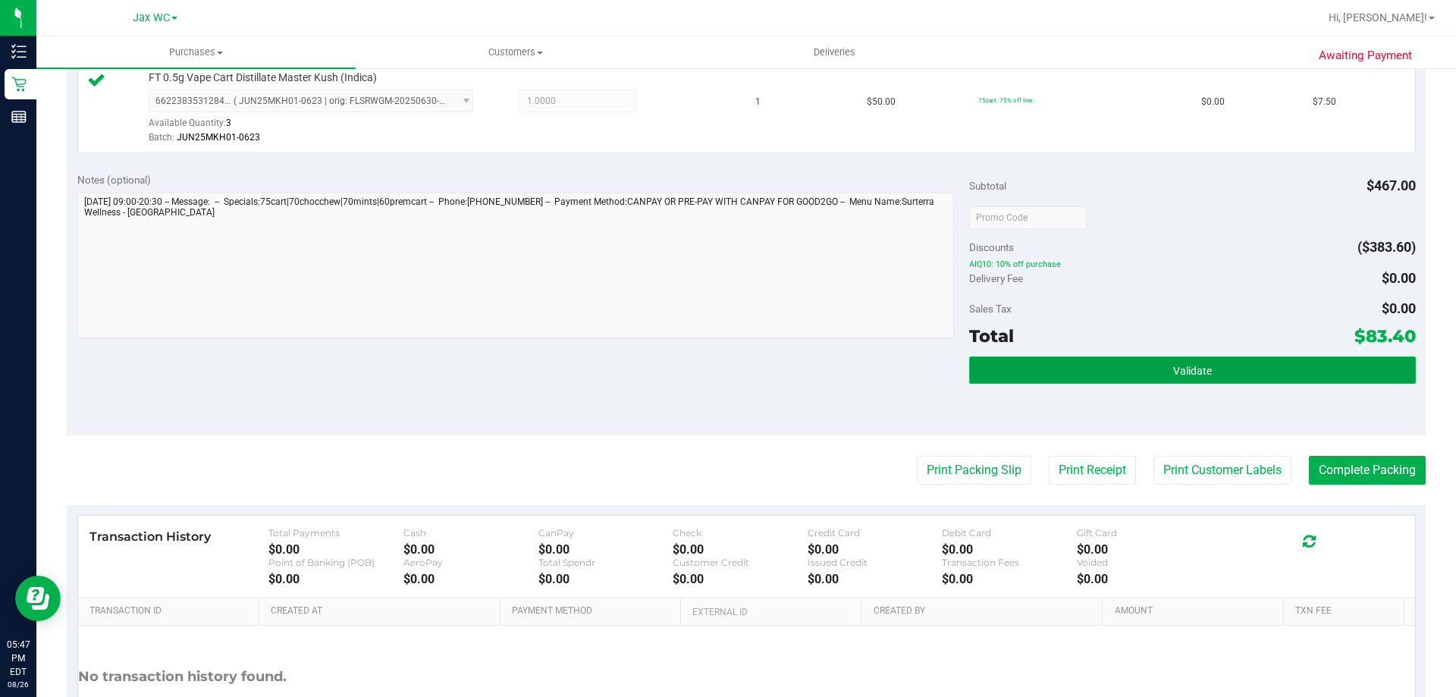
click at [1049, 379] on button "Validate" at bounding box center [1192, 369] width 446 height 27
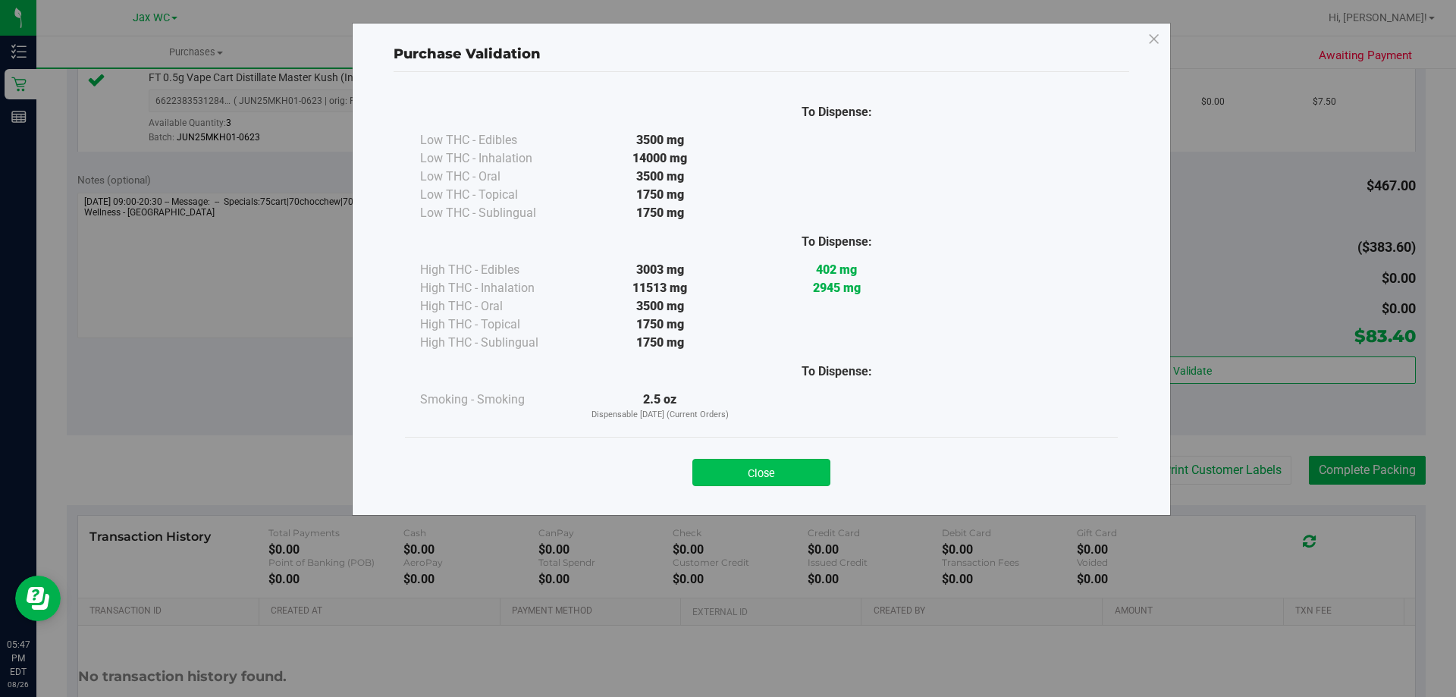
click at [802, 480] on button "Close" at bounding box center [761, 472] width 138 height 27
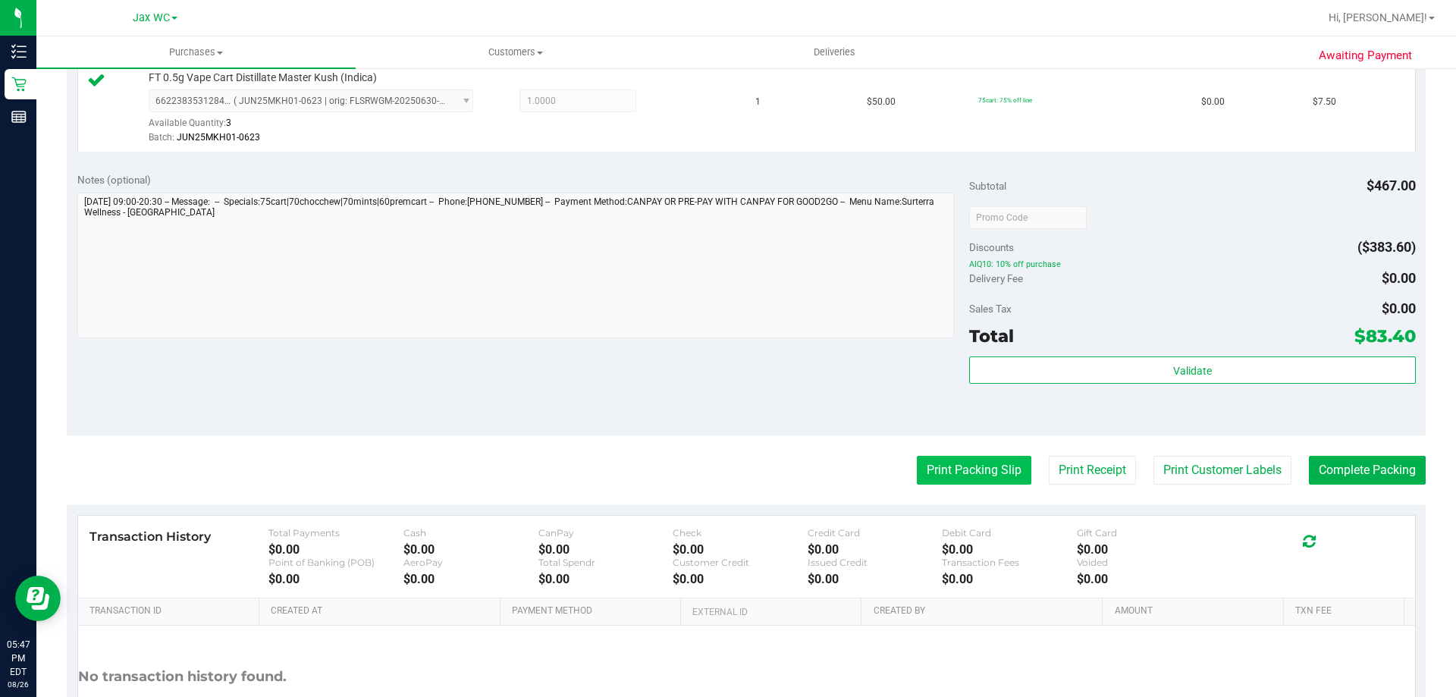
click at [940, 466] on button "Print Packing Slip" at bounding box center [974, 470] width 115 height 29
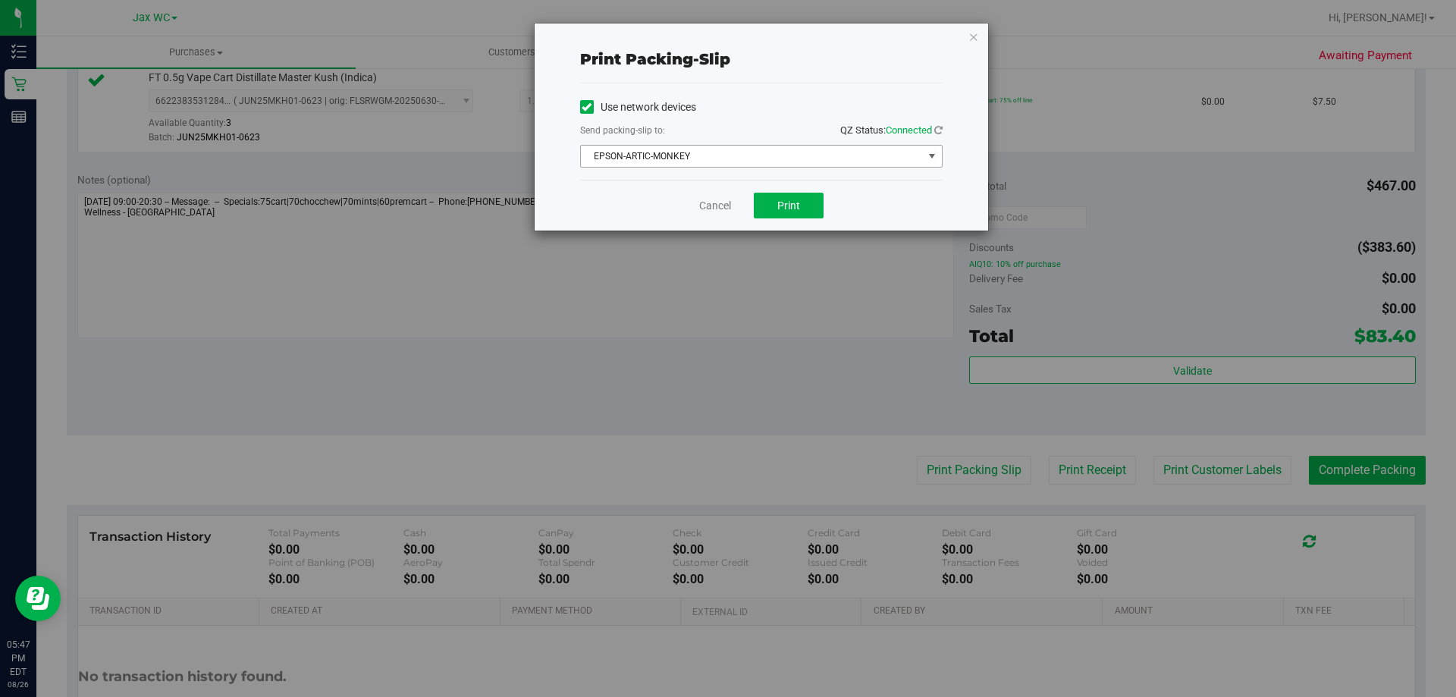
click at [805, 164] on span "EPSON-ARTIC-MONKEY" at bounding box center [752, 156] width 342 height 21
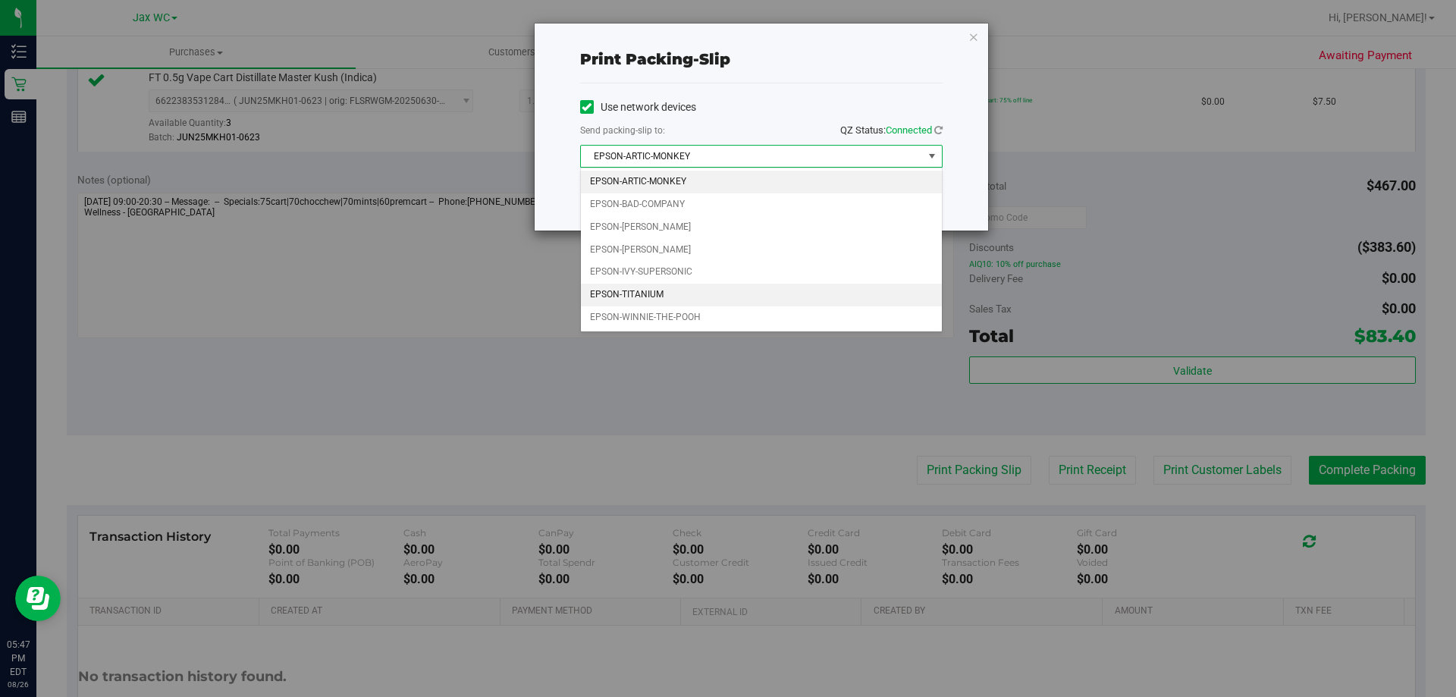
click at [704, 289] on li "EPSON-TITANIUM" at bounding box center [761, 295] width 361 height 23
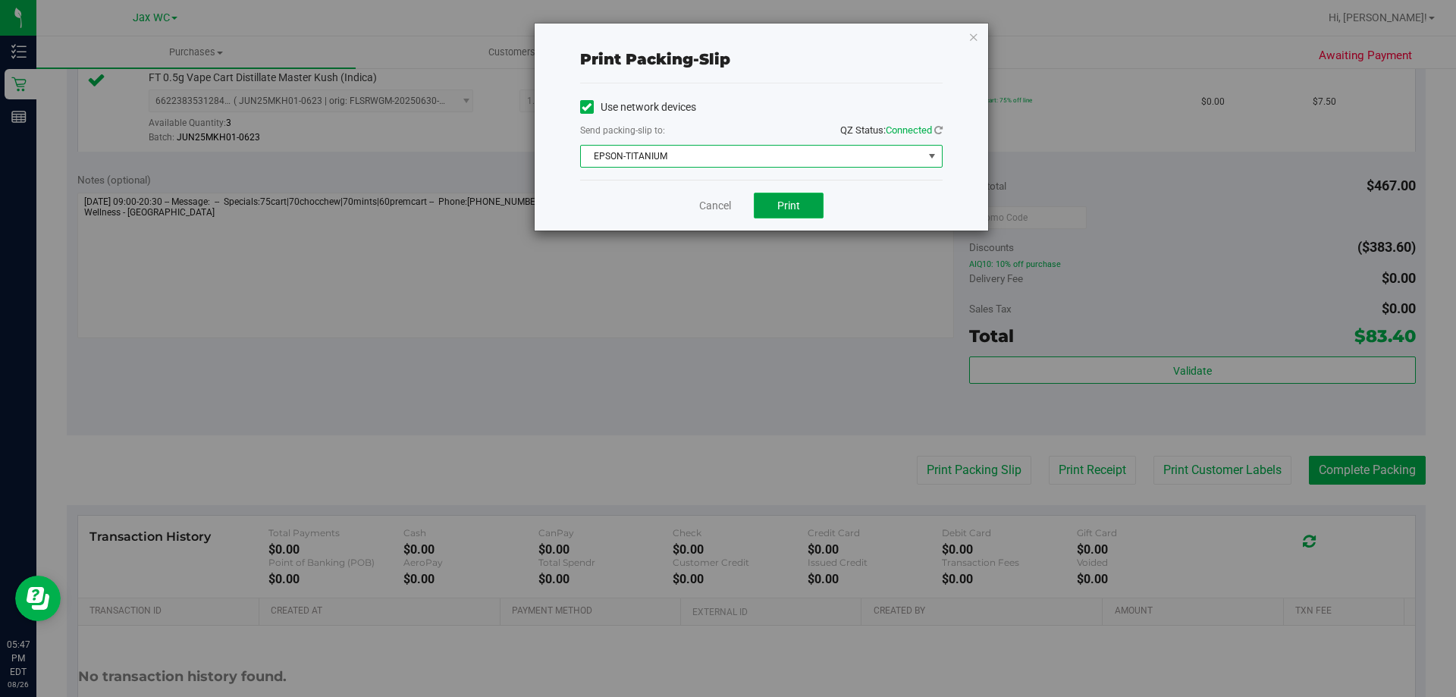
click at [808, 206] on button "Print" at bounding box center [789, 206] width 70 height 26
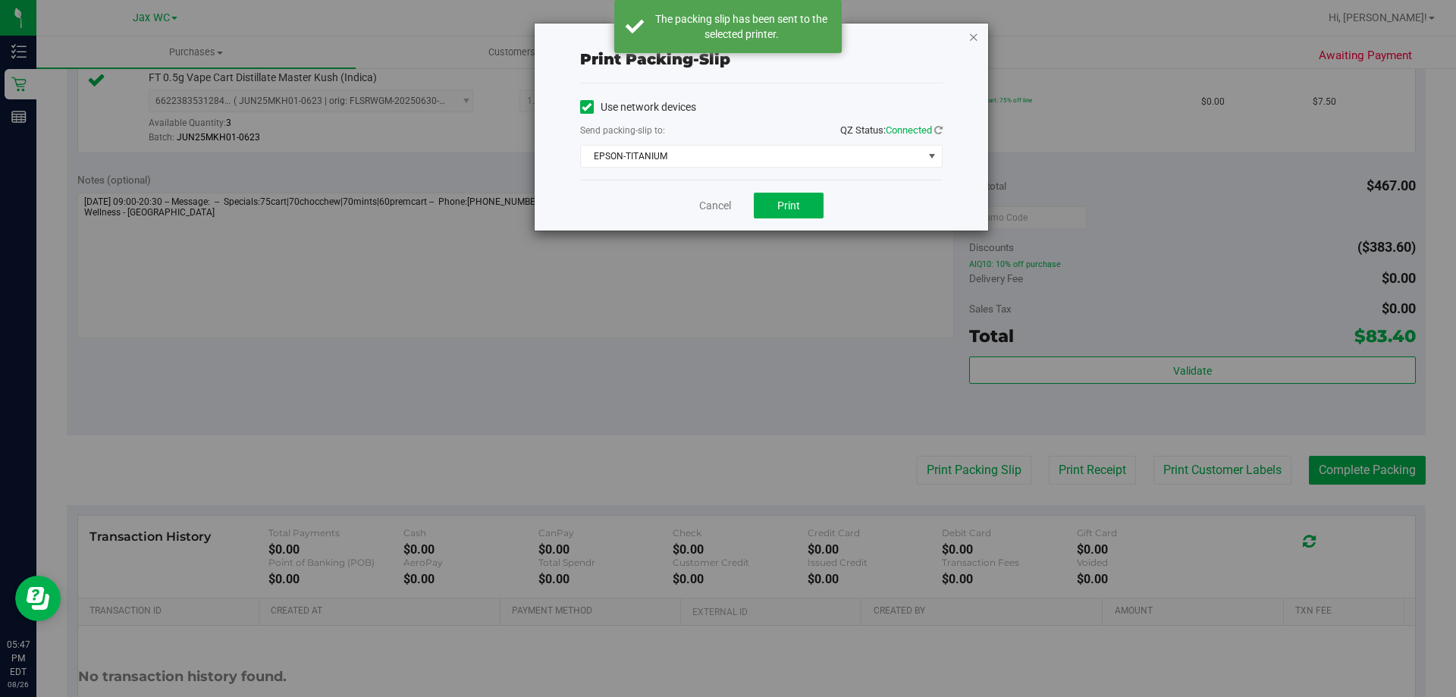
click at [972, 41] on icon "button" at bounding box center [973, 36] width 11 height 18
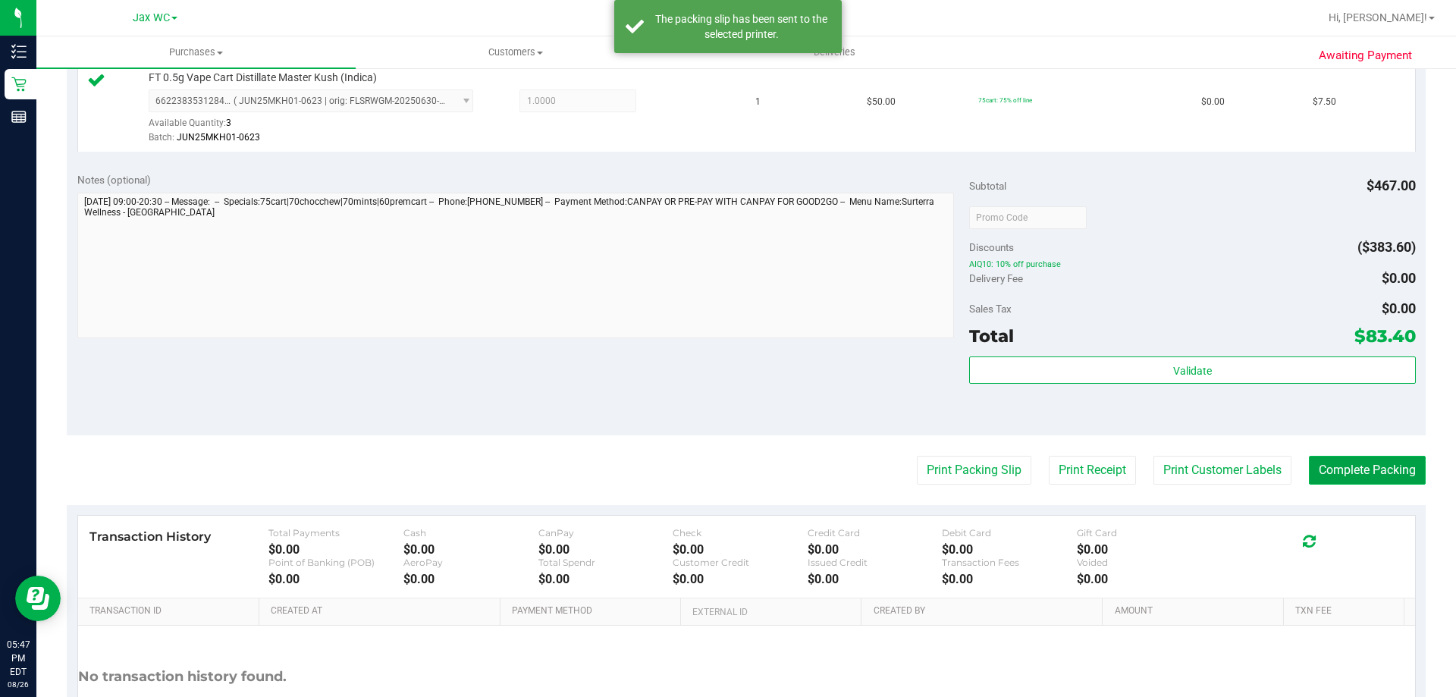
click at [1347, 479] on button "Complete Packing" at bounding box center [1367, 470] width 117 height 29
click at [1342, 468] on button "Complete Packing" at bounding box center [1361, 470] width 129 height 29
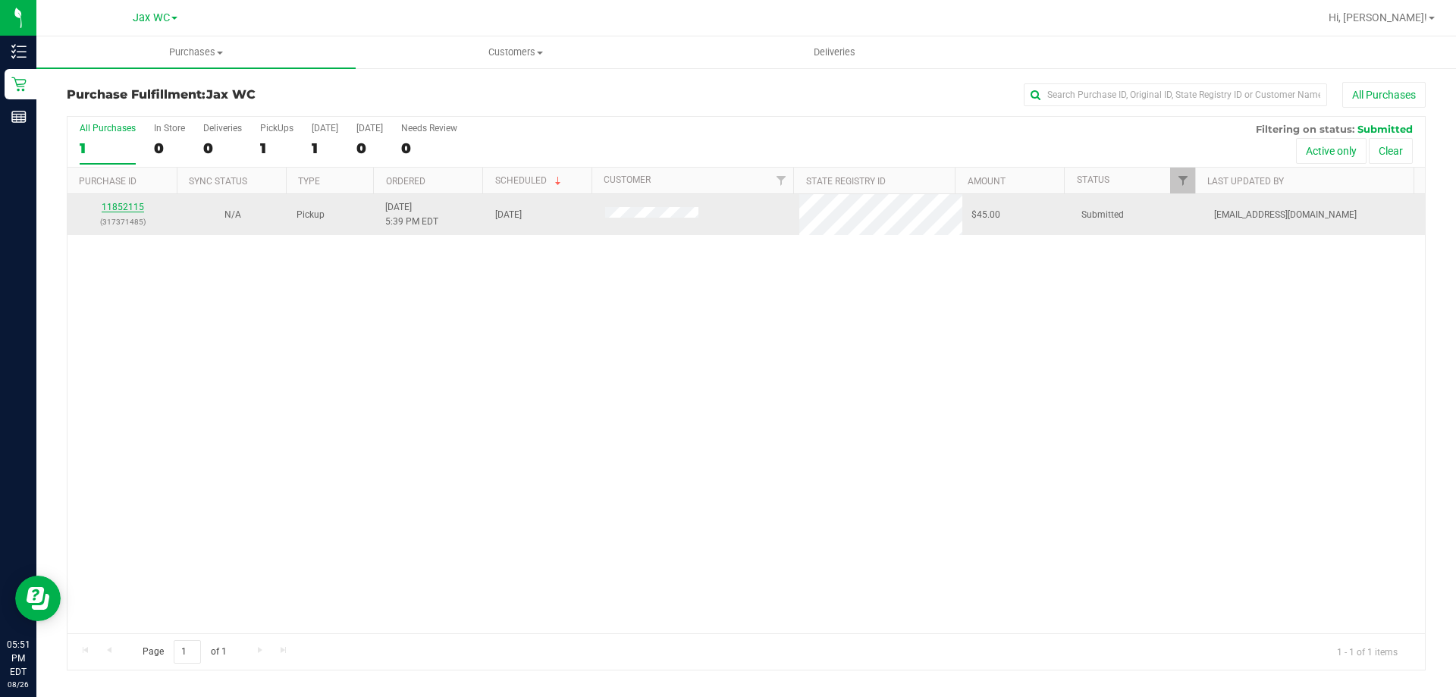
click at [133, 205] on link "11852115" at bounding box center [123, 207] width 42 height 11
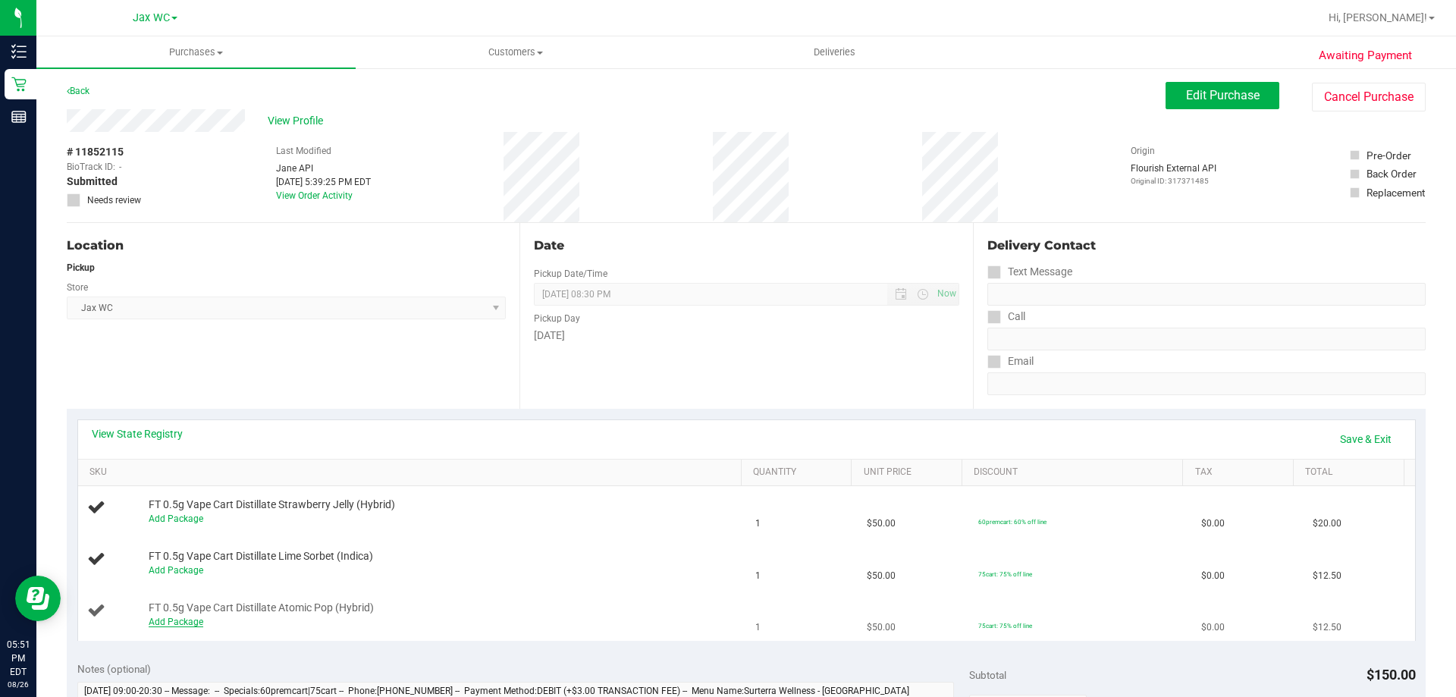
click at [161, 624] on link "Add Package" at bounding box center [176, 622] width 55 height 11
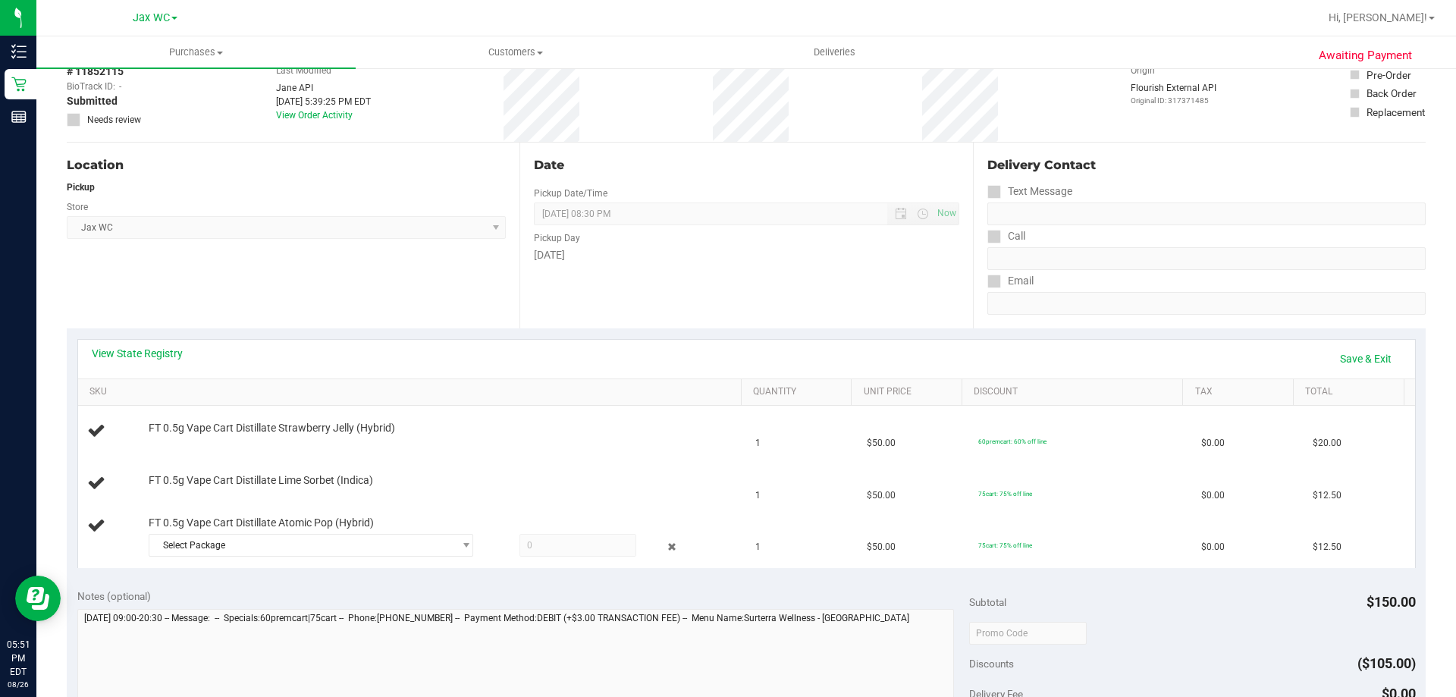
scroll to position [152, 0]
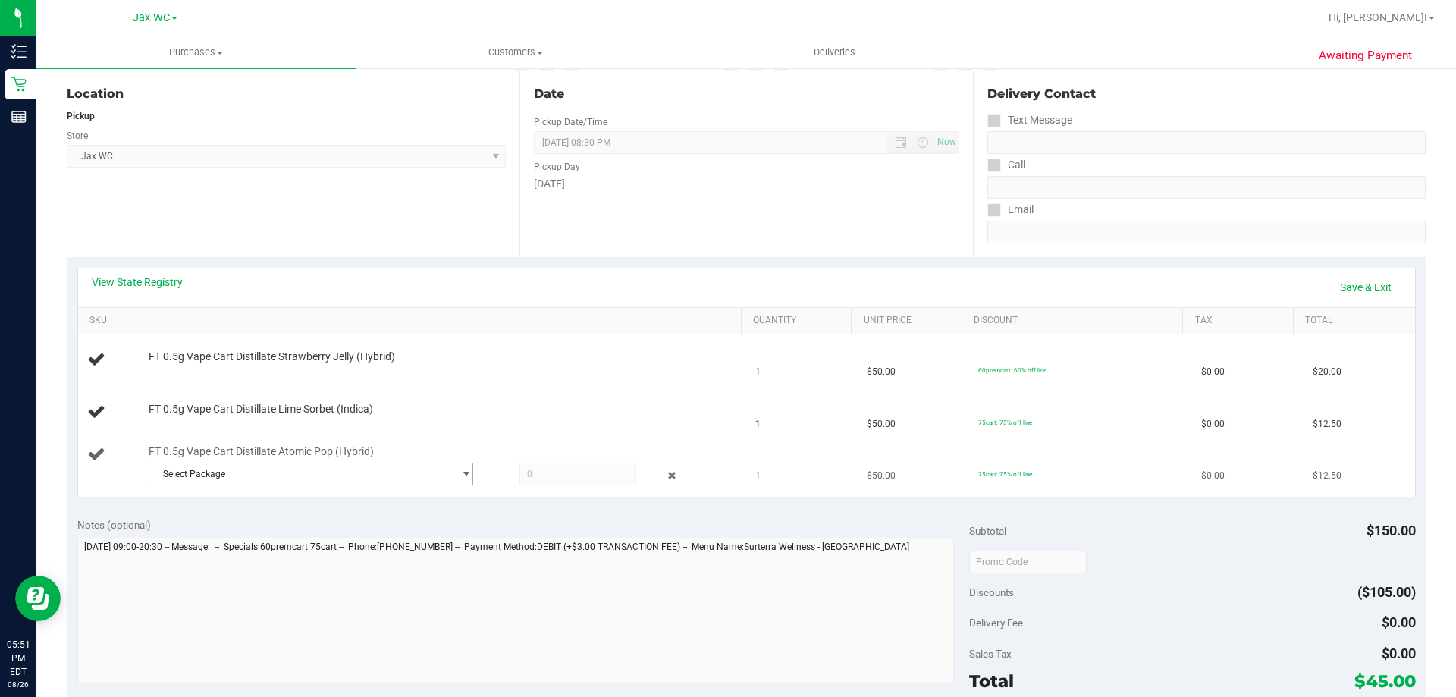
click at [337, 480] on span "Select Package" at bounding box center [301, 473] width 304 height 21
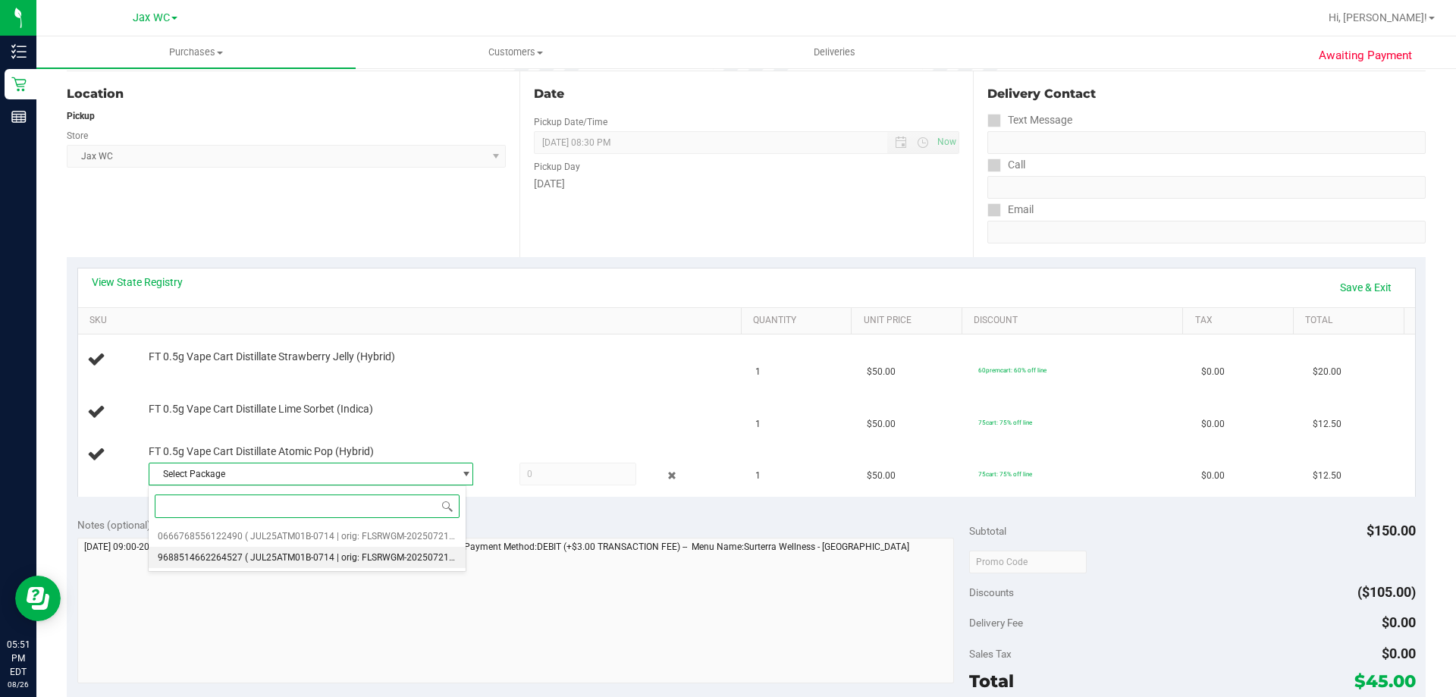
click at [333, 559] on span "( JUL25ATM01B-0714 | orig: FLSRWGM-20250721-2186 )" at bounding box center [361, 557] width 233 height 11
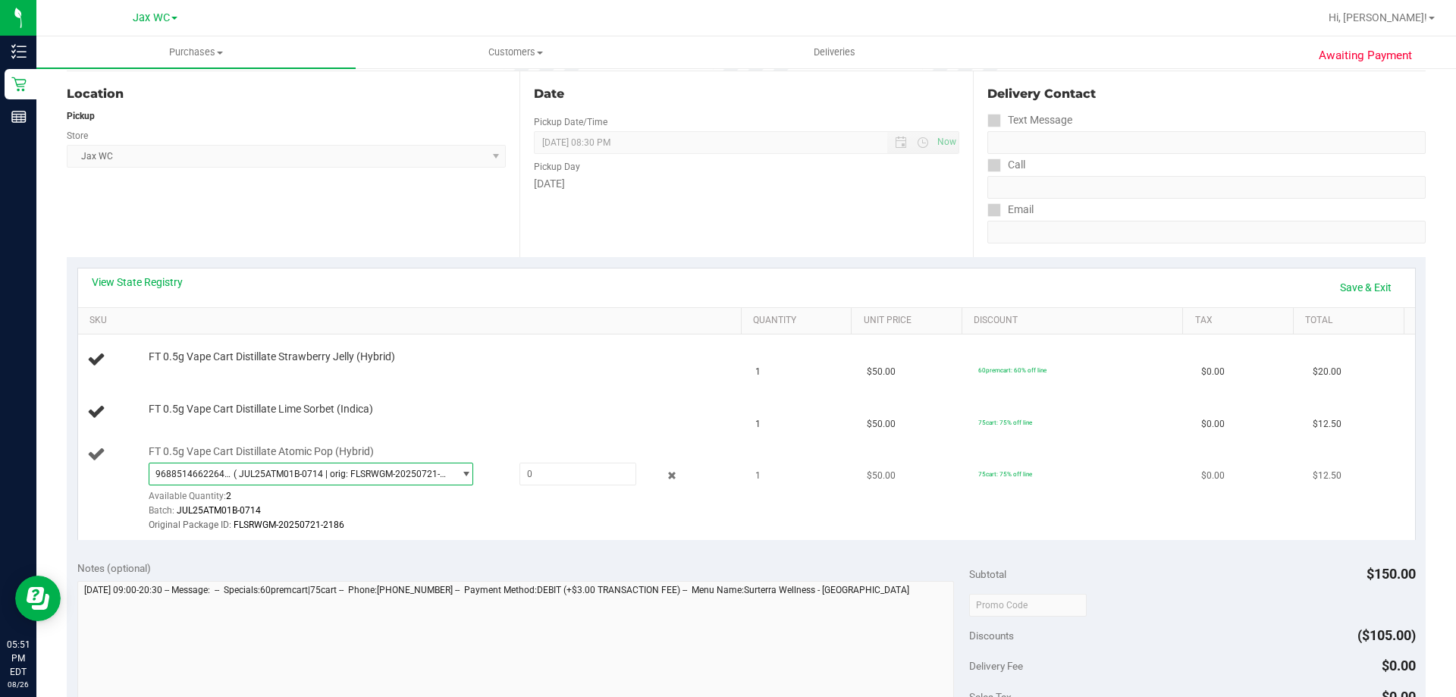
click at [419, 469] on span "( JUL25ATM01B-0714 | orig: FLSRWGM-20250721-2186 )" at bounding box center [341, 474] width 214 height 11
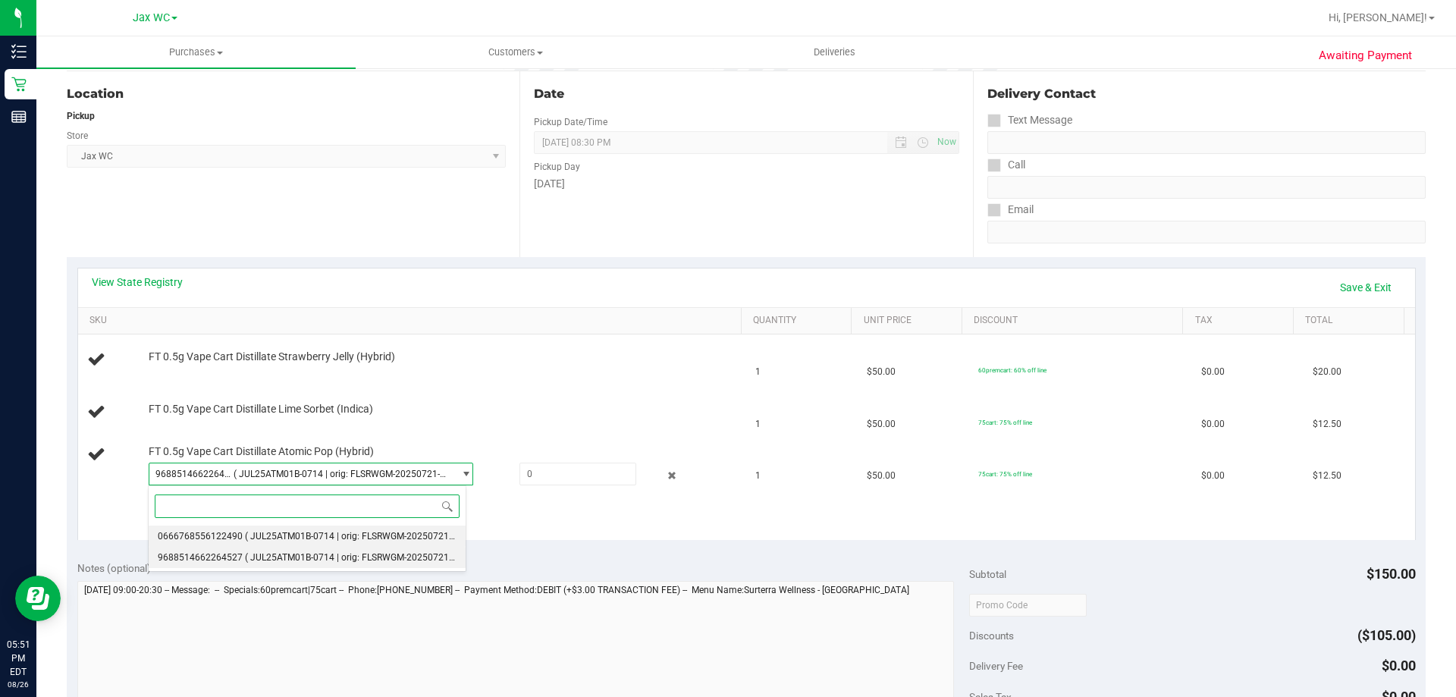
click at [344, 534] on span "( JUL25ATM01B-0714 | orig: FLSRWGM-20250721-2260 )" at bounding box center [361, 536] width 233 height 11
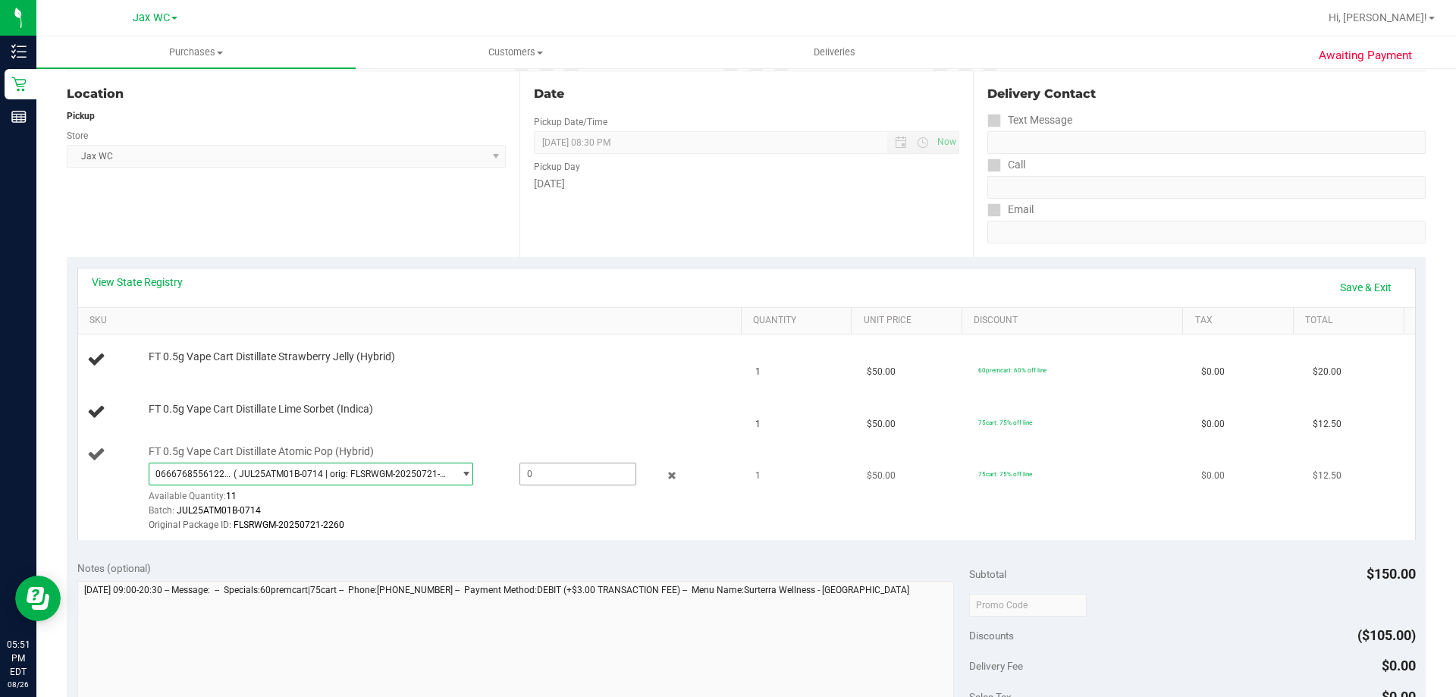
click at [521, 480] on span at bounding box center [577, 474] width 117 height 23
type input "1"
type input "1.0000"
click at [784, 516] on td "1" at bounding box center [801, 489] width 111 height 102
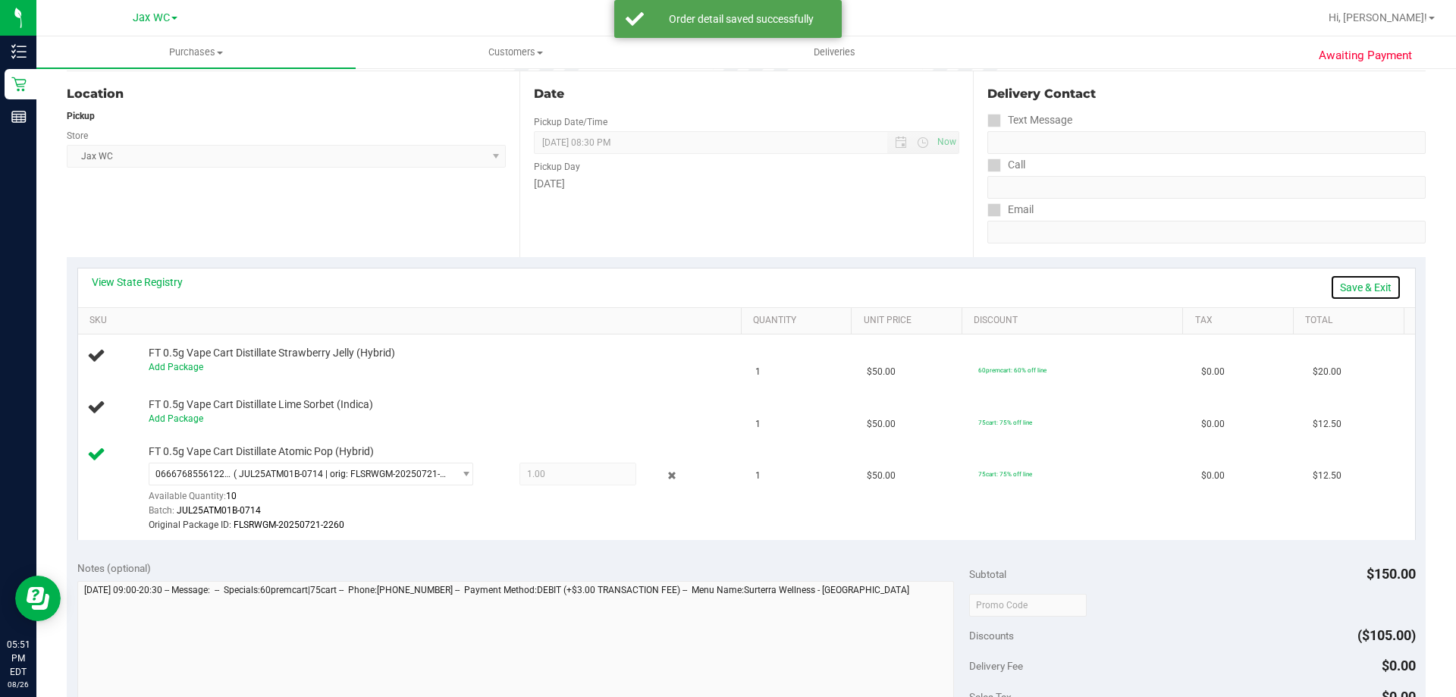
click at [1345, 279] on link "Save & Exit" at bounding box center [1365, 288] width 71 height 26
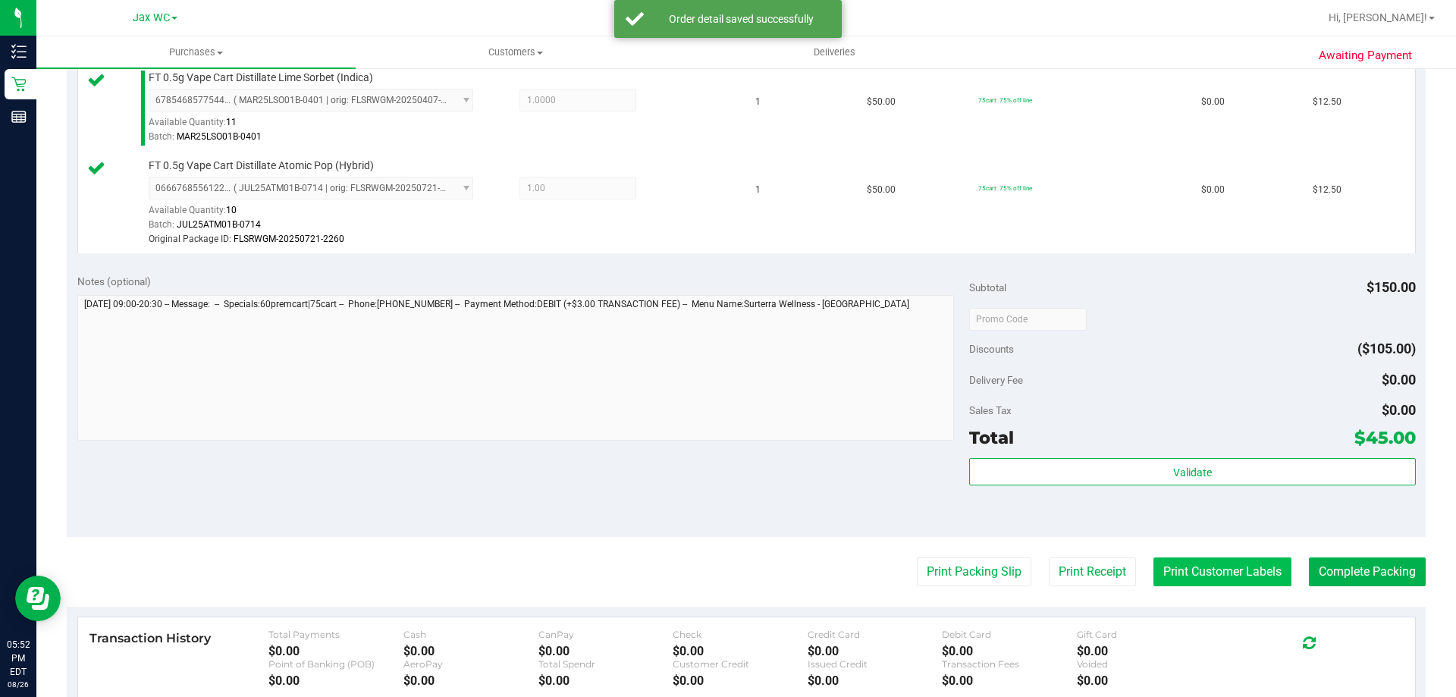
scroll to position [531, 0]
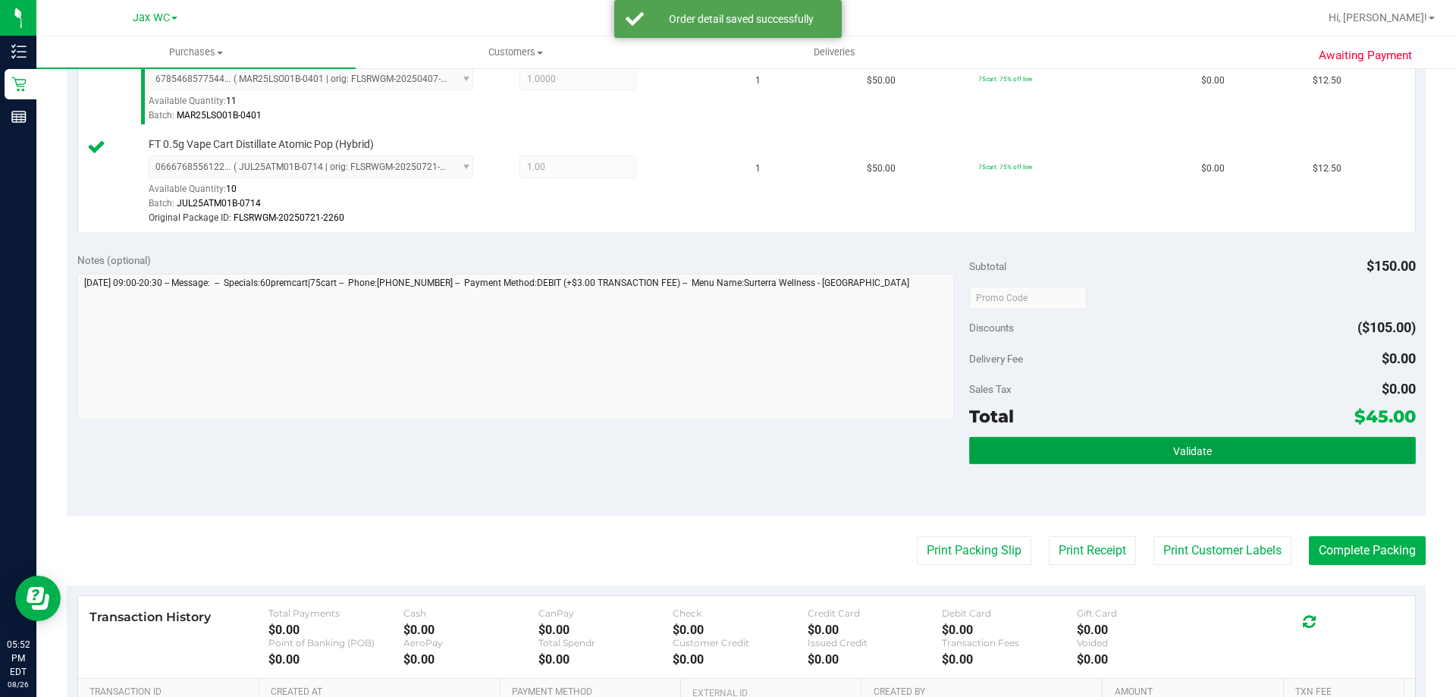
click at [1121, 454] on button "Validate" at bounding box center [1192, 450] width 446 height 27
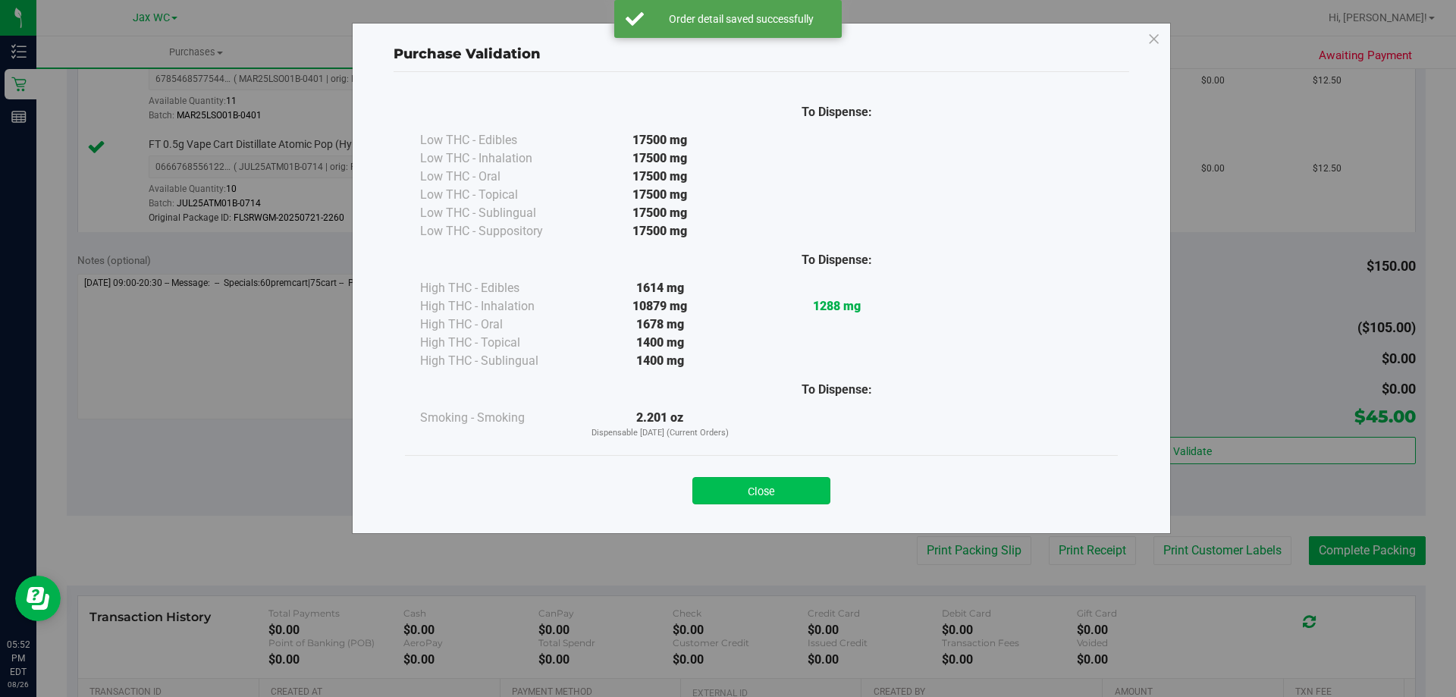
click at [765, 493] on button "Close" at bounding box center [761, 490] width 138 height 27
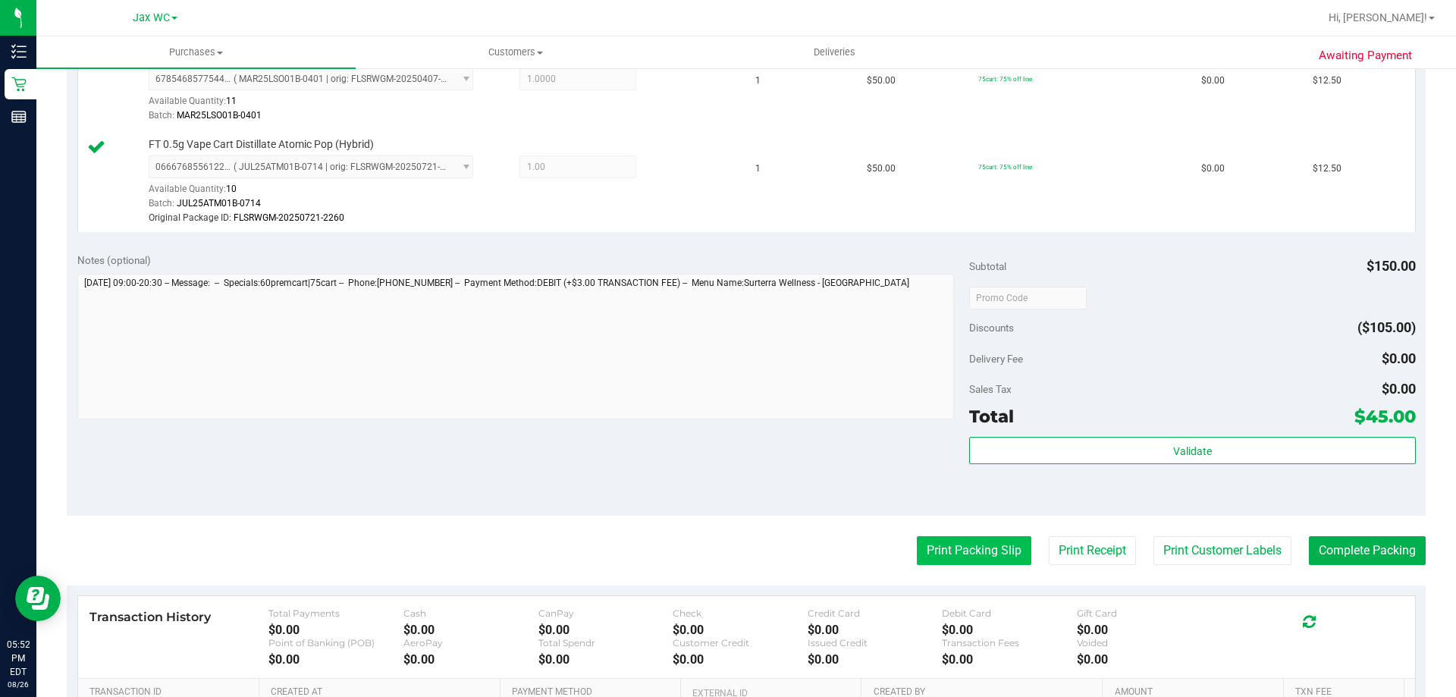
click at [917, 544] on button "Print Packing Slip" at bounding box center [974, 550] width 115 height 29
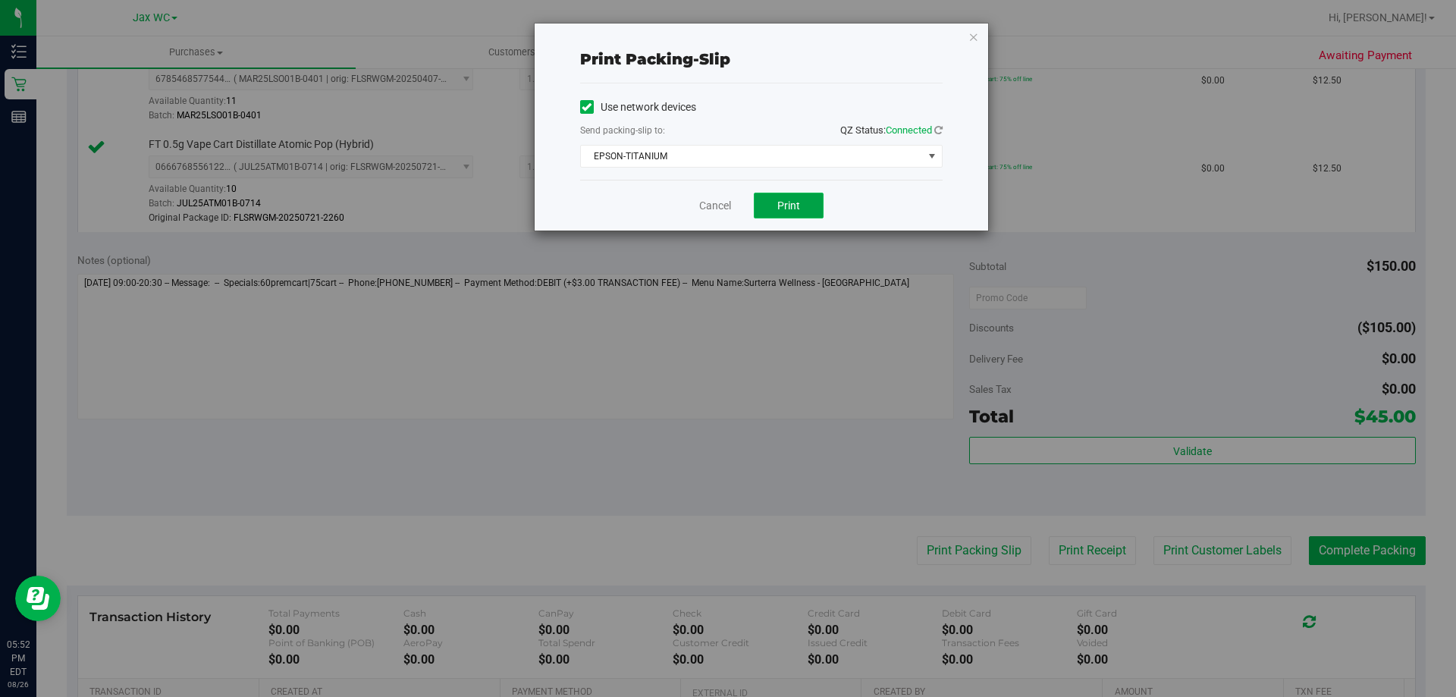
click at [788, 216] on button "Print" at bounding box center [789, 206] width 70 height 26
click at [978, 36] on icon "button" at bounding box center [973, 36] width 11 height 18
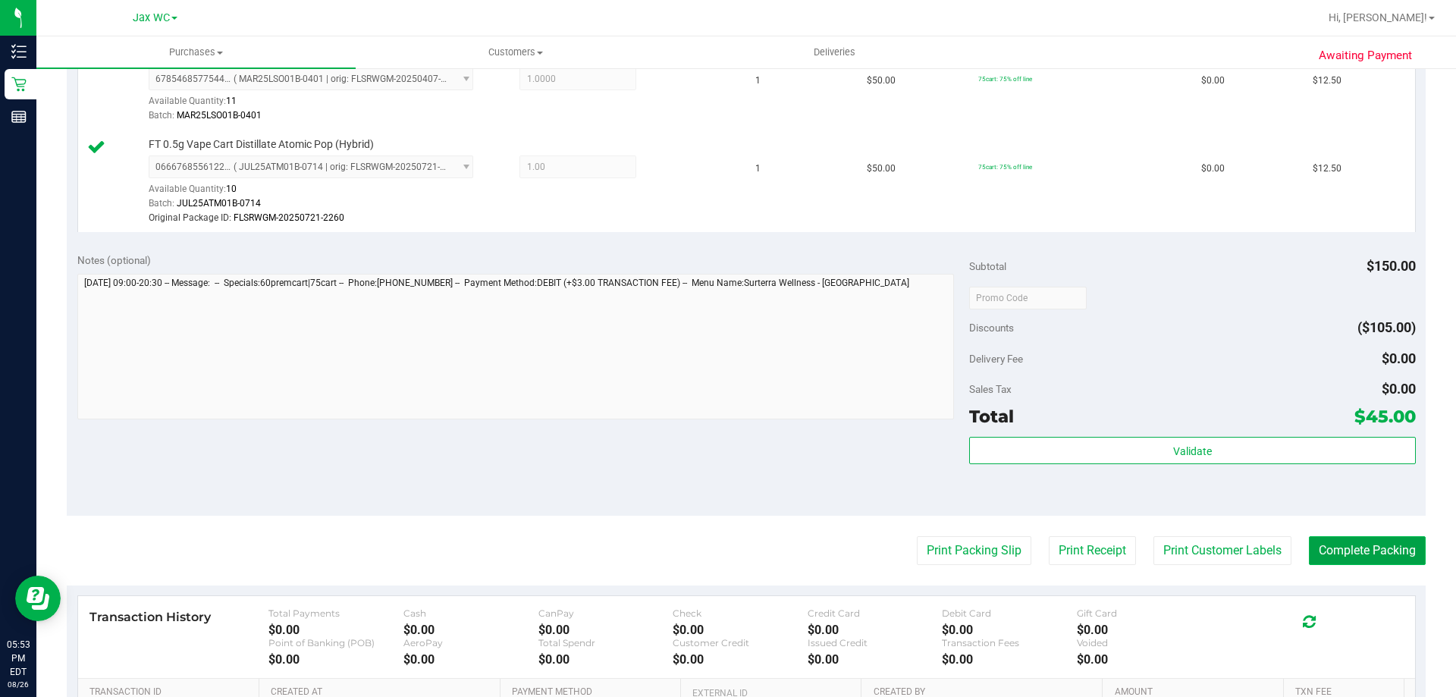
click at [1379, 544] on button "Complete Packing" at bounding box center [1367, 550] width 117 height 29
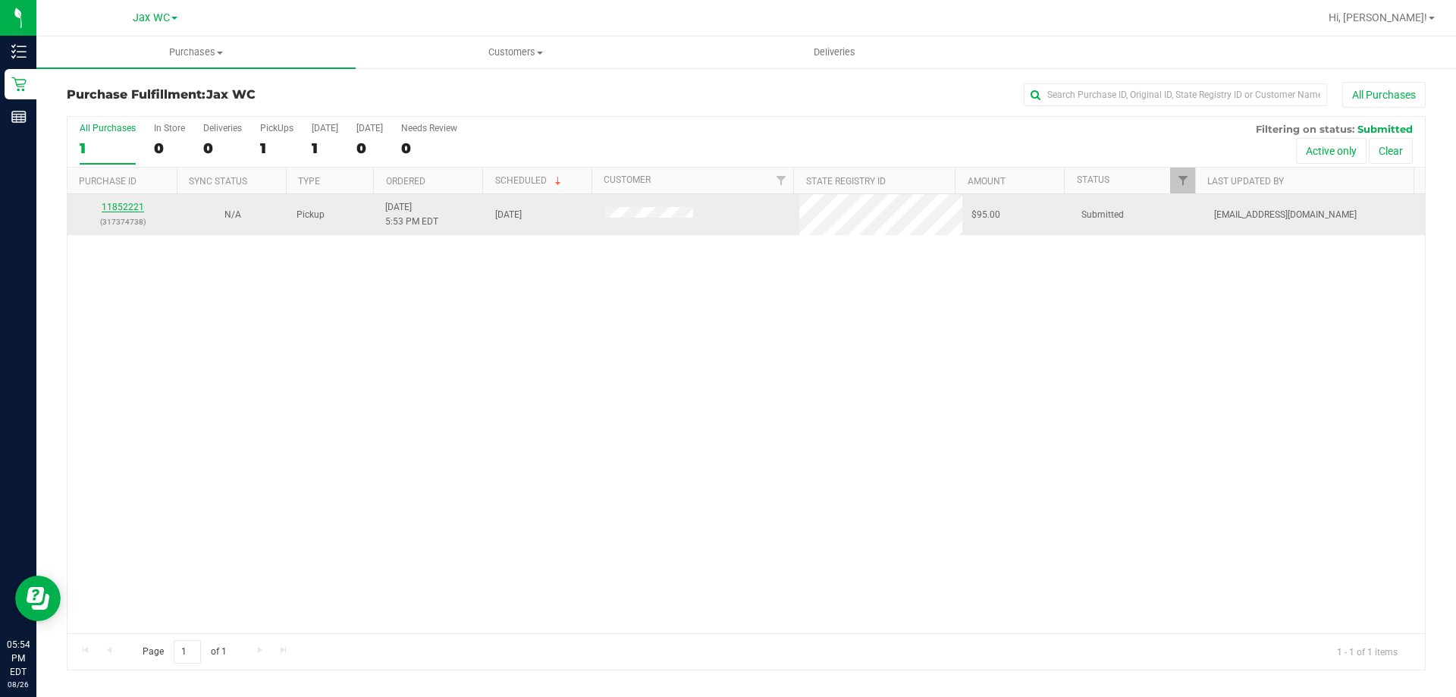
click at [130, 202] on link "11852221" at bounding box center [123, 207] width 42 height 11
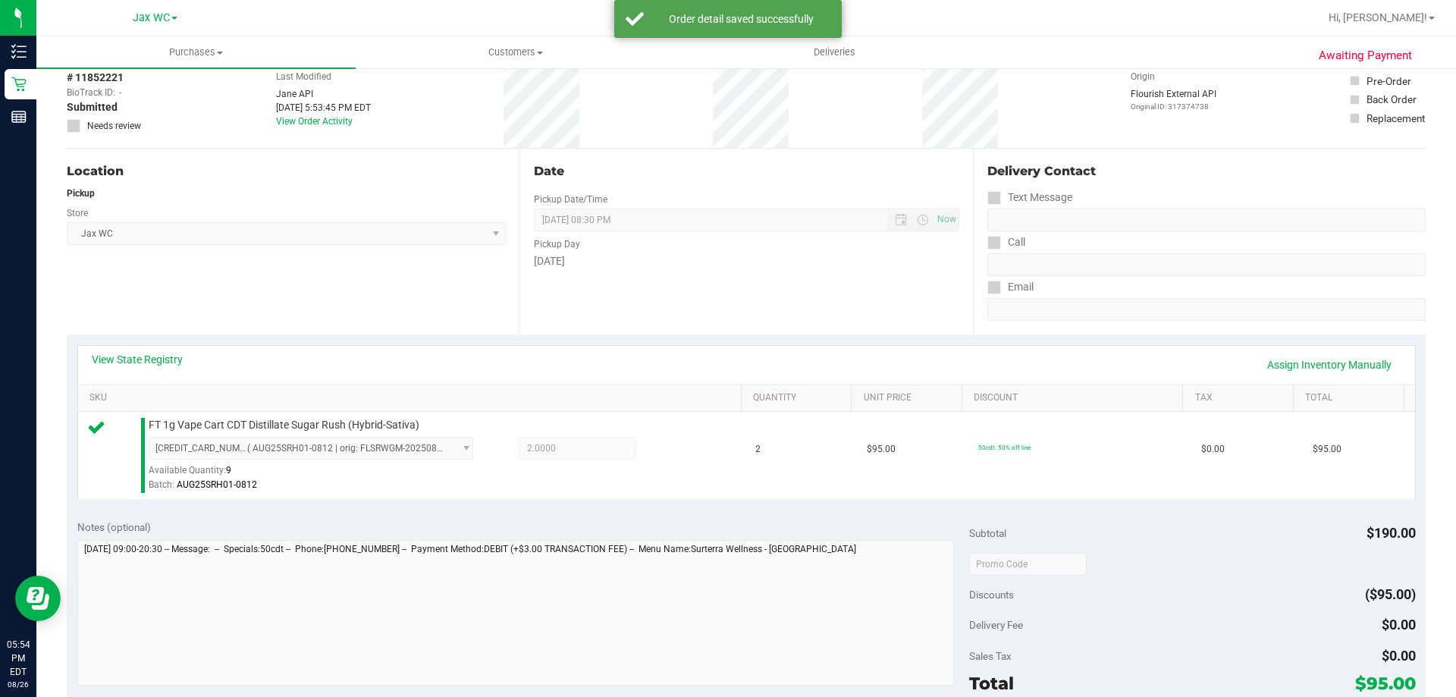
scroll to position [379, 0]
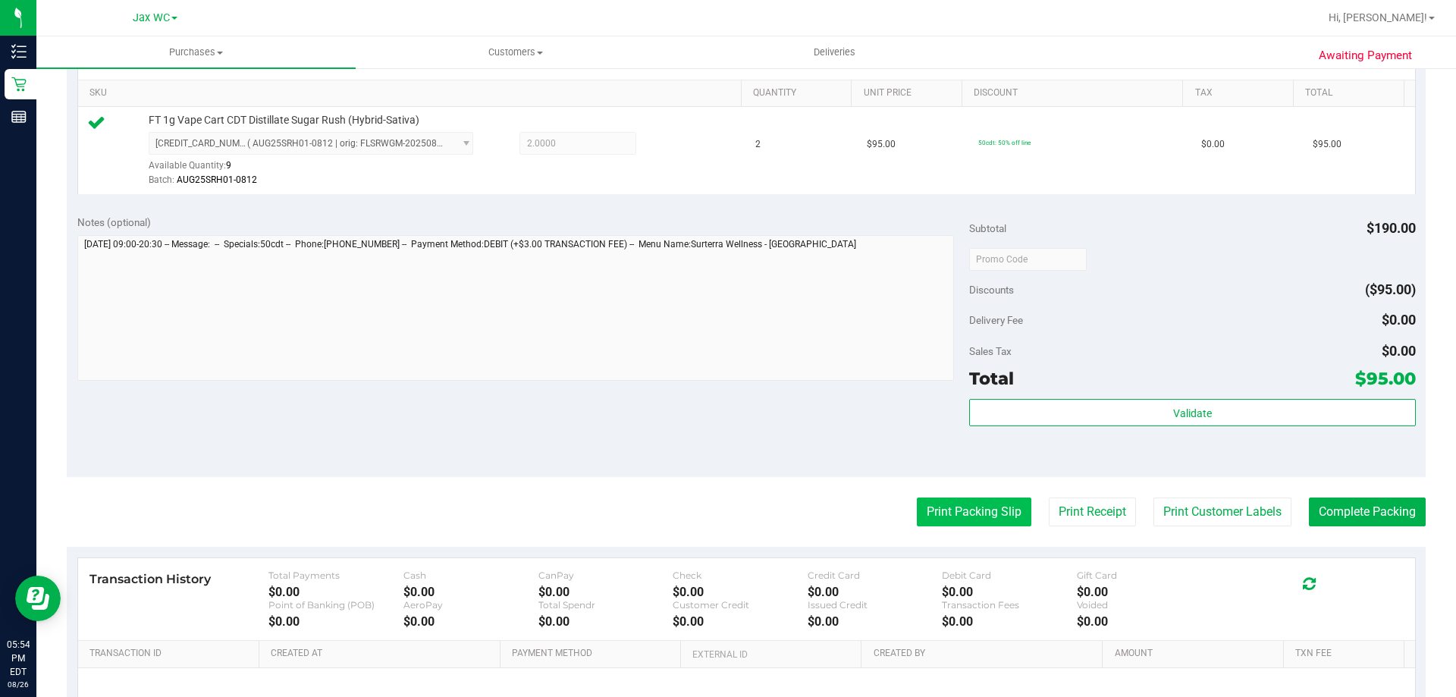
click at [967, 507] on button "Print Packing Slip" at bounding box center [974, 511] width 115 height 29
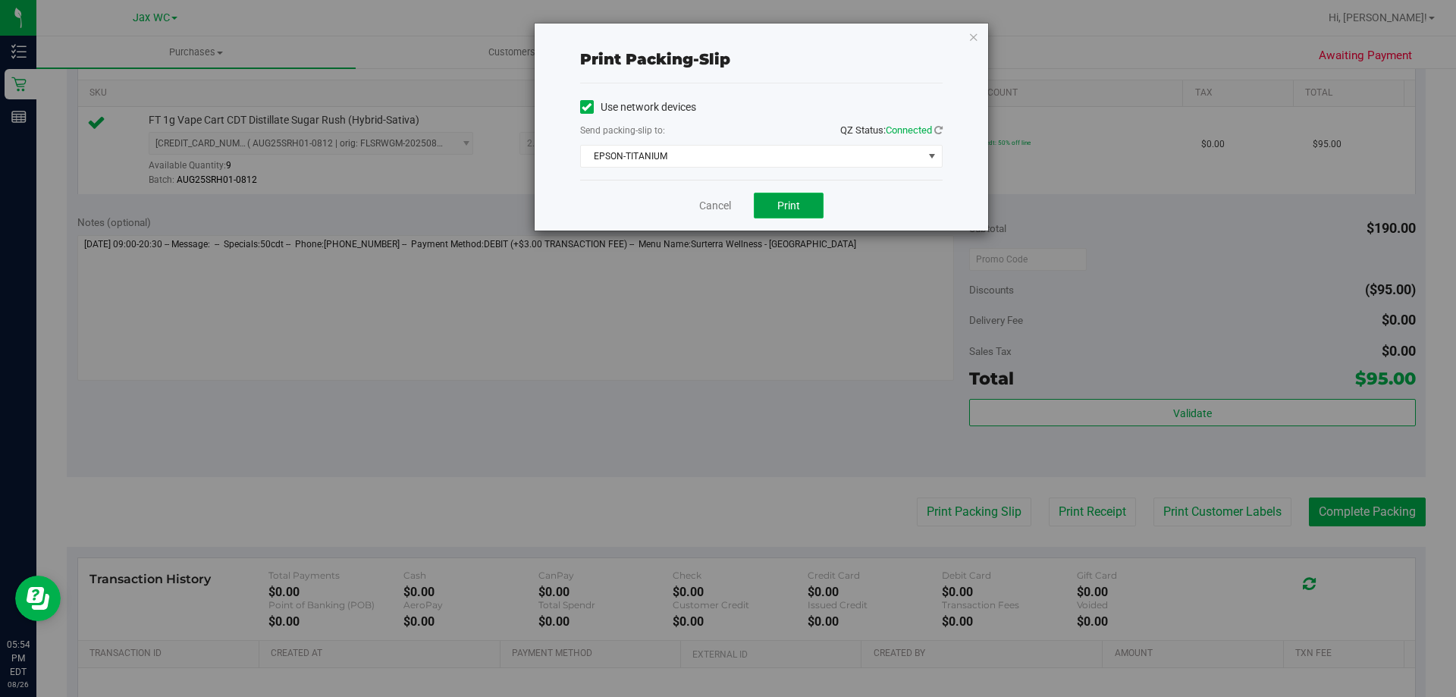
click at [811, 207] on button "Print" at bounding box center [789, 206] width 70 height 26
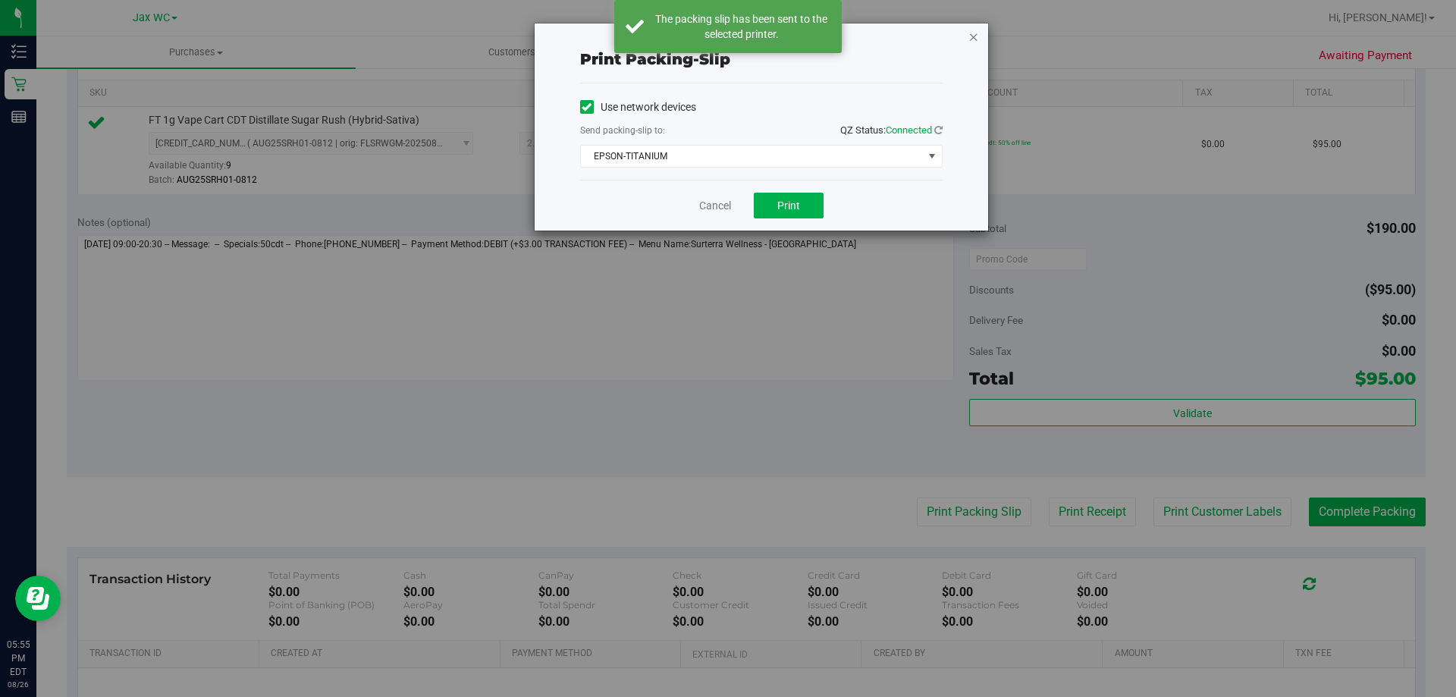
click at [971, 35] on icon "button" at bounding box center [973, 36] width 11 height 18
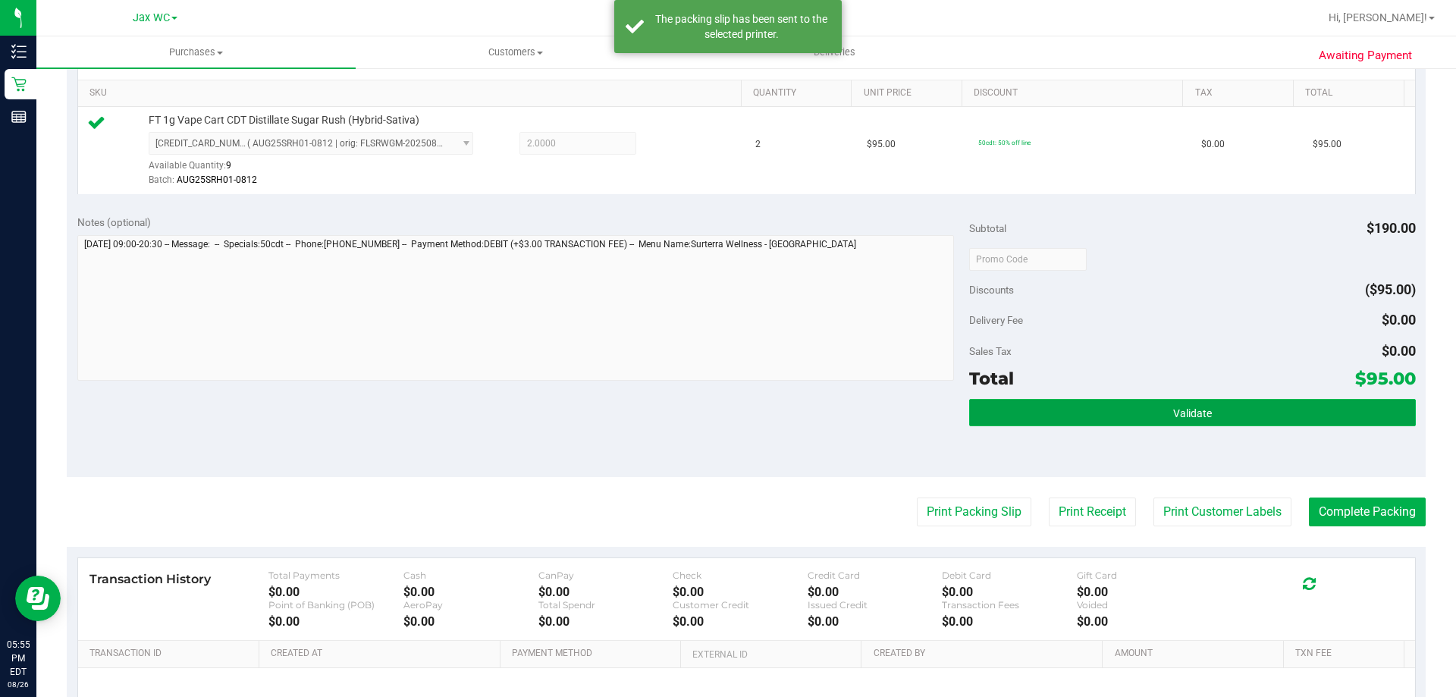
click at [1309, 412] on button "Validate" at bounding box center [1192, 412] width 446 height 27
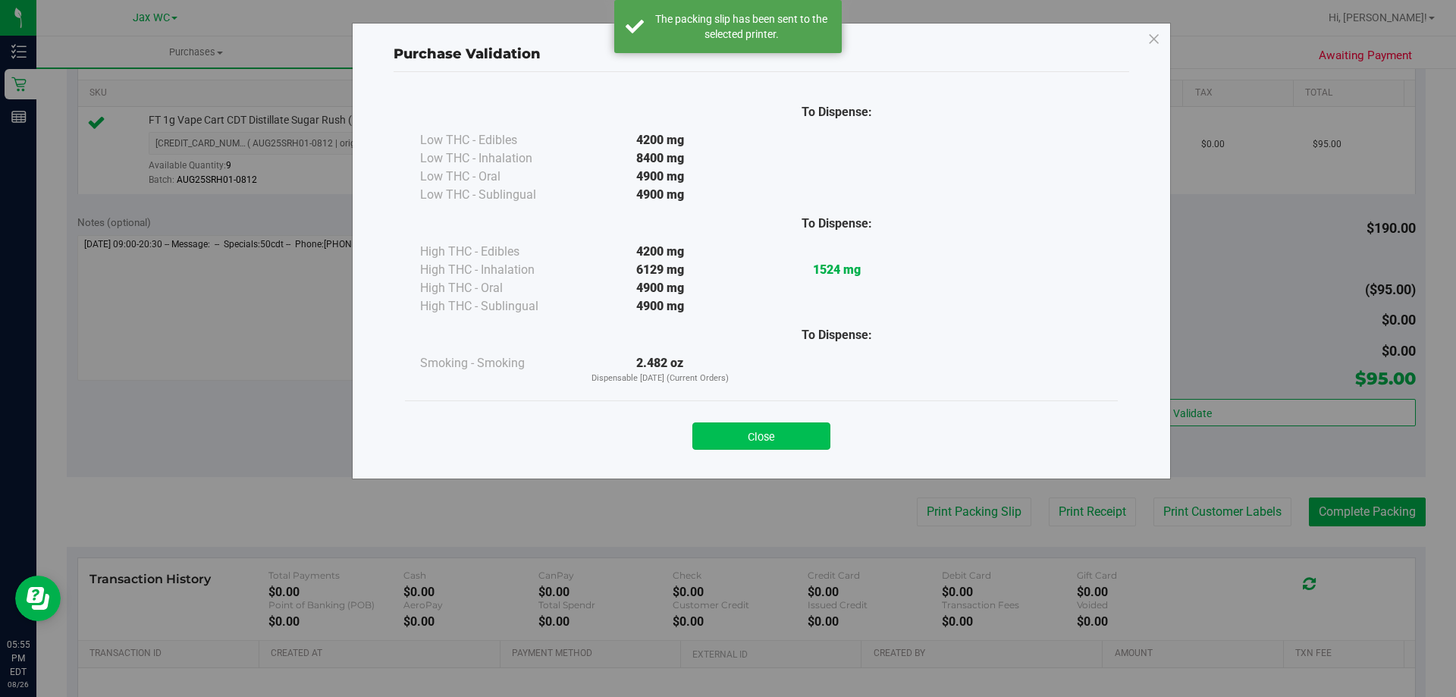
click at [803, 426] on button "Close" at bounding box center [761, 435] width 138 height 27
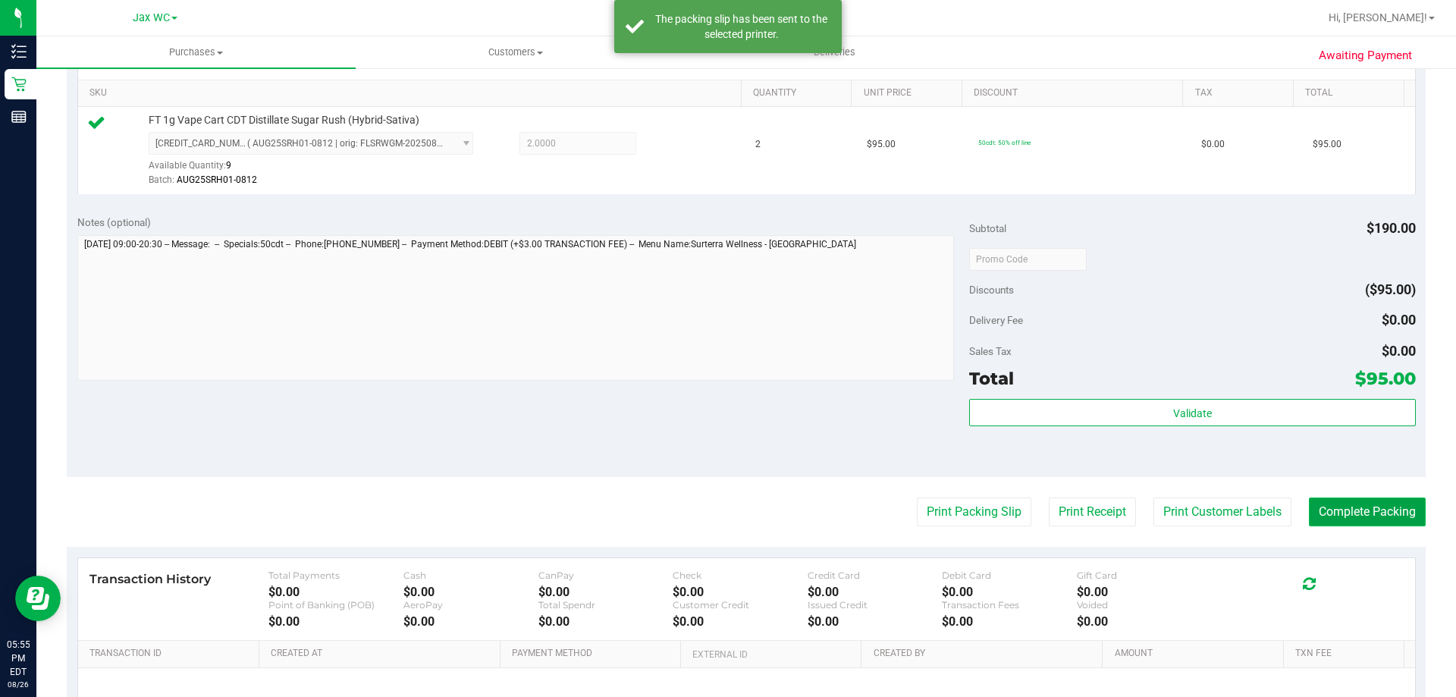
click at [1376, 503] on button "Complete Packing" at bounding box center [1367, 511] width 117 height 29
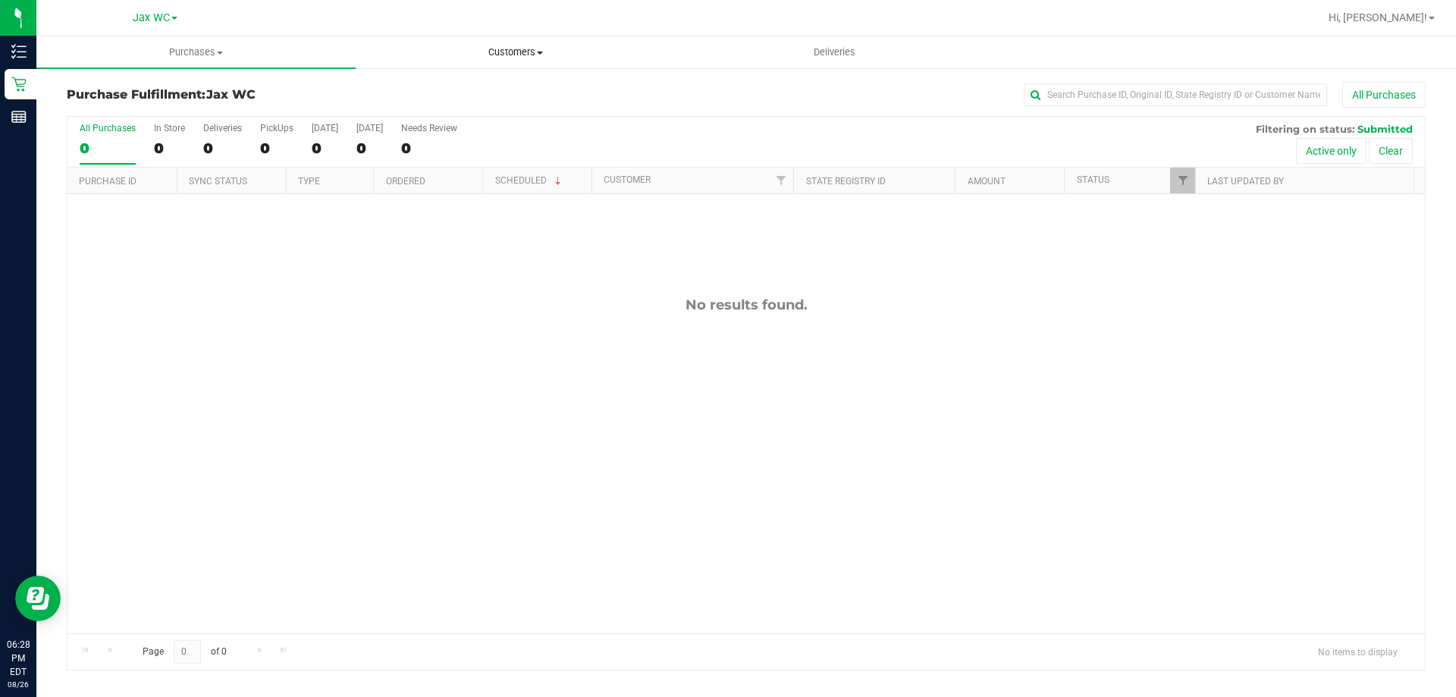
click at [510, 60] on uib-tab-heading "Customers All customers Add a new customer All physicians" at bounding box center [515, 52] width 318 height 30
click at [433, 86] on span "All customers" at bounding box center [410, 91] width 109 height 13
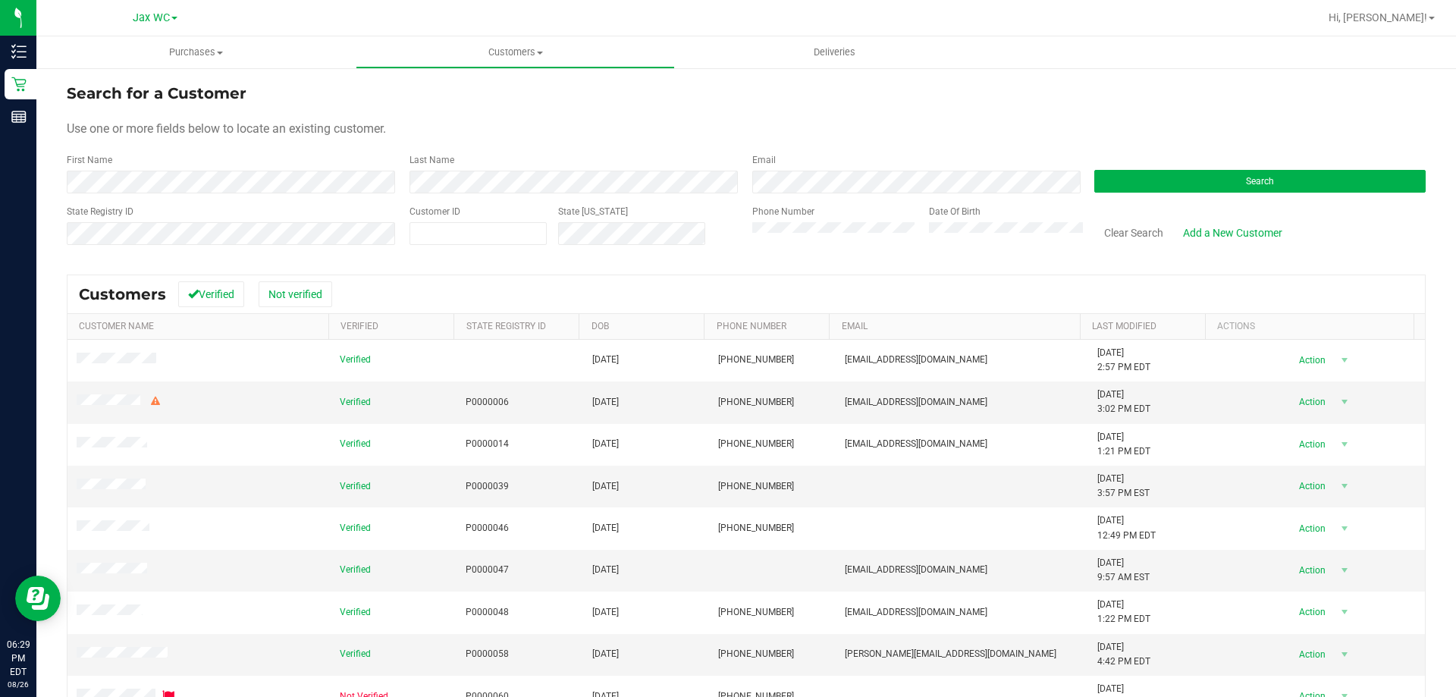
click at [212, 163] on div "First Name" at bounding box center [232, 173] width 331 height 40
click at [1274, 184] on button "Search" at bounding box center [1259, 181] width 331 height 23
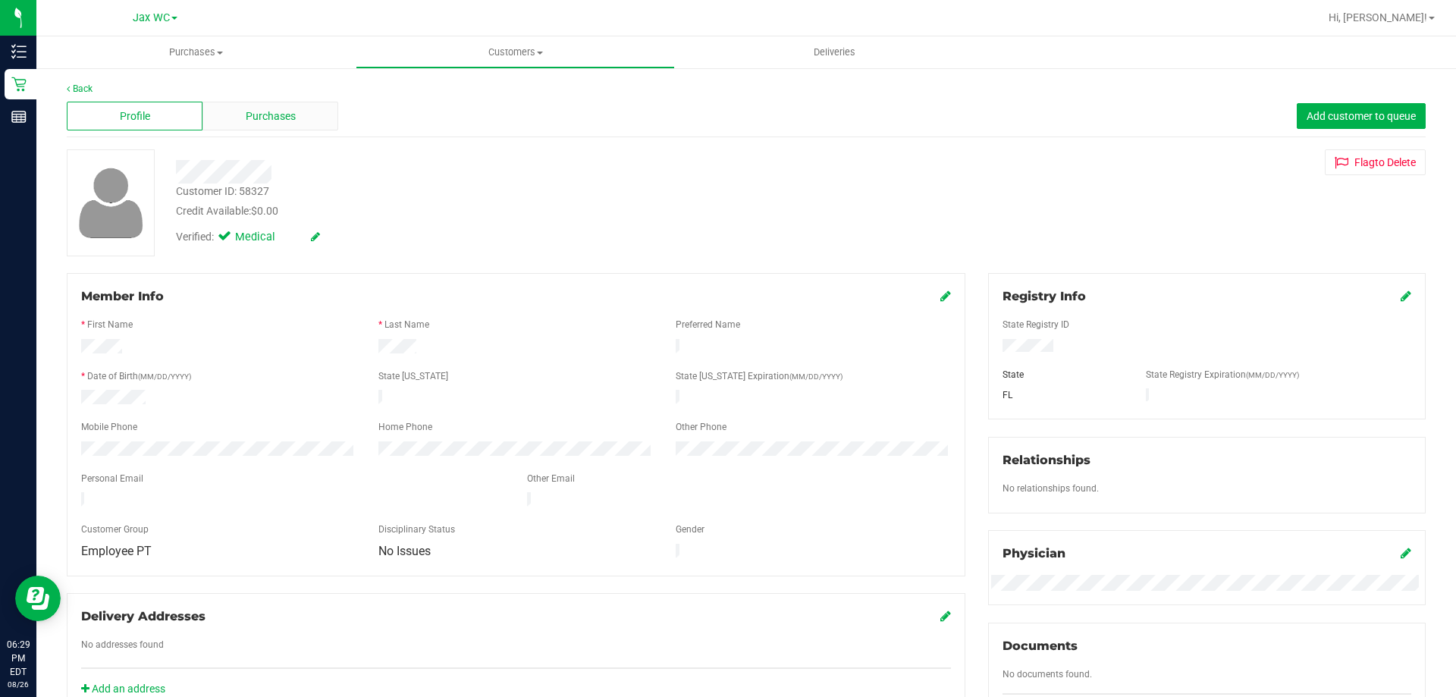
click at [290, 119] on span "Purchases" at bounding box center [271, 116] width 50 height 16
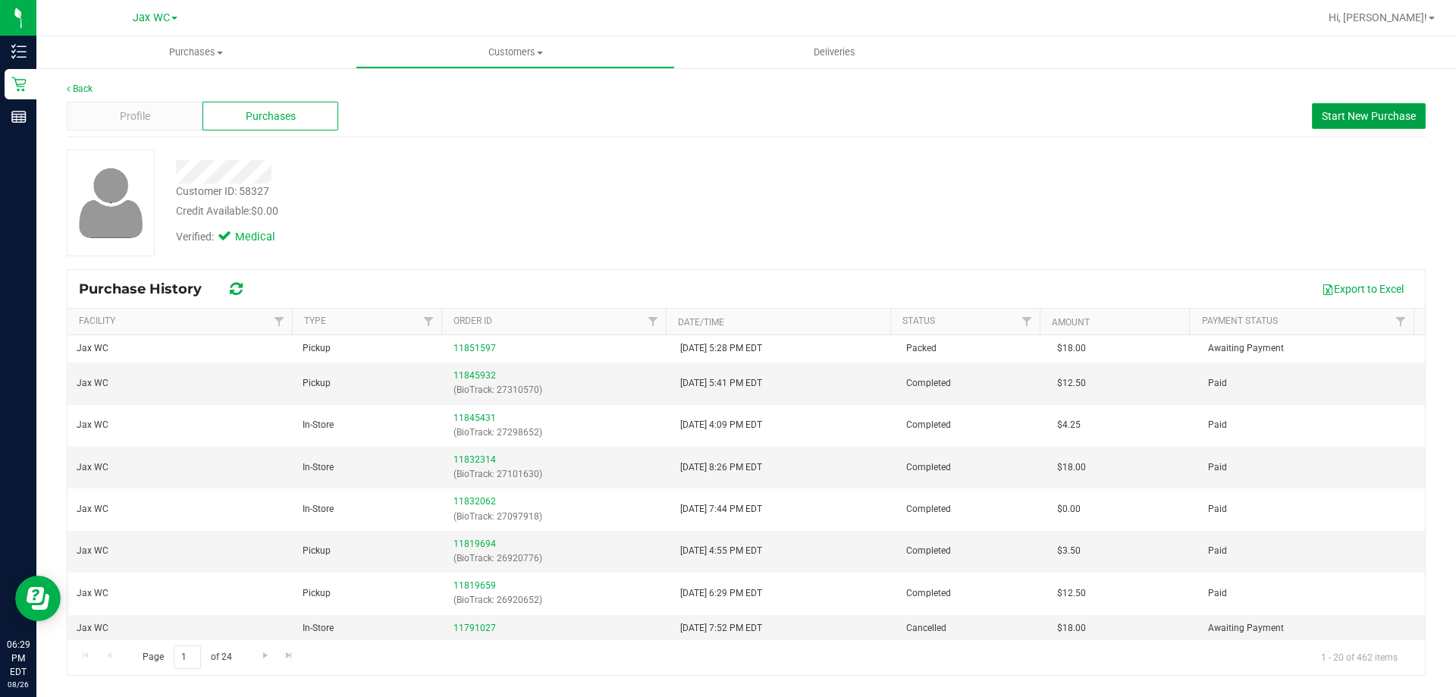
click at [1339, 118] on span "Start New Purchase" at bounding box center [1369, 116] width 94 height 12
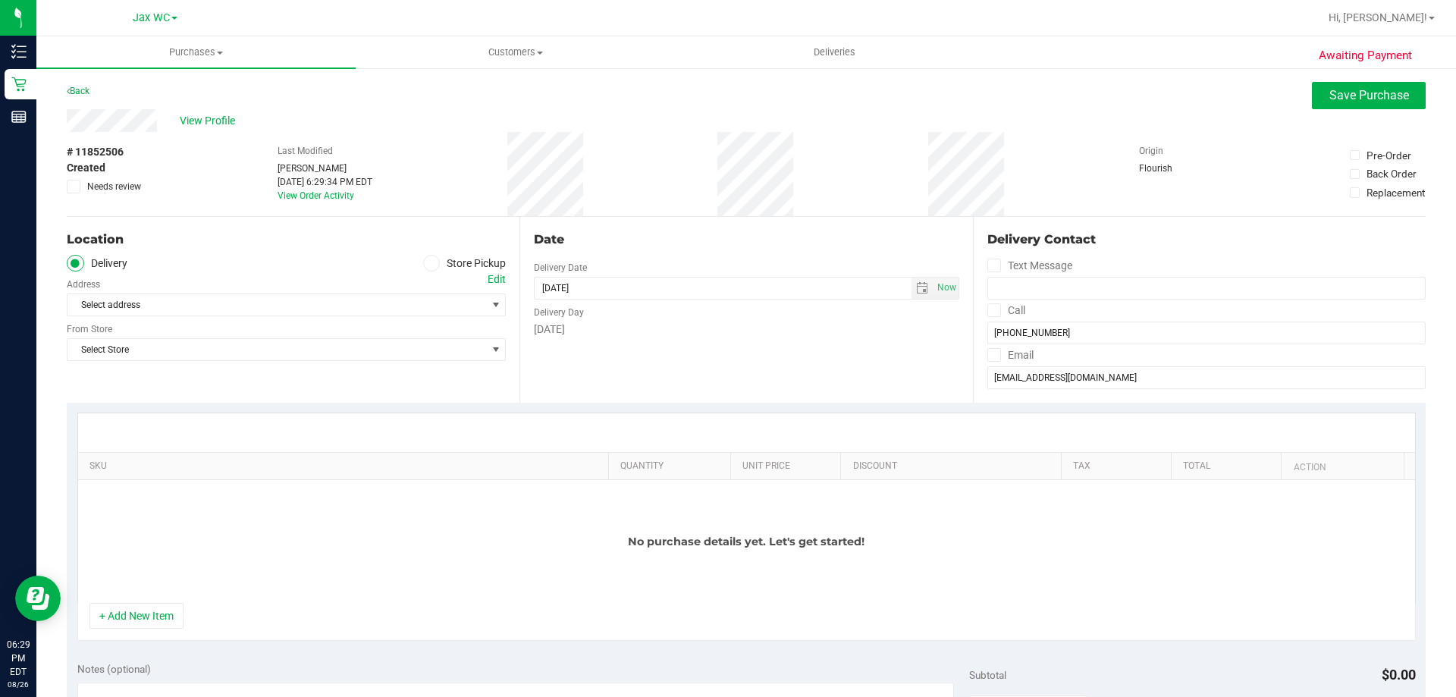
click at [435, 259] on span at bounding box center [431, 263] width 17 height 17
click at [0, 0] on input "Store Pickup" at bounding box center [0, 0] width 0 height 0
click at [395, 297] on span "Select Store" at bounding box center [276, 304] width 419 height 21
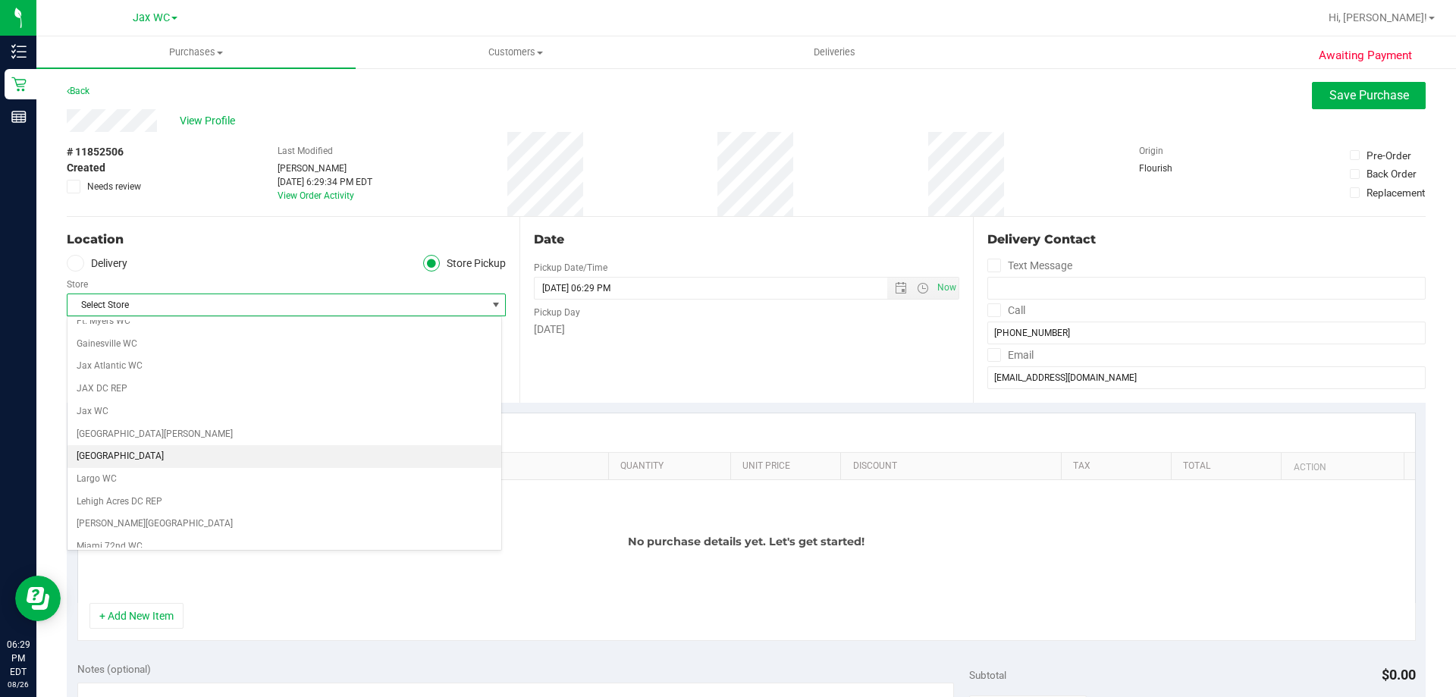
scroll to position [303, 0]
click at [221, 405] on li "Jax WC" at bounding box center [284, 411] width 434 height 23
click at [206, 551] on div "No purchase details yet. Let's get started!" at bounding box center [746, 541] width 1337 height 123
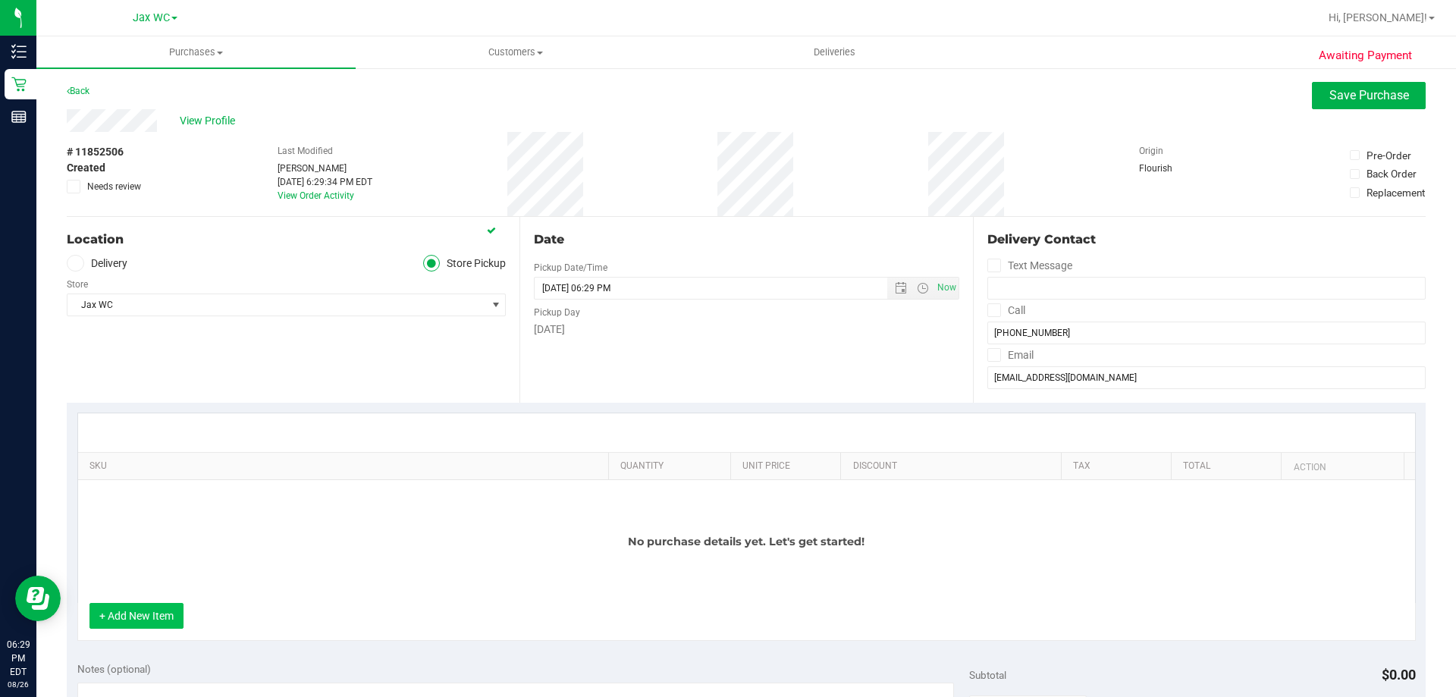
click at [143, 620] on button "+ Add New Item" at bounding box center [136, 616] width 94 height 26
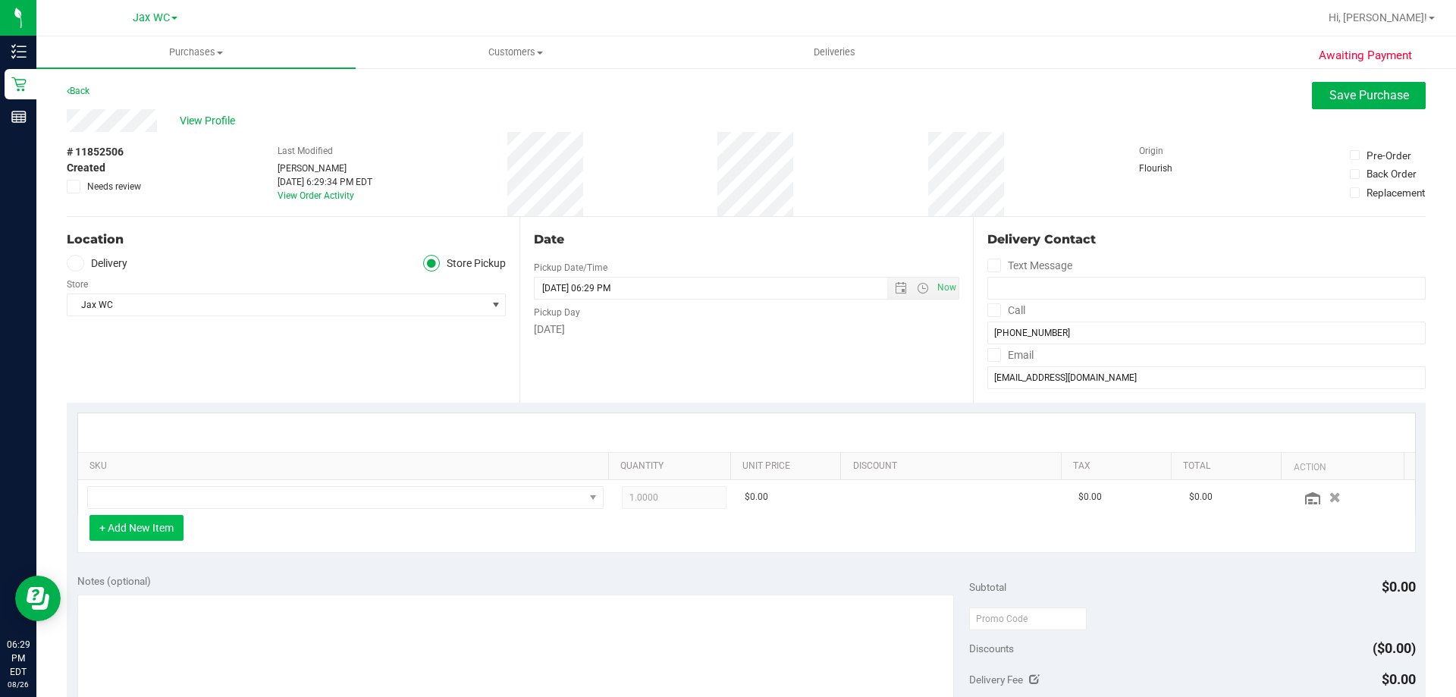
click at [120, 525] on button "+ Add New Item" at bounding box center [136, 528] width 94 height 26
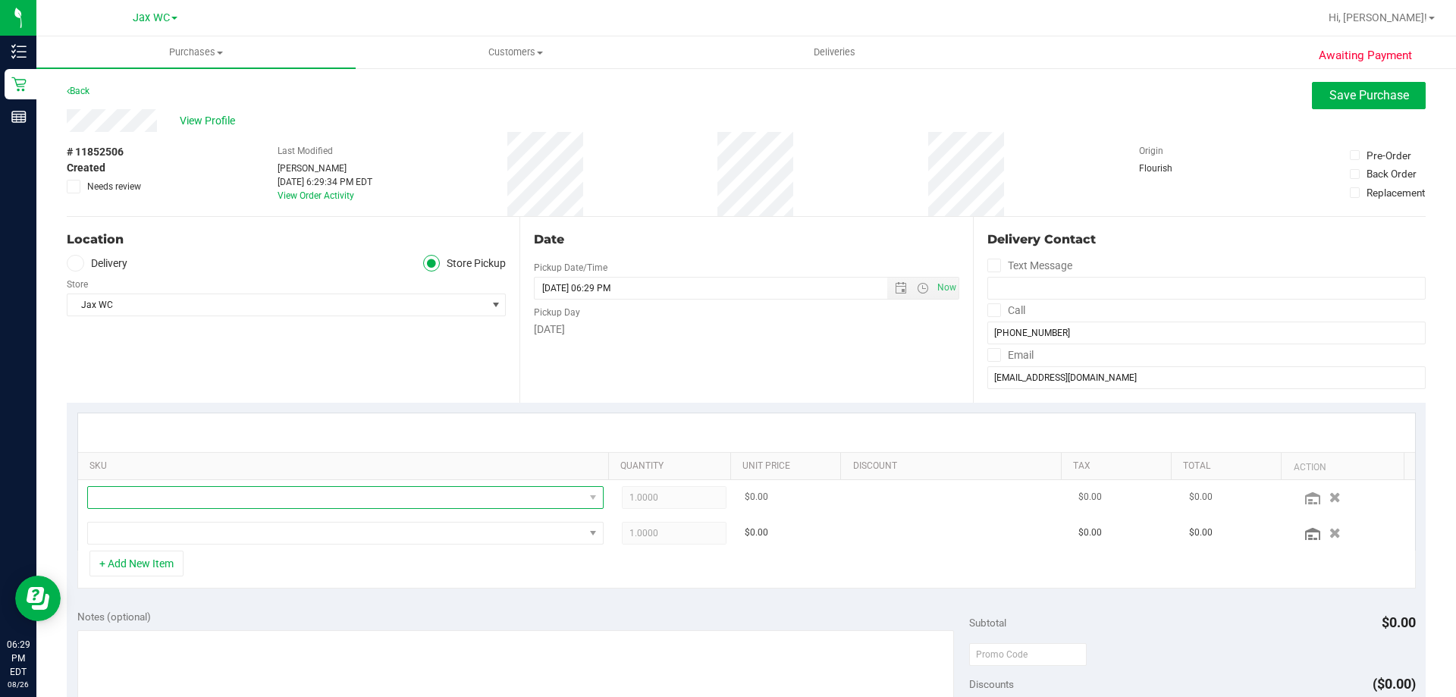
click at [240, 501] on span "NO DATA FOUND" at bounding box center [336, 497] width 496 height 21
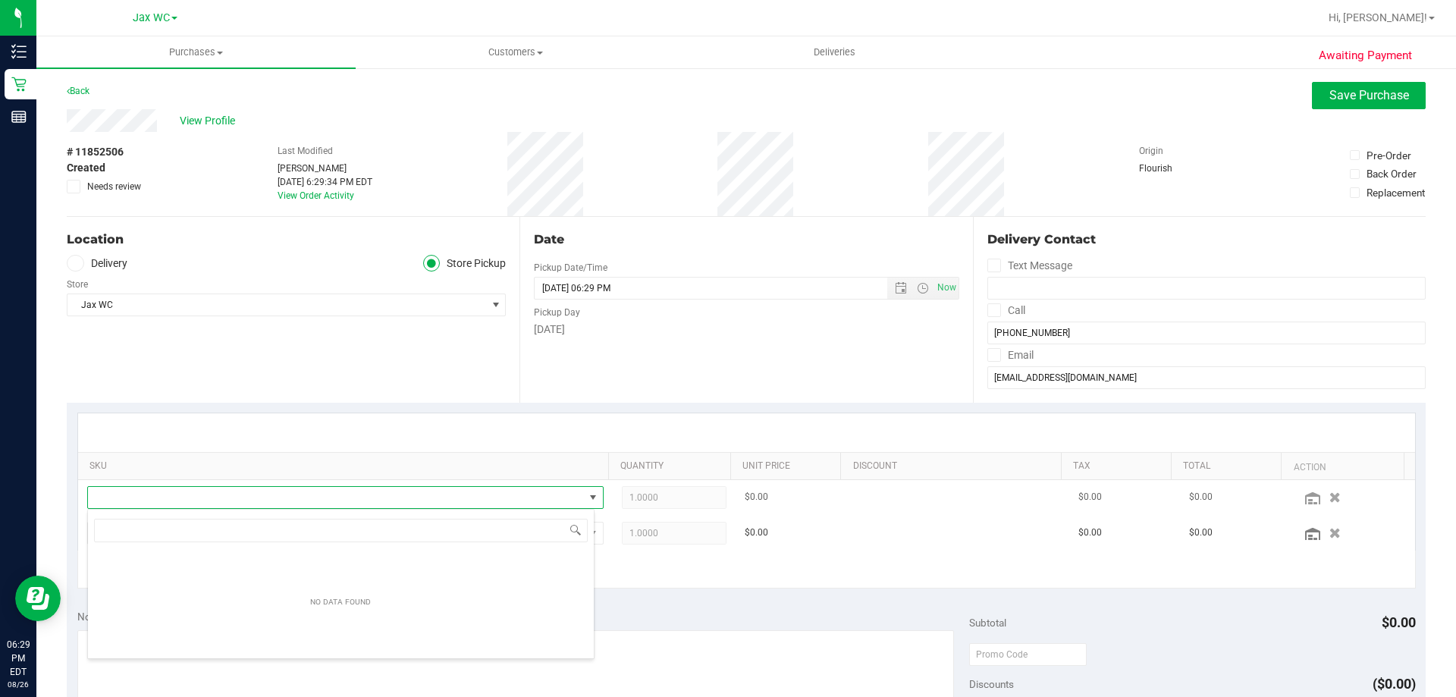
scroll to position [23, 503]
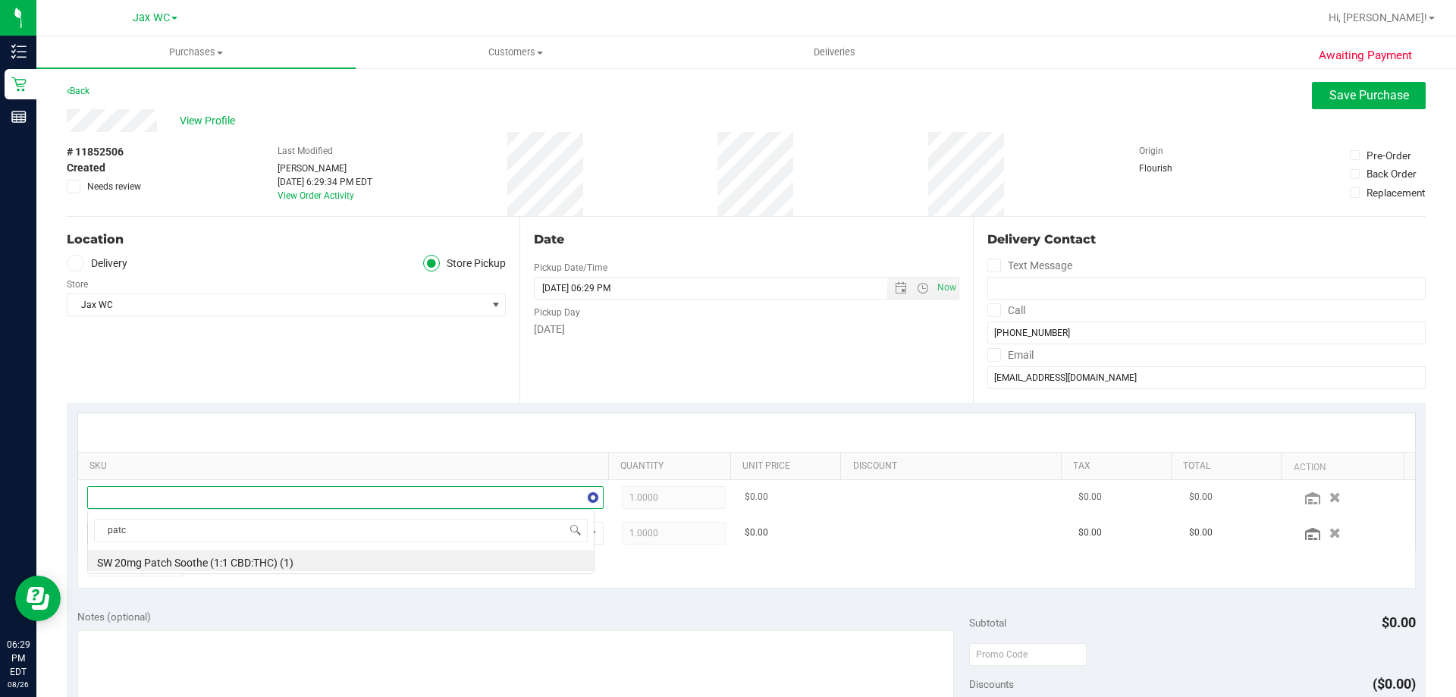
type input "patch"
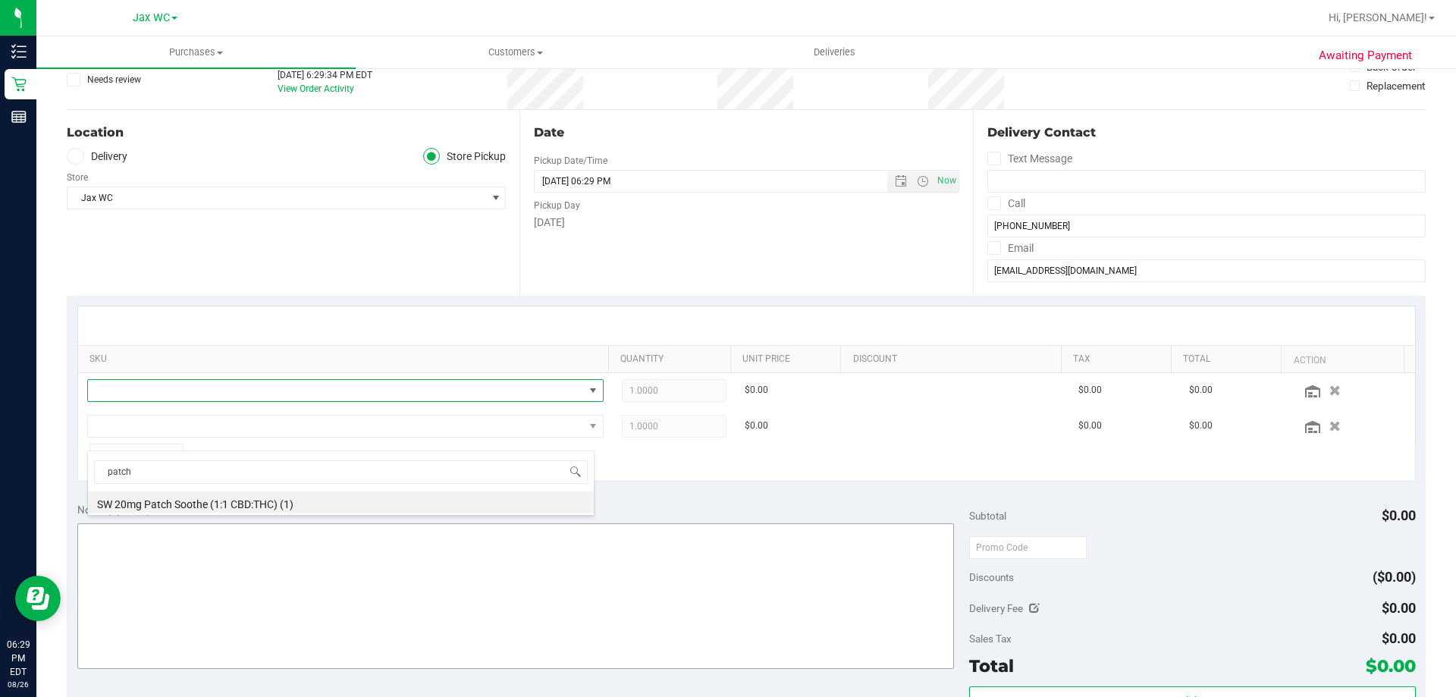
scroll to position [152, 0]
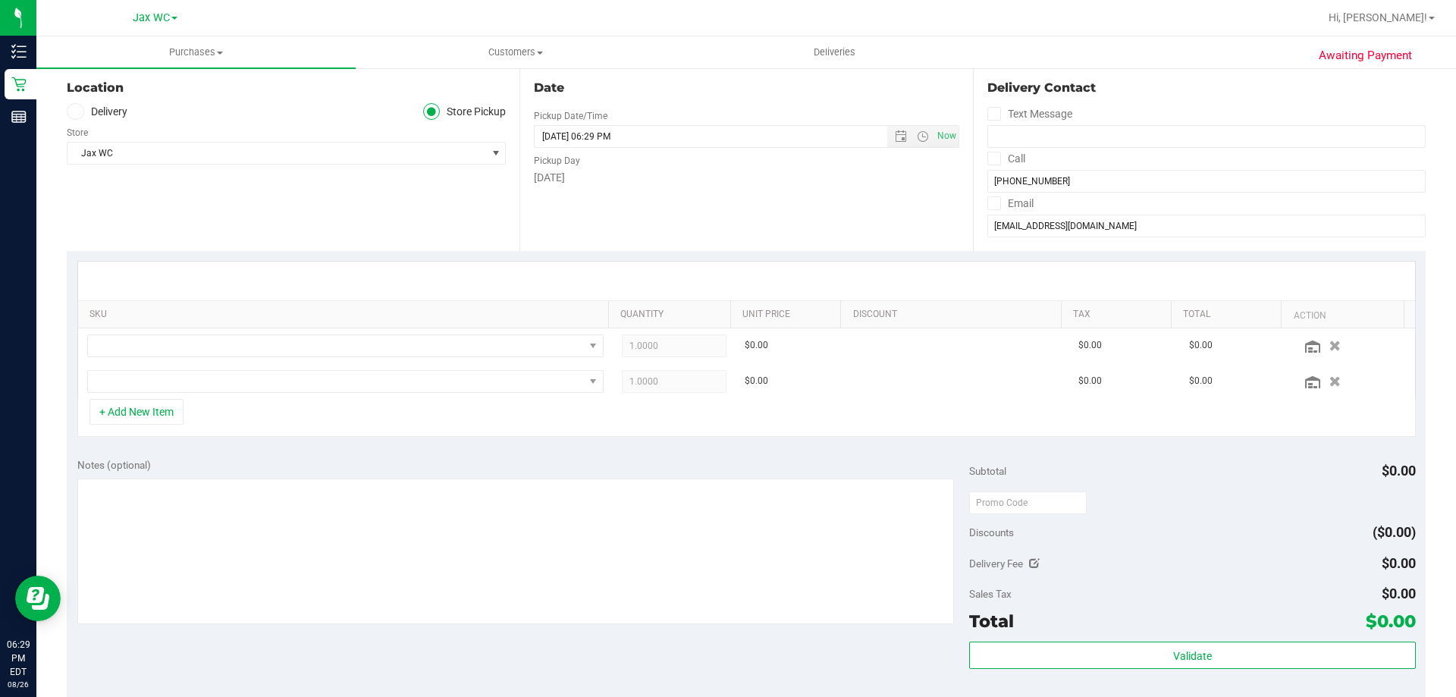
click at [642, 417] on div "+ Add New Item" at bounding box center [746, 418] width 1338 height 38
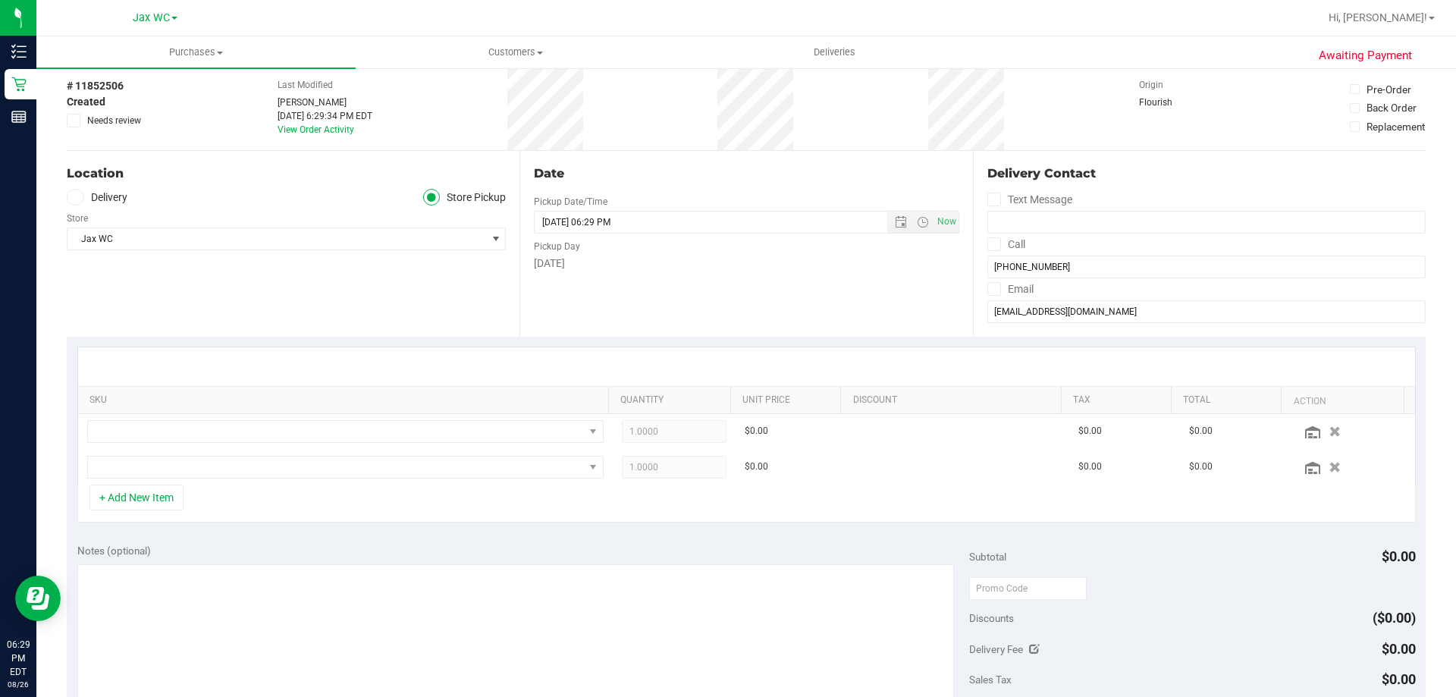
scroll to position [0, 0]
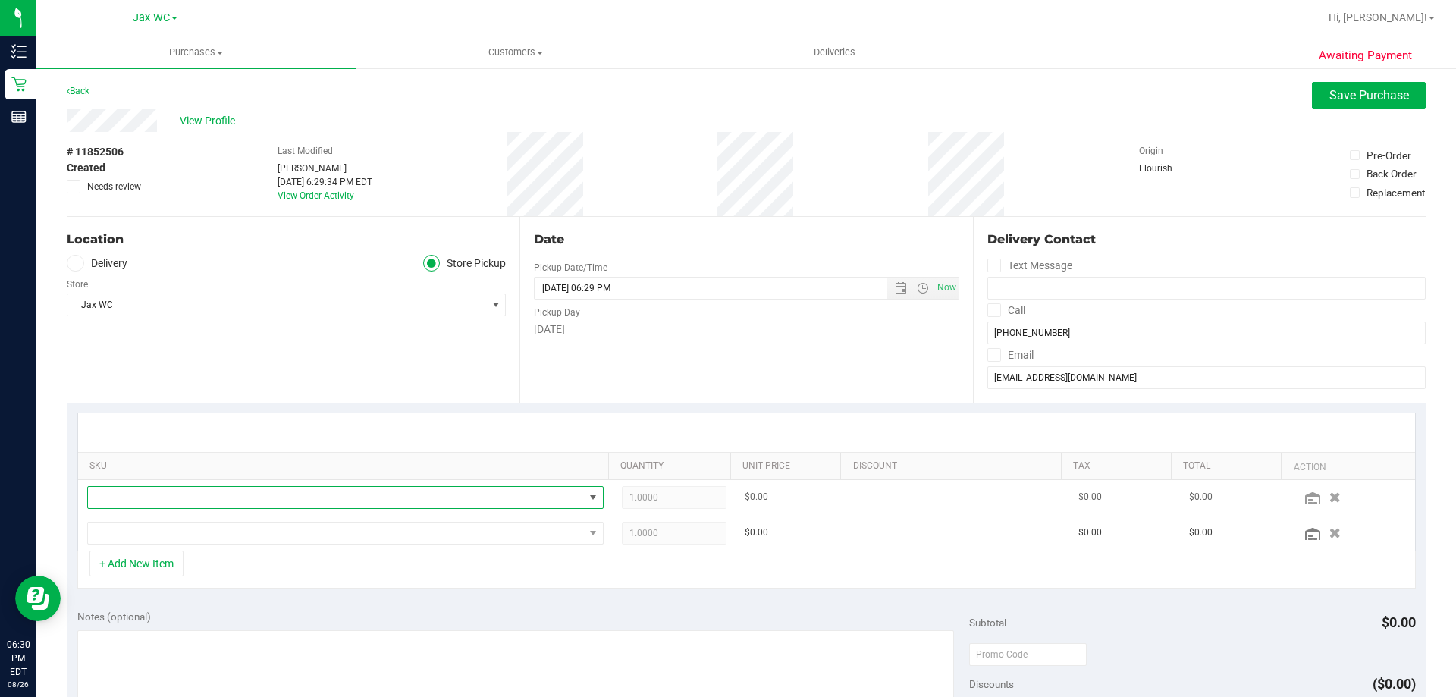
click at [348, 500] on span "NO DATA FOUND" at bounding box center [336, 497] width 496 height 21
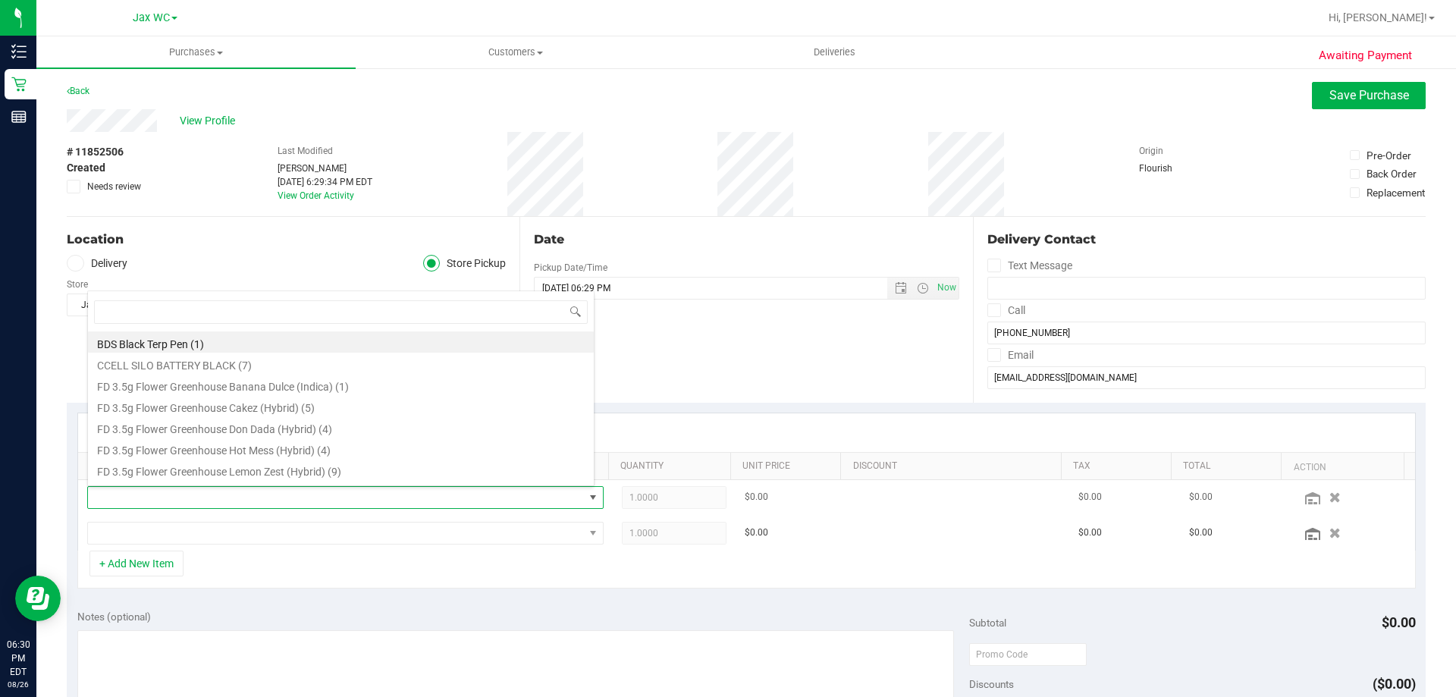
scroll to position [23, 503]
click at [350, 524] on span "NO DATA FOUND" at bounding box center [336, 532] width 496 height 21
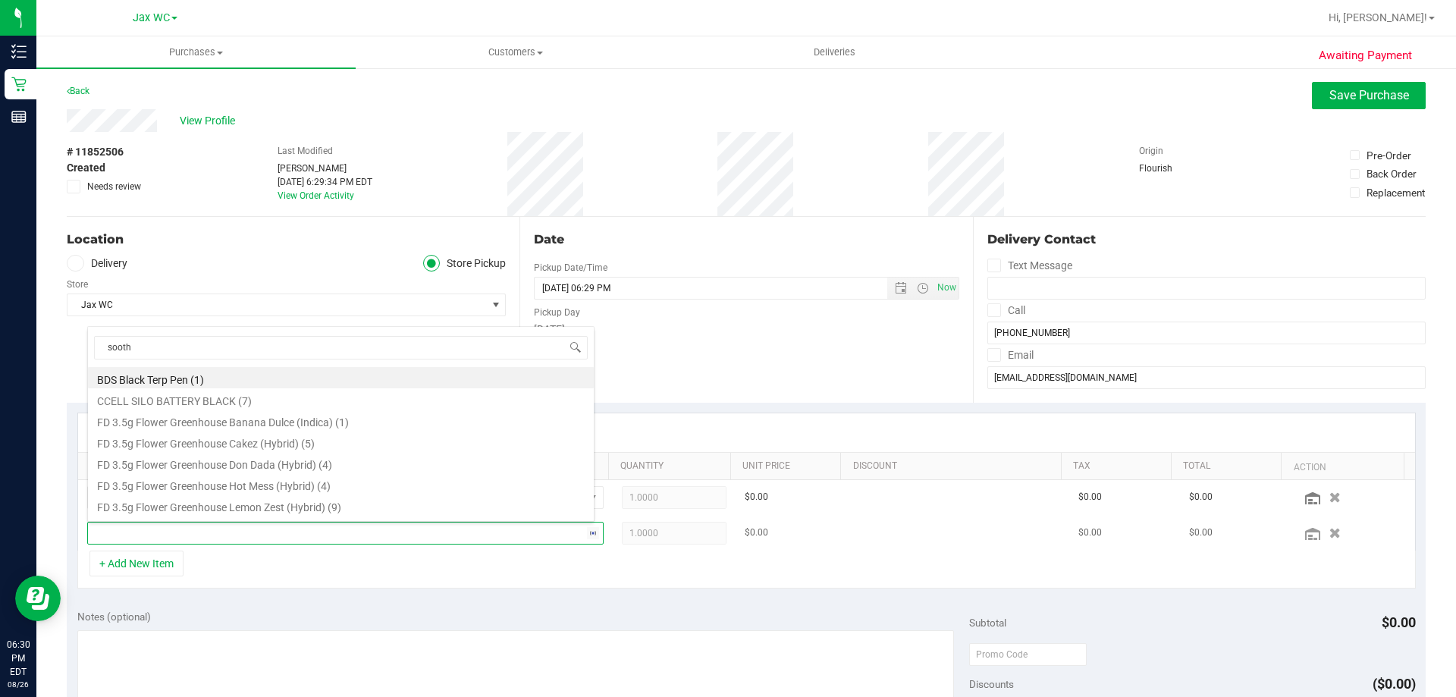
type input "soothe"
click at [234, 557] on div "+ Add New Item" at bounding box center [746, 570] width 1338 height 38
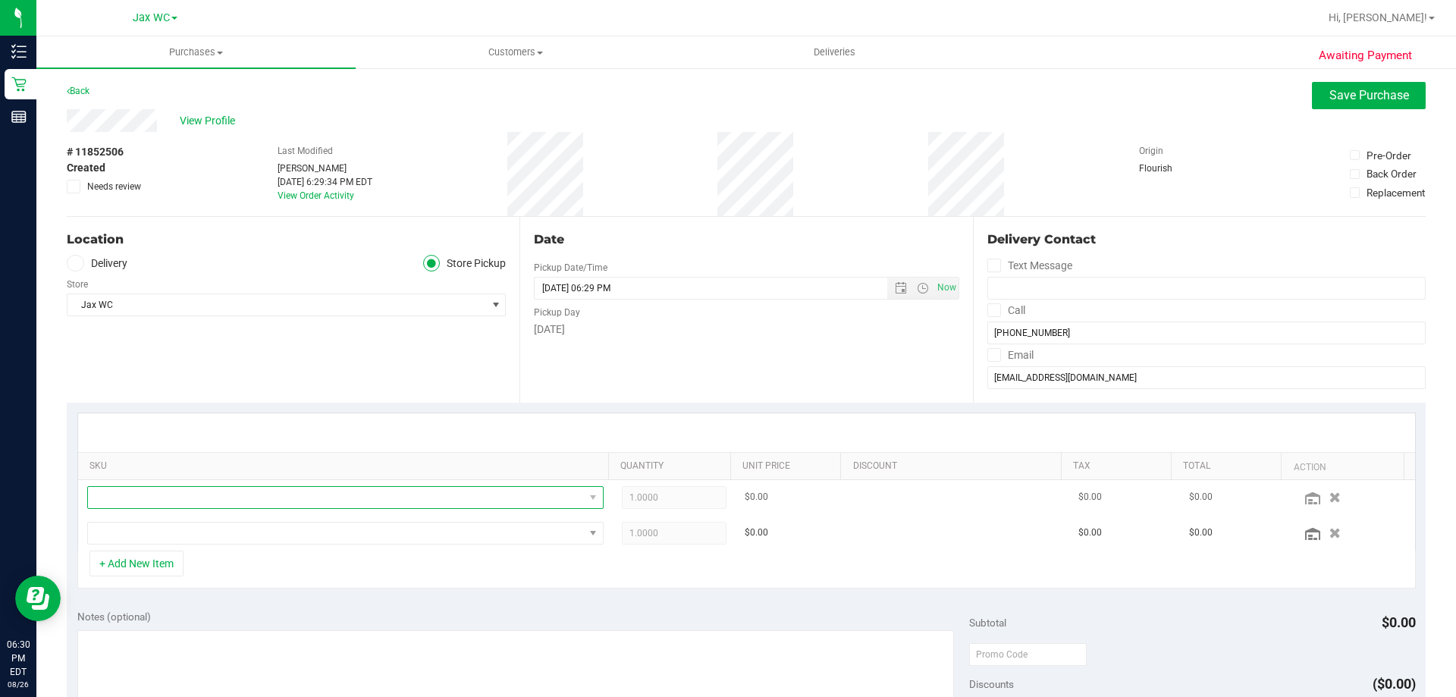
click at [246, 496] on span "NO DATA FOUND" at bounding box center [336, 497] width 496 height 21
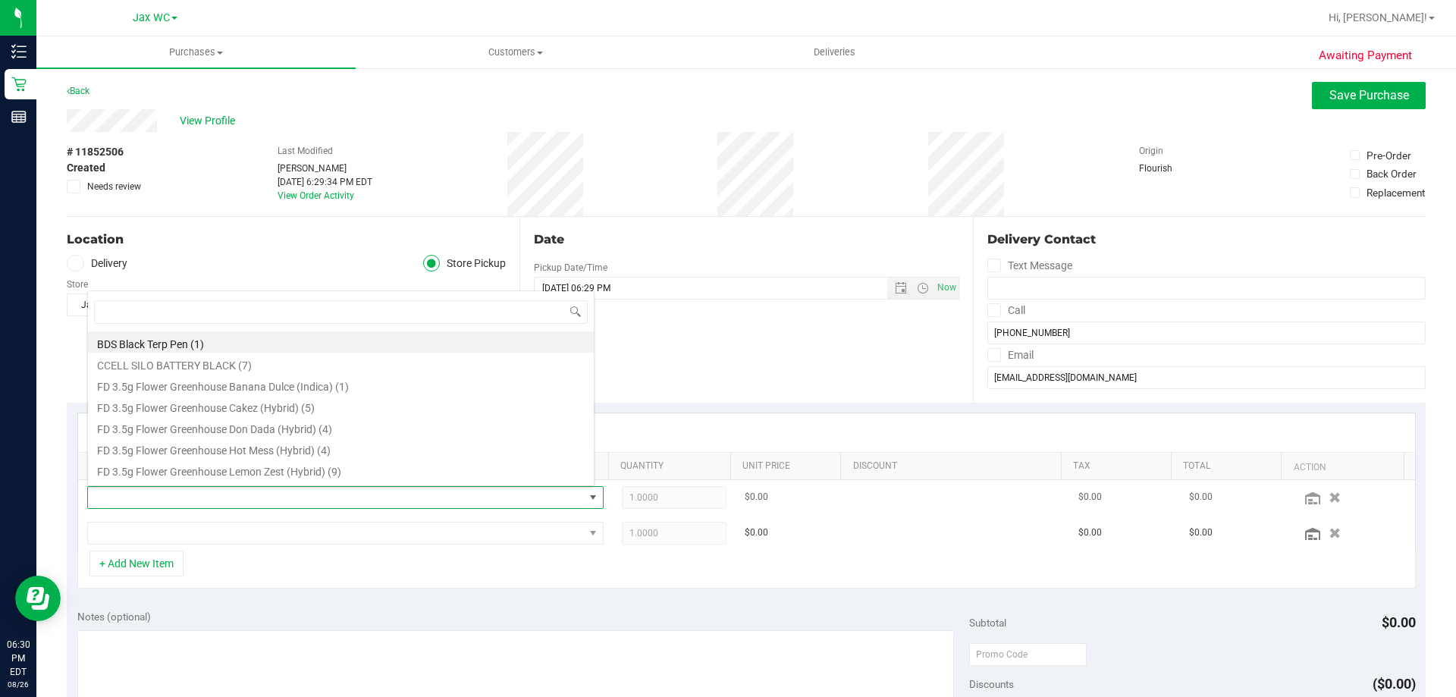
type input "r"
type input "patch"
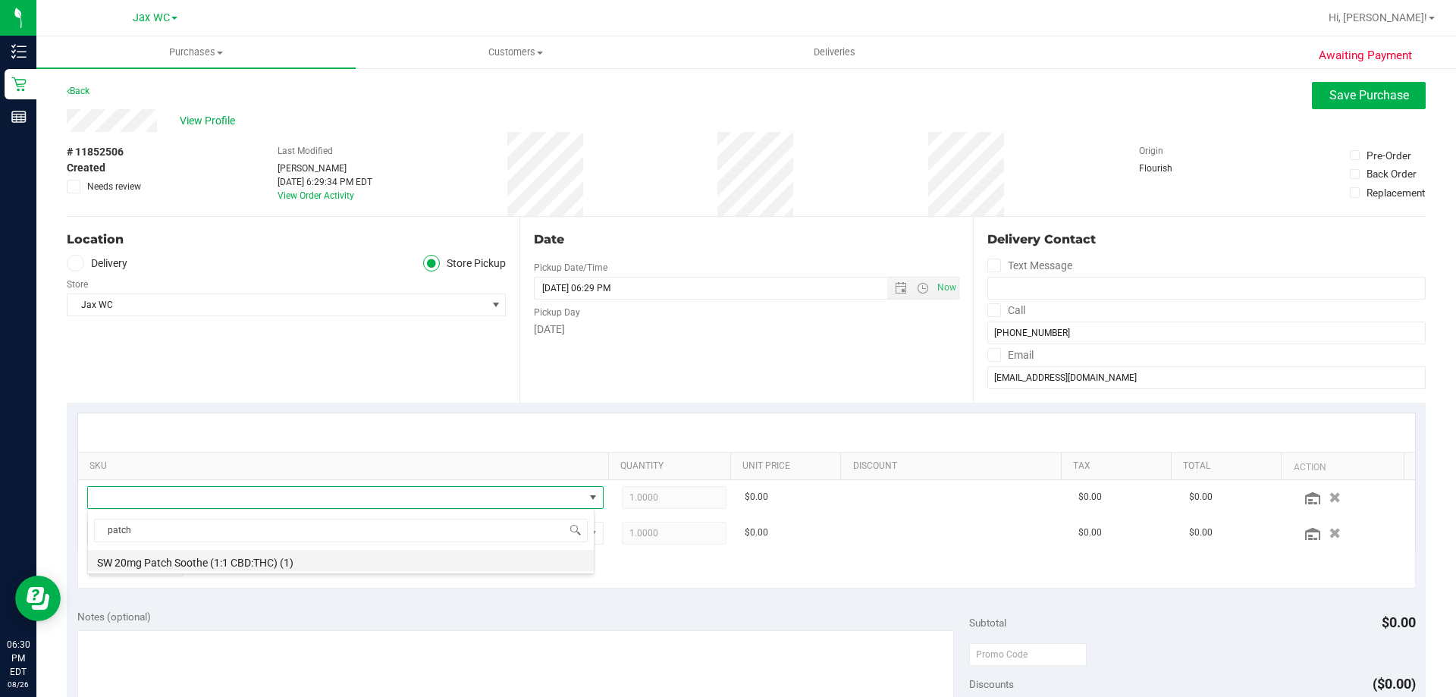
click at [316, 562] on li "SW 20mg Patch Soothe (1:1 CBD:THC) (1)" at bounding box center [341, 560] width 506 height 21
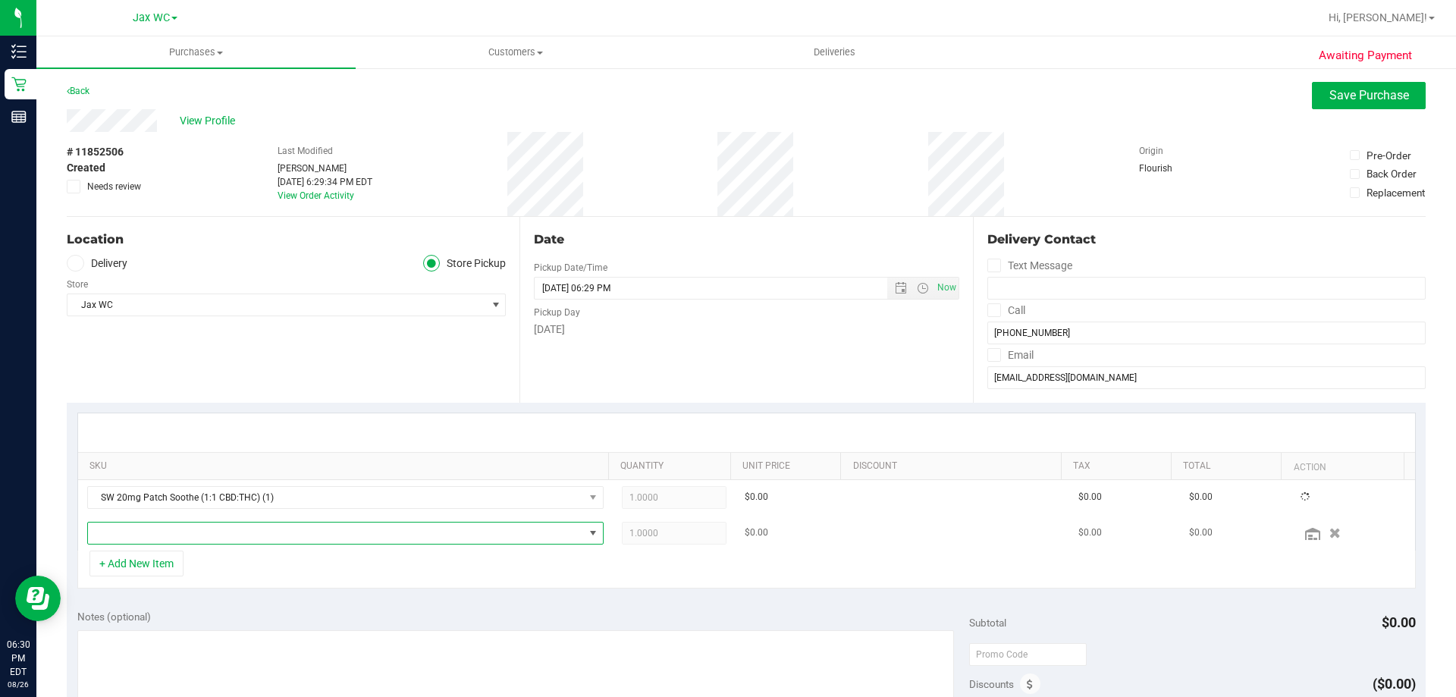
click at [305, 528] on span "NO DATA FOUND" at bounding box center [336, 532] width 496 height 21
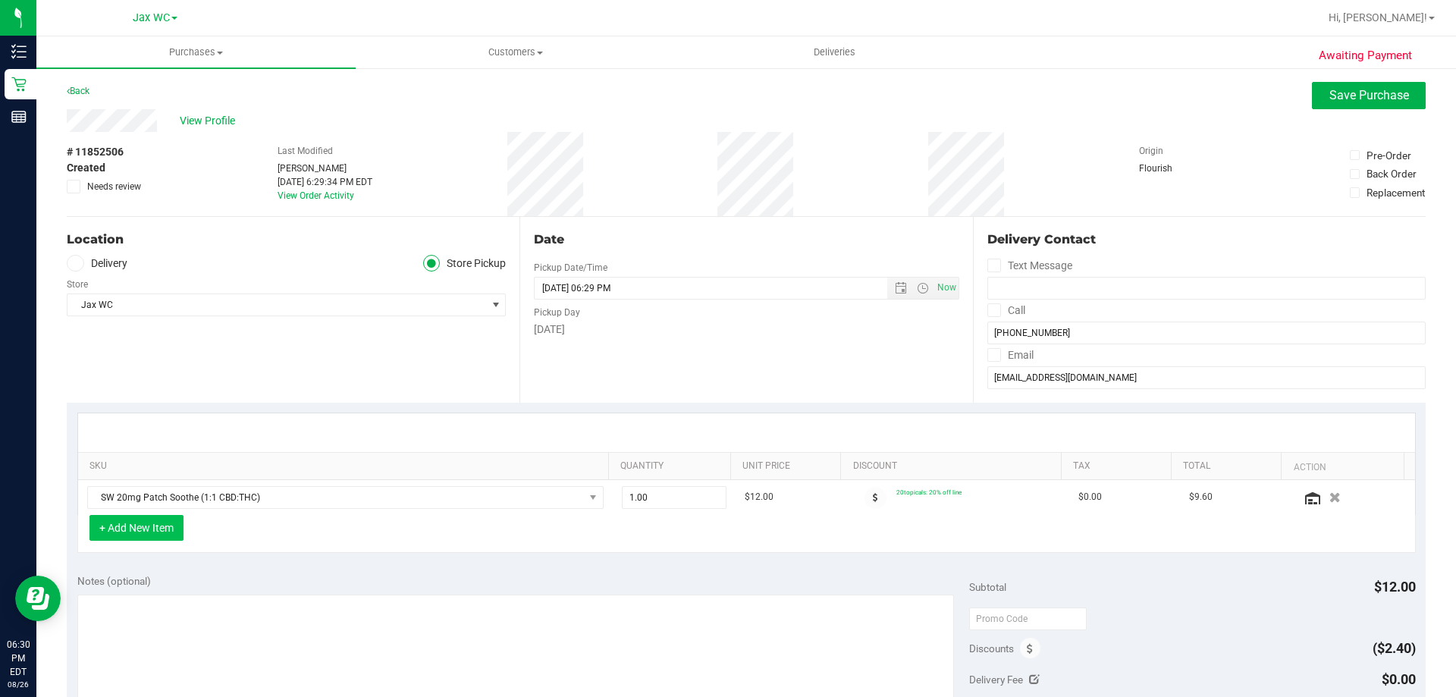
click at [157, 516] on button "+ Add New Item" at bounding box center [136, 528] width 94 height 26
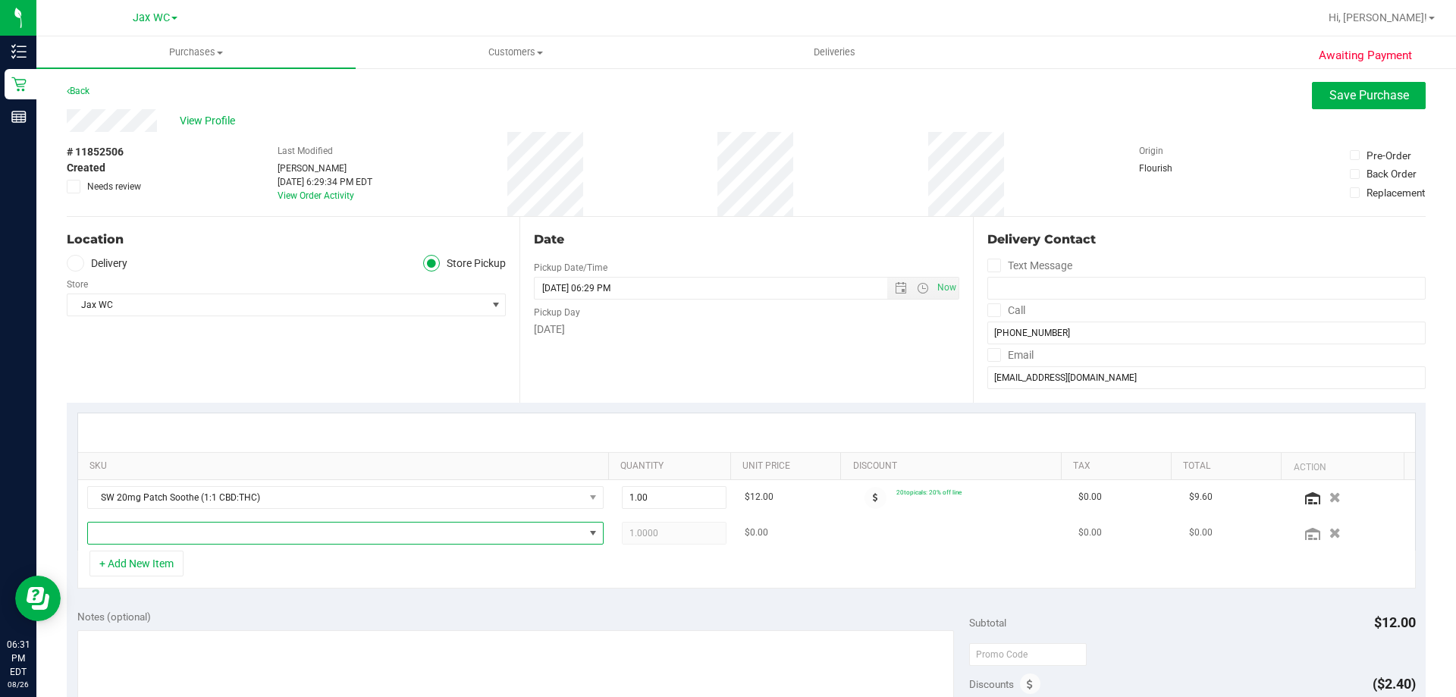
click at [387, 541] on span "NO DATA FOUND" at bounding box center [336, 532] width 496 height 21
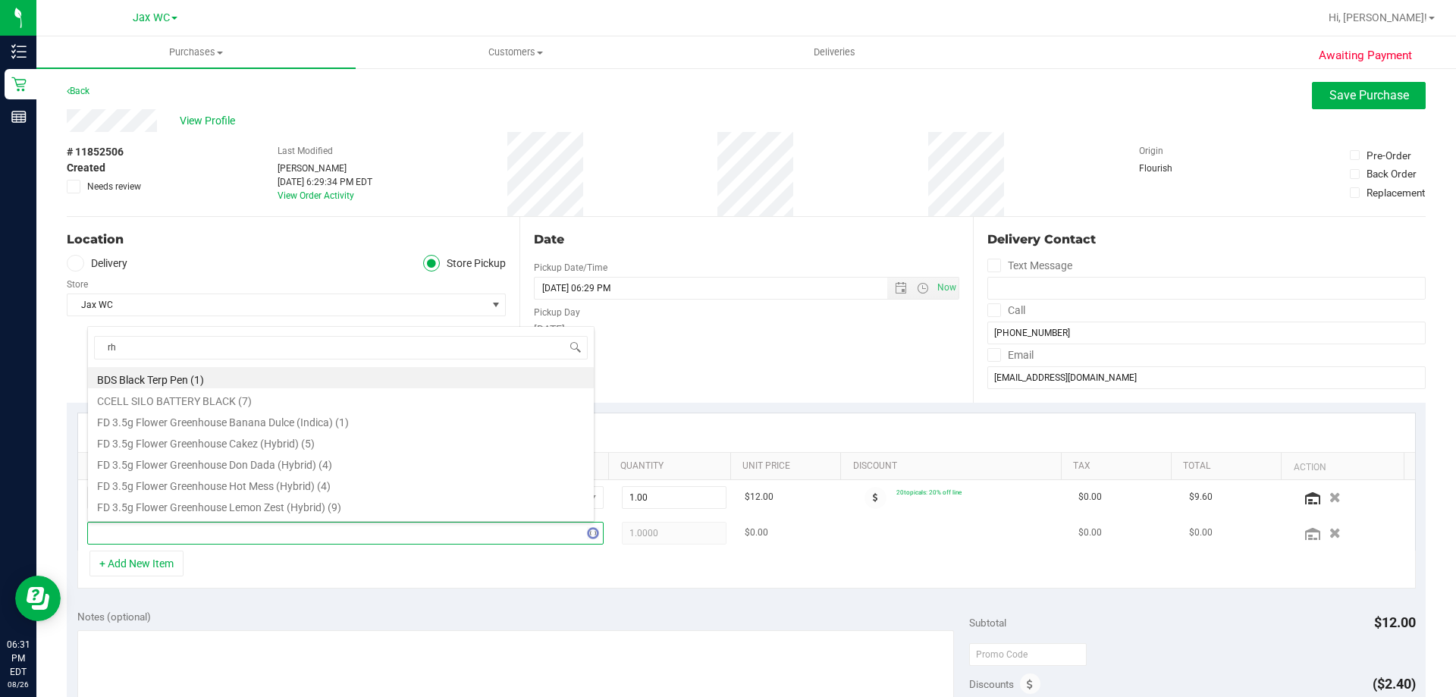
type input "rhb"
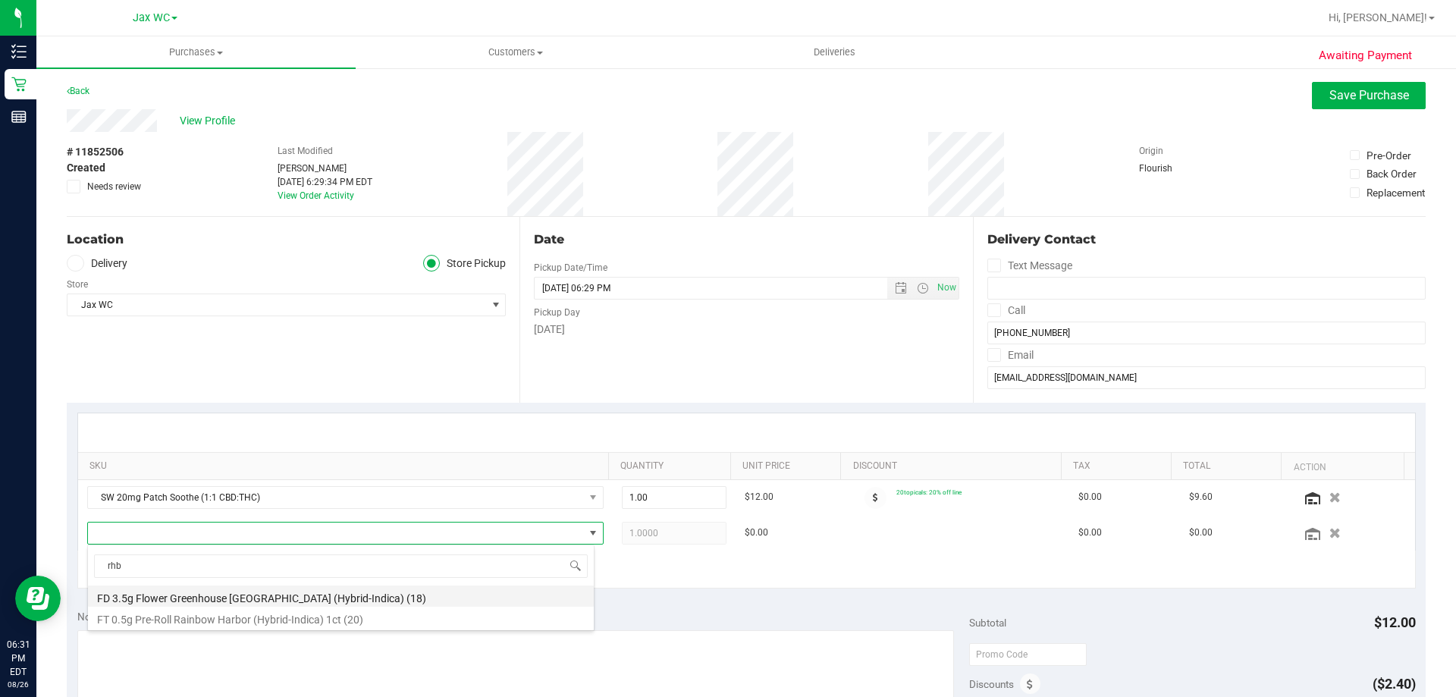
click at [259, 602] on li "FD 3.5g Flower Greenhouse Rainbow Harbor (Hybrid-Indica) (18)" at bounding box center [341, 595] width 506 height 21
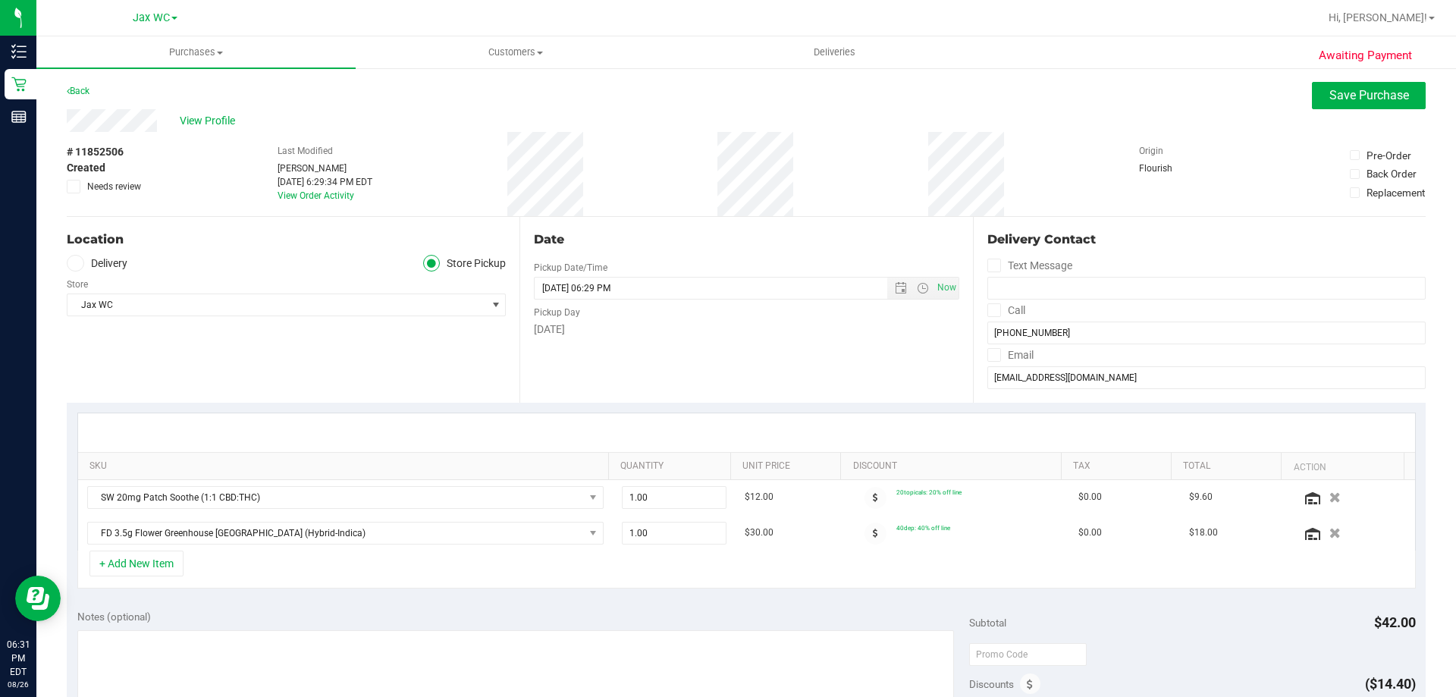
click at [733, 573] on div "+ Add New Item" at bounding box center [746, 570] width 1338 height 38
click at [1369, 101] on span "Save Purchase" at bounding box center [1369, 95] width 80 height 14
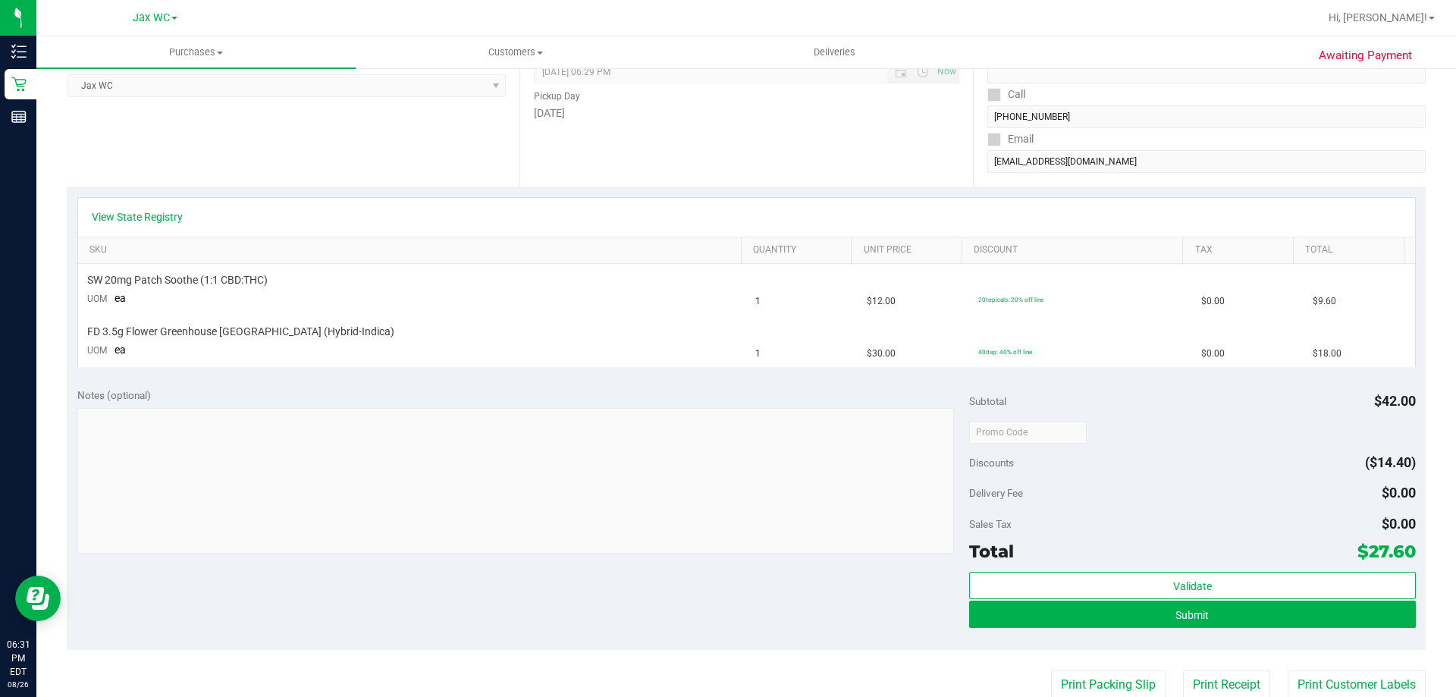
scroll to position [379, 0]
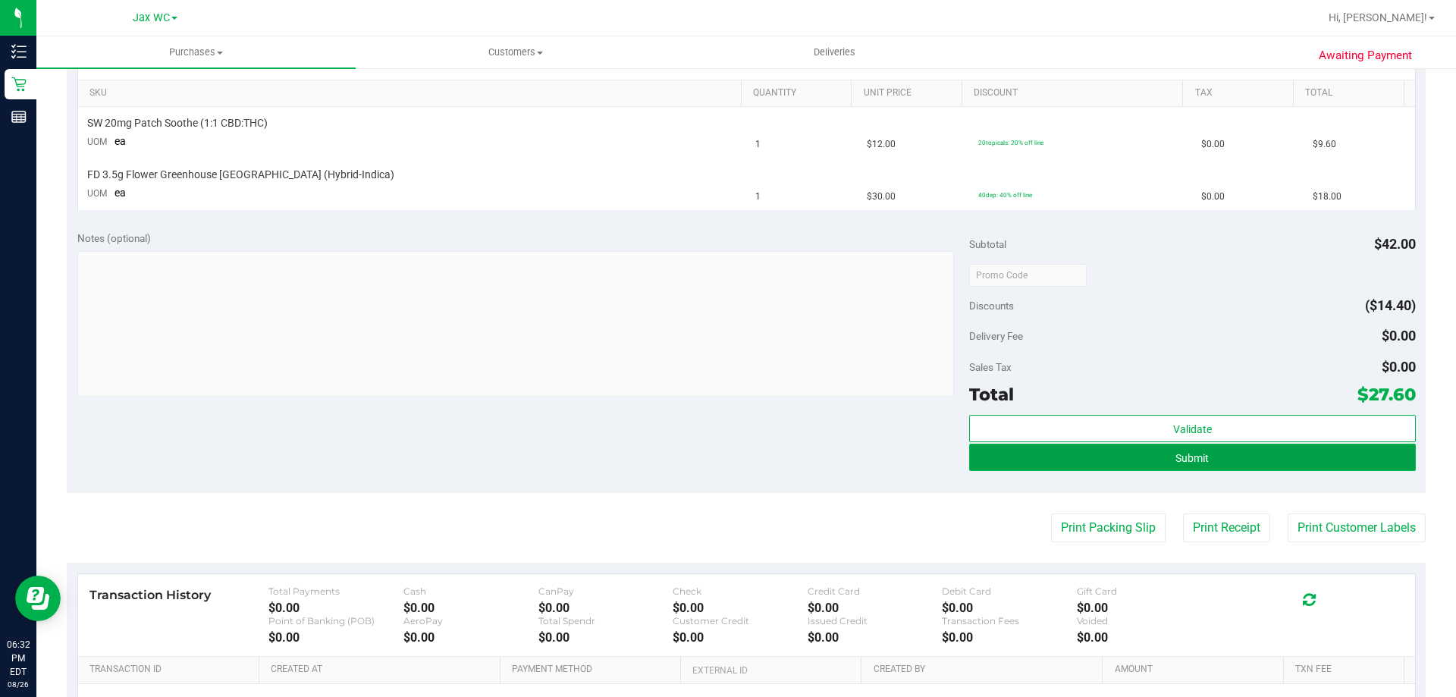
click at [1071, 449] on button "Submit" at bounding box center [1192, 457] width 446 height 27
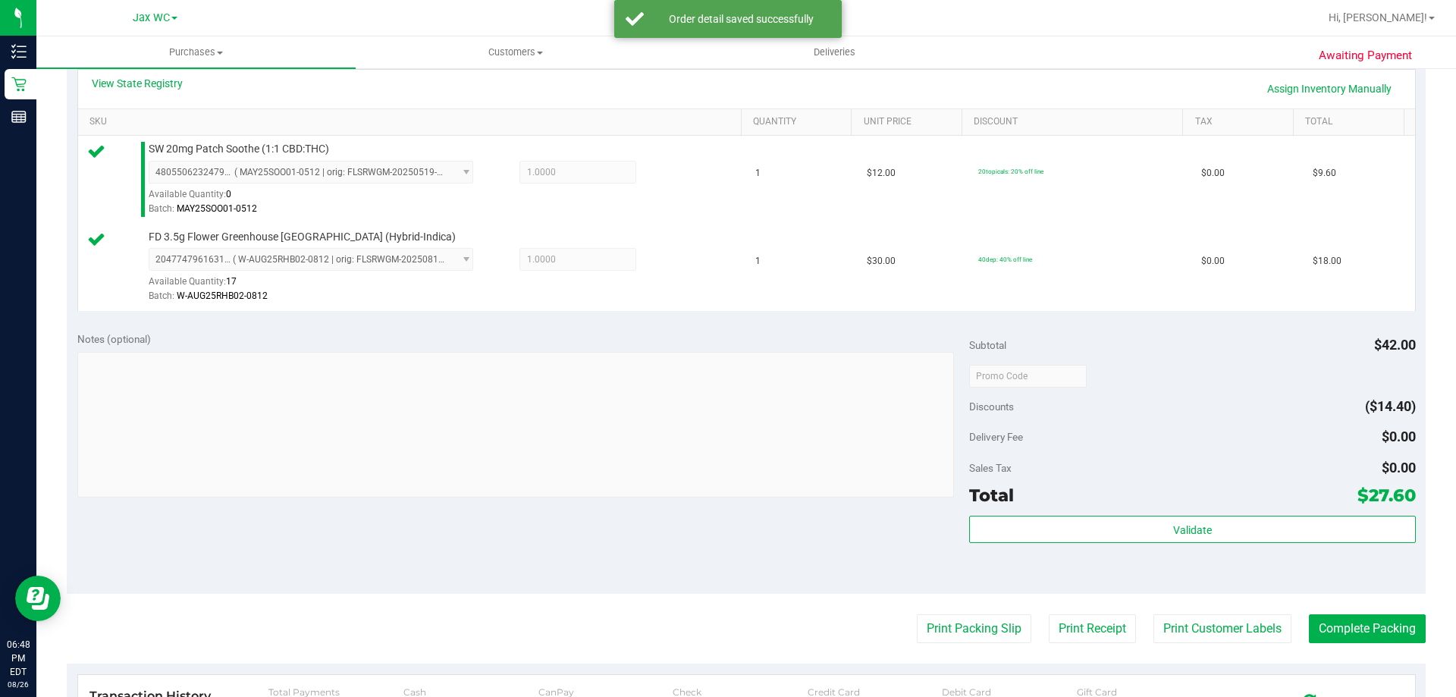
scroll to position [607, 0]
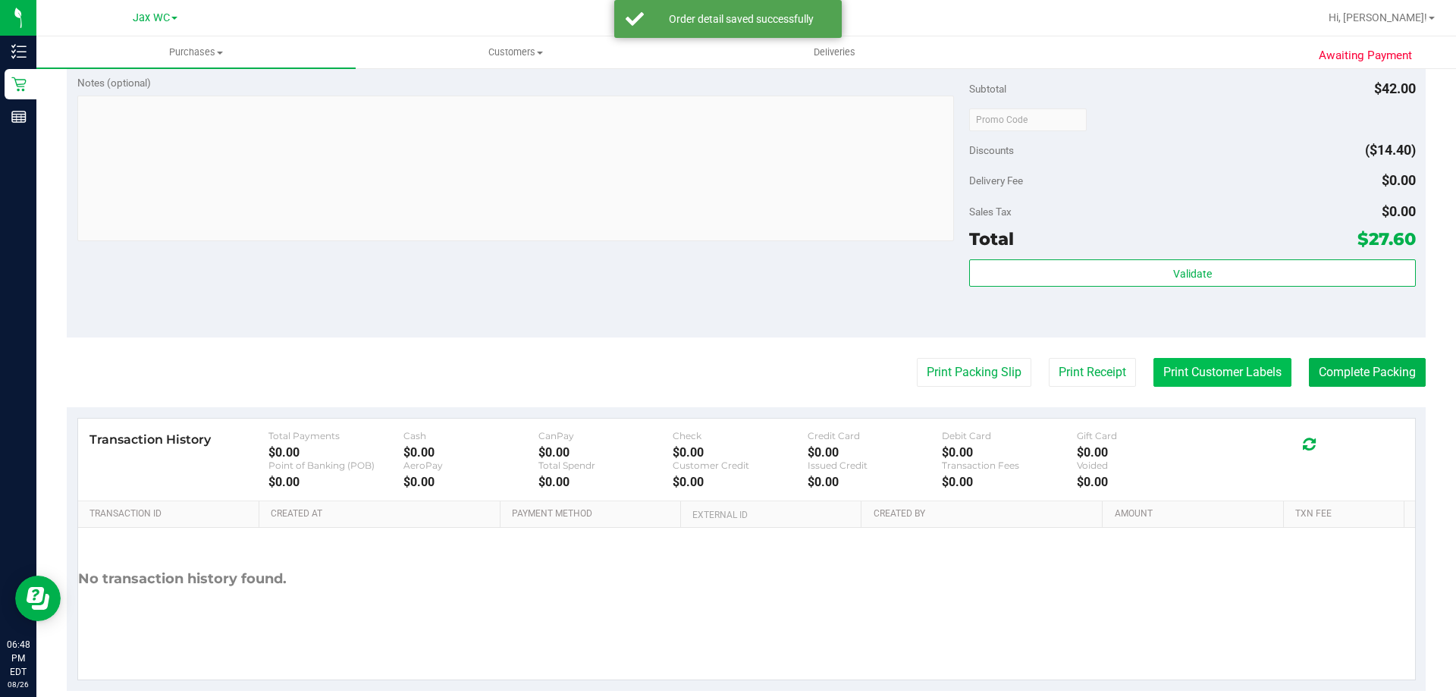
click at [1201, 373] on button "Print Customer Labels" at bounding box center [1222, 372] width 138 height 29
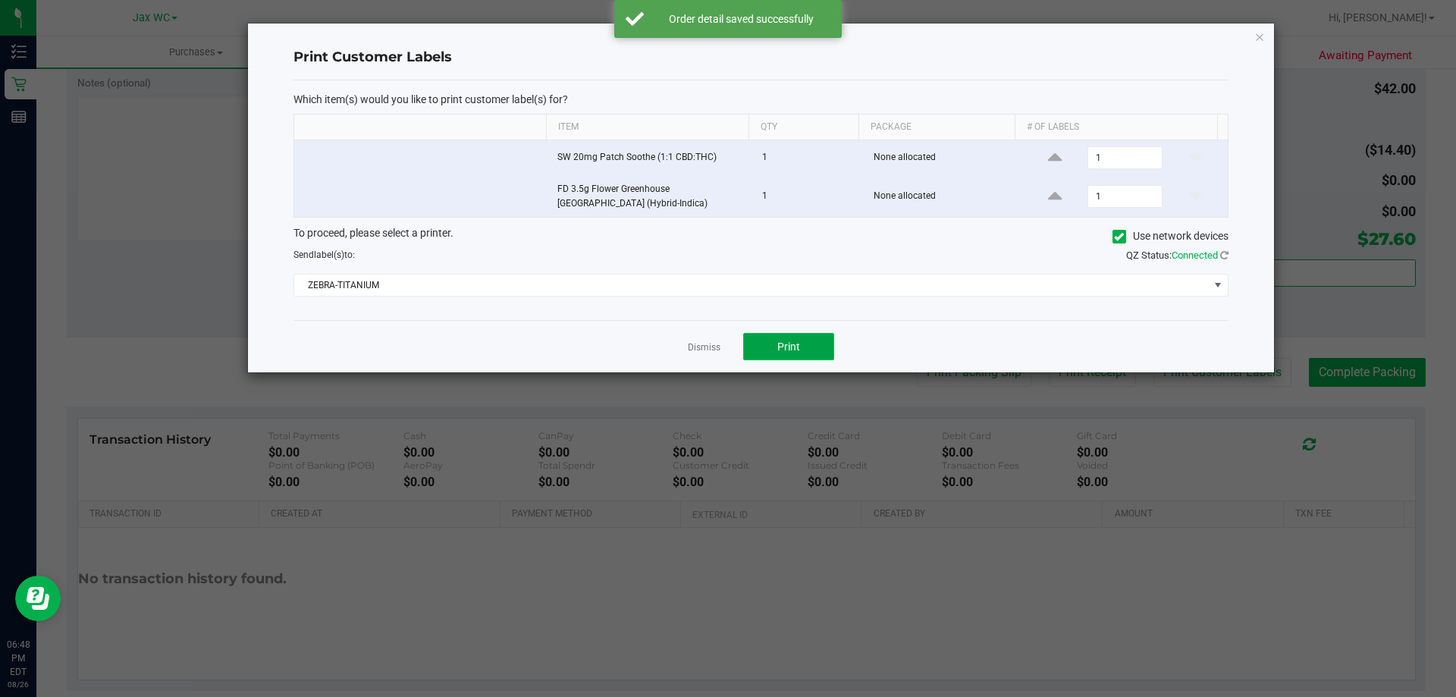
click at [820, 344] on button "Print" at bounding box center [788, 346] width 91 height 27
drag, startPoint x: 1260, startPoint y: 37, endPoint x: 1265, endPoint y: 72, distance: 35.2
click at [1260, 36] on icon "button" at bounding box center [1259, 36] width 11 height 18
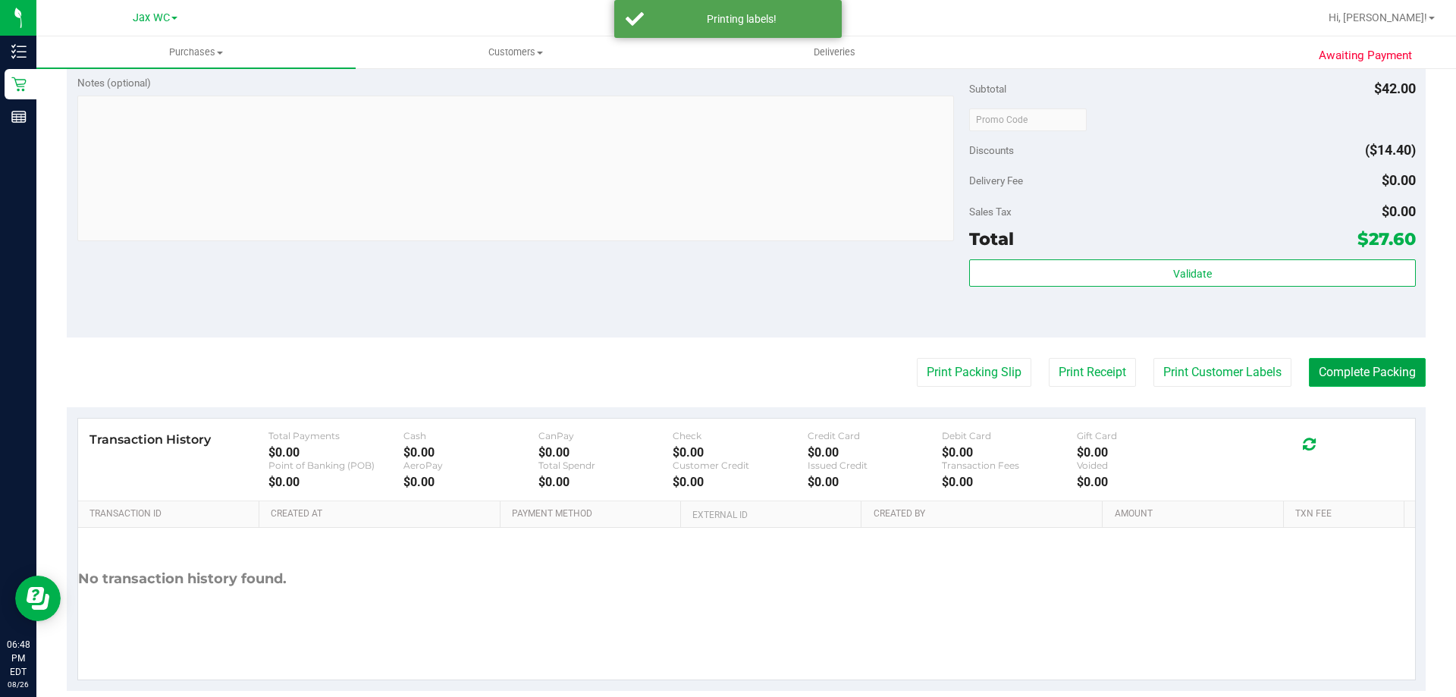
click at [1370, 376] on button "Complete Packing" at bounding box center [1367, 372] width 117 height 29
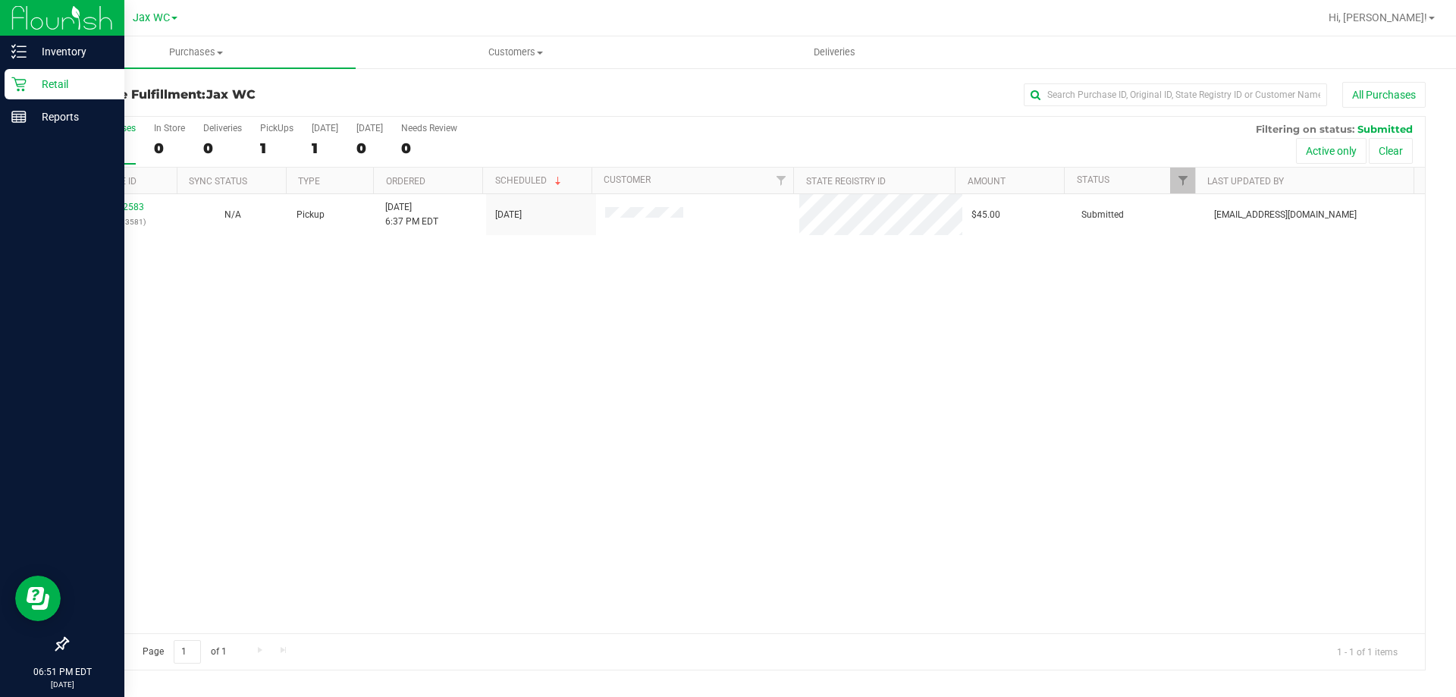
click at [29, 83] on p "Retail" at bounding box center [72, 84] width 91 height 18
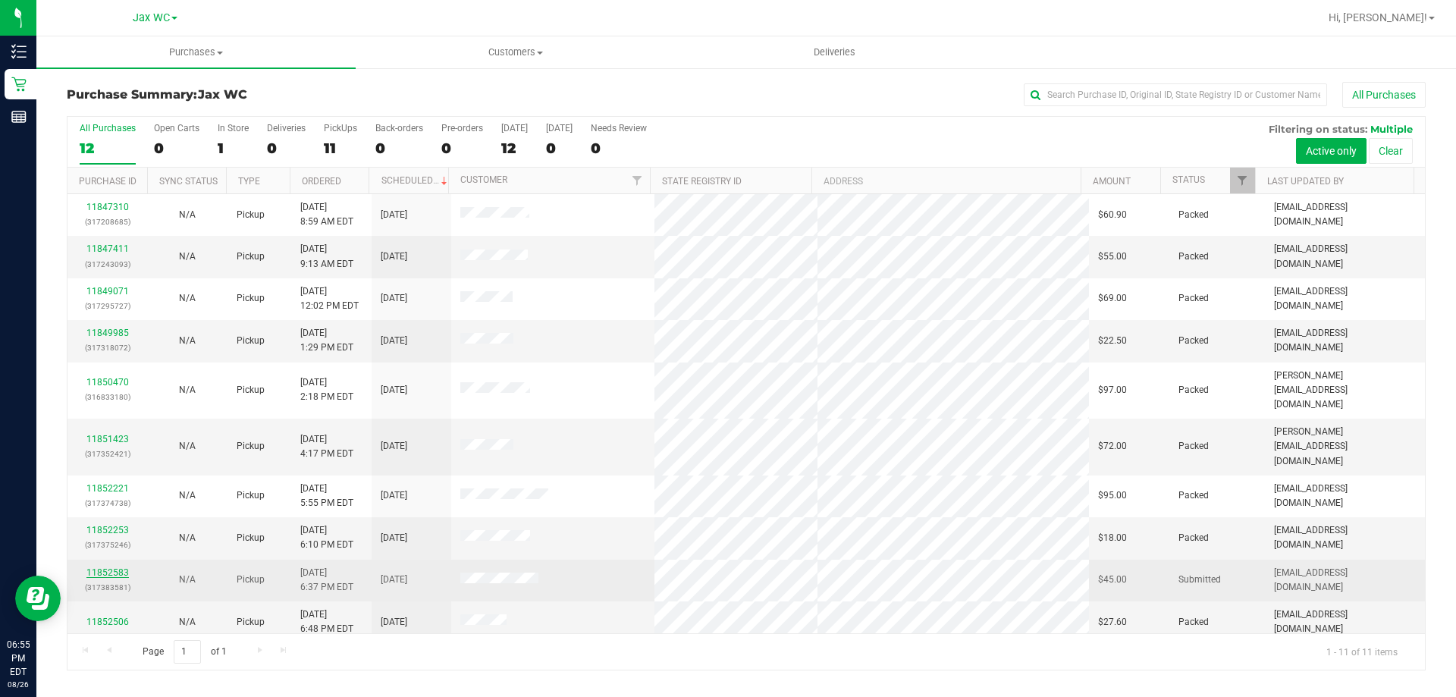
click at [123, 567] on link "11852583" at bounding box center [107, 572] width 42 height 11
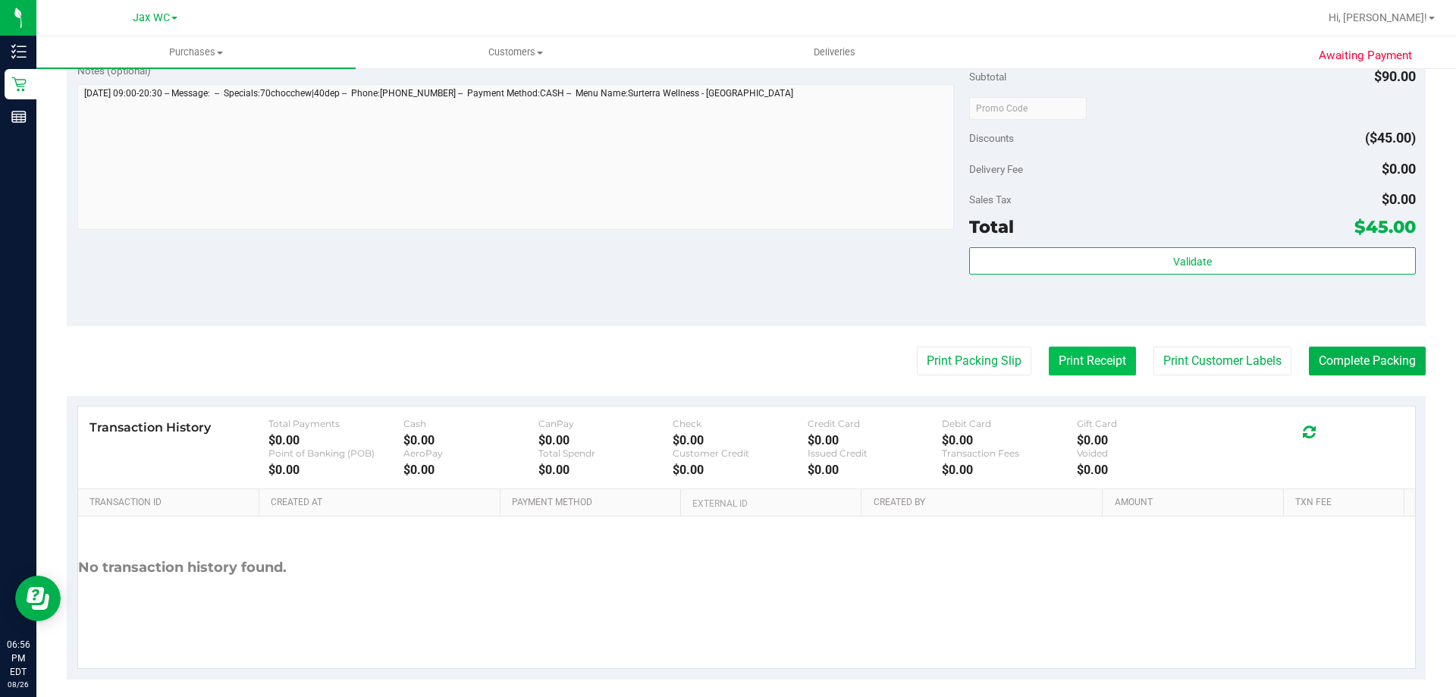
scroll to position [719, 0]
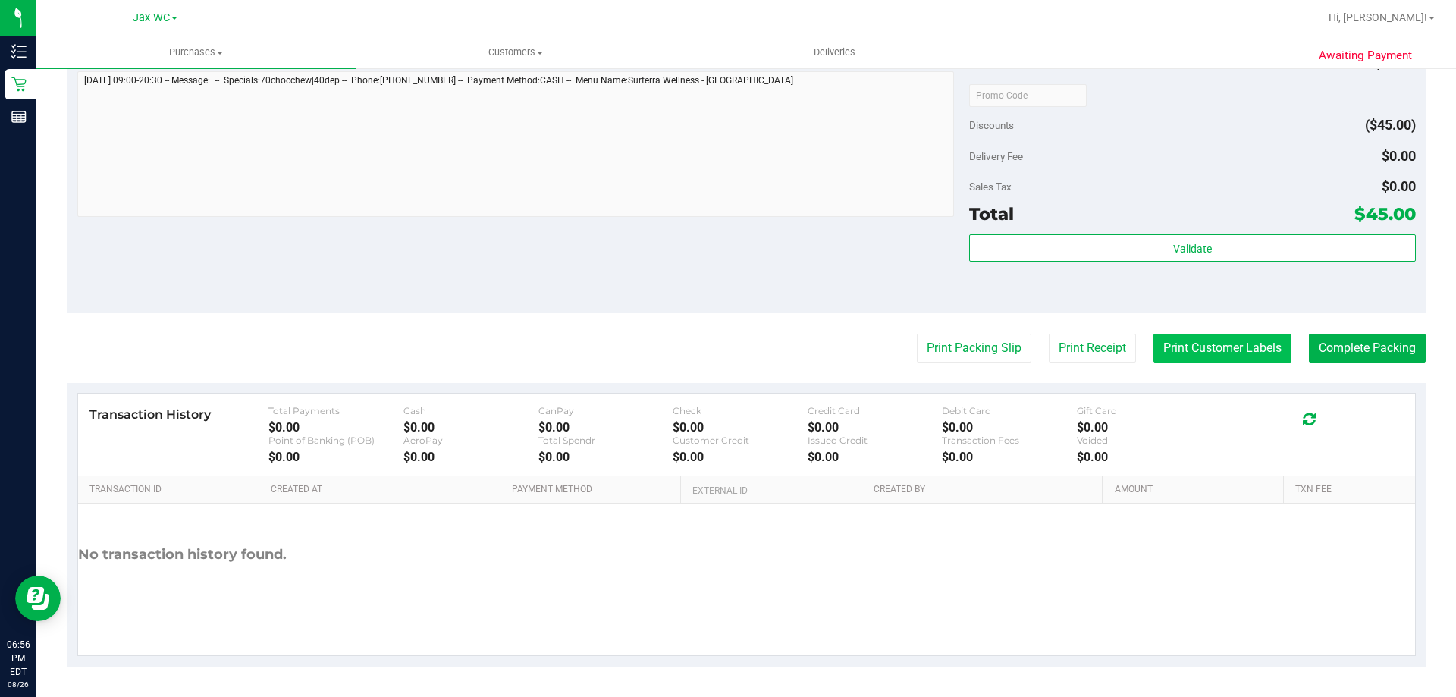
click at [1159, 336] on button "Print Customer Labels" at bounding box center [1222, 348] width 138 height 29
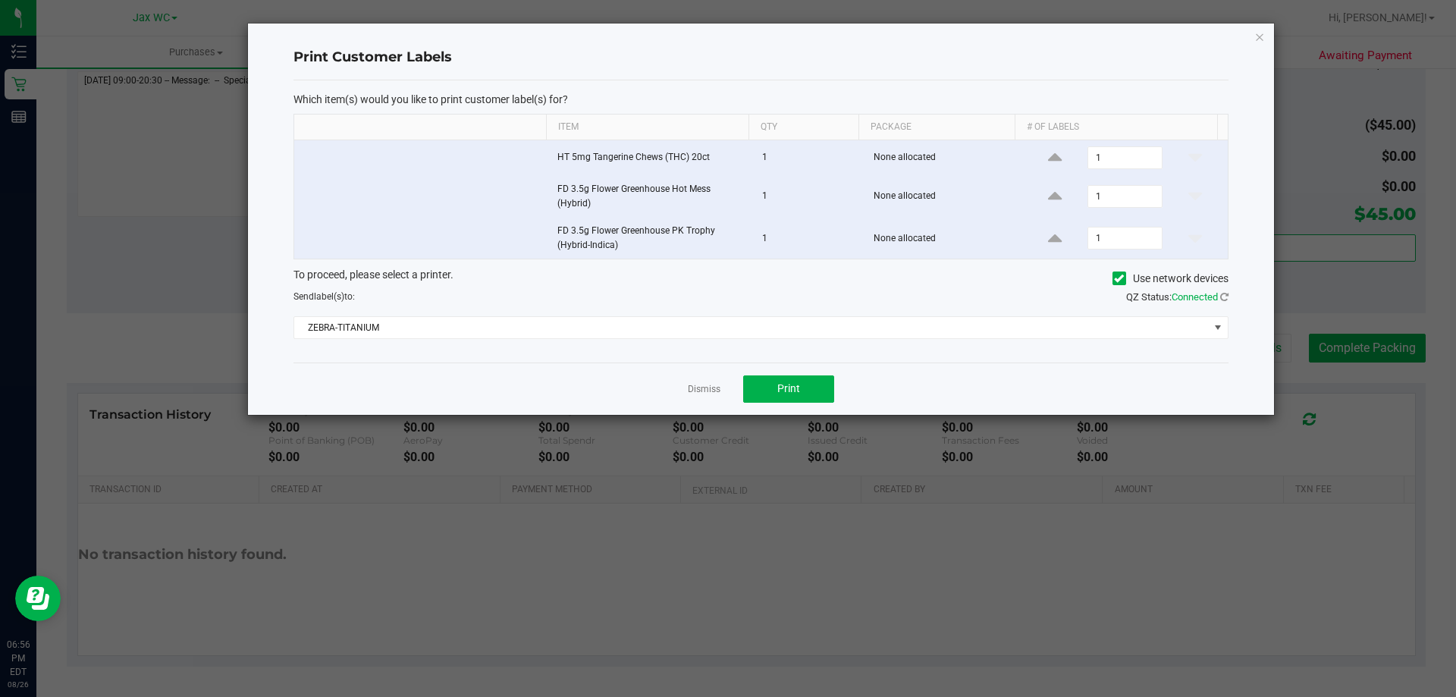
click at [820, 408] on div "Dismiss Print" at bounding box center [760, 388] width 935 height 52
click at [829, 395] on button "Print" at bounding box center [788, 388] width 91 height 27
click at [1256, 37] on icon "button" at bounding box center [1259, 36] width 11 height 18
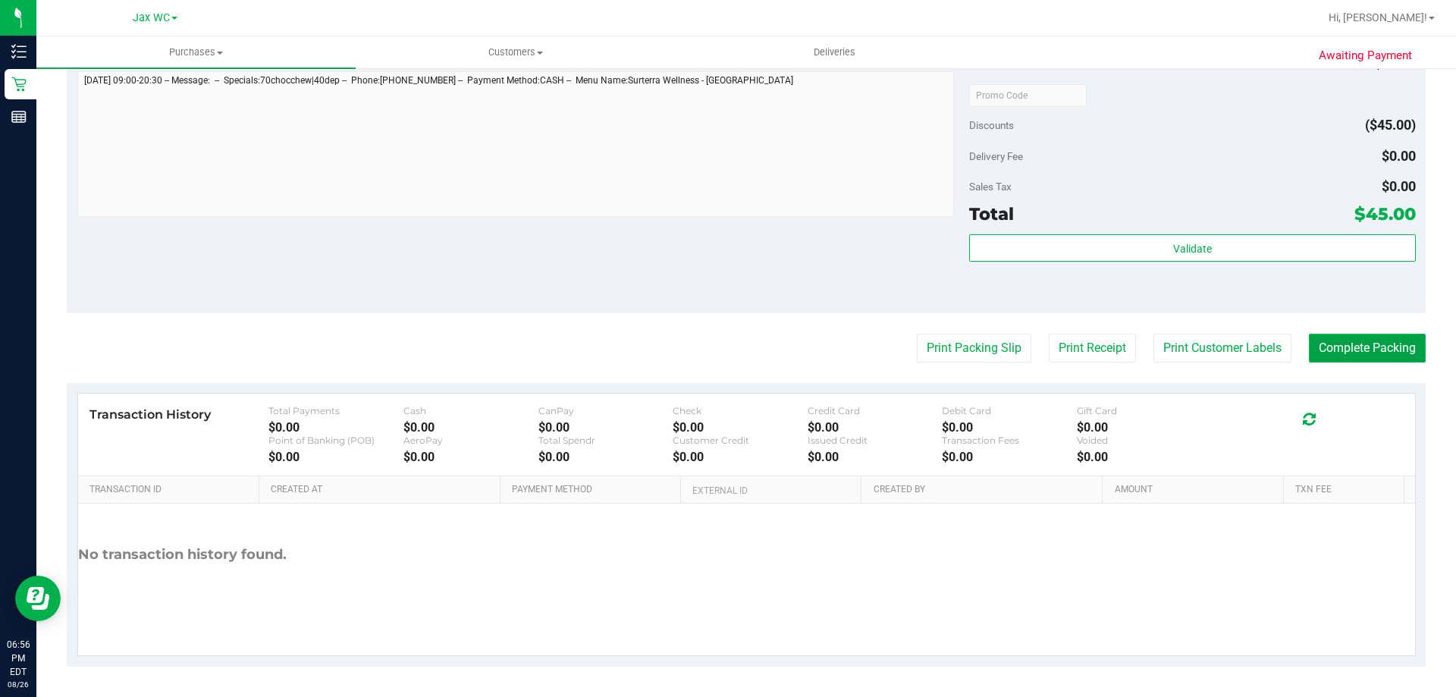
click at [1369, 339] on button "Complete Packing" at bounding box center [1367, 348] width 117 height 29
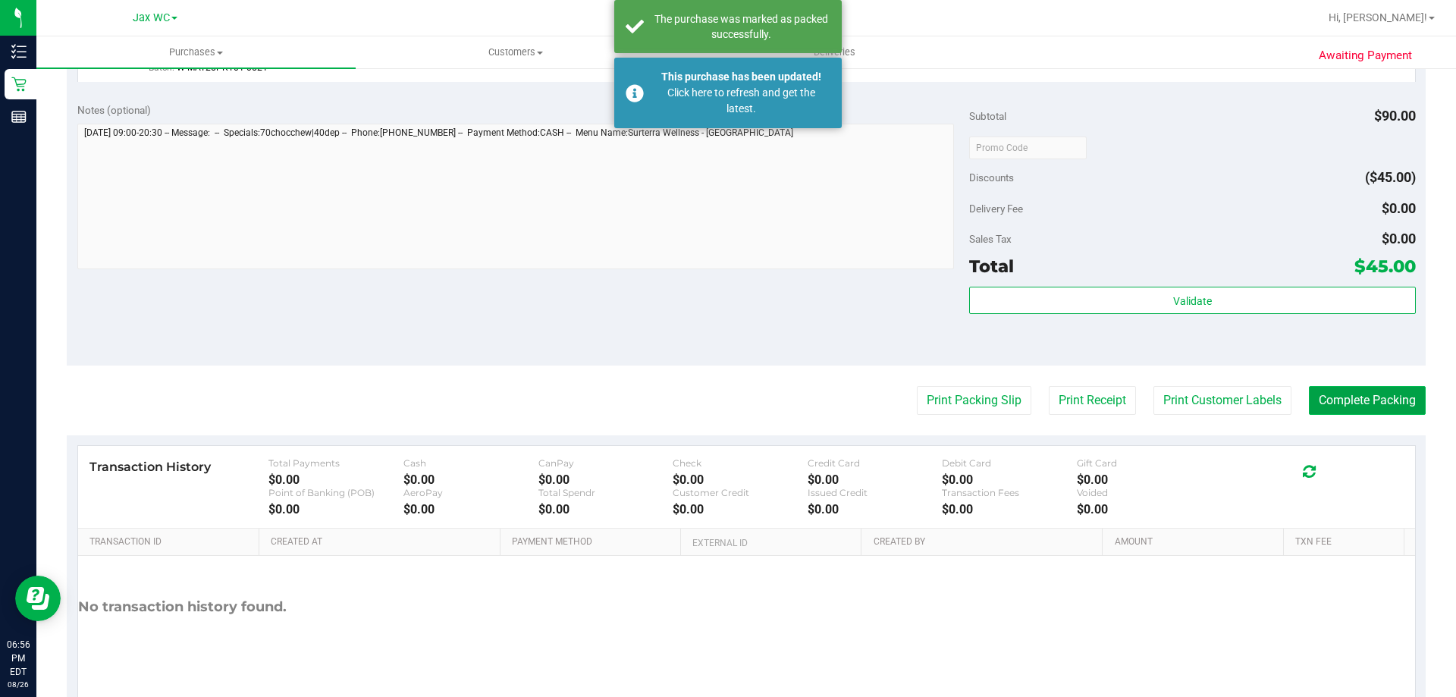
scroll to position [643, 0]
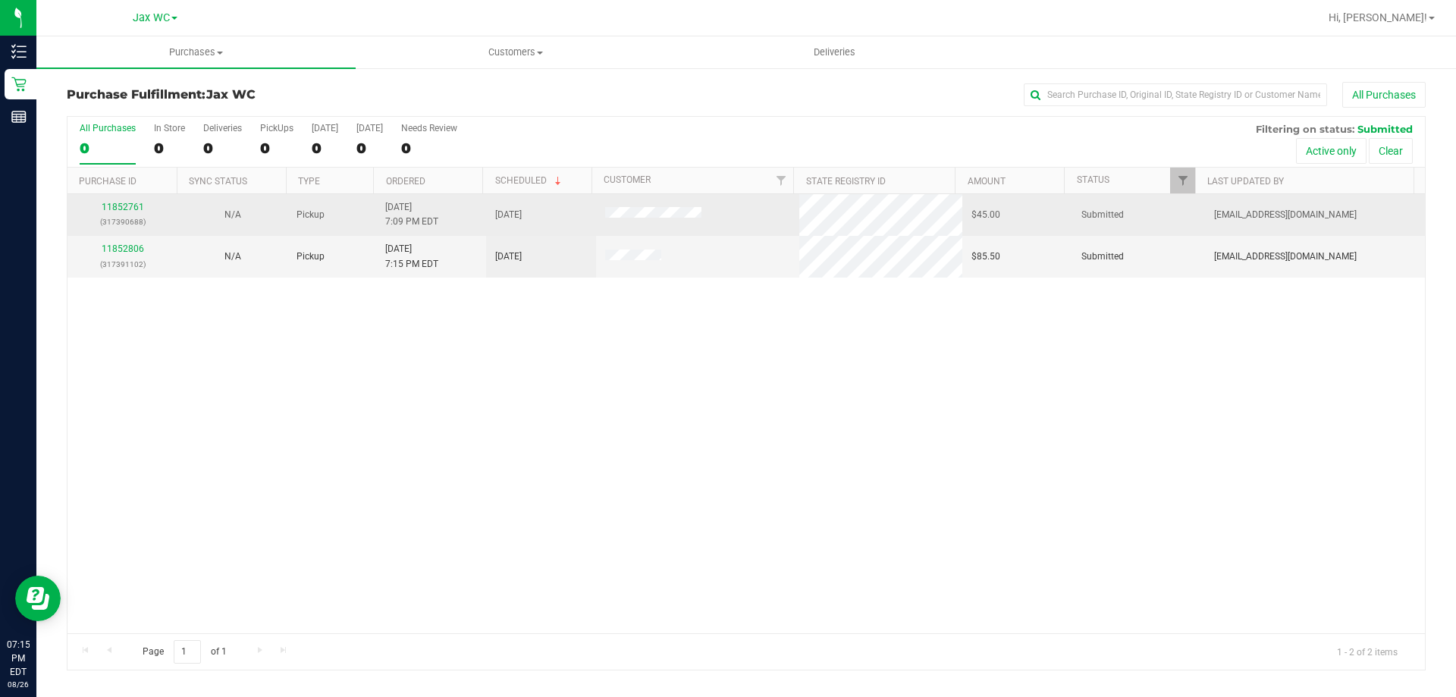
click at [134, 212] on div "11852761 (317390688)" at bounding box center [123, 214] width 92 height 29
click at [131, 206] on link "11852761" at bounding box center [123, 207] width 42 height 11
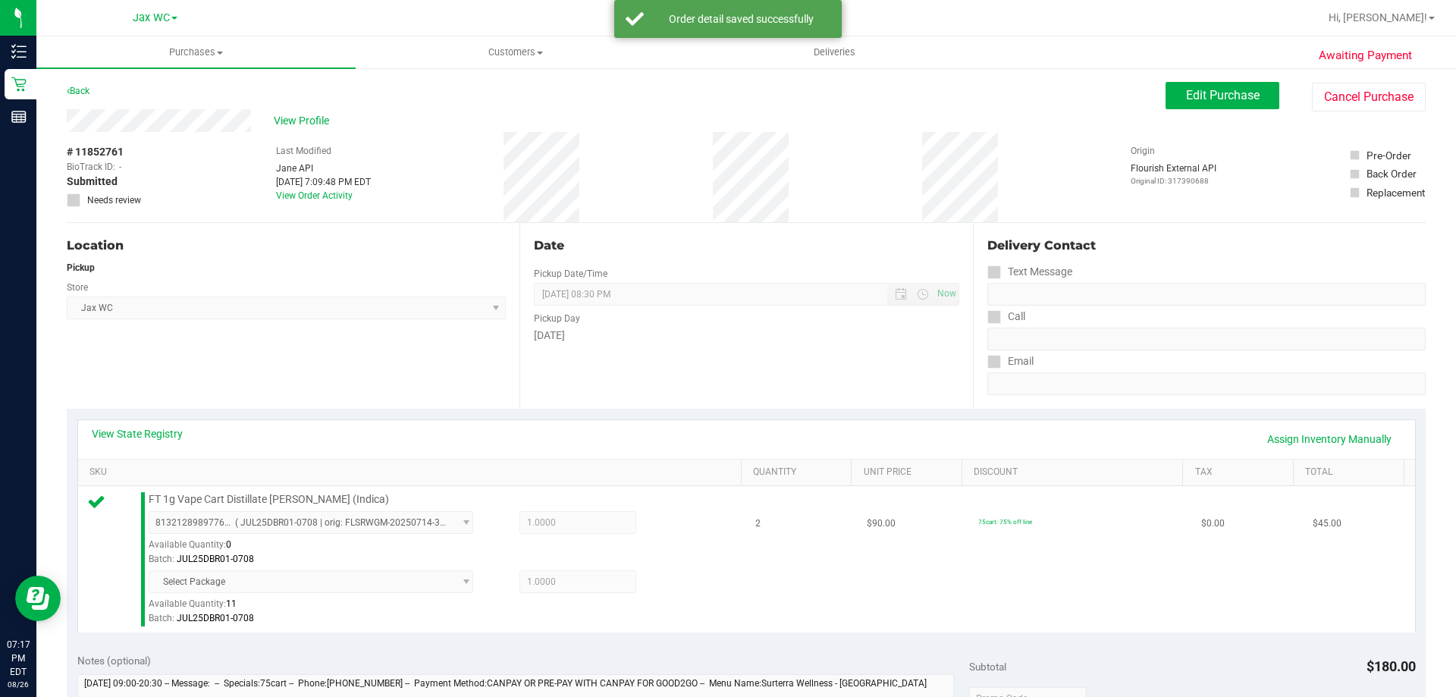
click at [249, 593] on div "Available Quantity: 11" at bounding box center [319, 608] width 341 height 30
click at [363, 583] on span "Select Package" at bounding box center [311, 581] width 325 height 23
click at [461, 586] on span "Select Package" at bounding box center [311, 581] width 325 height 23
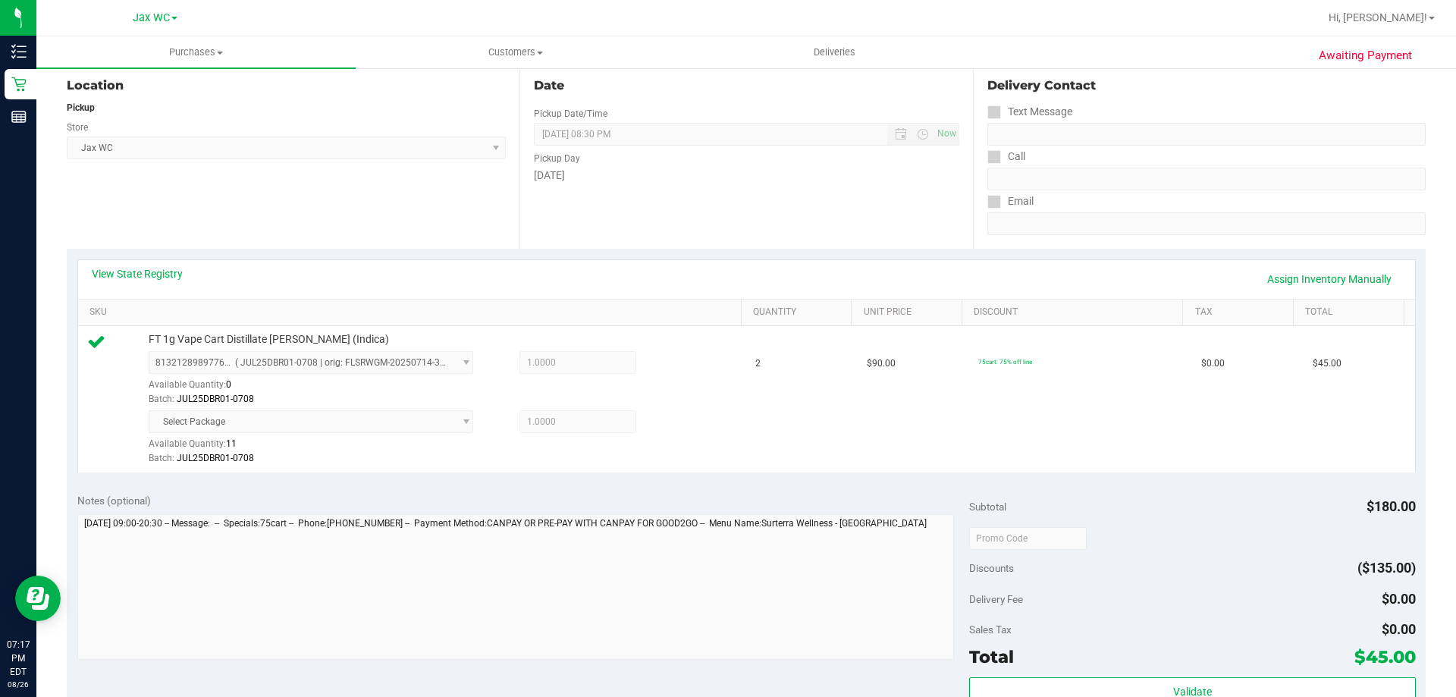
scroll to position [455, 0]
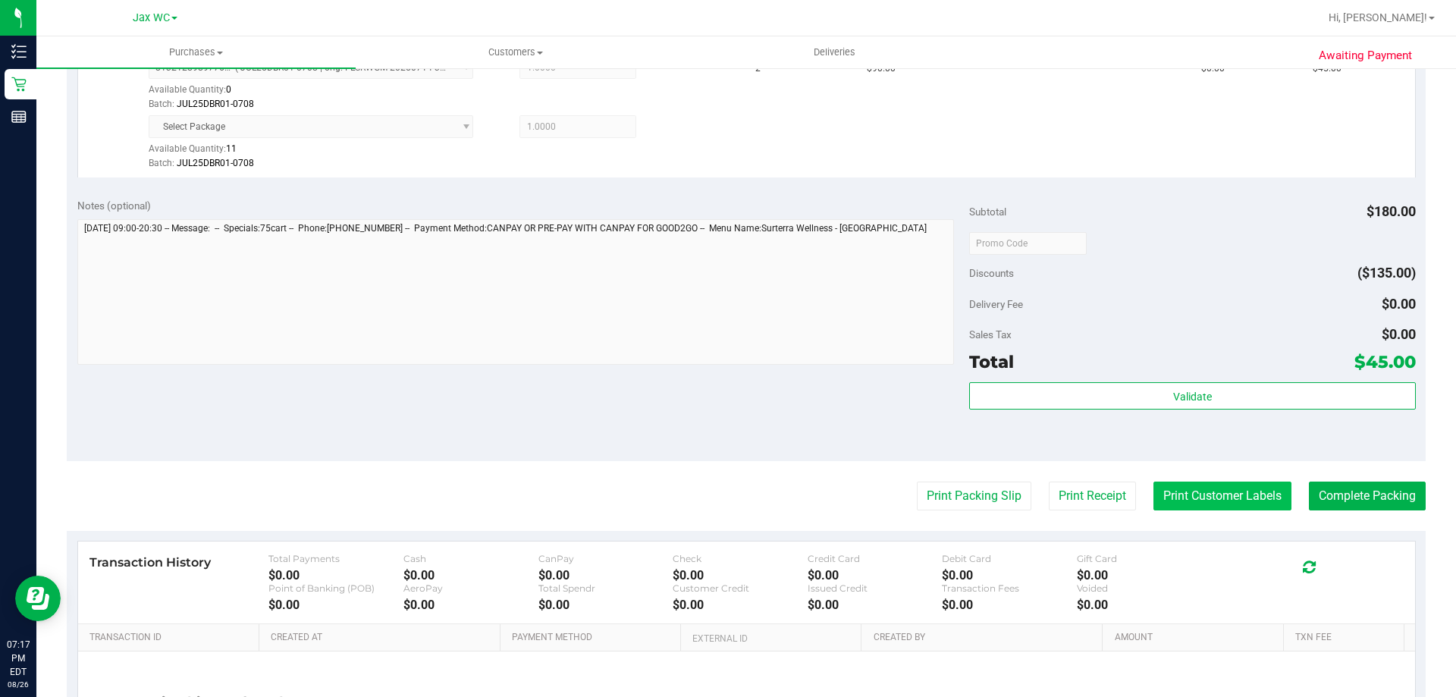
click at [1216, 503] on button "Print Customer Labels" at bounding box center [1222, 496] width 138 height 29
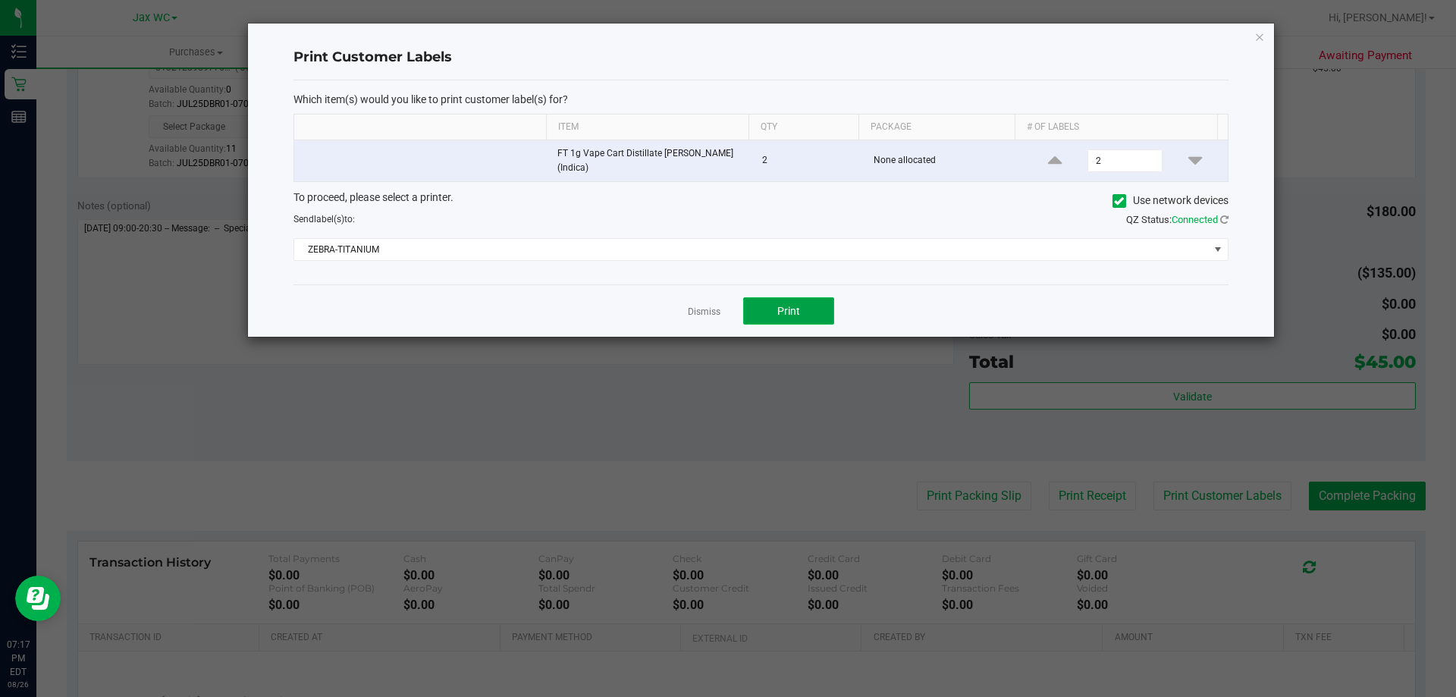
click at [777, 306] on button "Print" at bounding box center [788, 310] width 91 height 27
click at [1253, 33] on div "Print Customer Labels Which item(s) would you like to print customer label(s) f…" at bounding box center [761, 180] width 1026 height 313
click at [691, 309] on link "Dismiss" at bounding box center [704, 312] width 33 height 13
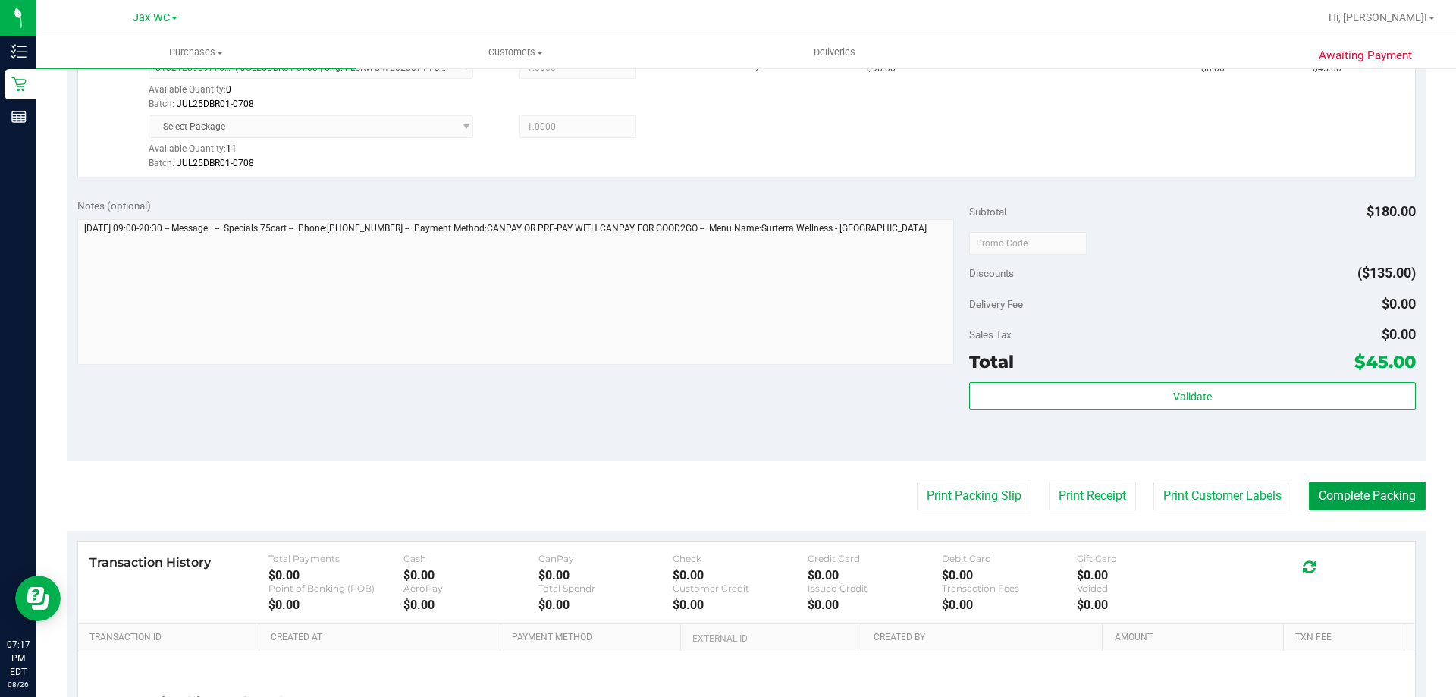
drag, startPoint x: 1323, startPoint y: 490, endPoint x: 1321, endPoint y: 476, distance: 13.8
click at [1319, 488] on button "Complete Packing" at bounding box center [1367, 496] width 117 height 29
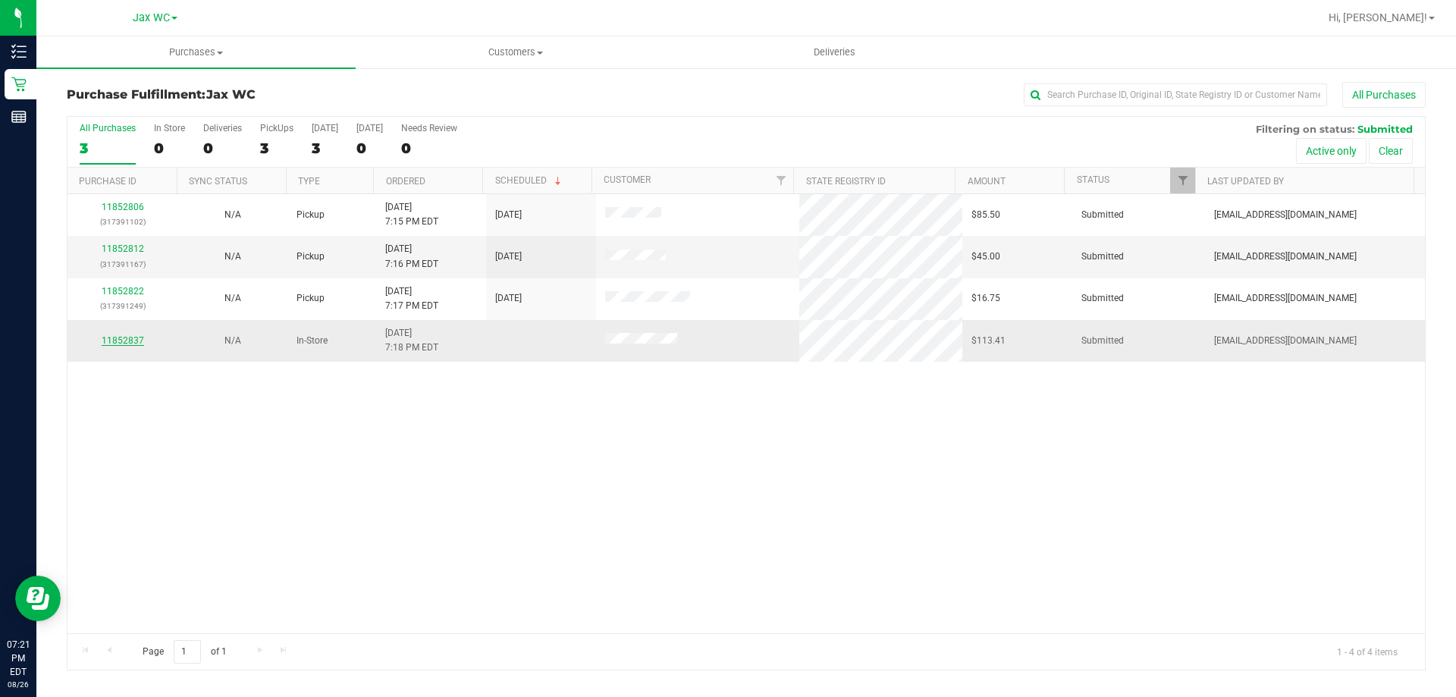
click at [127, 342] on link "11852837" at bounding box center [123, 340] width 42 height 11
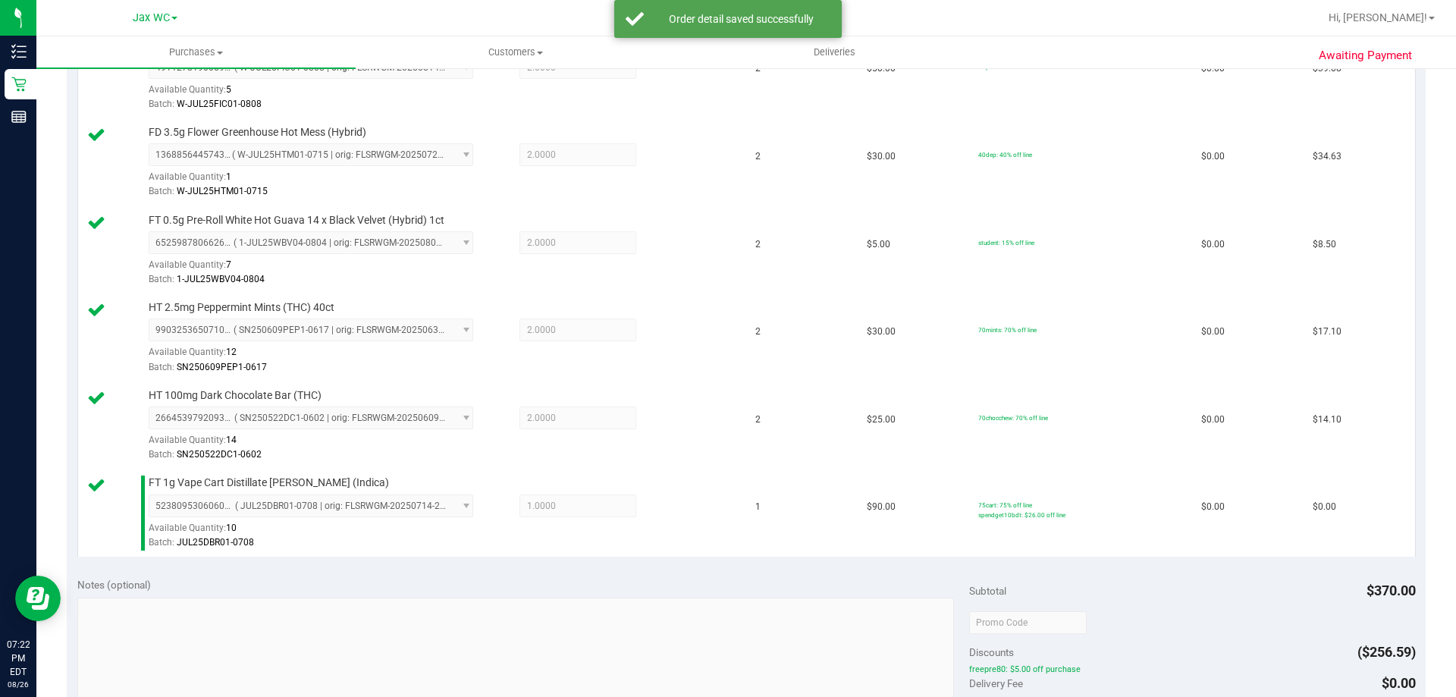
scroll to position [834, 0]
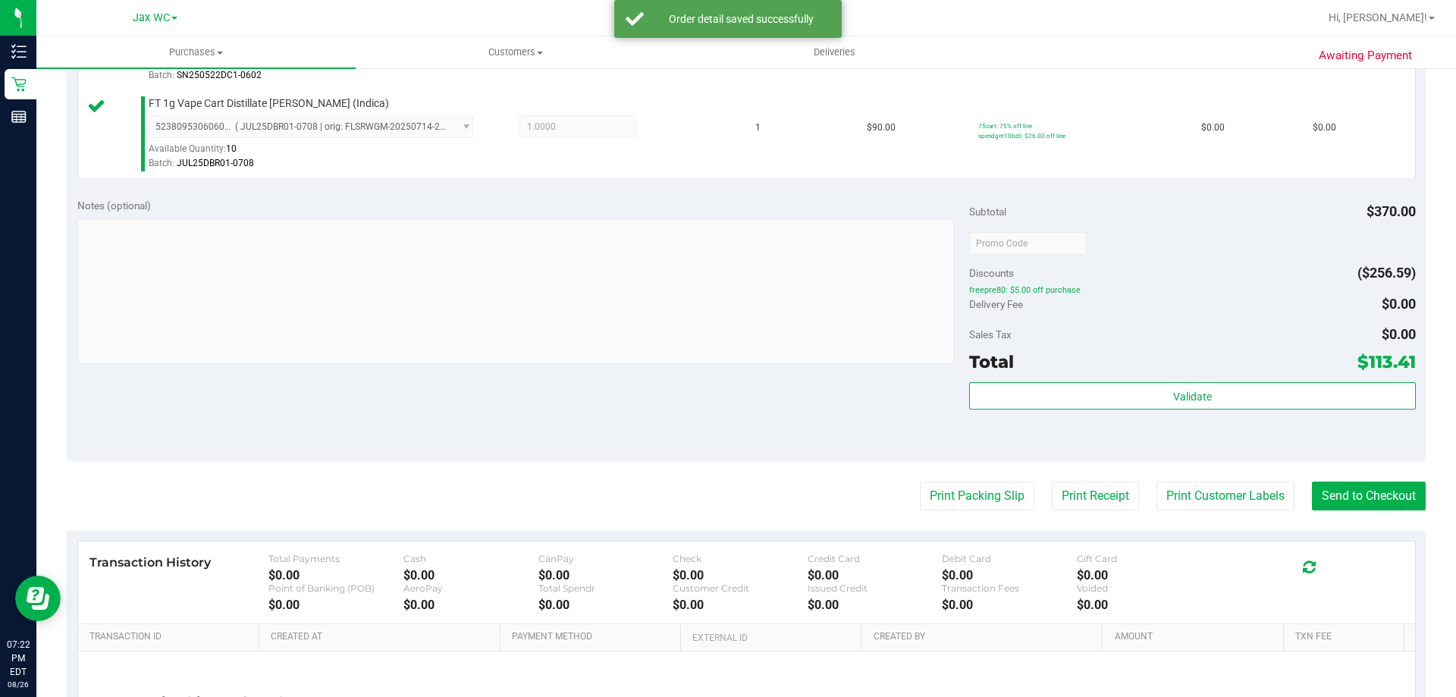
click at [1138, 412] on div "Validate" at bounding box center [1192, 416] width 446 height 68
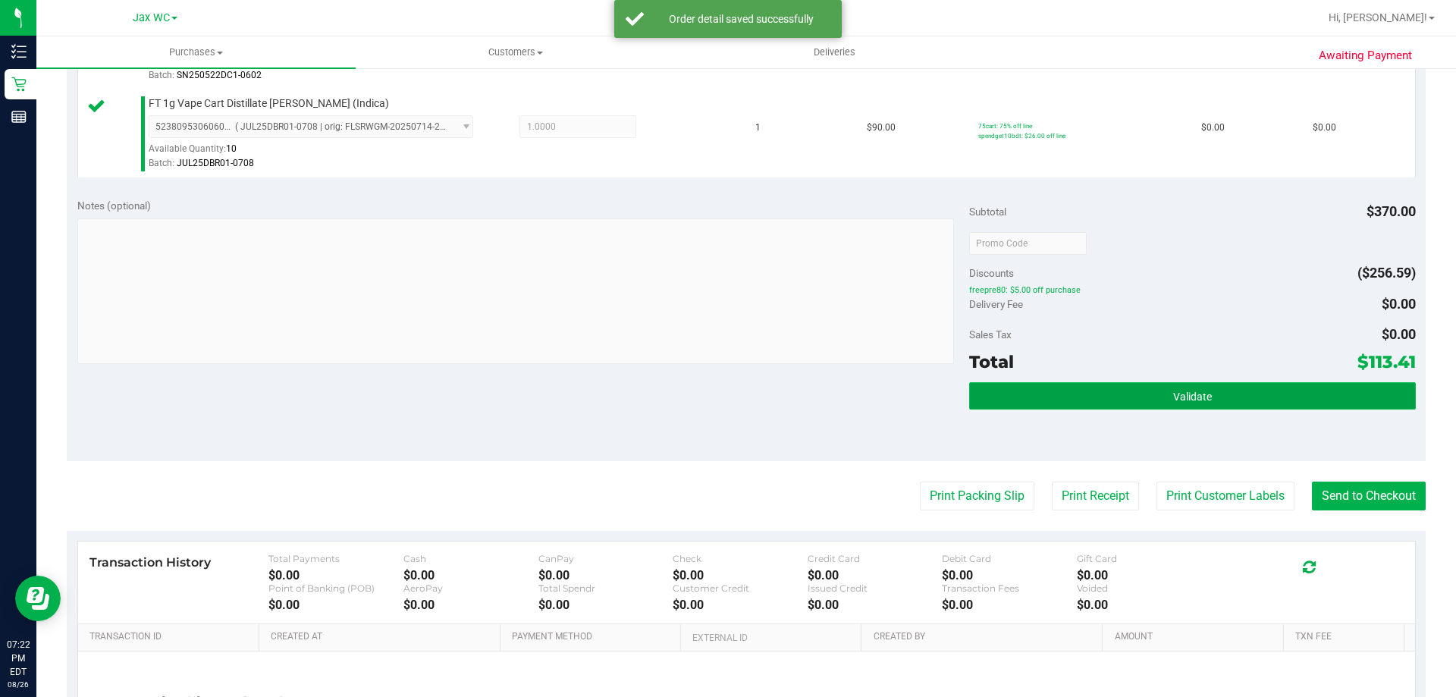
click at [1136, 406] on button "Validate" at bounding box center [1192, 395] width 446 height 27
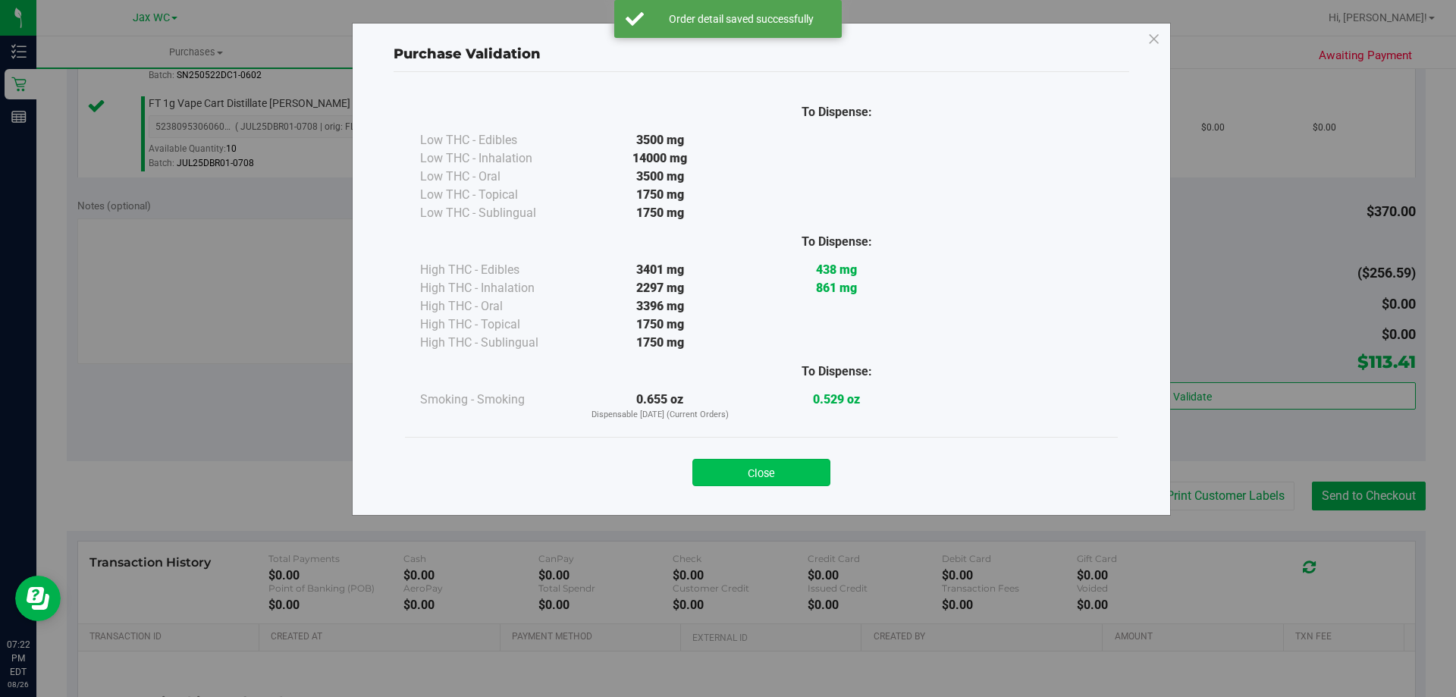
click at [750, 472] on button "Close" at bounding box center [761, 472] width 138 height 27
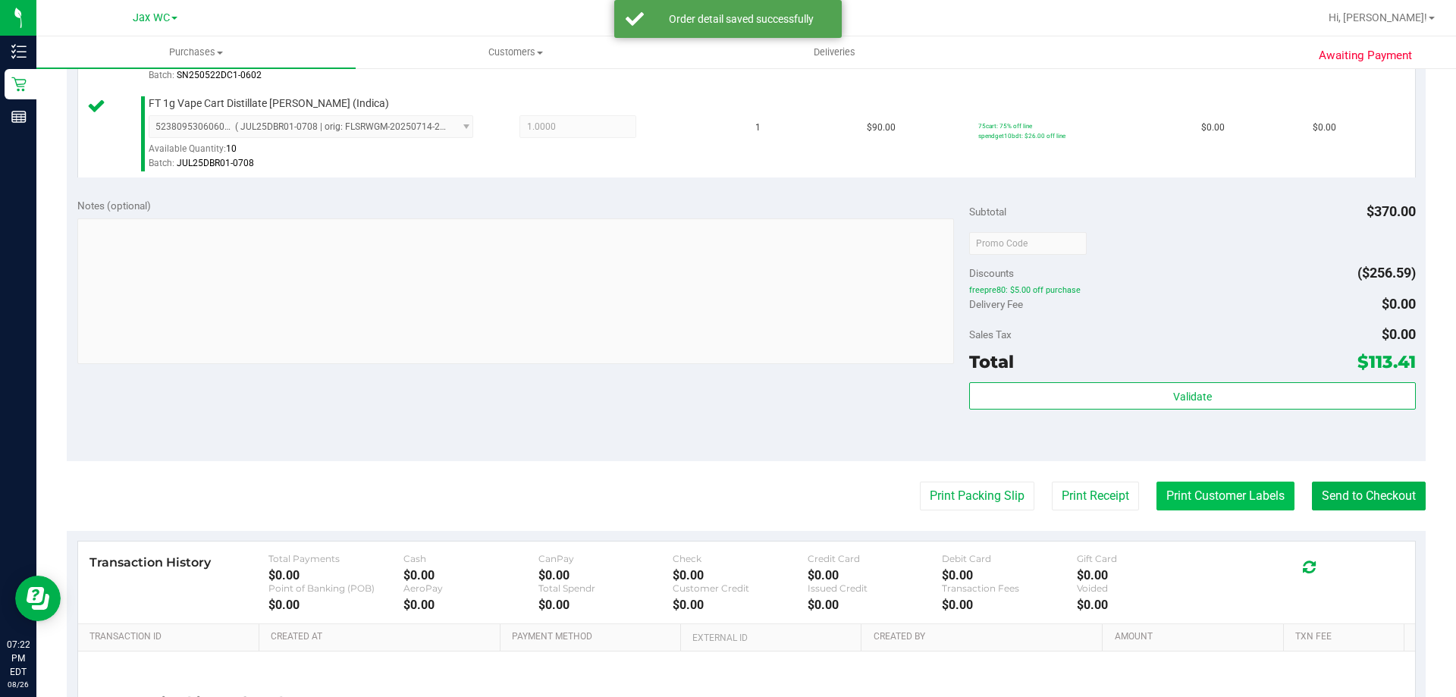
click at [1178, 487] on button "Print Customer Labels" at bounding box center [1225, 496] width 138 height 29
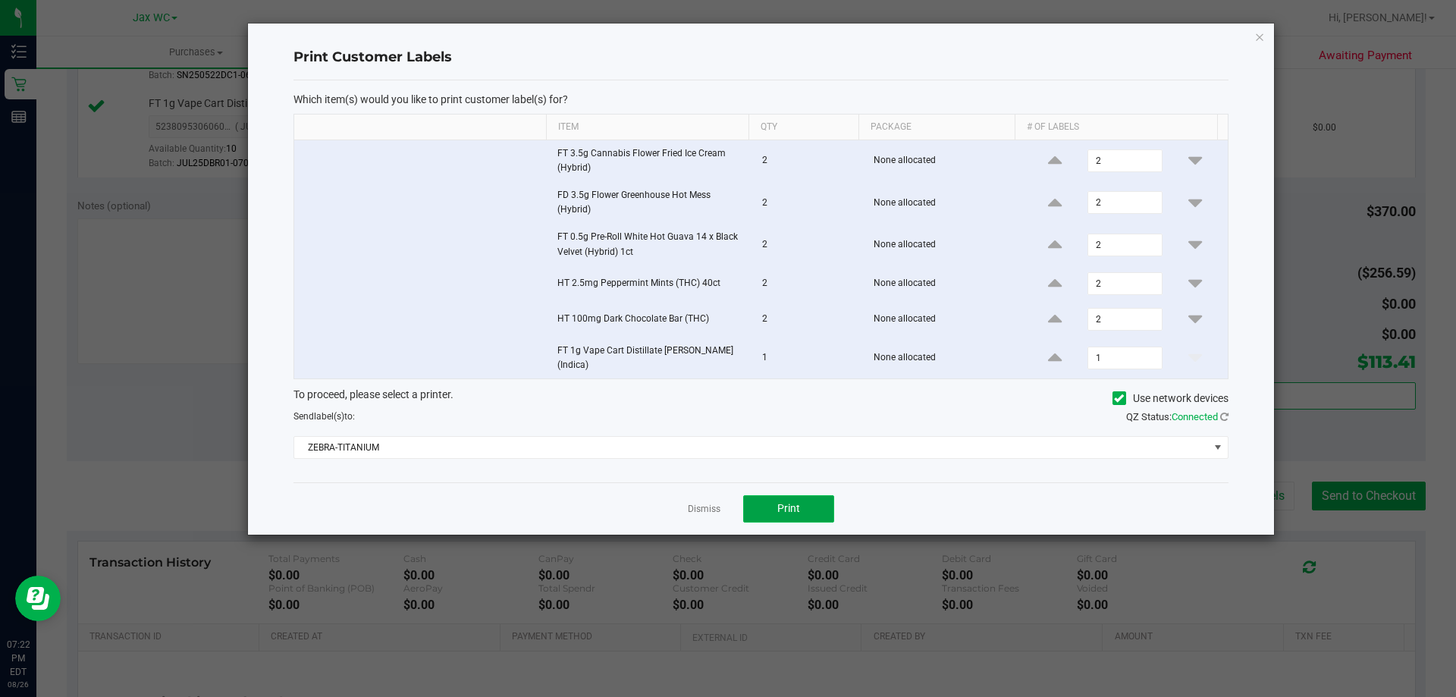
click at [799, 502] on span "Print" at bounding box center [788, 508] width 23 height 12
click at [1257, 37] on icon "button" at bounding box center [1259, 36] width 11 height 18
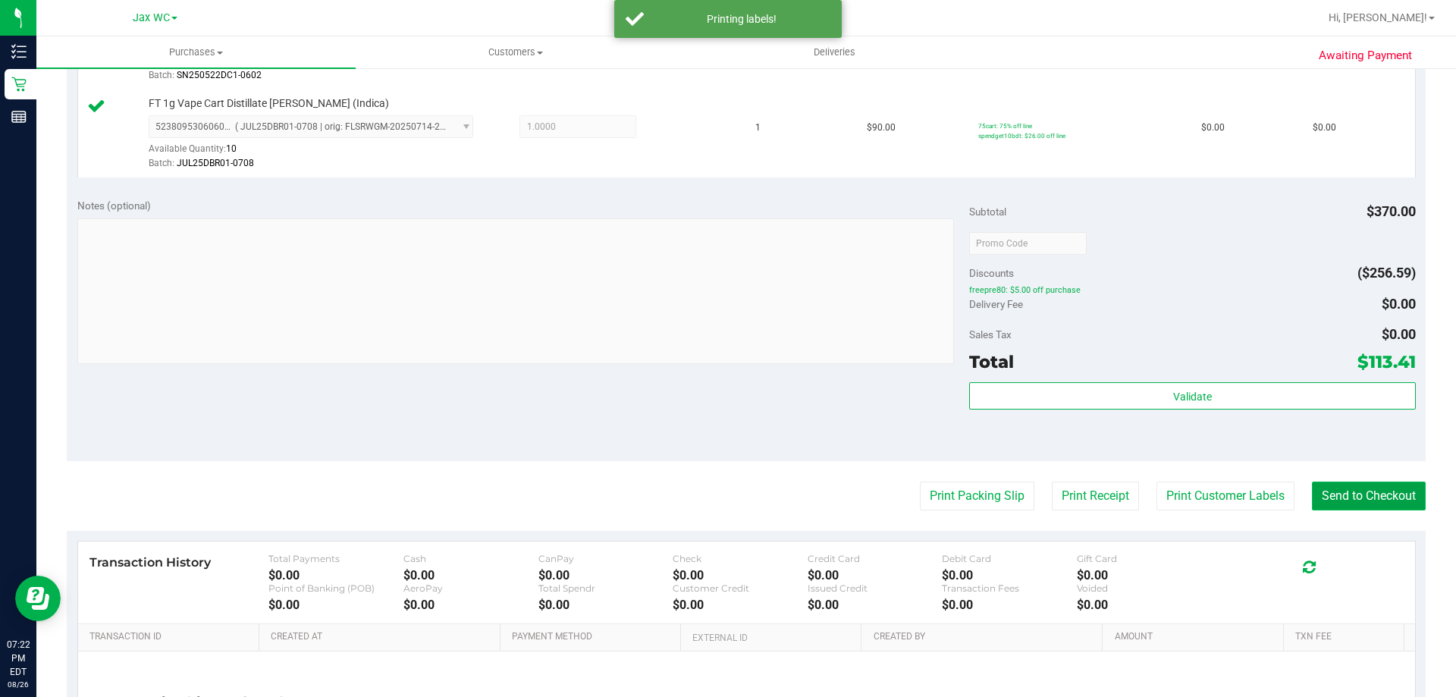
click at [1341, 502] on button "Send to Checkout" at bounding box center [1369, 496] width 114 height 29
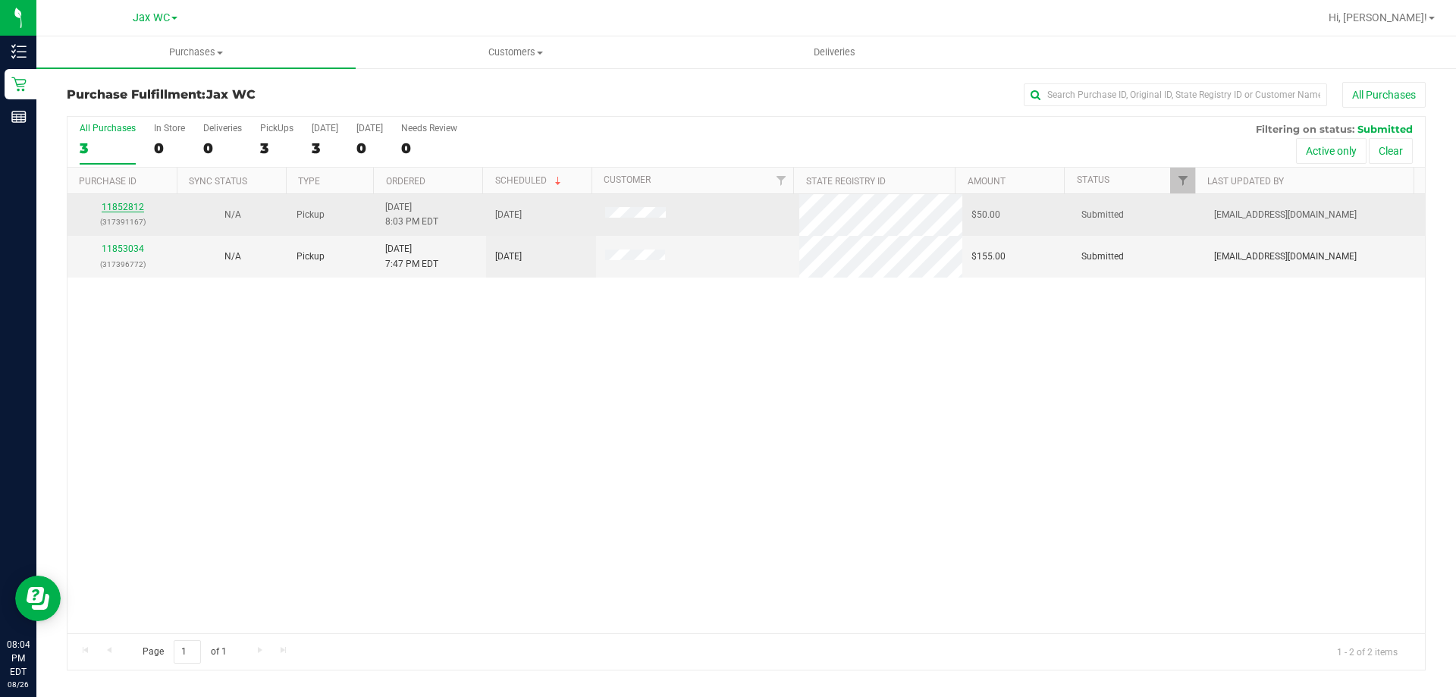
click at [124, 206] on link "11852812" at bounding box center [123, 207] width 42 height 11
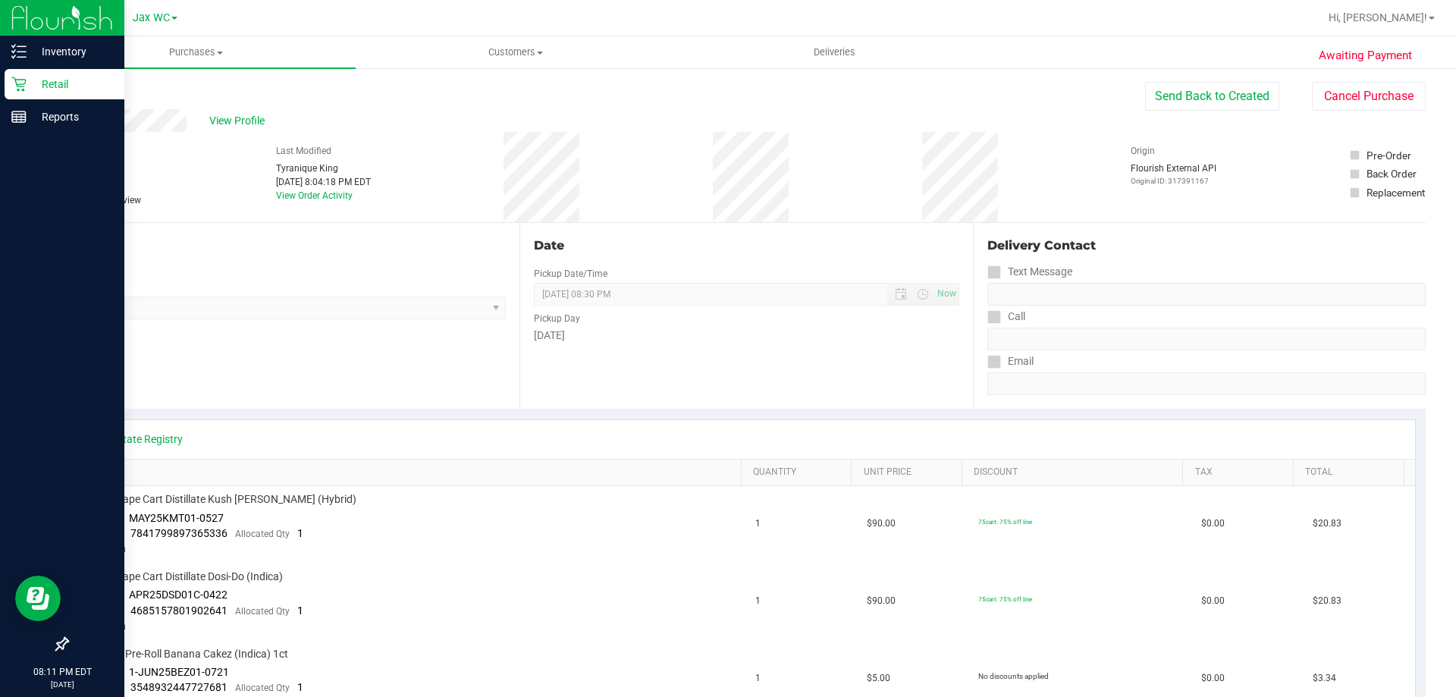
drag, startPoint x: 24, startPoint y: 83, endPoint x: 73, endPoint y: 70, distance: 50.9
click at [24, 80] on icon at bounding box center [18, 84] width 15 height 15
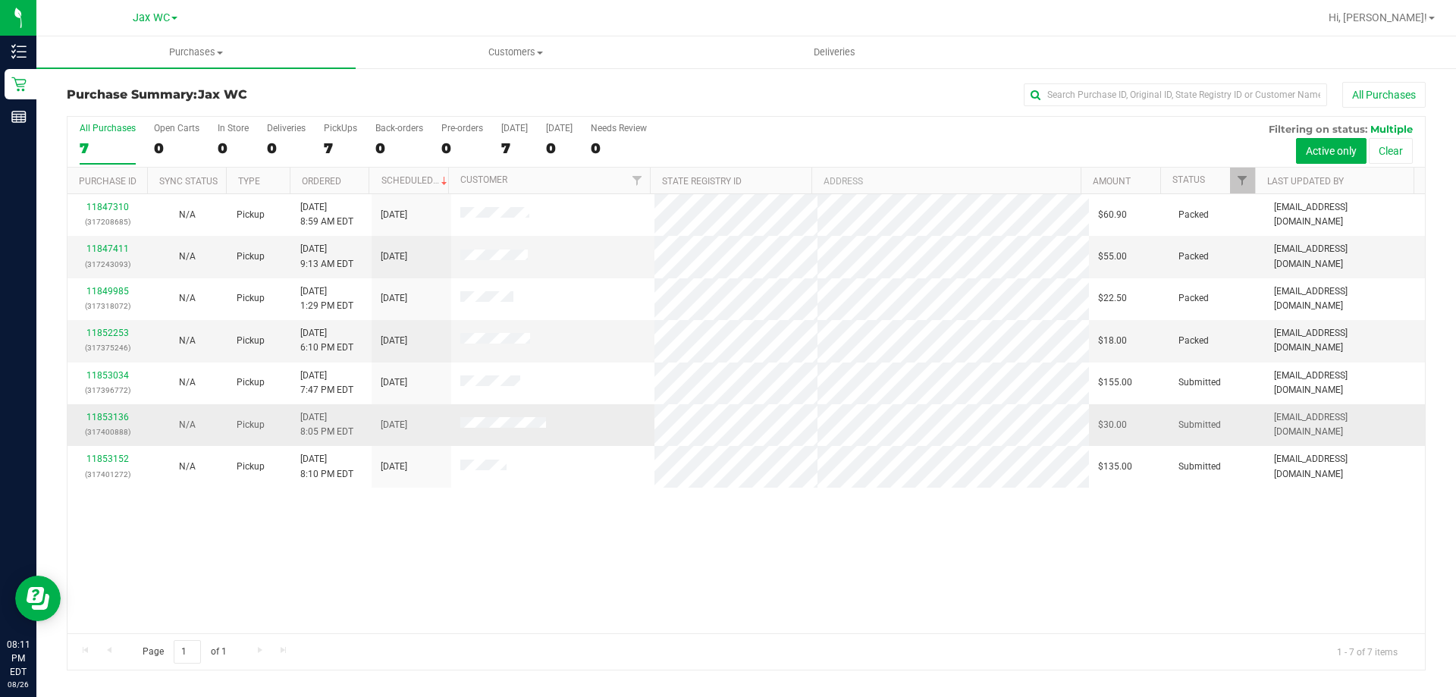
click at [129, 416] on div "11853136 (317400888)" at bounding box center [107, 424] width 61 height 29
click at [121, 413] on link "11853136" at bounding box center [107, 417] width 42 height 11
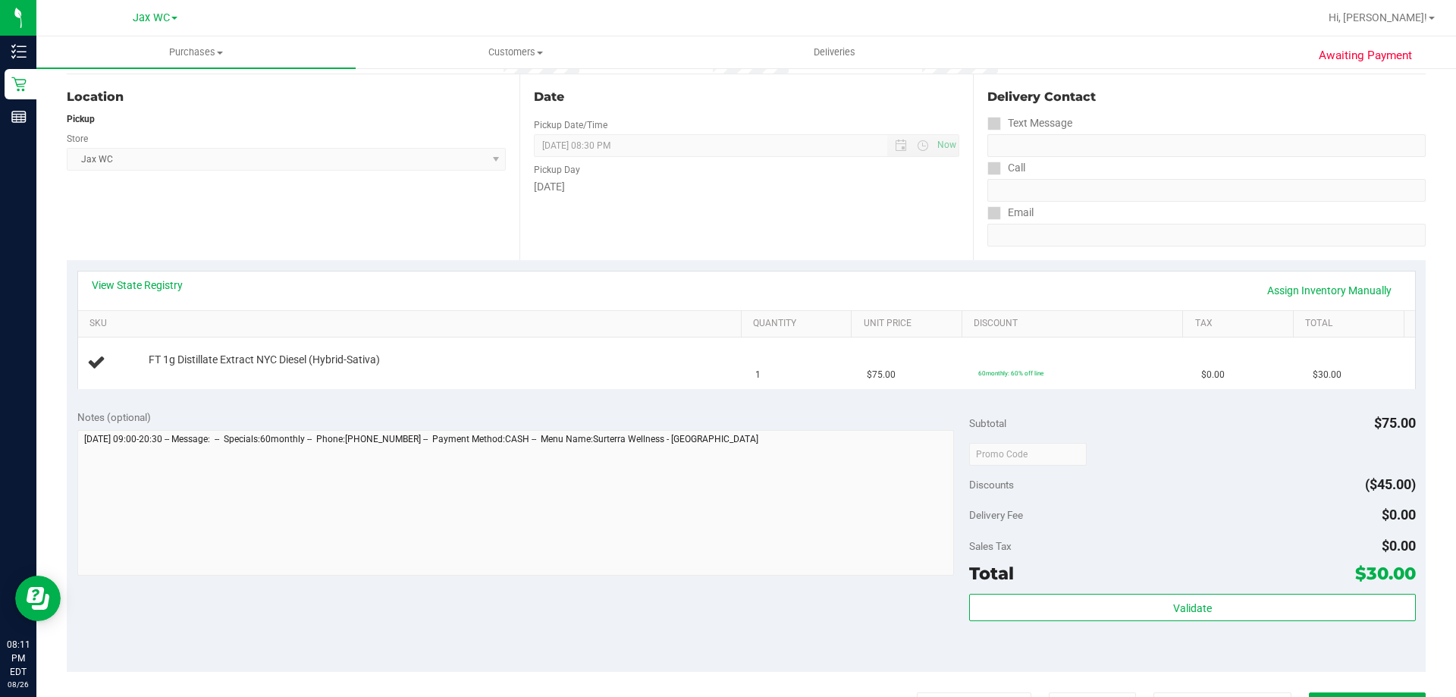
scroll to position [76, 0]
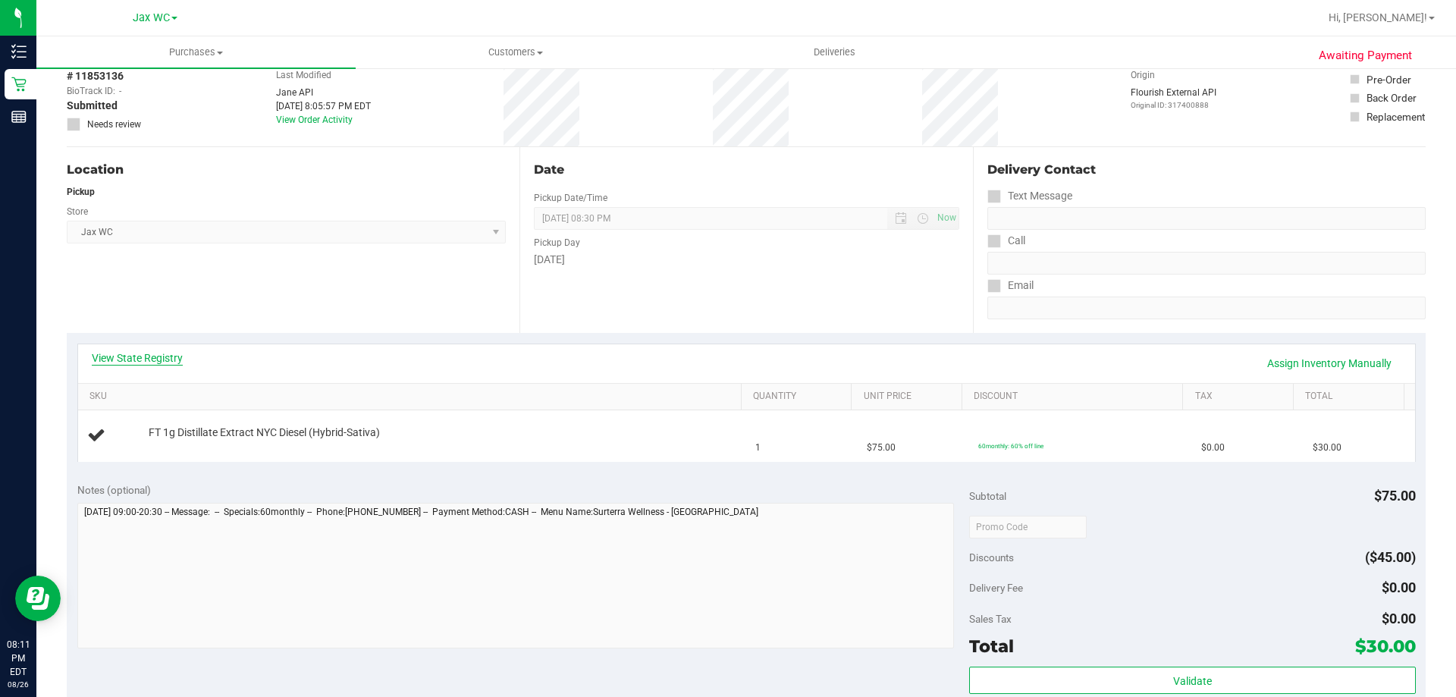
click at [156, 362] on link "View State Registry" at bounding box center [137, 357] width 91 height 15
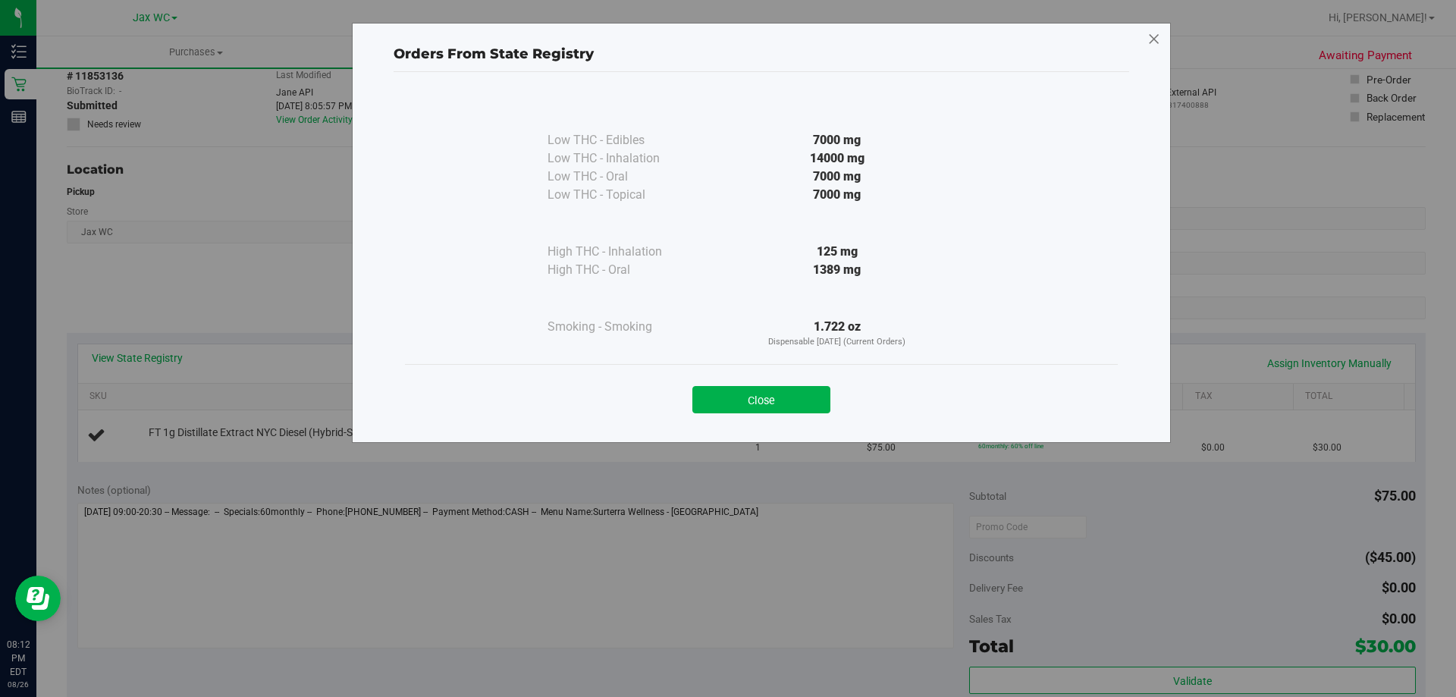
click at [1154, 39] on icon at bounding box center [1154, 39] width 14 height 24
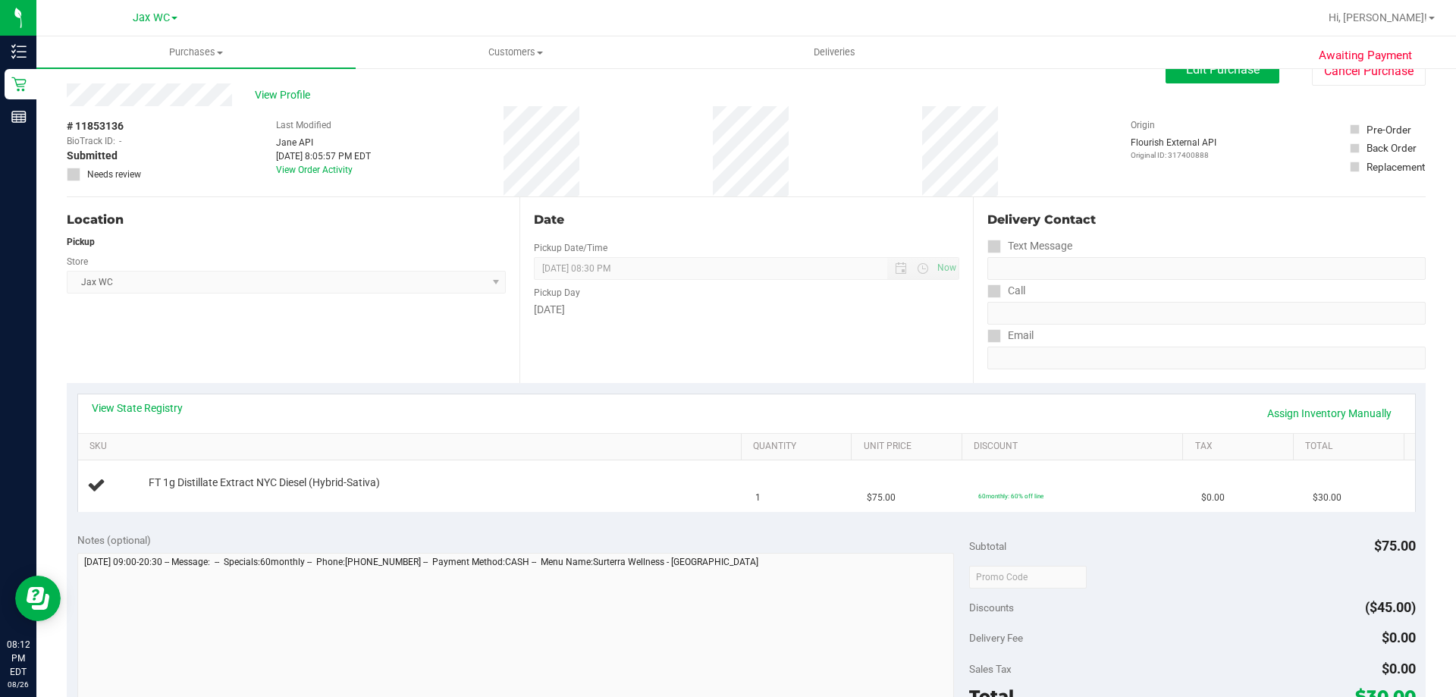
scroll to position [0, 0]
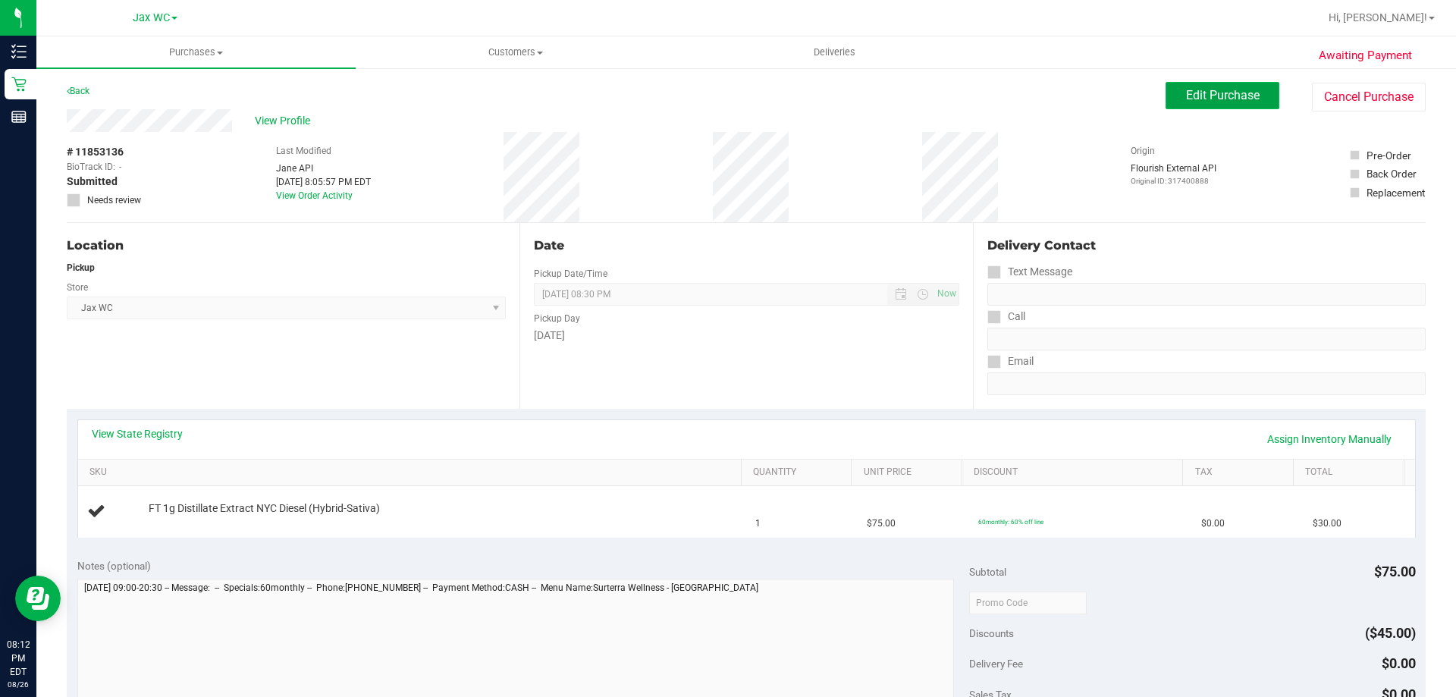
click at [1216, 96] on span "Edit Purchase" at bounding box center [1223, 95] width 74 height 14
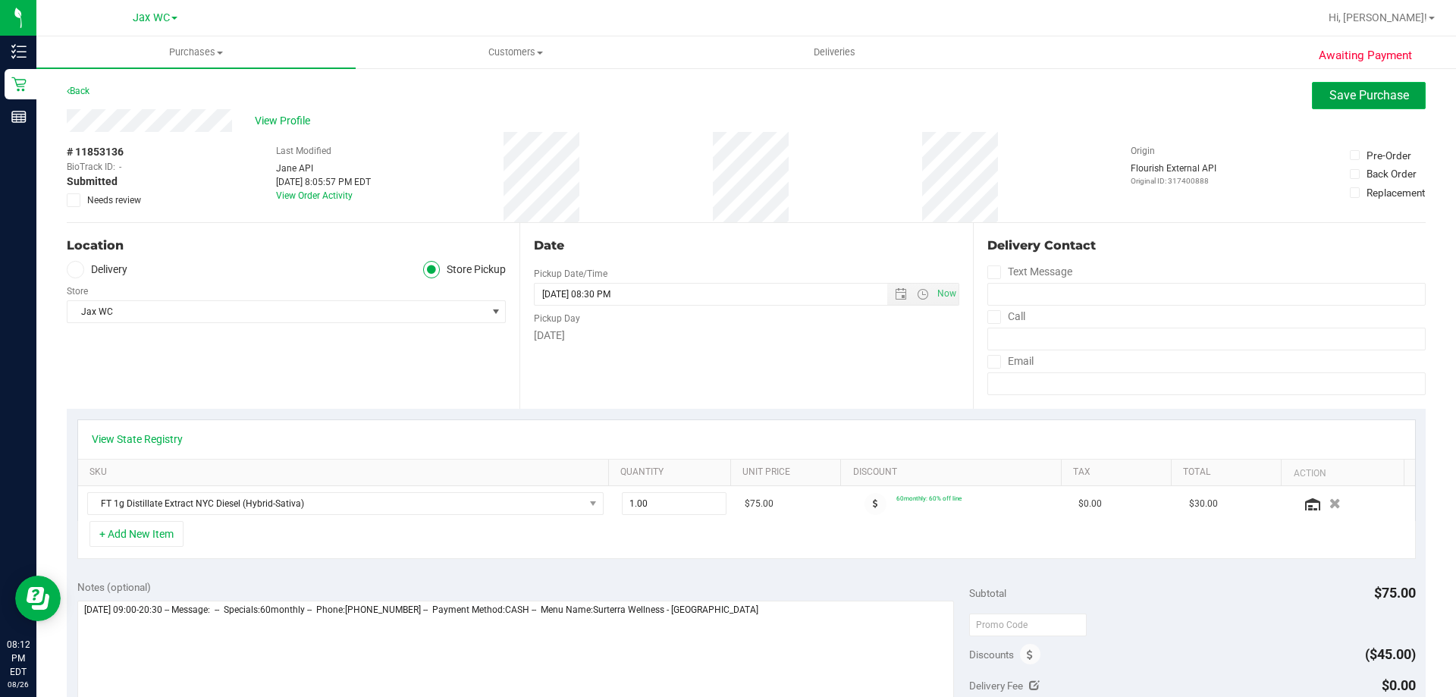
click at [1366, 100] on span "Save Purchase" at bounding box center [1369, 95] width 80 height 14
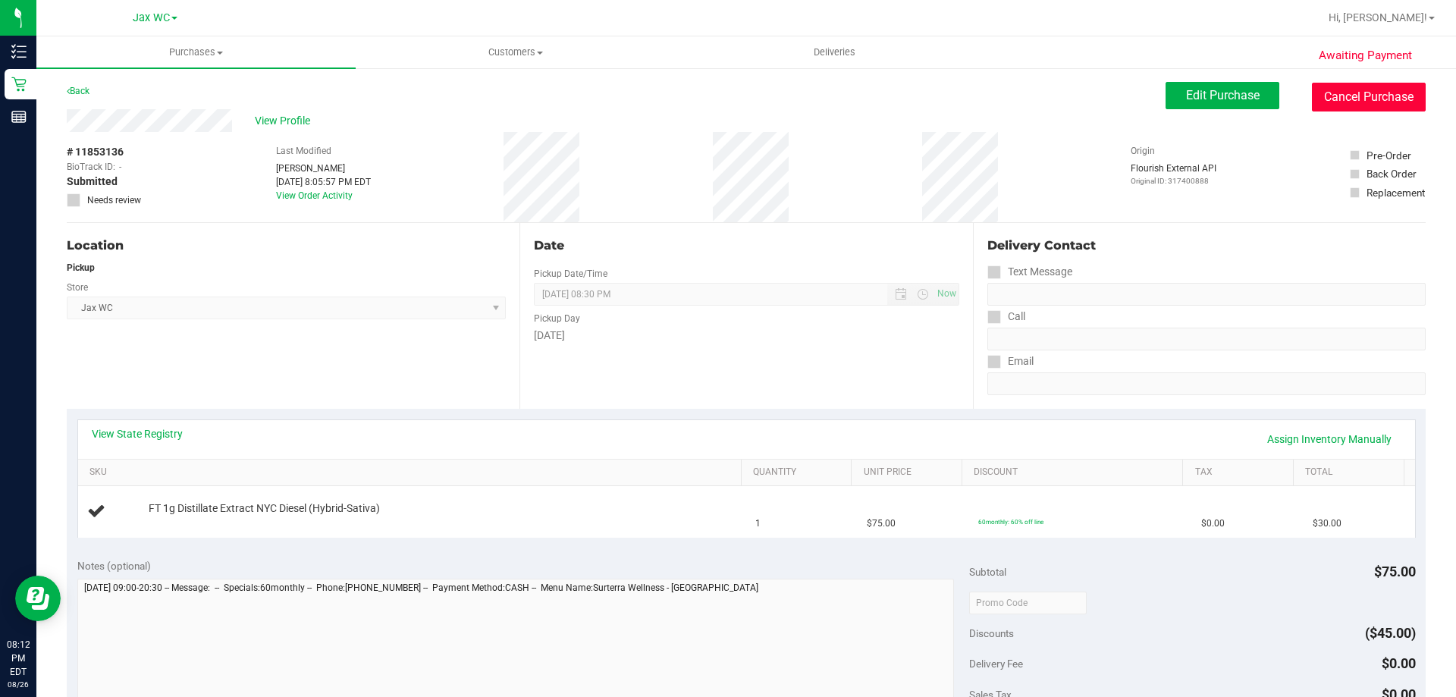
click at [1366, 100] on button "Cancel Purchase" at bounding box center [1369, 97] width 114 height 29
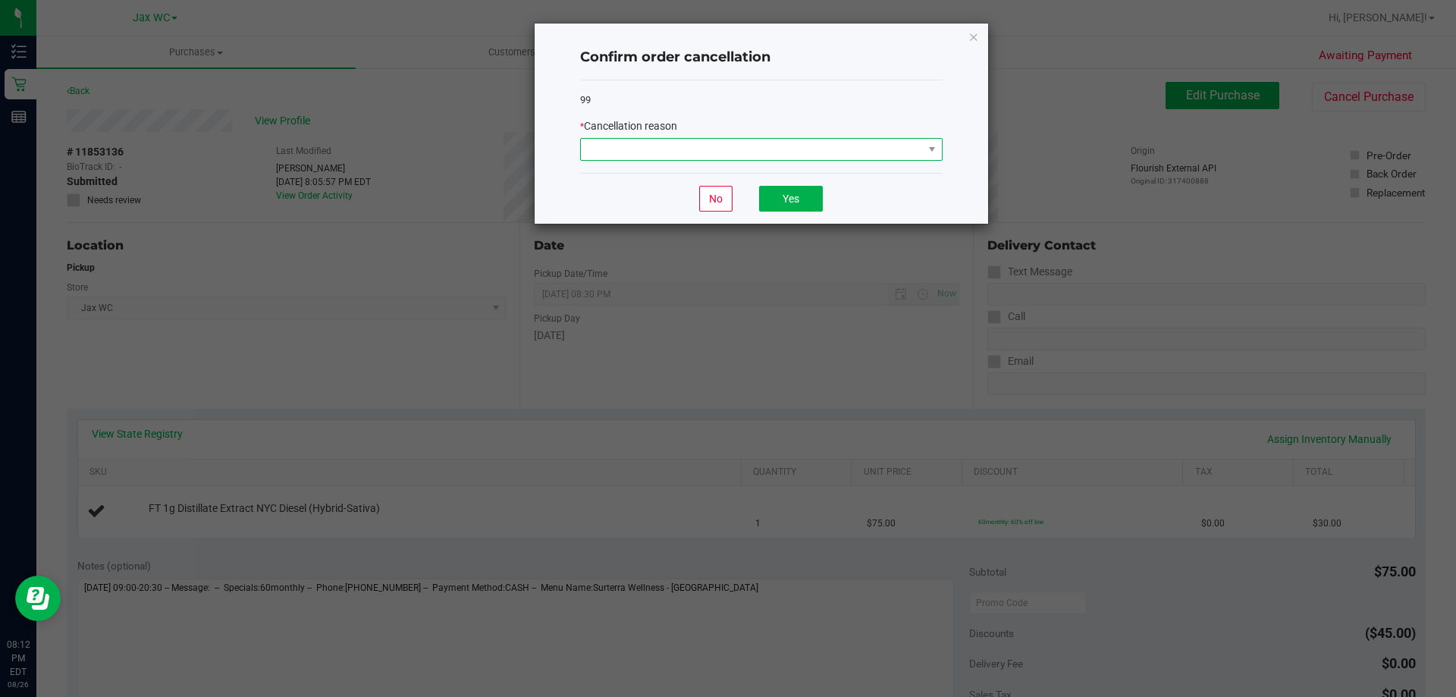
click at [795, 146] on span at bounding box center [752, 149] width 342 height 21
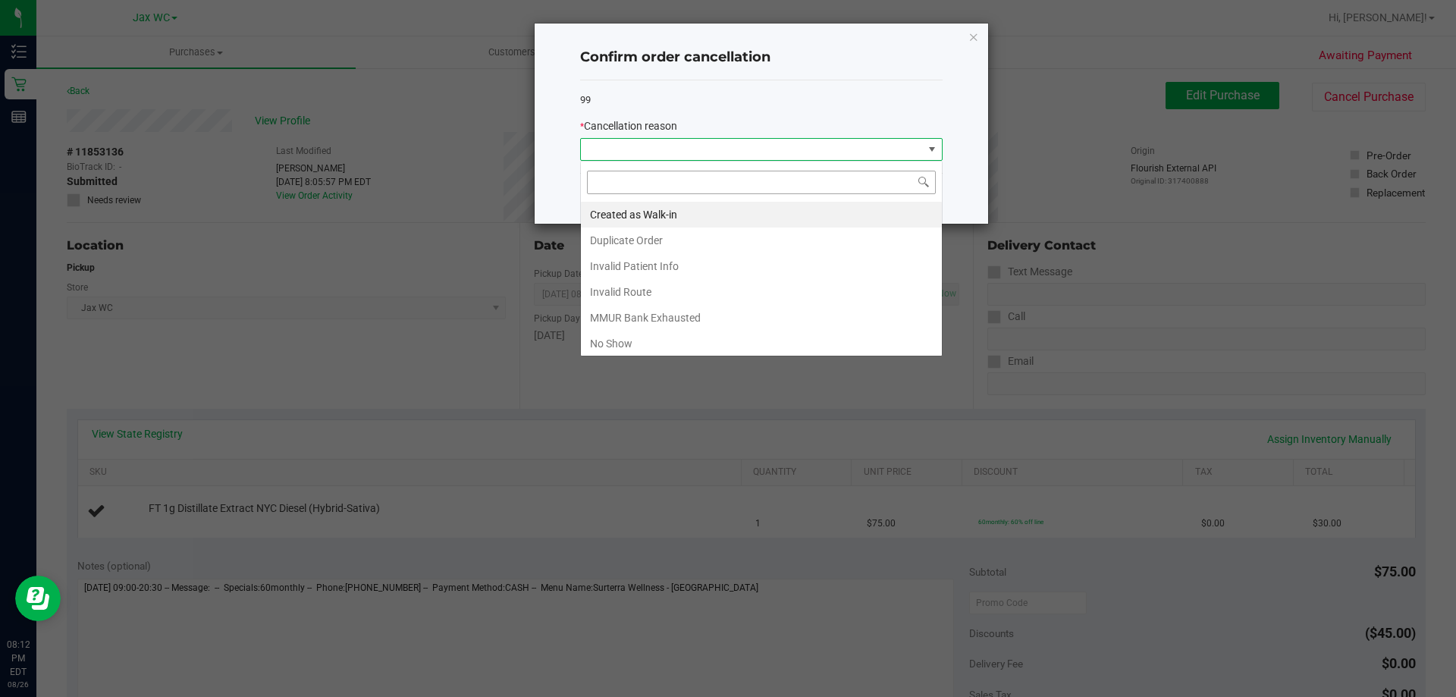
scroll to position [23, 362]
click at [704, 312] on li "MMUR Bank Exhausted" at bounding box center [761, 318] width 361 height 26
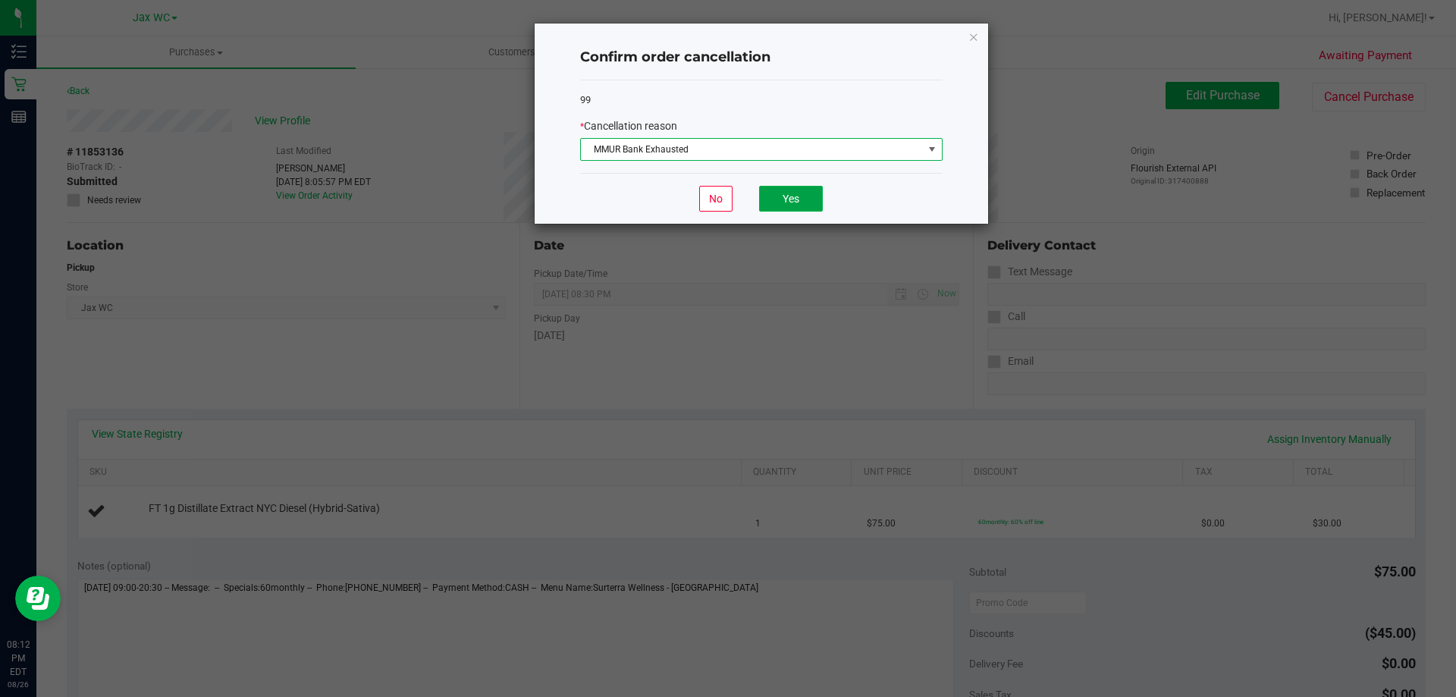
click at [800, 195] on button "Yes" at bounding box center [791, 199] width 64 height 26
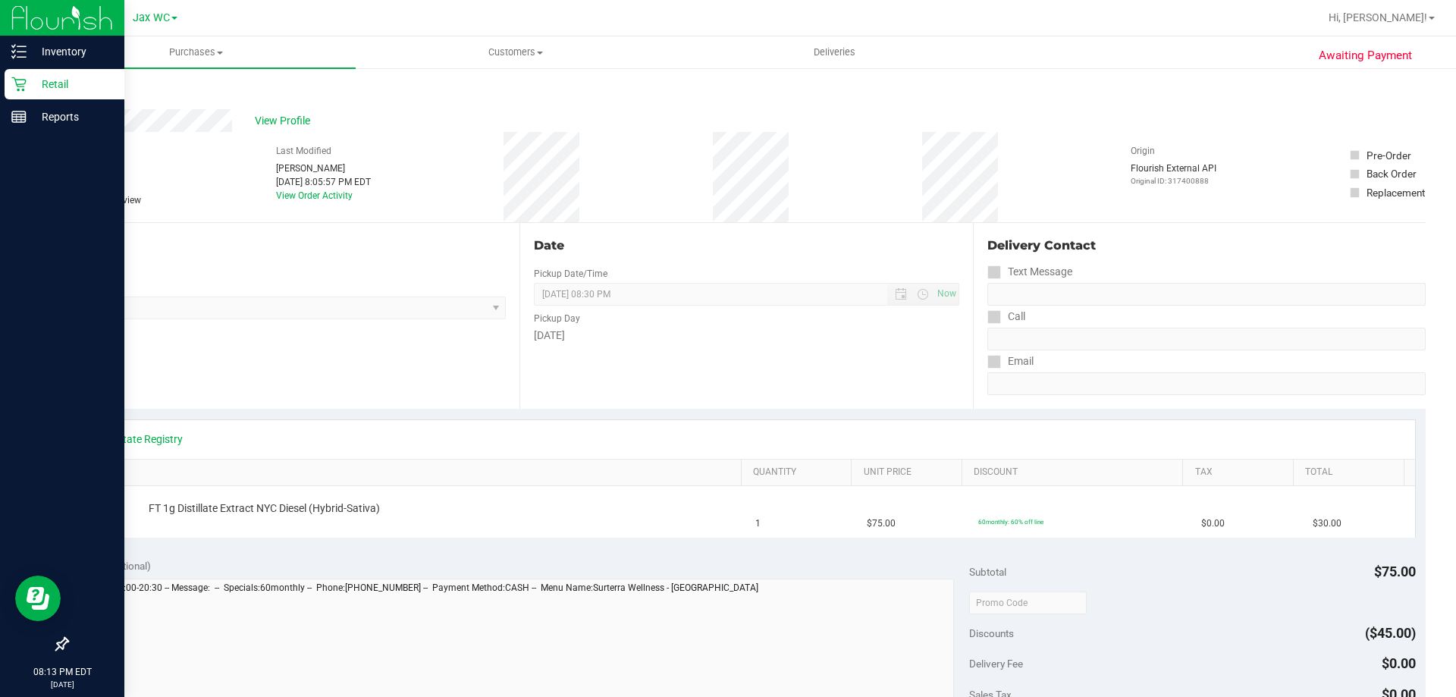
click at [27, 76] on p "Retail" at bounding box center [72, 84] width 91 height 18
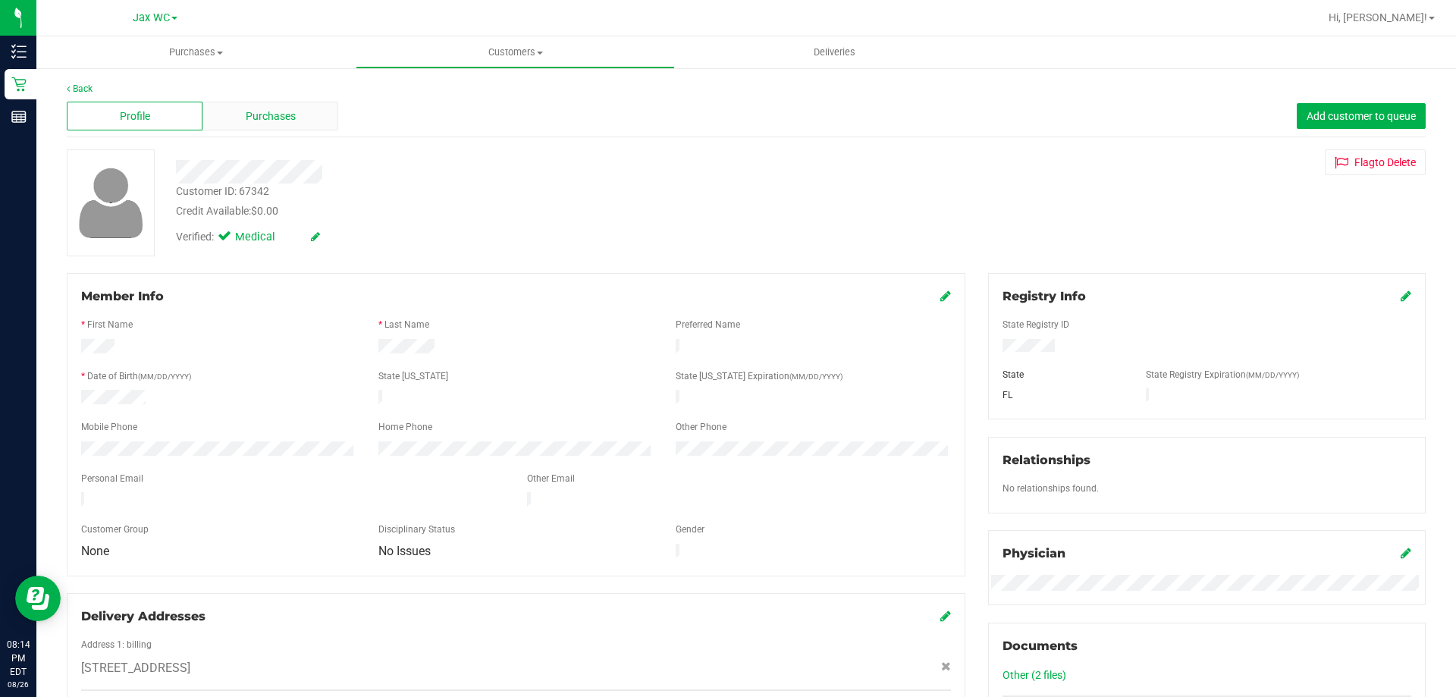
click at [309, 112] on div "Purchases" at bounding box center [270, 116] width 136 height 29
click at [303, 113] on div "Purchases" at bounding box center [270, 116] width 136 height 29
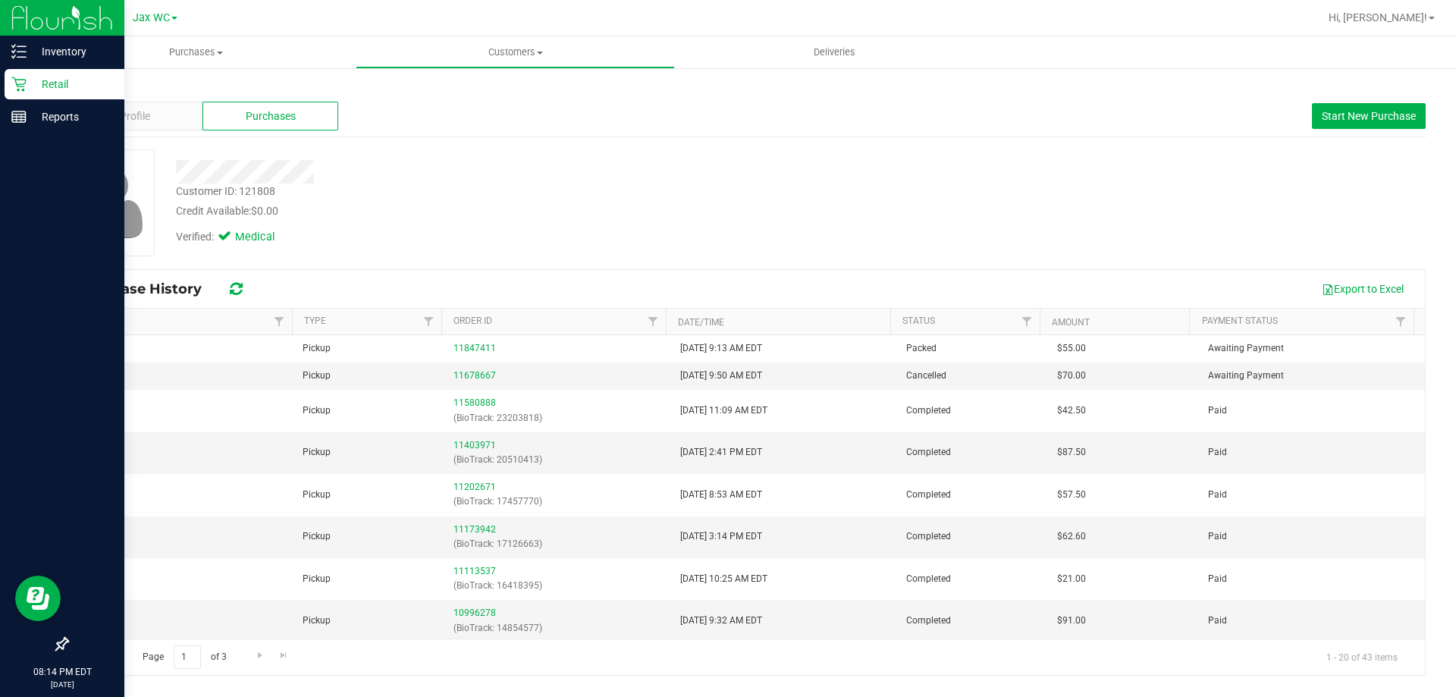
click at [24, 83] on icon at bounding box center [18, 84] width 14 height 14
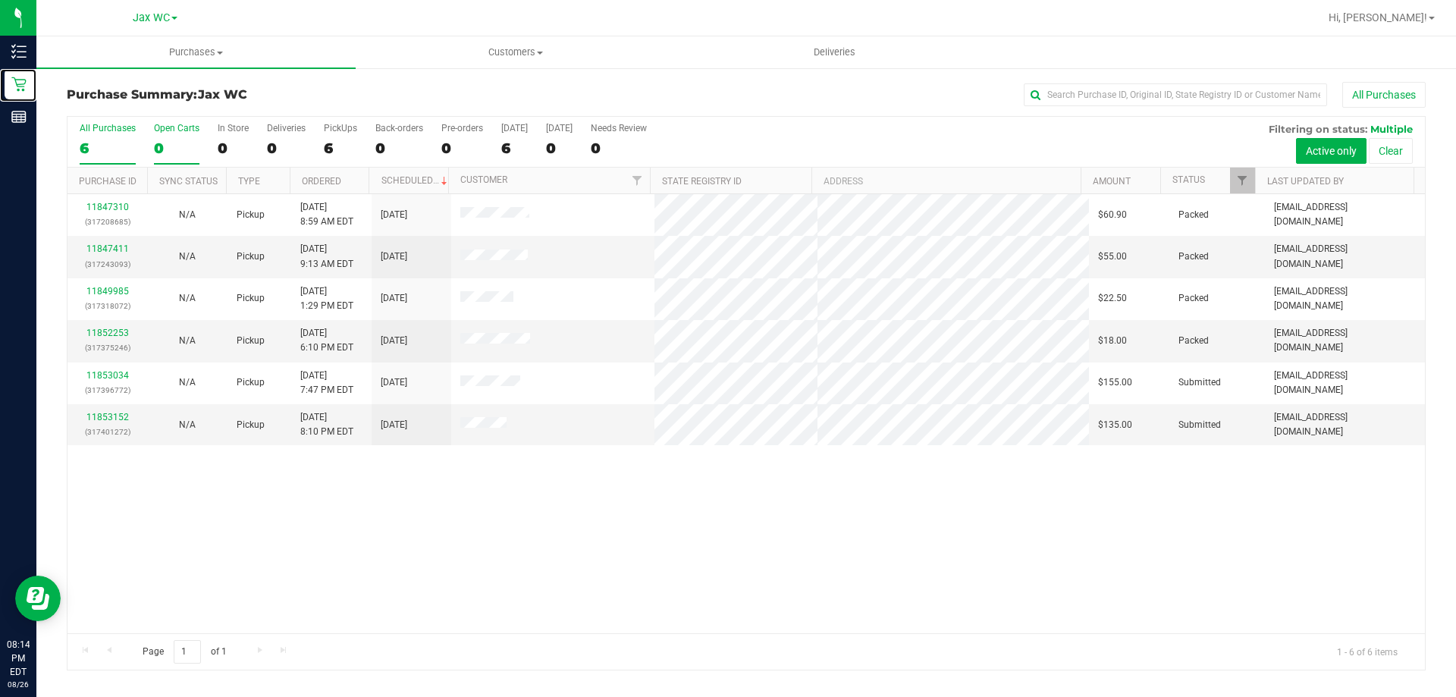
click at [0, 69] on link "Retail" at bounding box center [18, 85] width 36 height 33
click at [1374, 9] on div "Hi, Angela!" at bounding box center [1382, 18] width 118 height 27
click at [1383, 13] on span "Hi, Angela!" at bounding box center [1378, 17] width 99 height 12
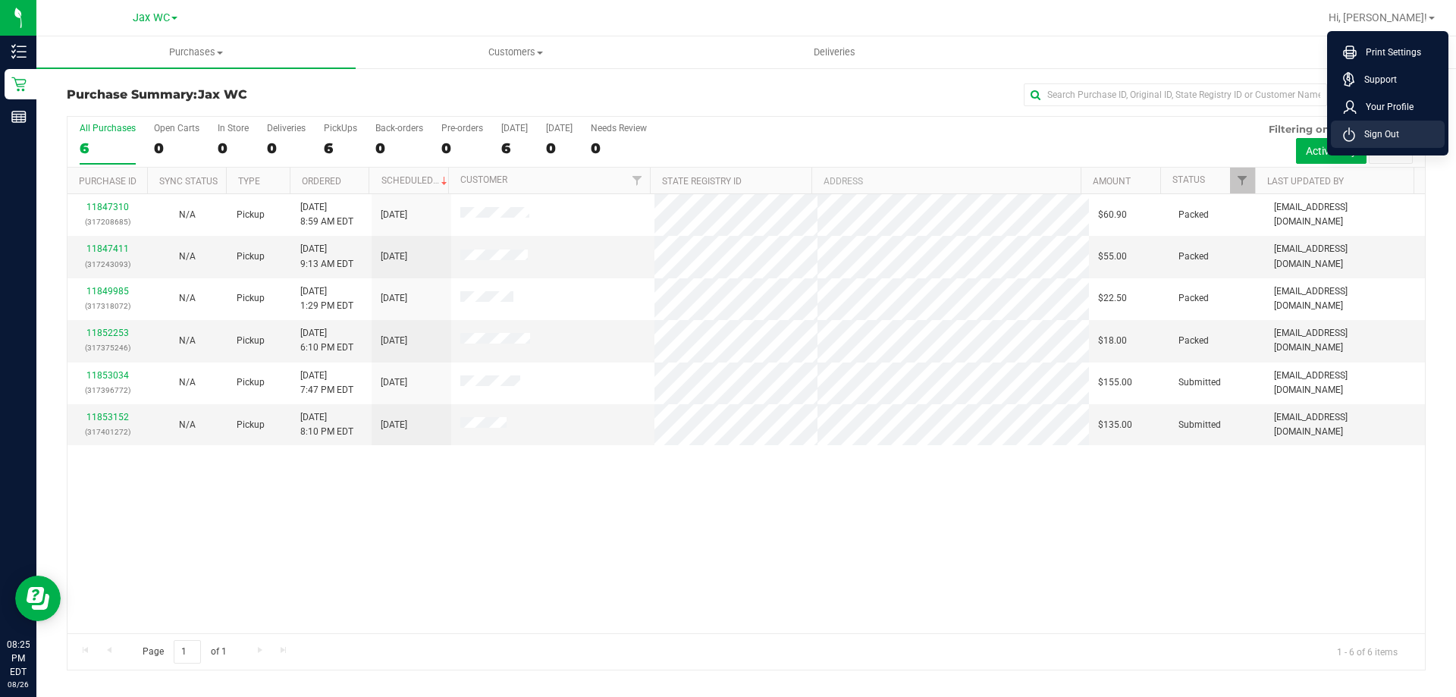
click at [1397, 135] on span "Sign Out" at bounding box center [1377, 134] width 44 height 15
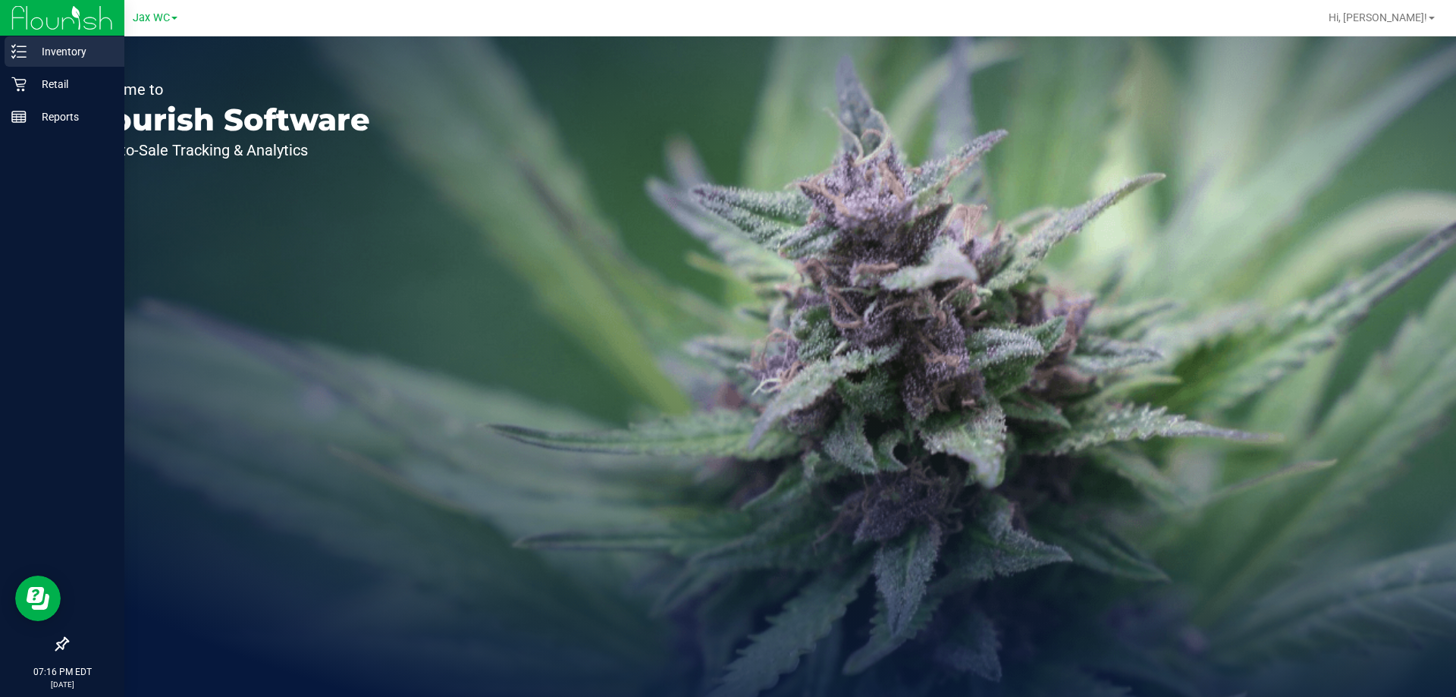
click at [62, 48] on p "Inventory" at bounding box center [72, 51] width 91 height 18
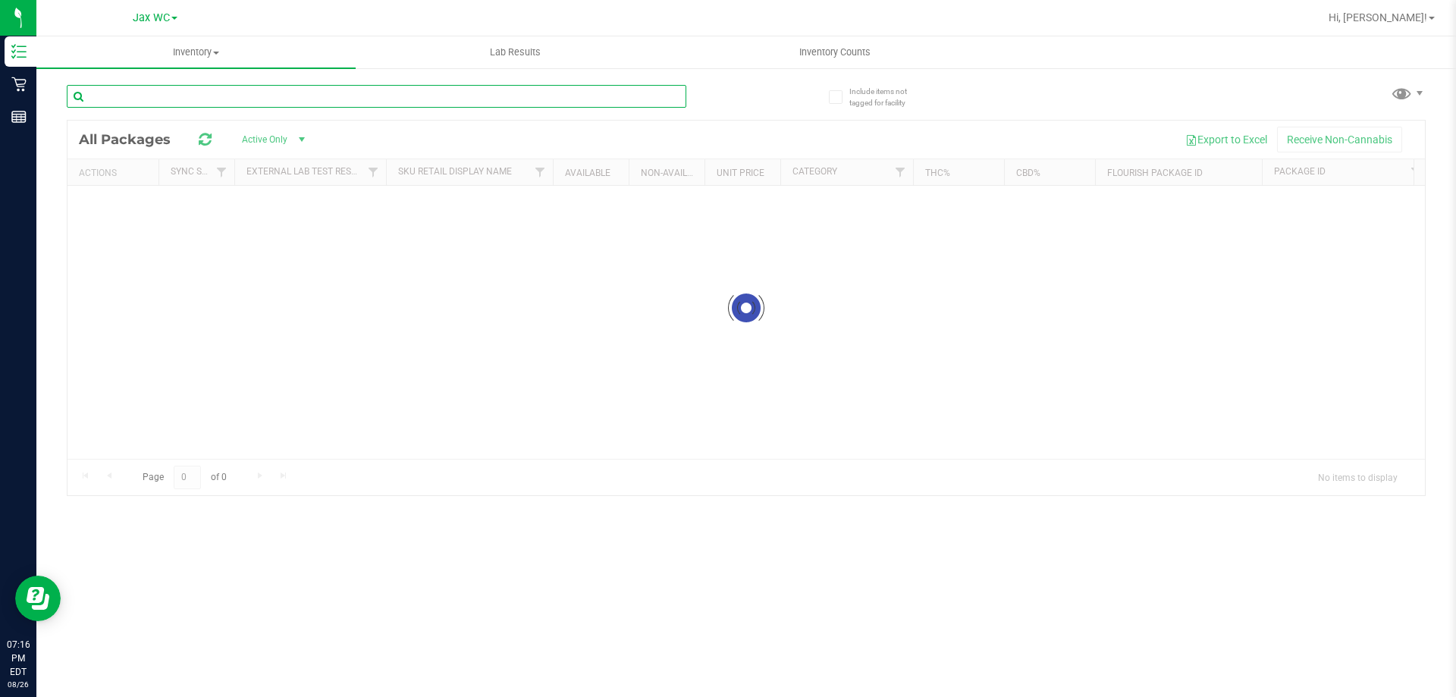
click at [365, 100] on div "Inventory All packages All inventory Waste log Lab Results Inventory Counts" at bounding box center [746, 366] width 1420 height 661
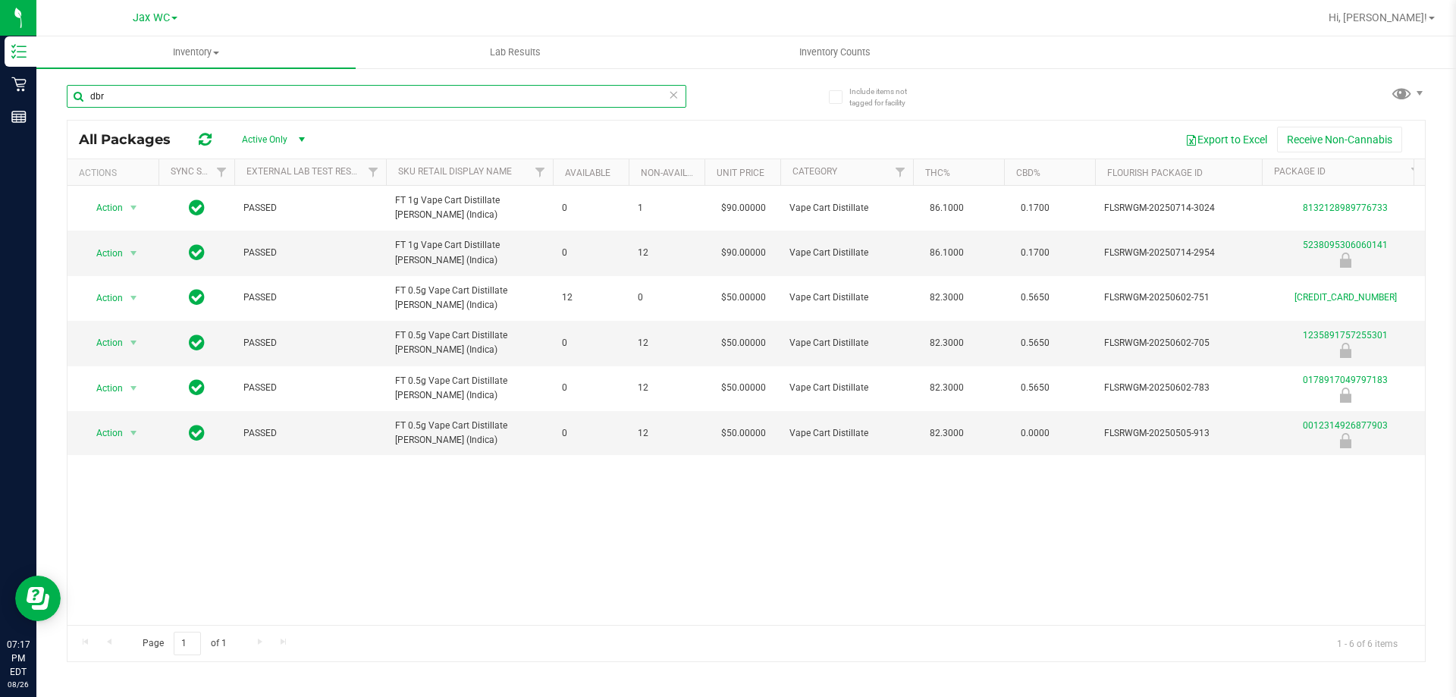
type input "dbr"
click at [378, 612] on div "Action Action Global inventory Package audit log Print package label Print prod…" at bounding box center [745, 405] width 1357 height 439
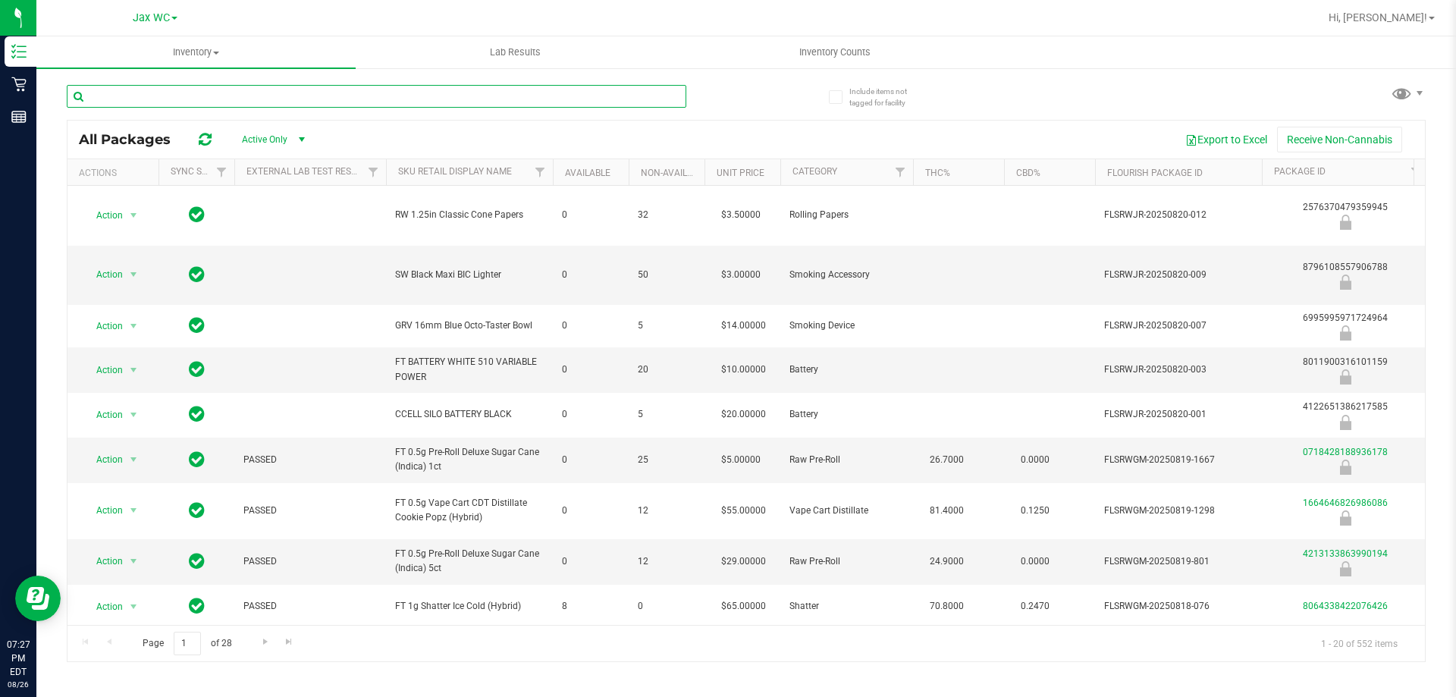
click at [238, 94] on input "text" at bounding box center [377, 96] width 620 height 23
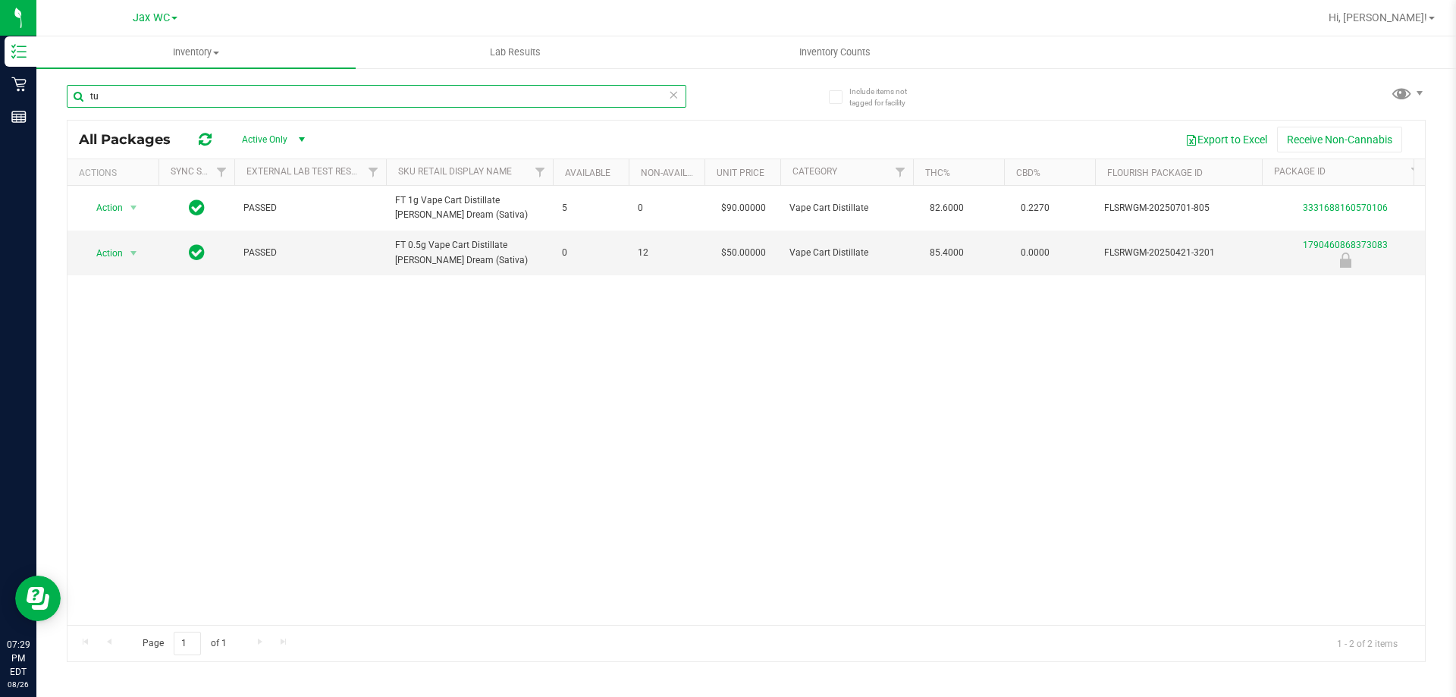
type input "t"
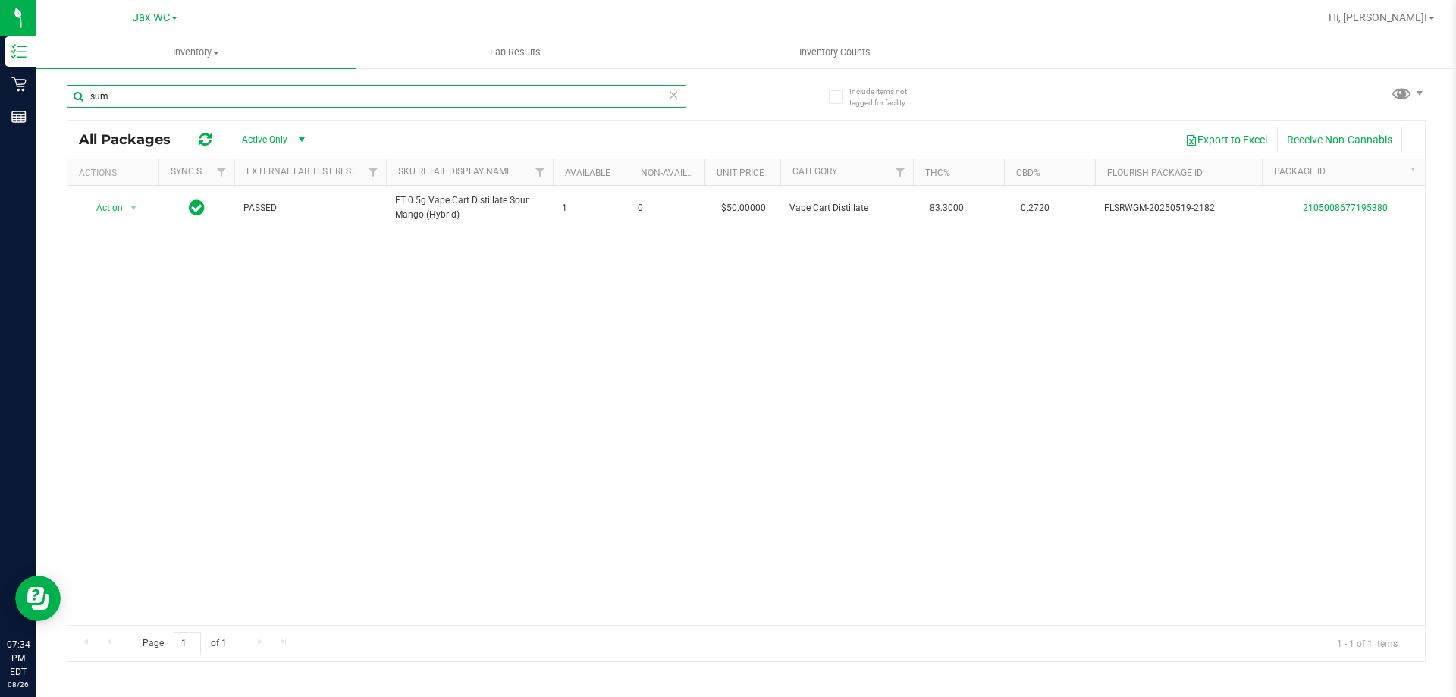
click at [174, 95] on input "sum" at bounding box center [377, 96] width 620 height 23
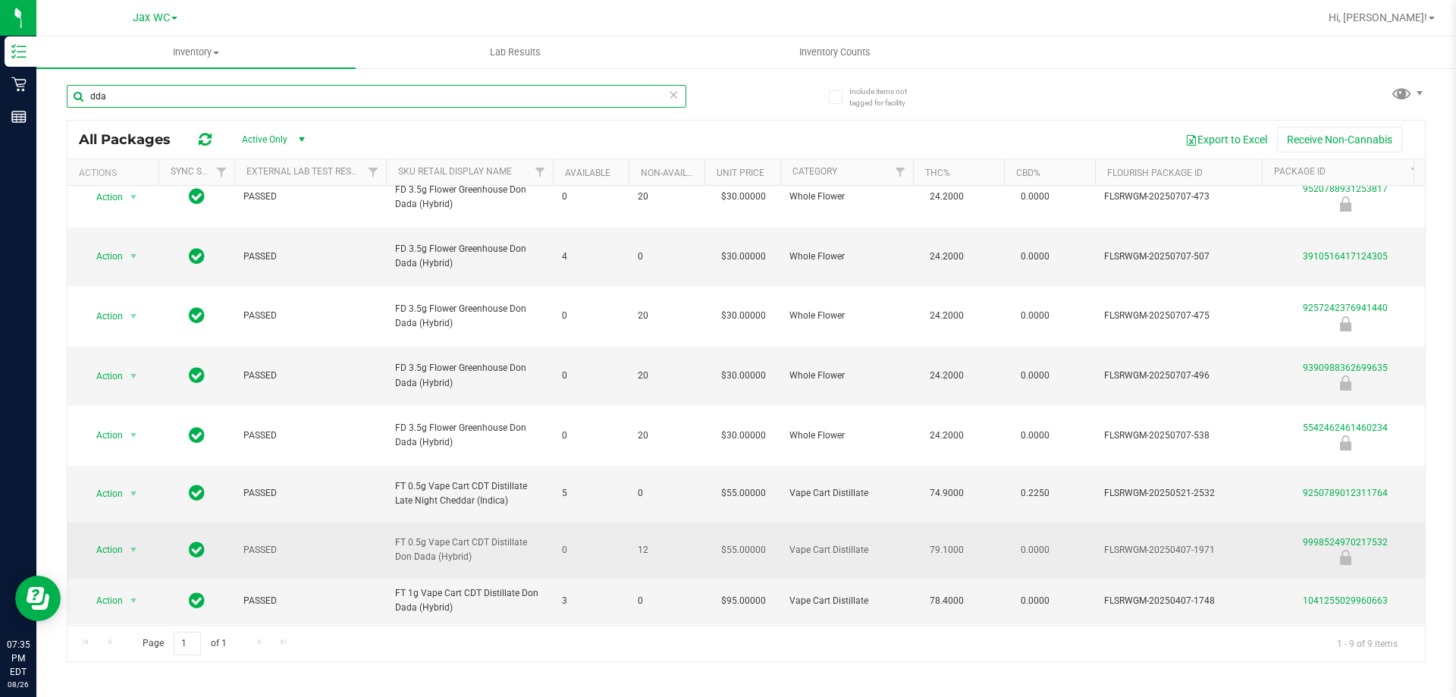
scroll to position [23, 0]
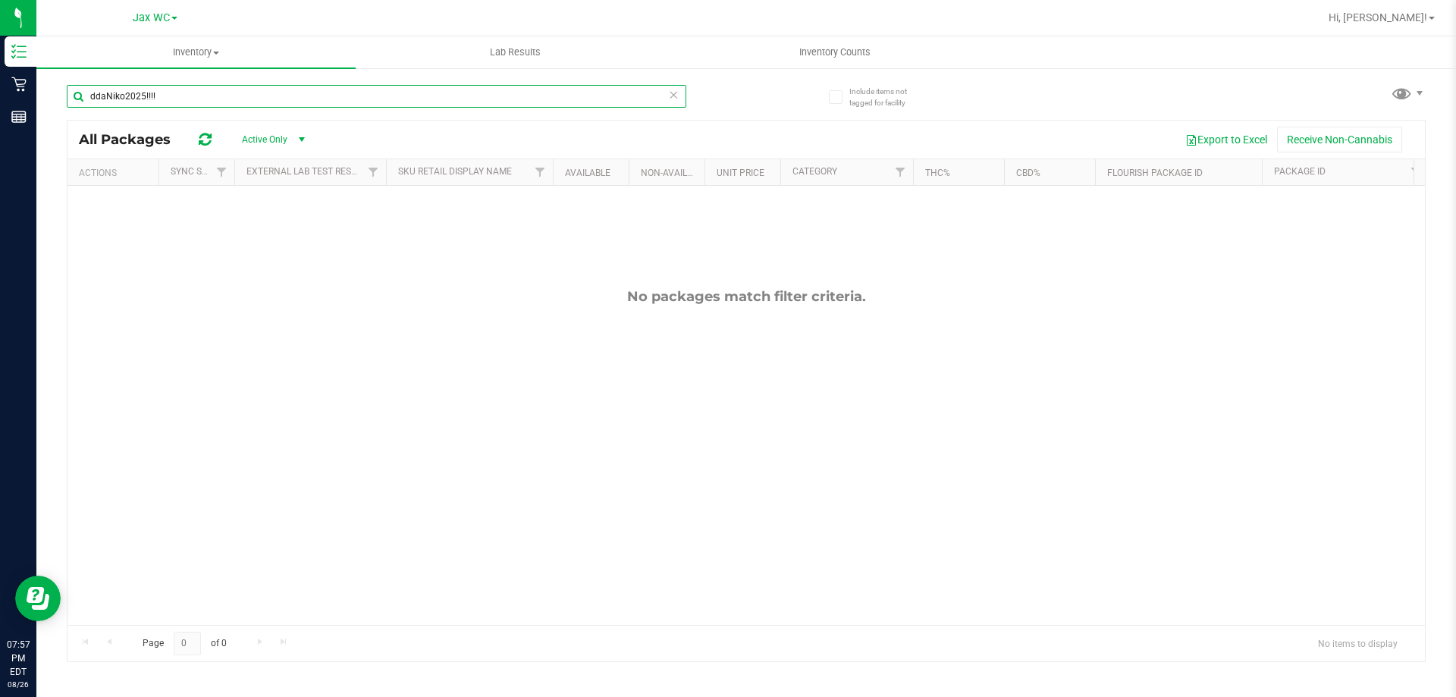
click at [234, 92] on input "ddaNiko2025!!!!" at bounding box center [377, 96] width 620 height 23
click at [146, 101] on input "wck" at bounding box center [377, 96] width 620 height 23
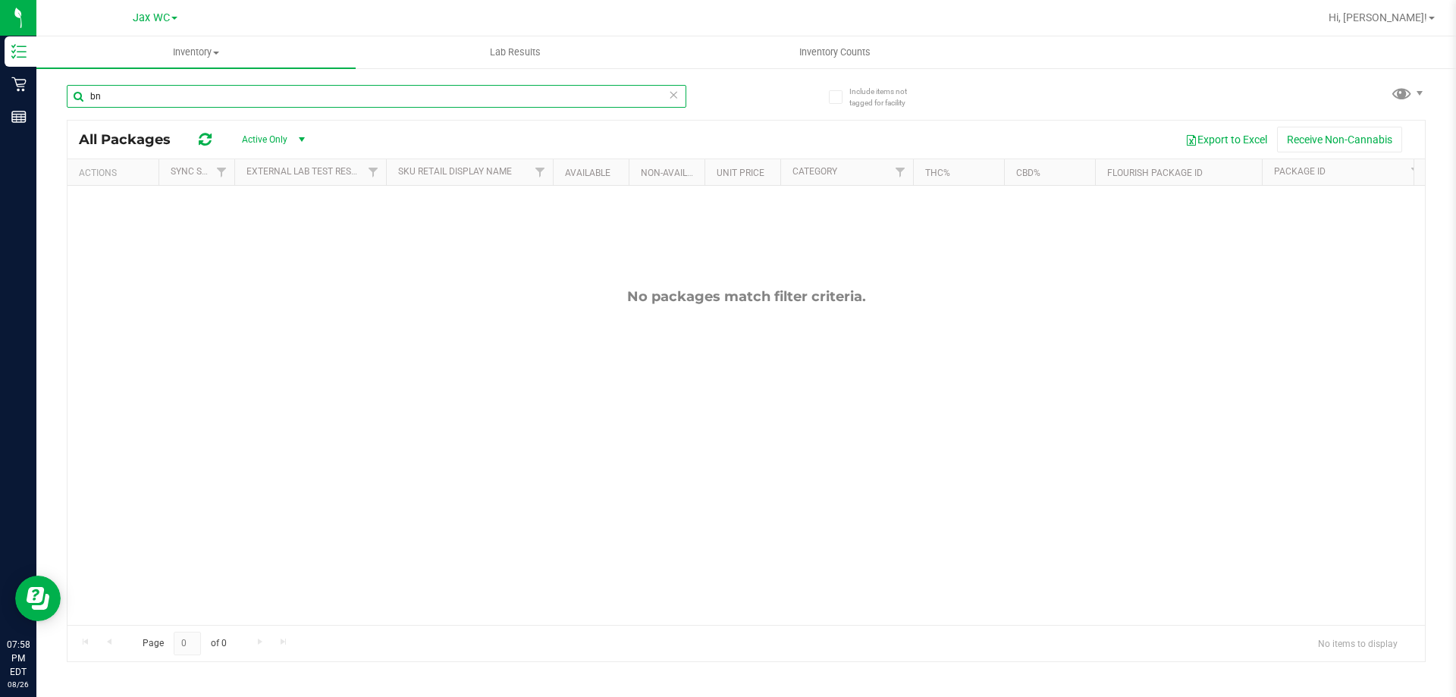
type input "bnk"
click at [231, 88] on input "bnk" at bounding box center [377, 96] width 620 height 23
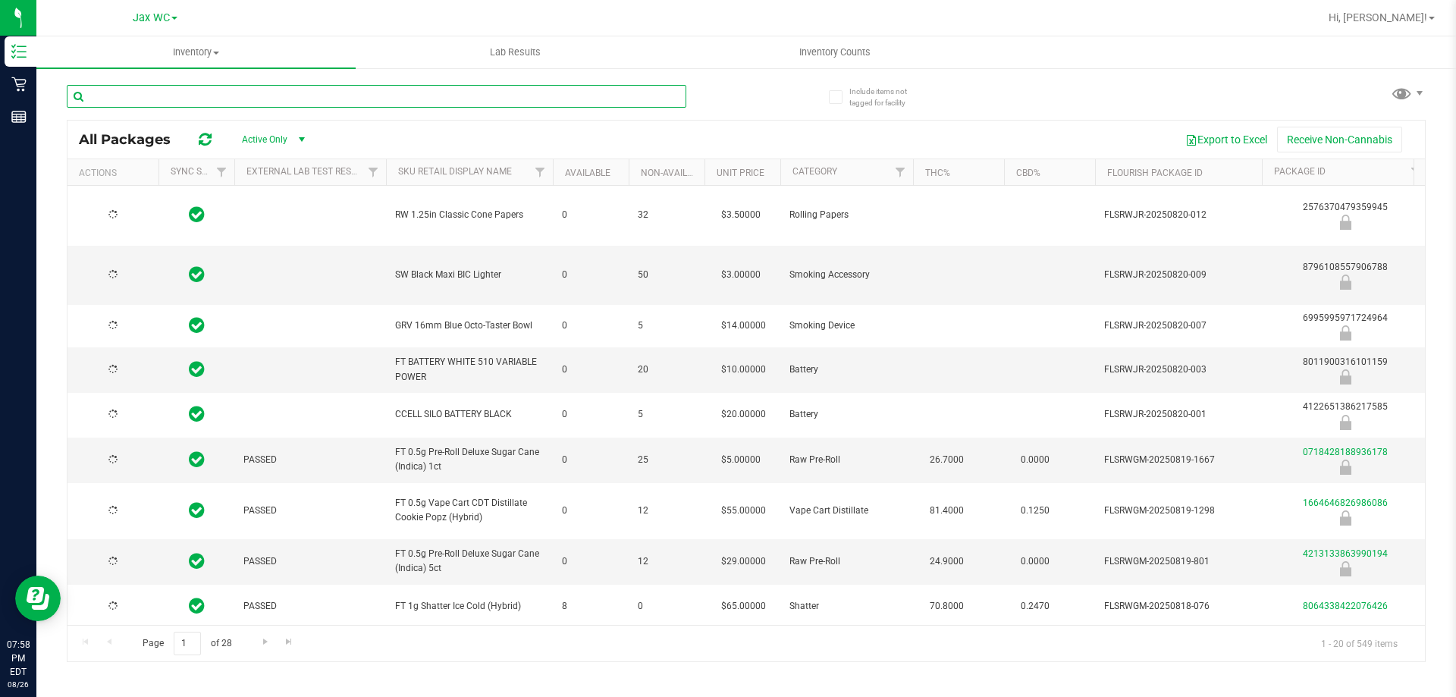
type input "2026-02-15"
